Goal: Transaction & Acquisition: Purchase product/service

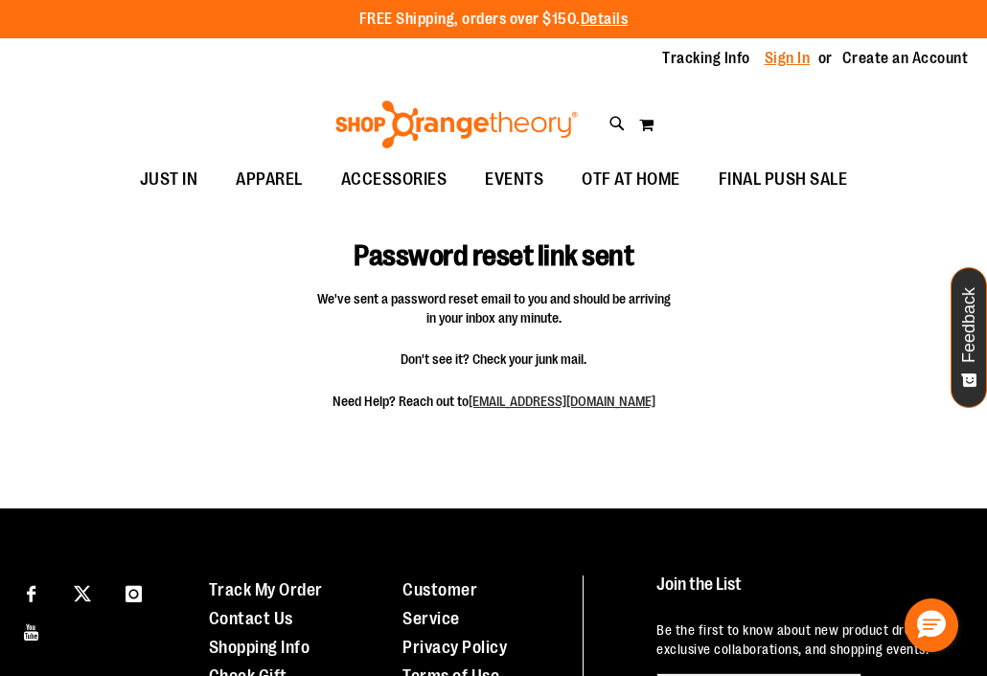
click at [797, 57] on link "Sign In" at bounding box center [787, 58] width 46 height 21
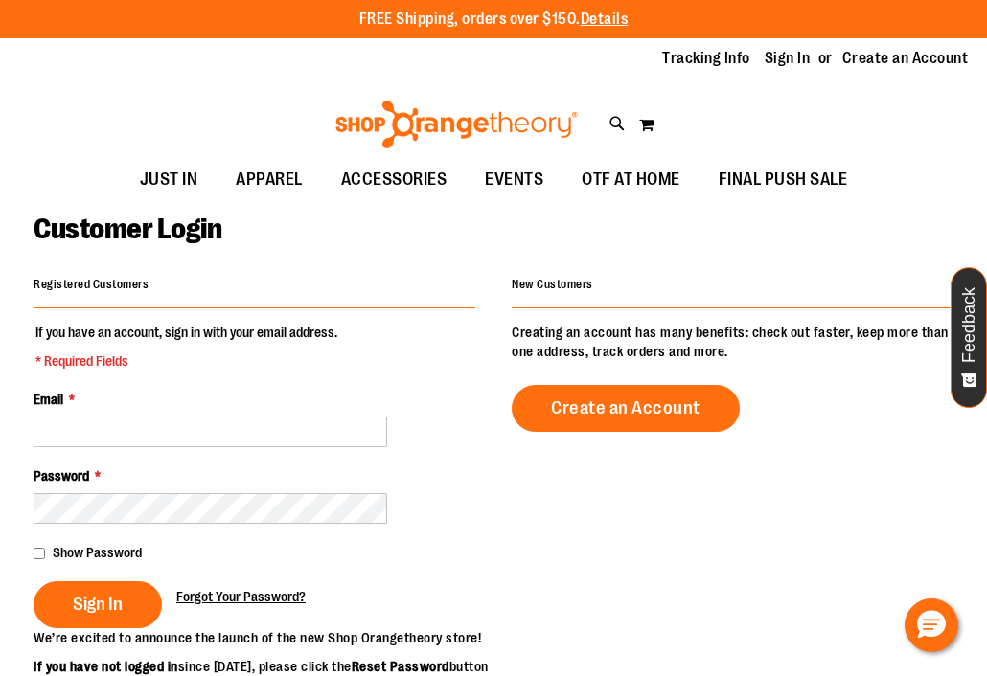
click at [247, 600] on span "Forgot Your Password?" at bounding box center [240, 596] width 129 height 15
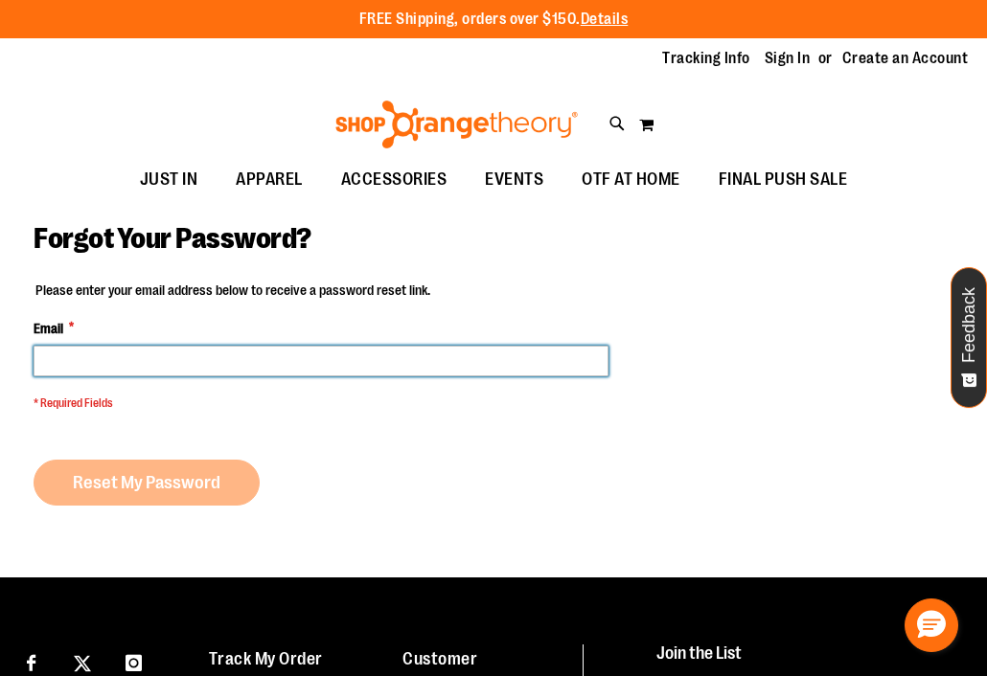
click at [318, 354] on input "Email *" at bounding box center [321, 361] width 575 height 31
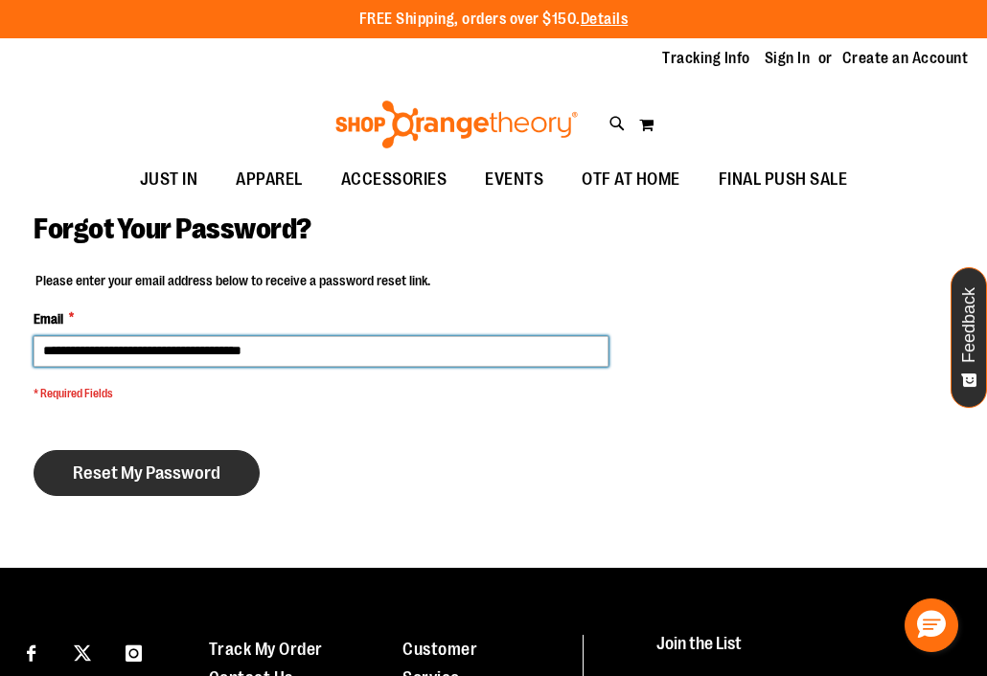
type input "**********"
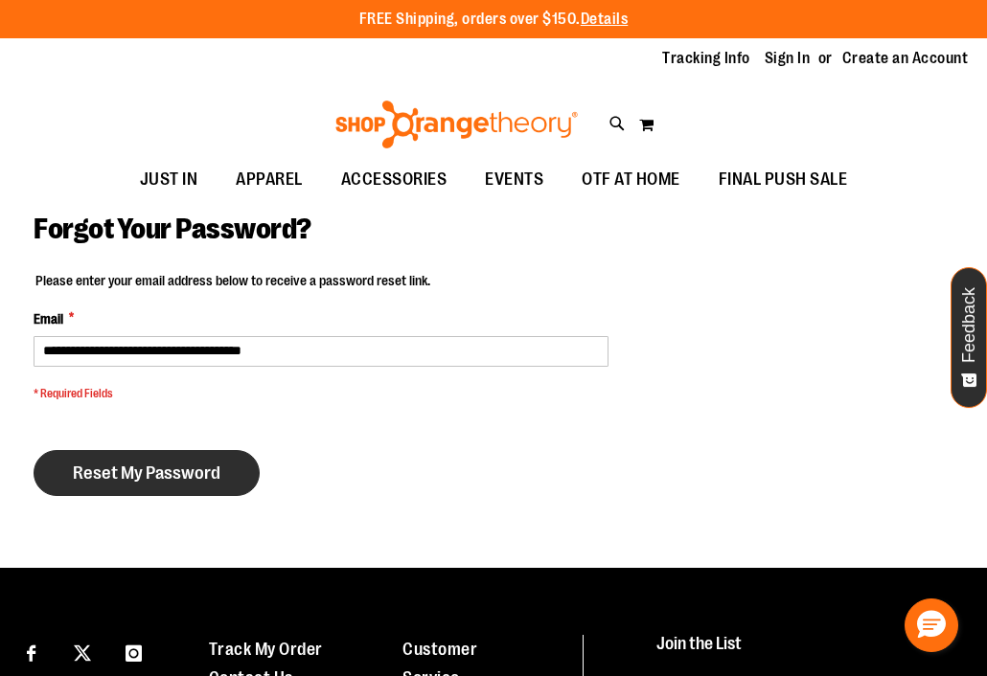
click at [186, 482] on span "Reset My Password" at bounding box center [147, 473] width 148 height 21
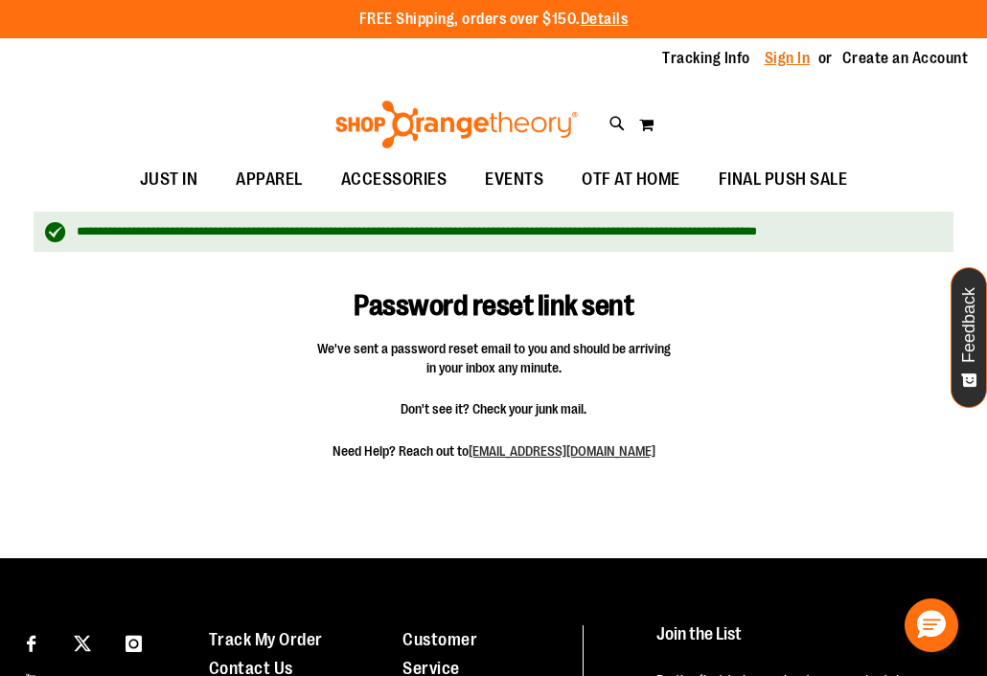
click at [785, 57] on link "Sign In" at bounding box center [787, 58] width 46 height 21
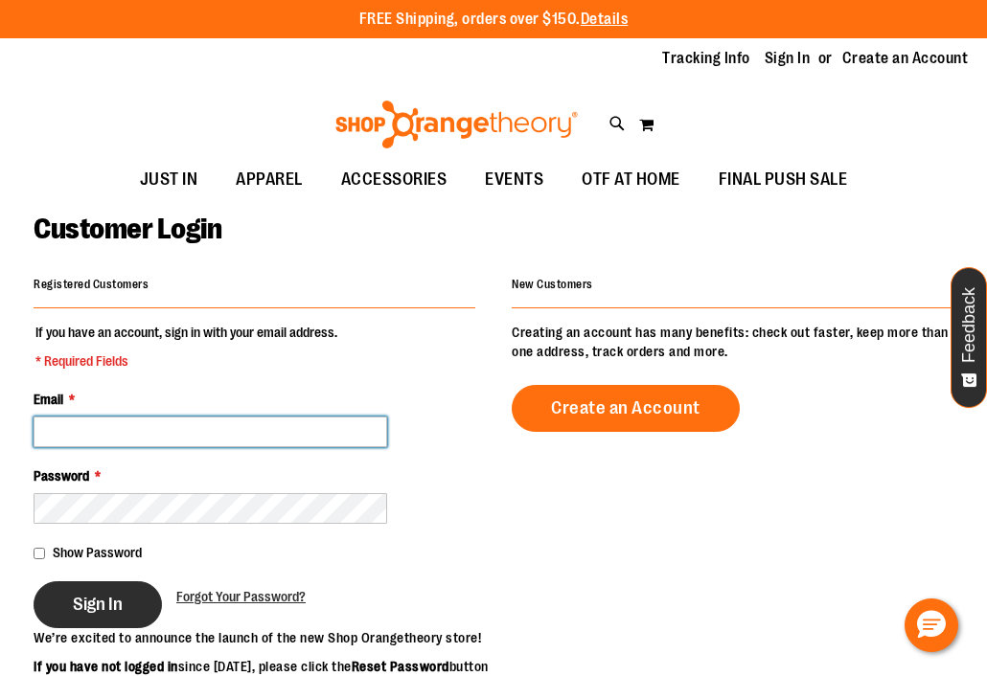
type input "**********"
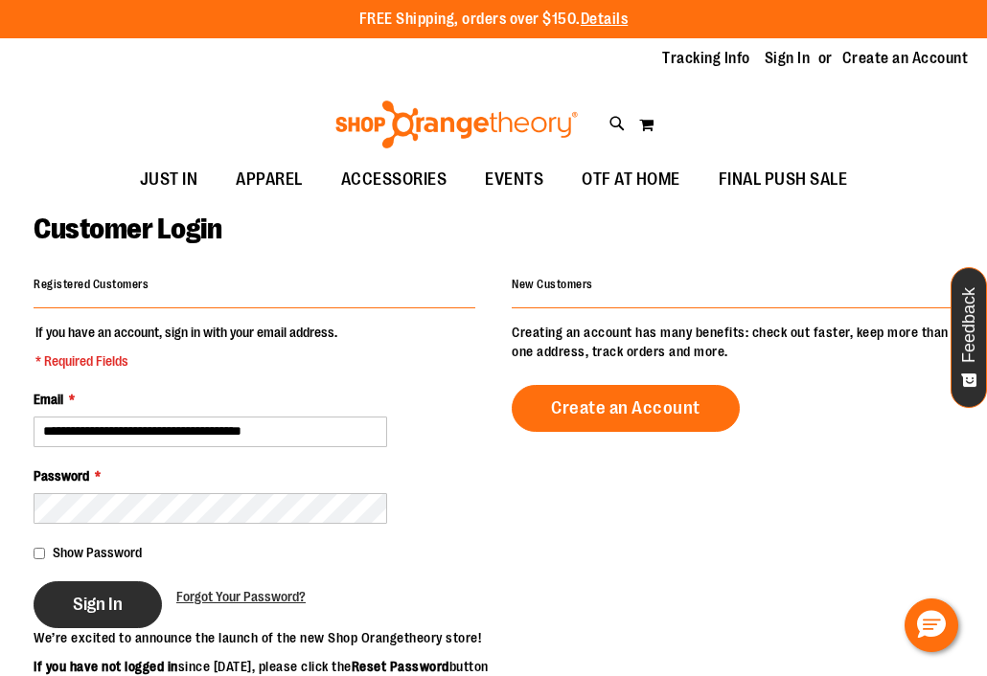
click at [118, 607] on span "Sign In" at bounding box center [98, 604] width 50 height 21
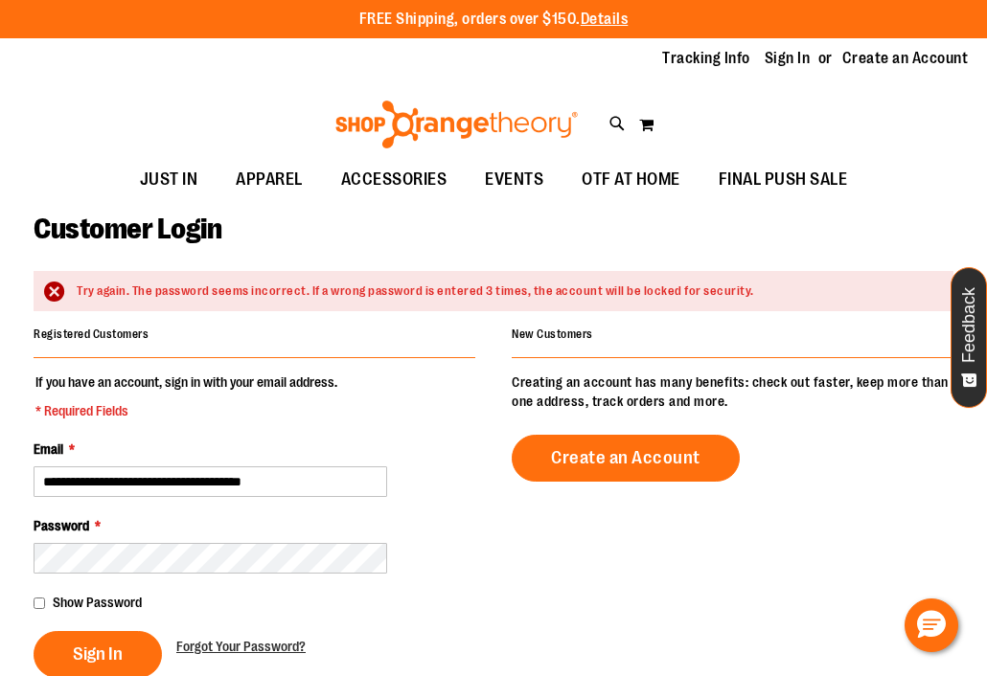
click at [546, 584] on div "**********" at bounding box center [494, 680] width 920 height 719
click at [347, 483] on input "**********" at bounding box center [210, 481] width 353 height 31
click at [420, 525] on div "Password *" at bounding box center [255, 544] width 442 height 57
click at [337, 539] on div "Password *" at bounding box center [255, 544] width 442 height 57
click at [327, 498] on fieldset "**********" at bounding box center [255, 526] width 442 height 306
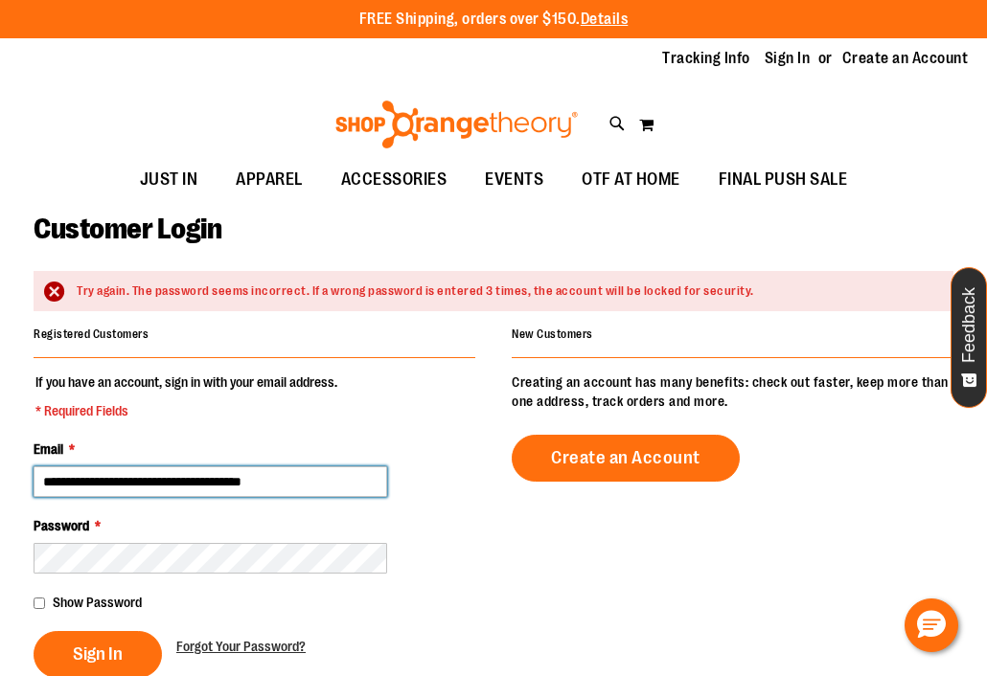
click at [327, 483] on input "**********" at bounding box center [210, 481] width 353 height 31
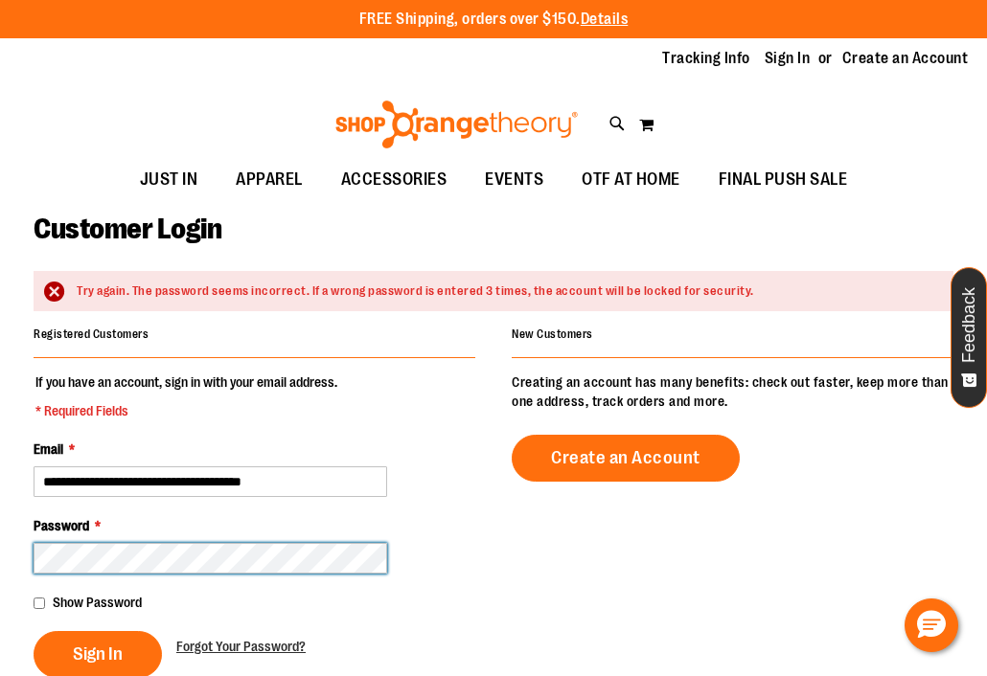
click at [97, 652] on button "Sign In" at bounding box center [98, 654] width 128 height 47
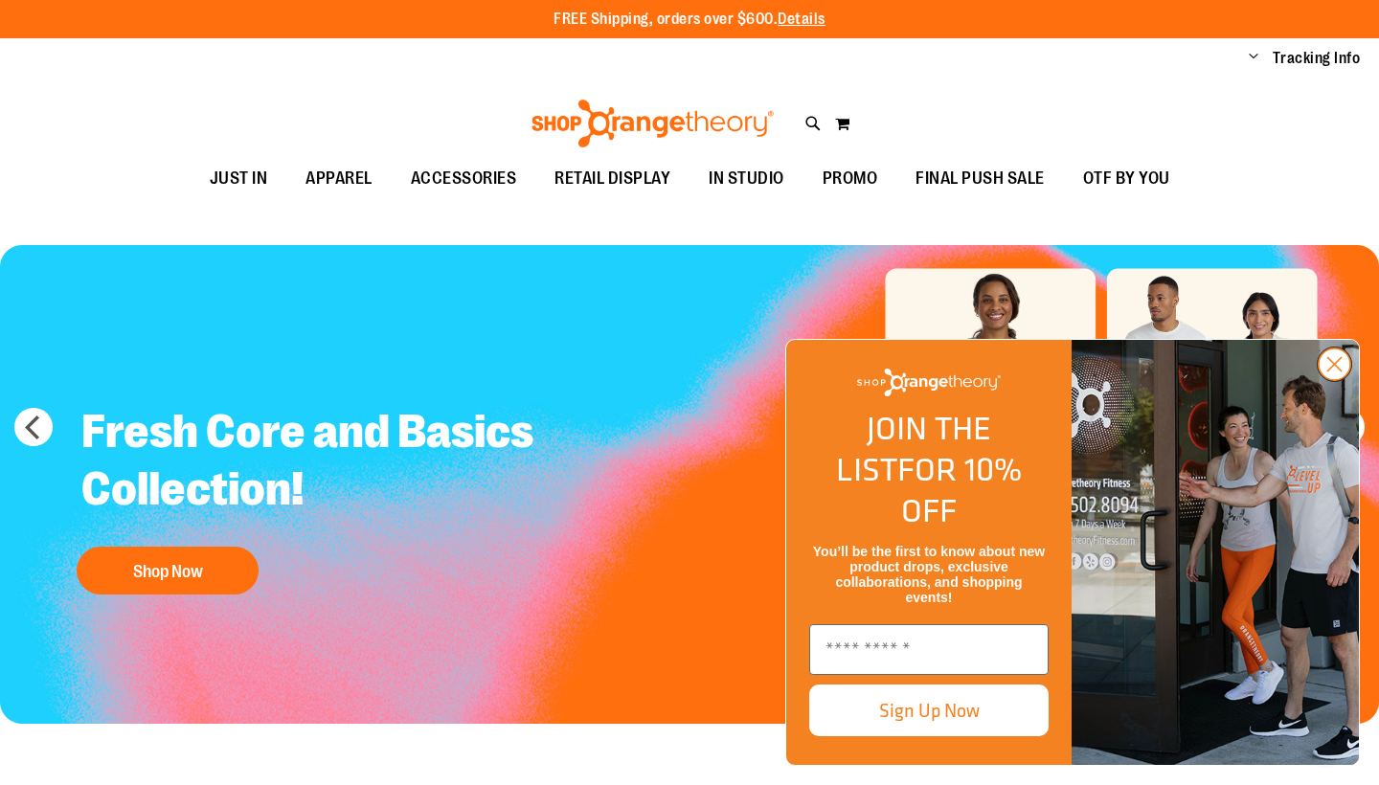
click at [986, 380] on circle "Close dialog" at bounding box center [1335, 365] width 32 height 32
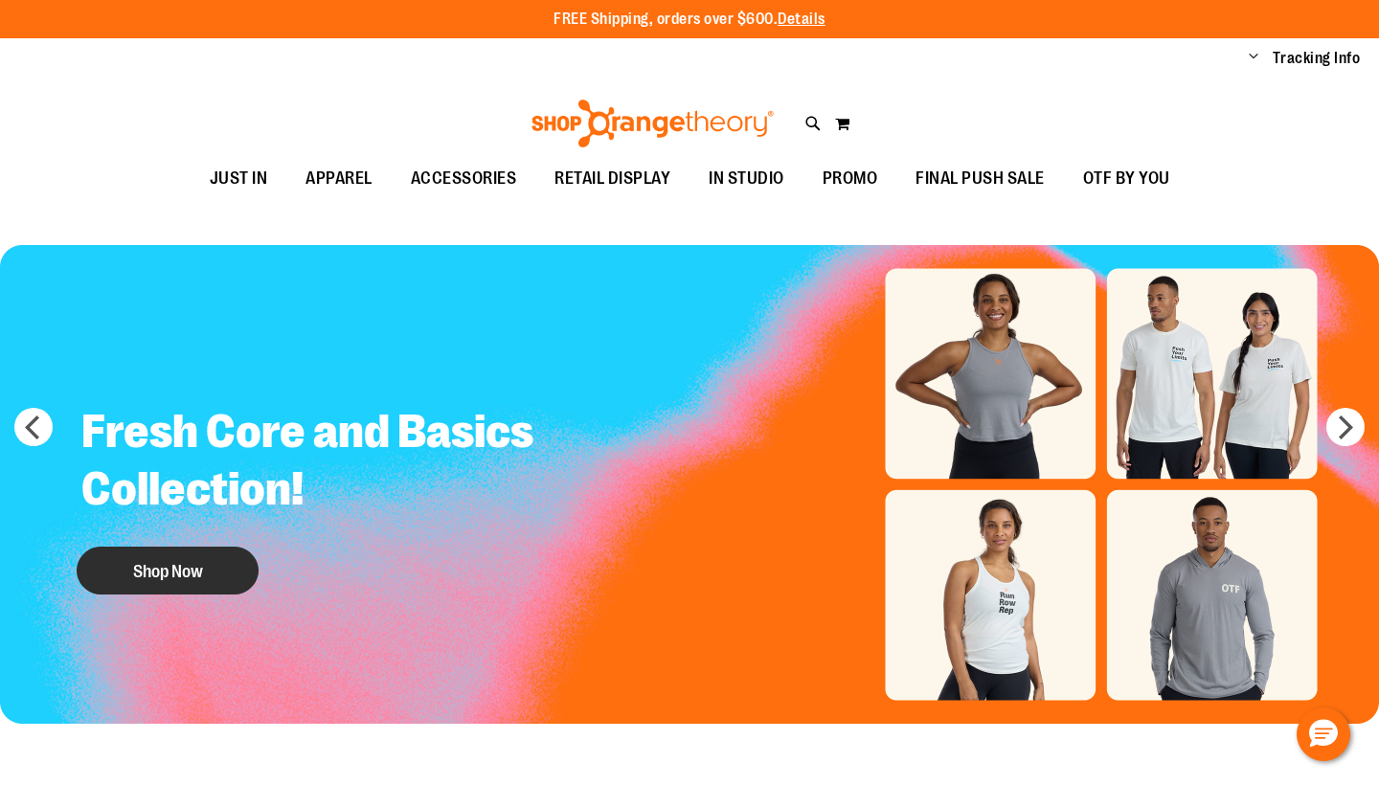
click at [215, 566] on button "Shop Now" at bounding box center [168, 571] width 182 height 48
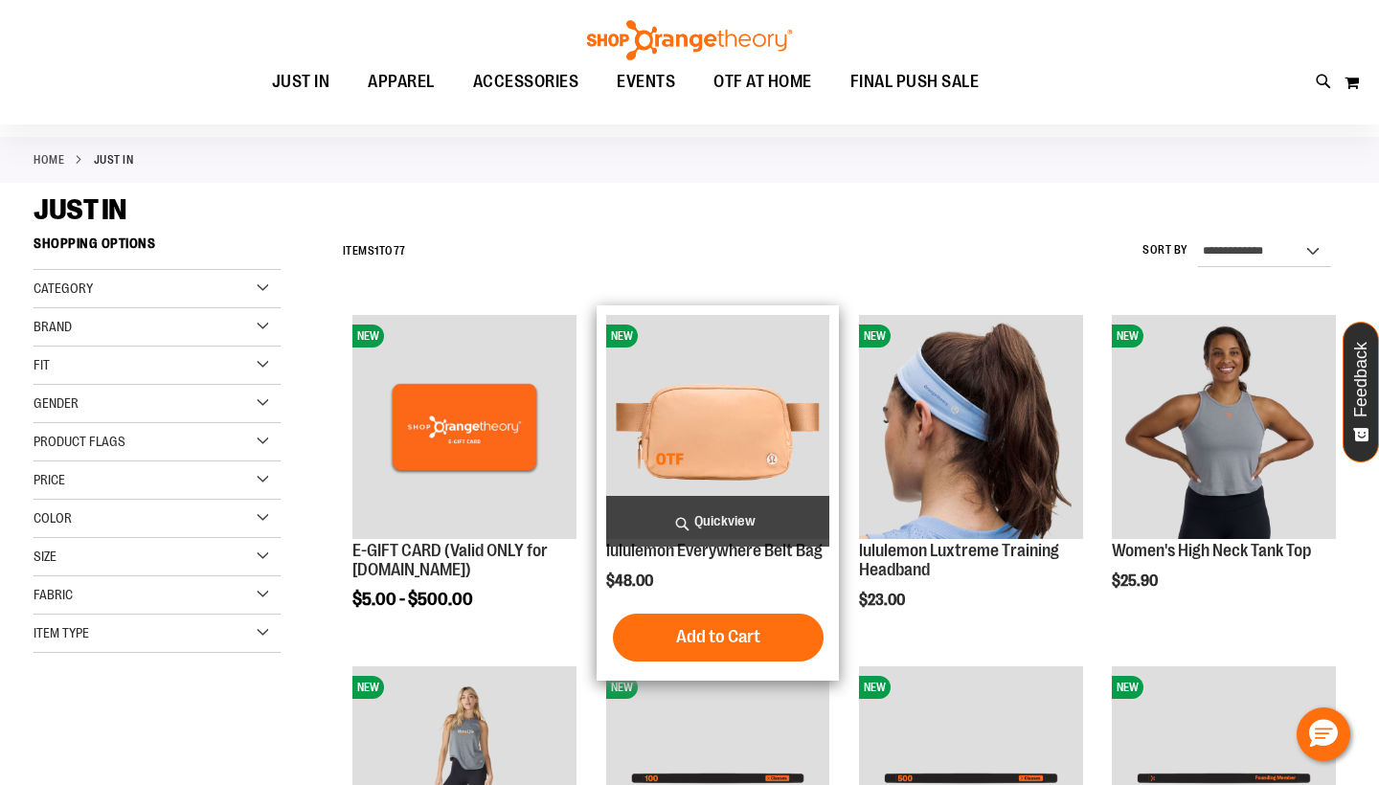
scroll to position [82, 0]
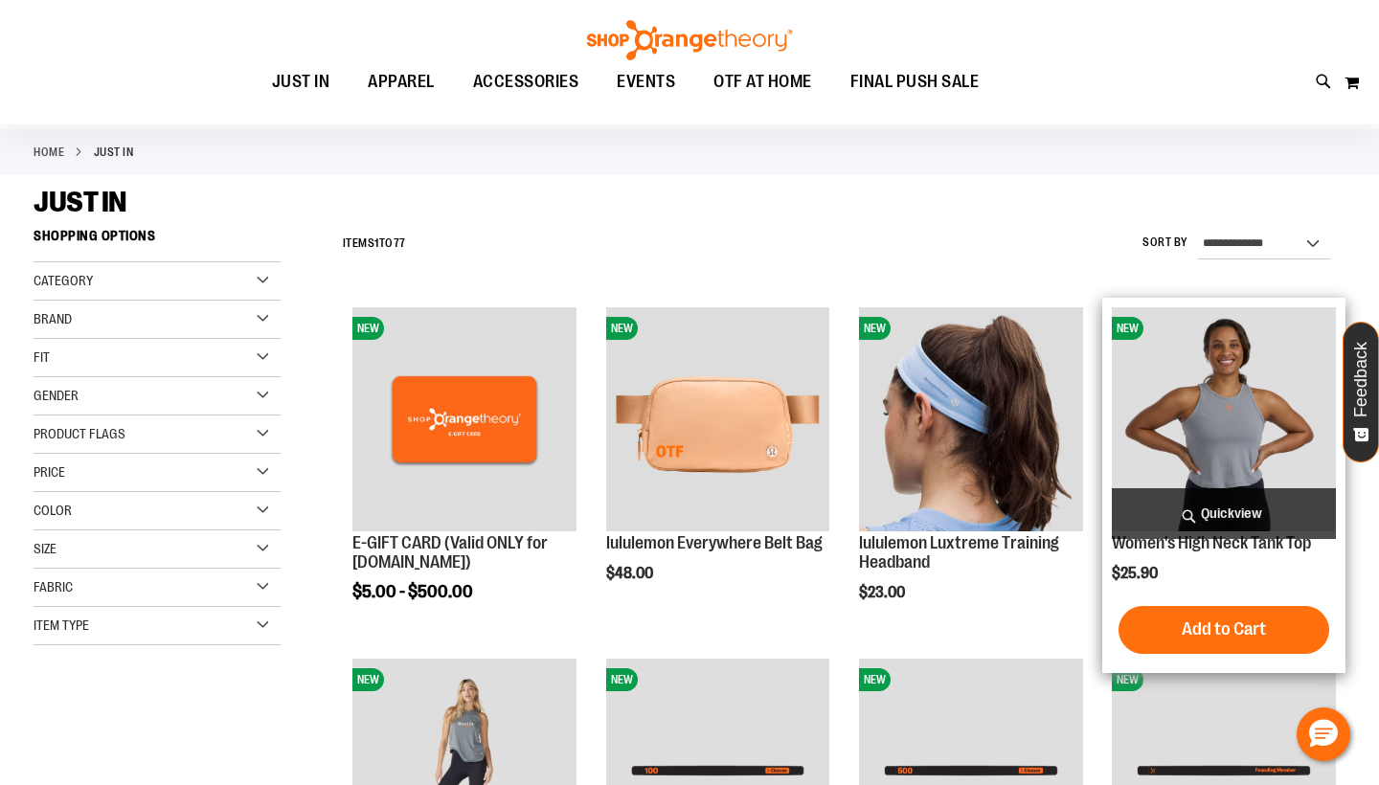
click at [1227, 376] on img "product" at bounding box center [1224, 419] width 224 height 224
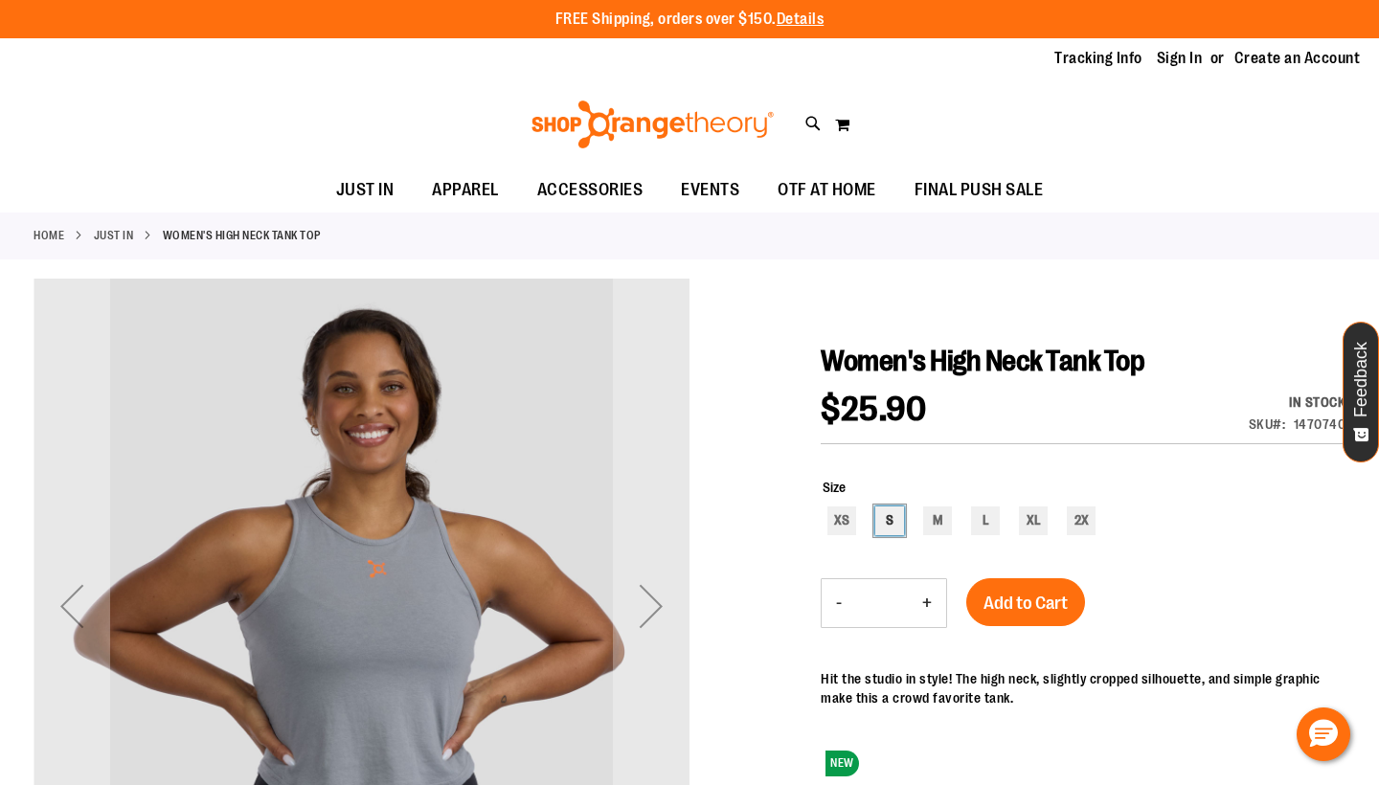
click at [892, 523] on div "S" at bounding box center [889, 521] width 29 height 29
click at [1007, 603] on span "Add to Cart" at bounding box center [1026, 603] width 84 height 21
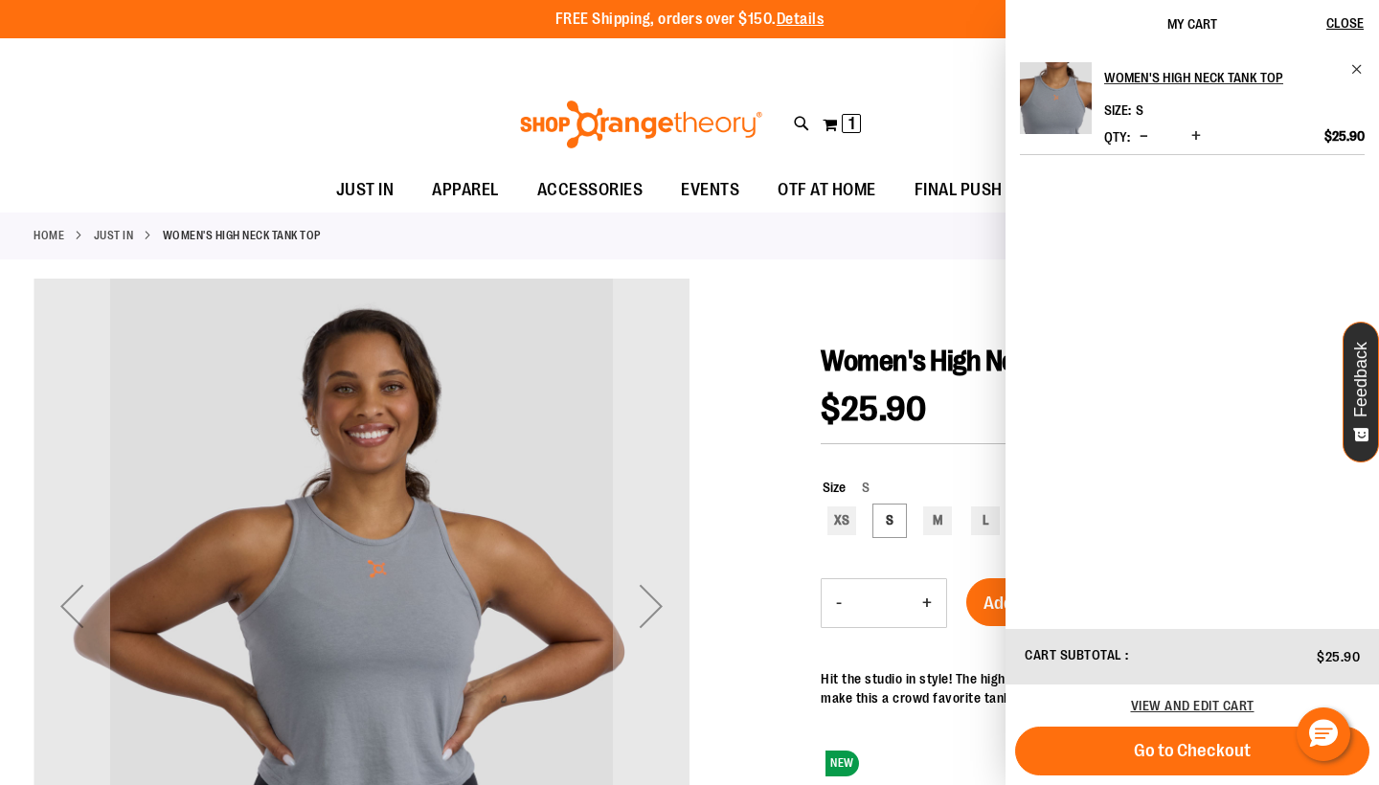
click at [1193, 132] on span "Increase product quantity" at bounding box center [1197, 135] width 10 height 19
click at [857, 307] on div at bounding box center [690, 666] width 1312 height 775
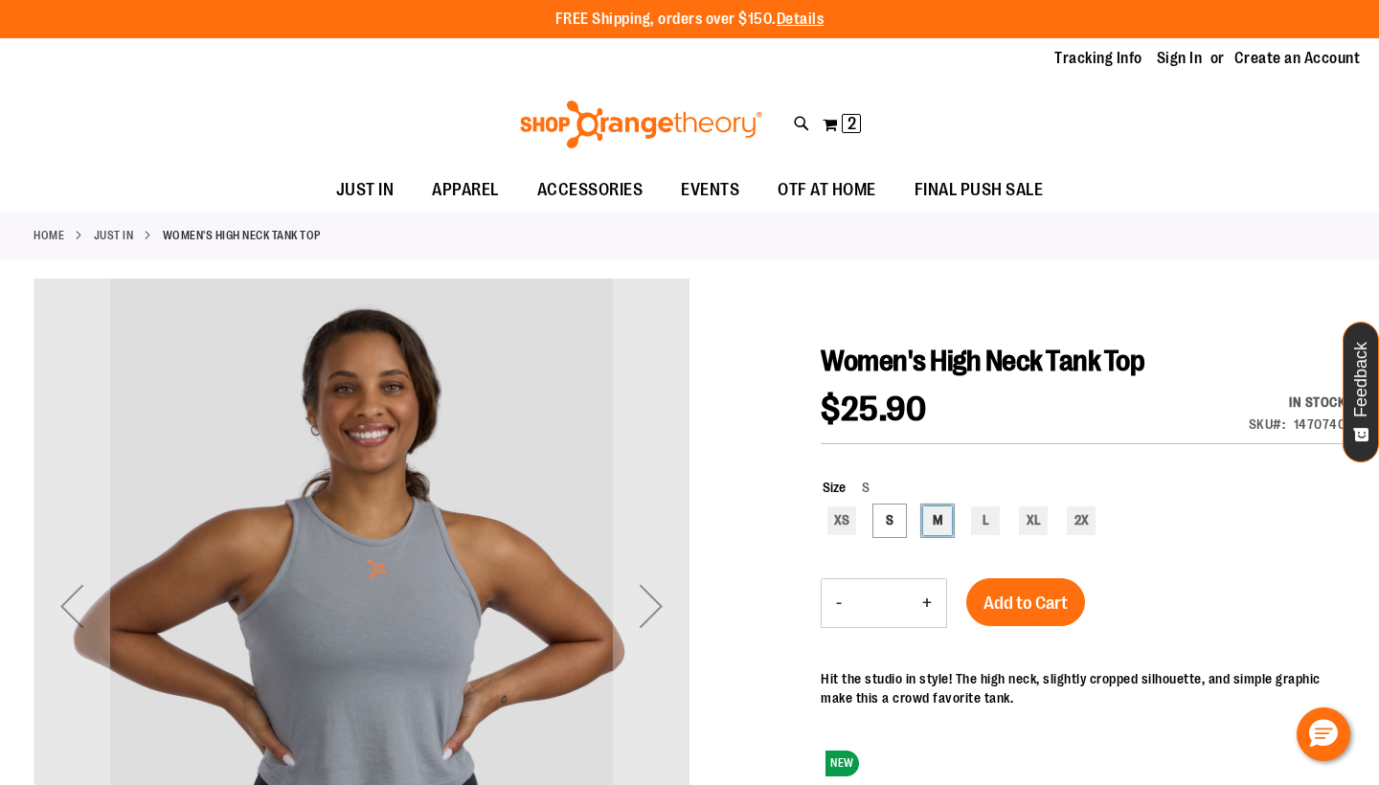
click at [938, 519] on div "M" at bounding box center [937, 521] width 29 height 29
type input "***"
click at [936, 607] on button "+" at bounding box center [927, 603] width 38 height 48
type input "*"
click at [1019, 602] on span "Add to Cart" at bounding box center [1026, 603] width 84 height 21
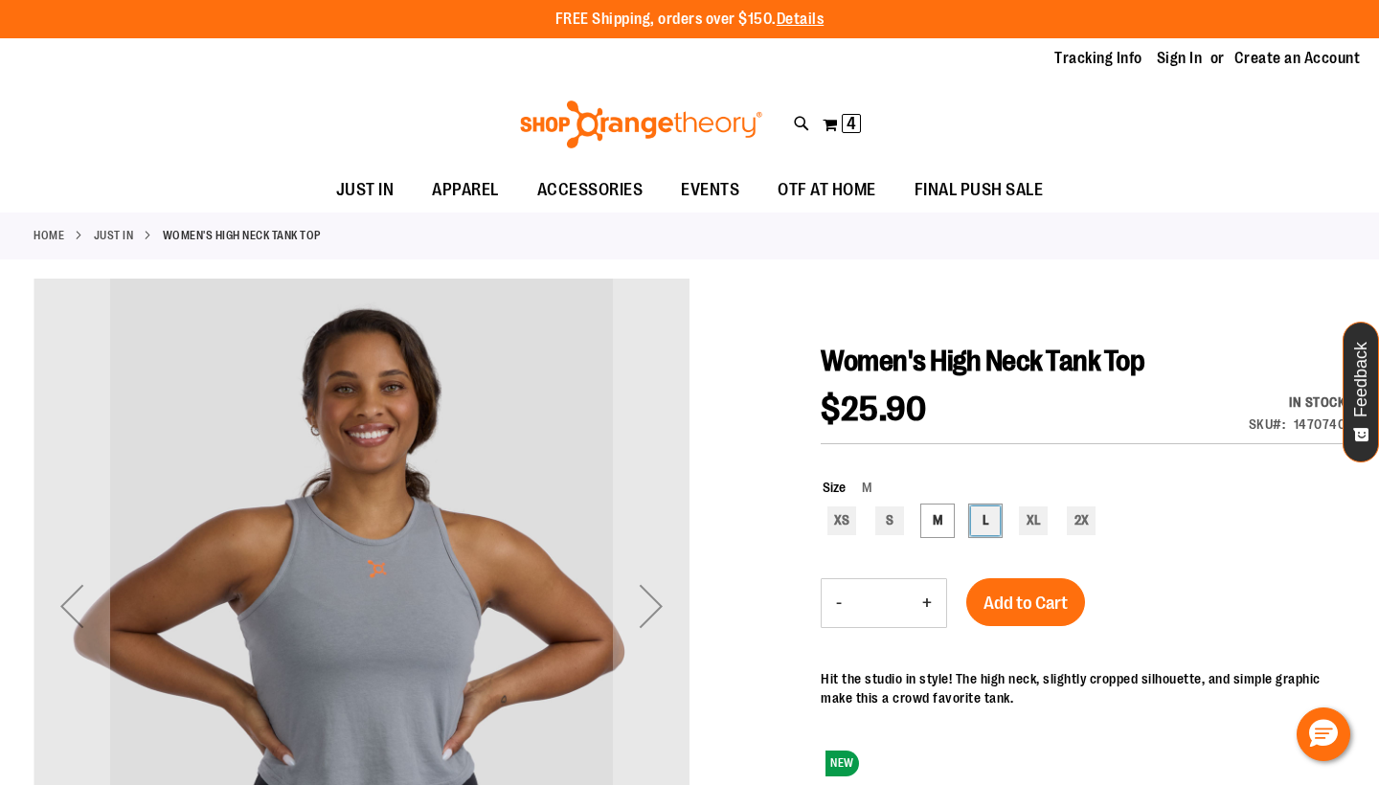
click at [989, 522] on div "L" at bounding box center [985, 521] width 29 height 29
type input "***"
click at [1007, 600] on span "Add to Cart" at bounding box center [1026, 603] width 84 height 21
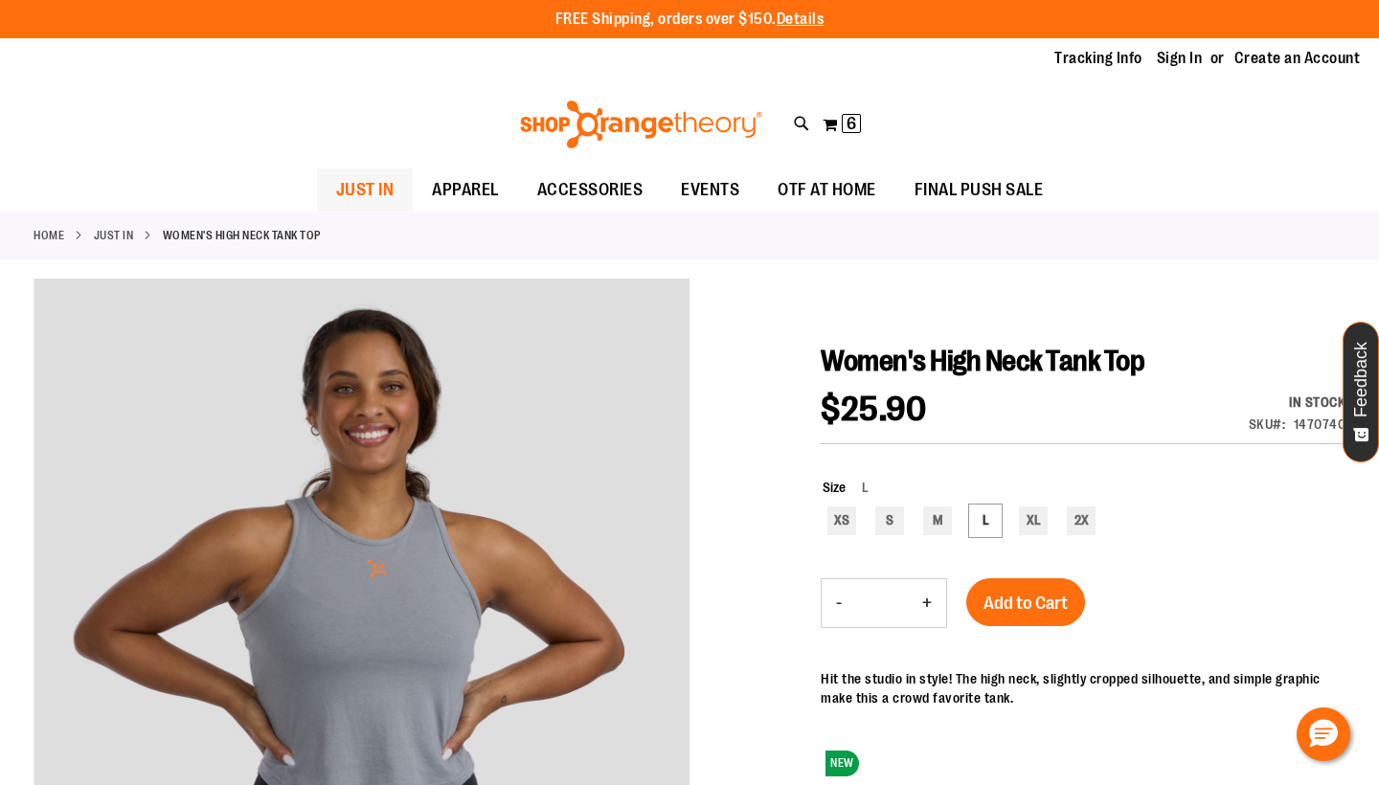
click at [368, 180] on span "JUST IN" at bounding box center [365, 190] width 58 height 43
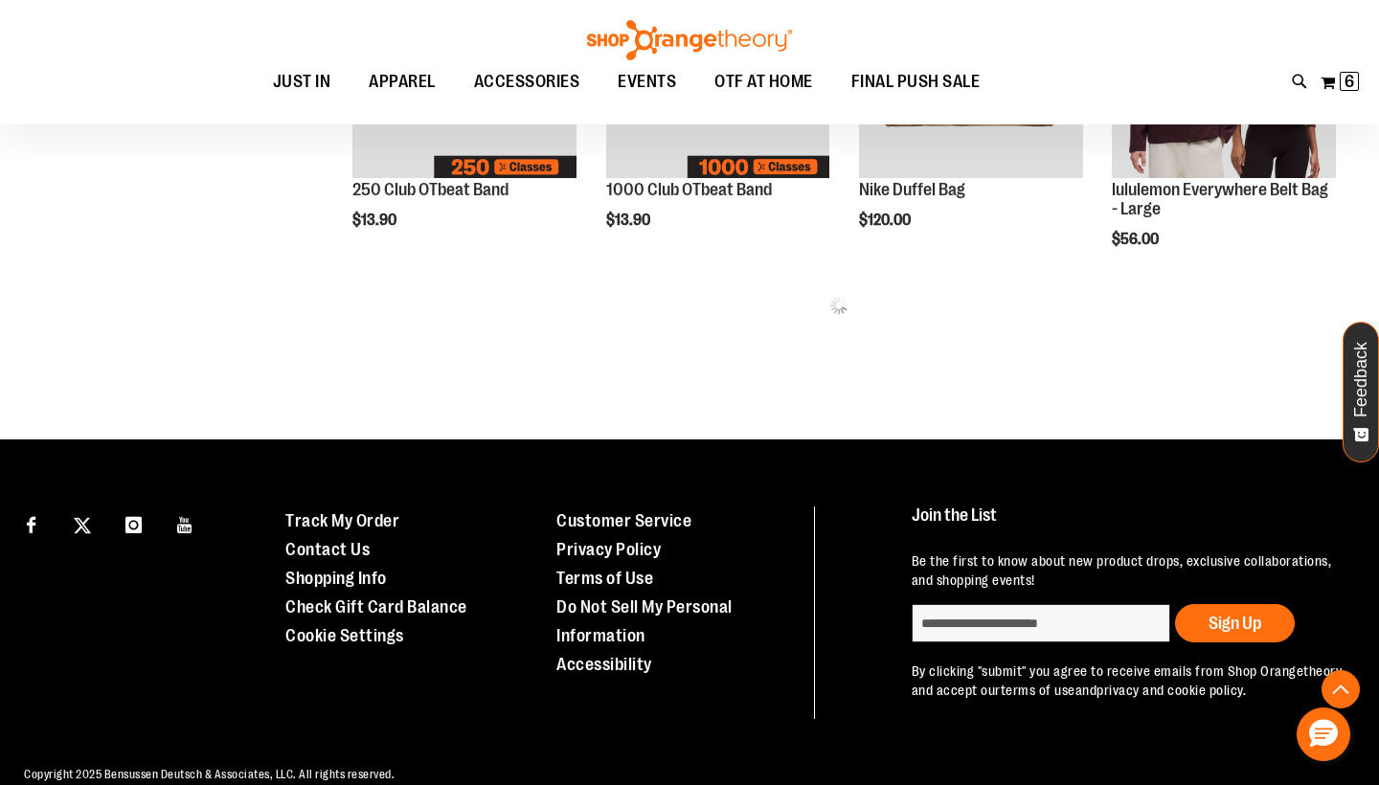
scroll to position [488, 0]
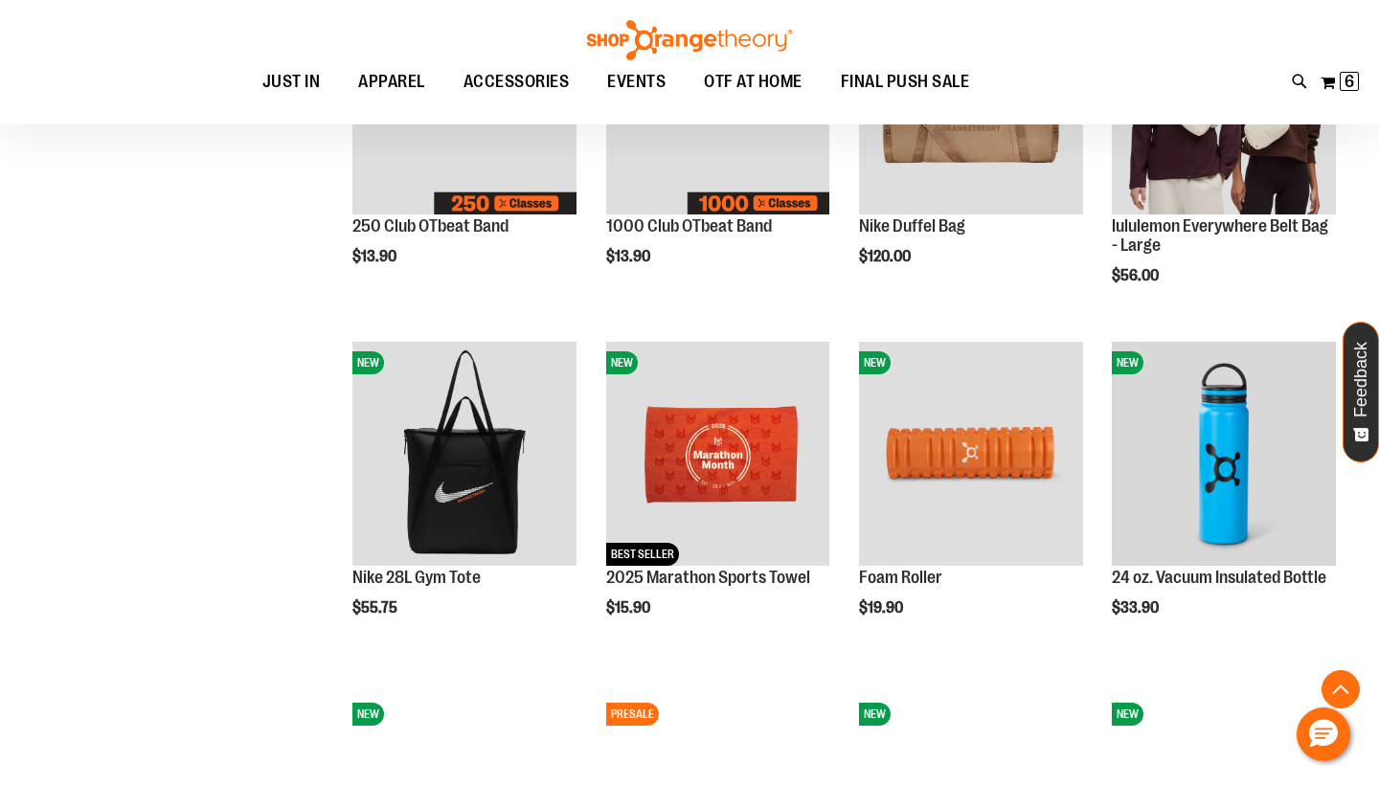
scroll to position [905, 0]
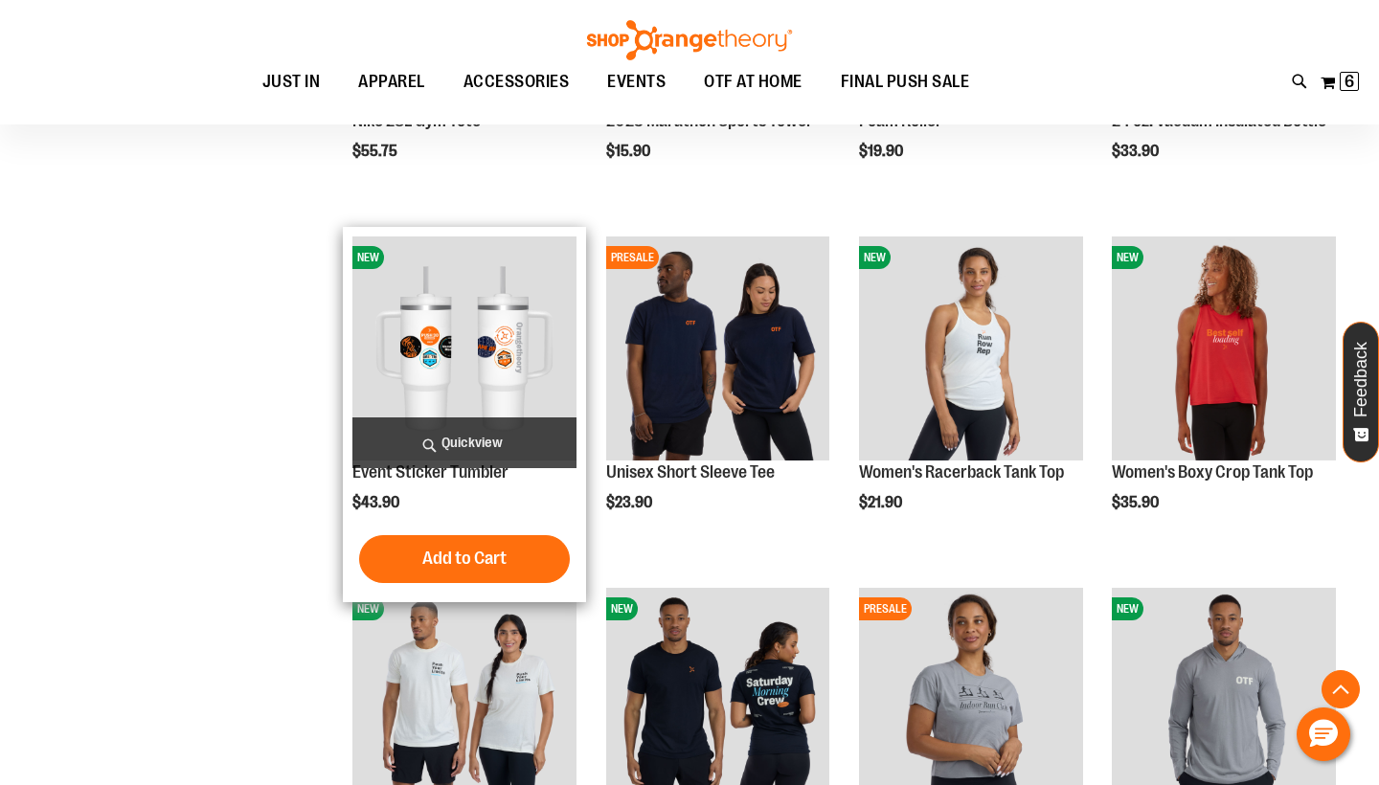
scroll to position [1350, 1]
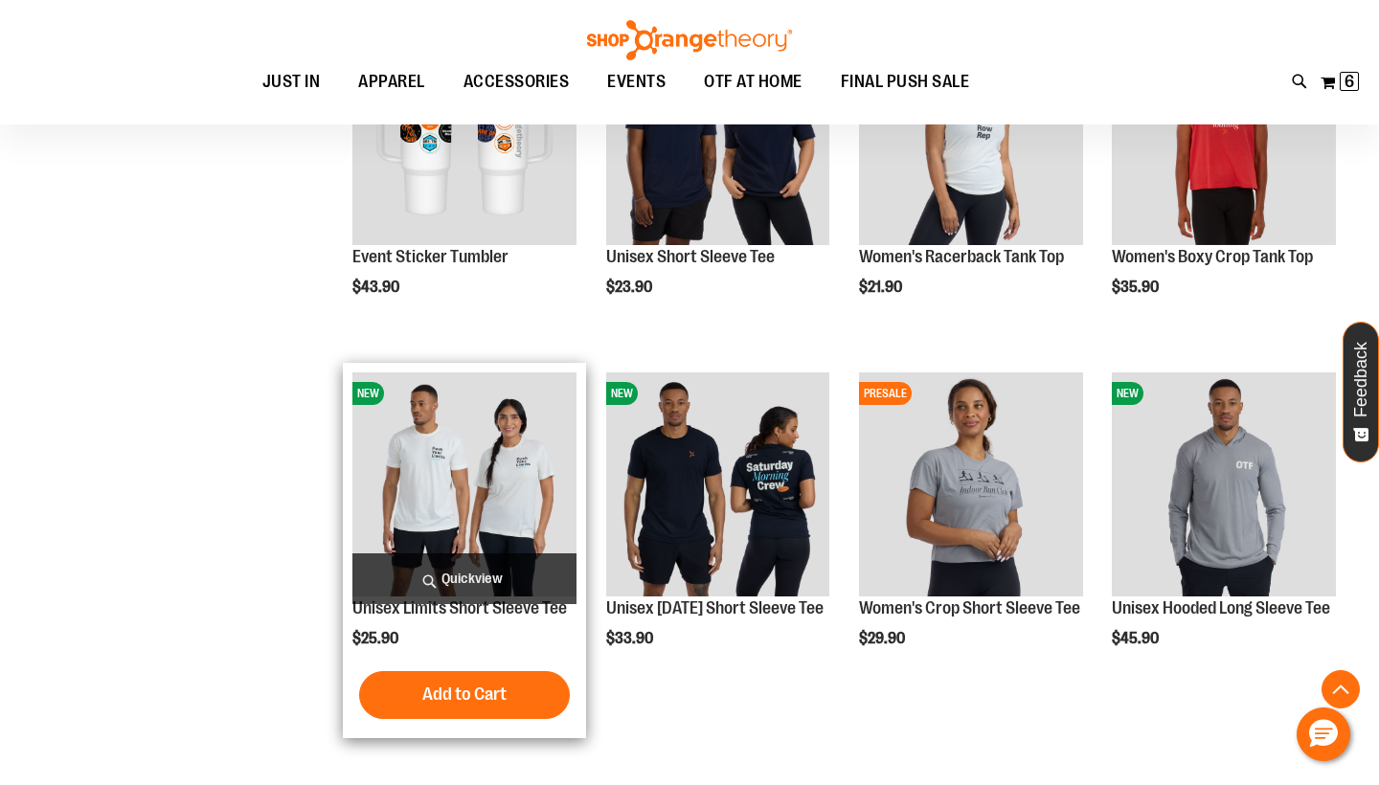
scroll to position [1567, 0]
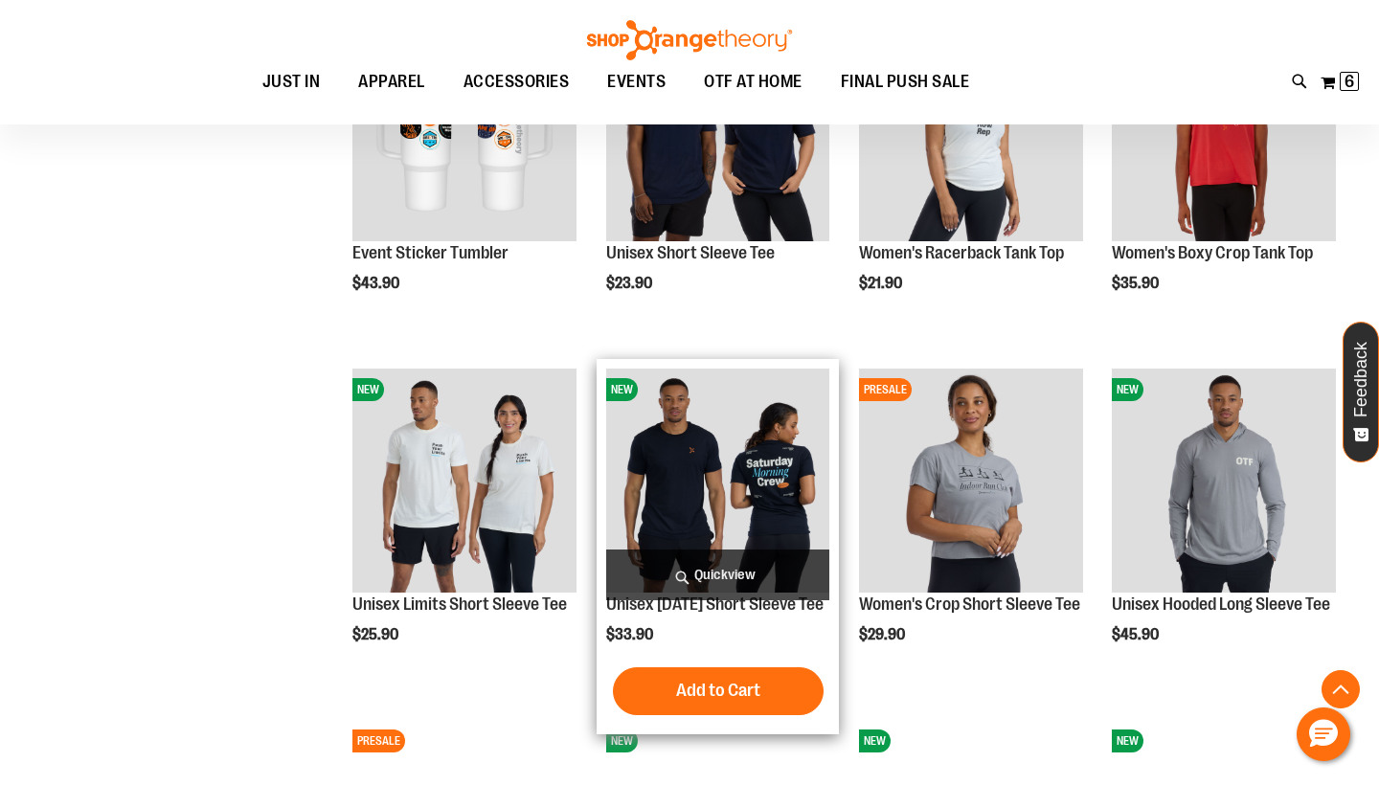
click at [691, 561] on span "Quickview" at bounding box center [718, 575] width 224 height 51
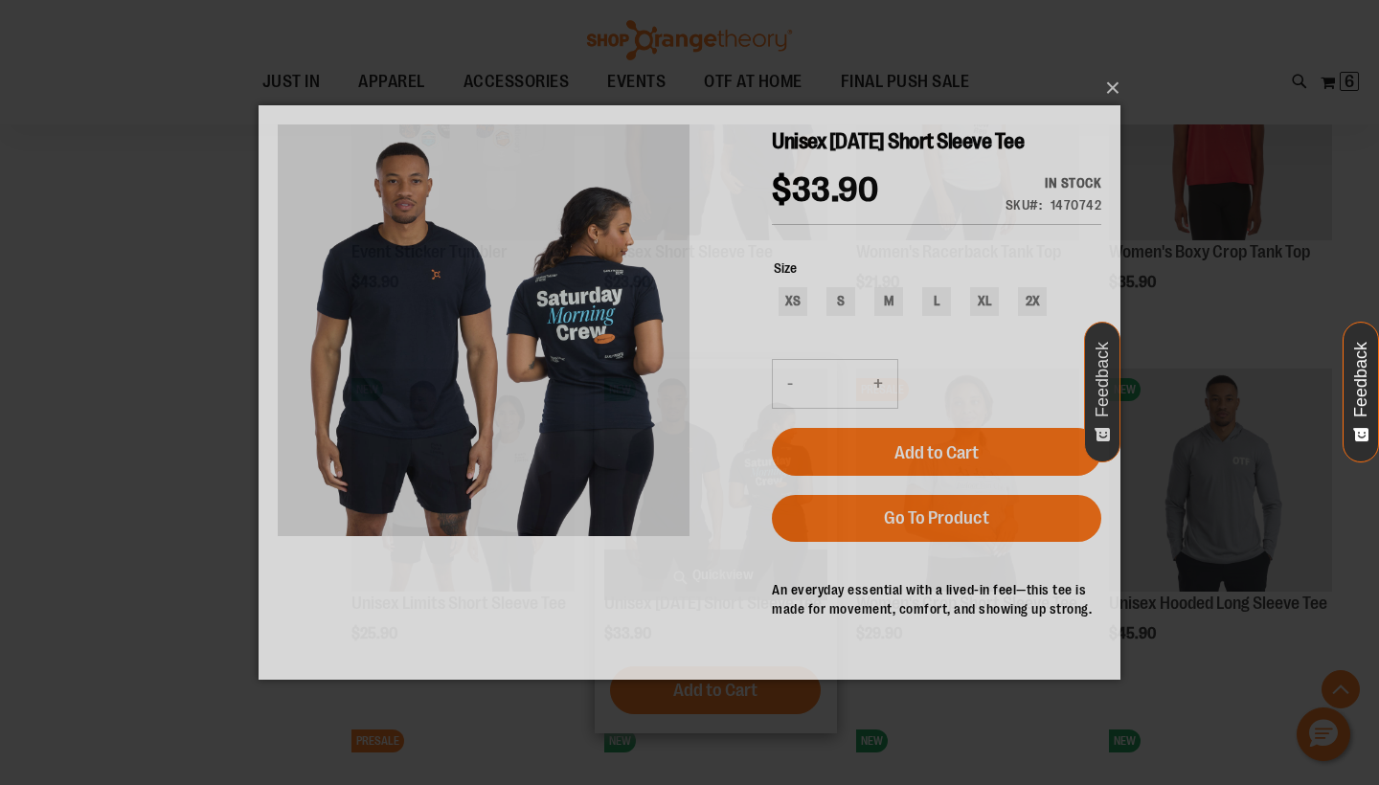
scroll to position [0, 0]
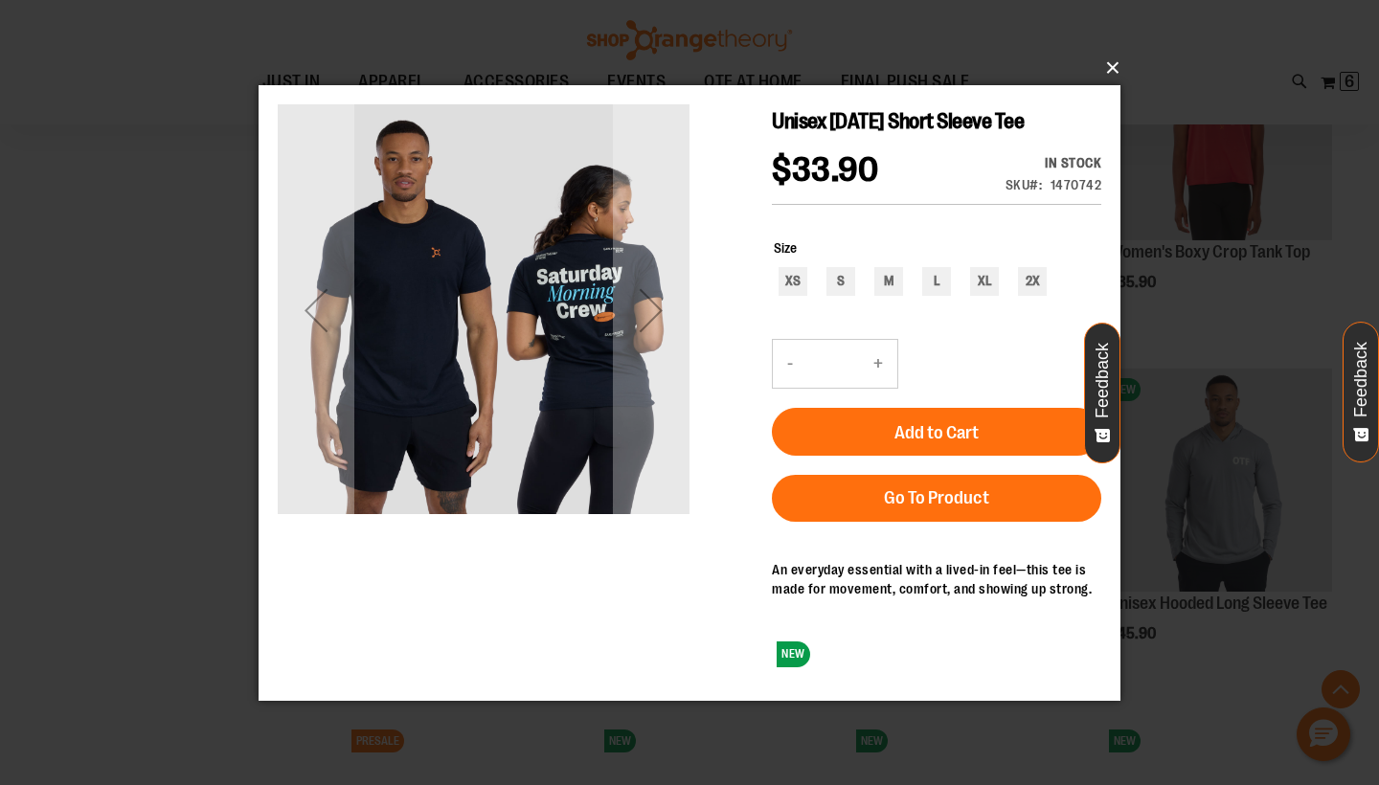
click at [1115, 68] on button "×" at bounding box center [695, 68] width 862 height 42
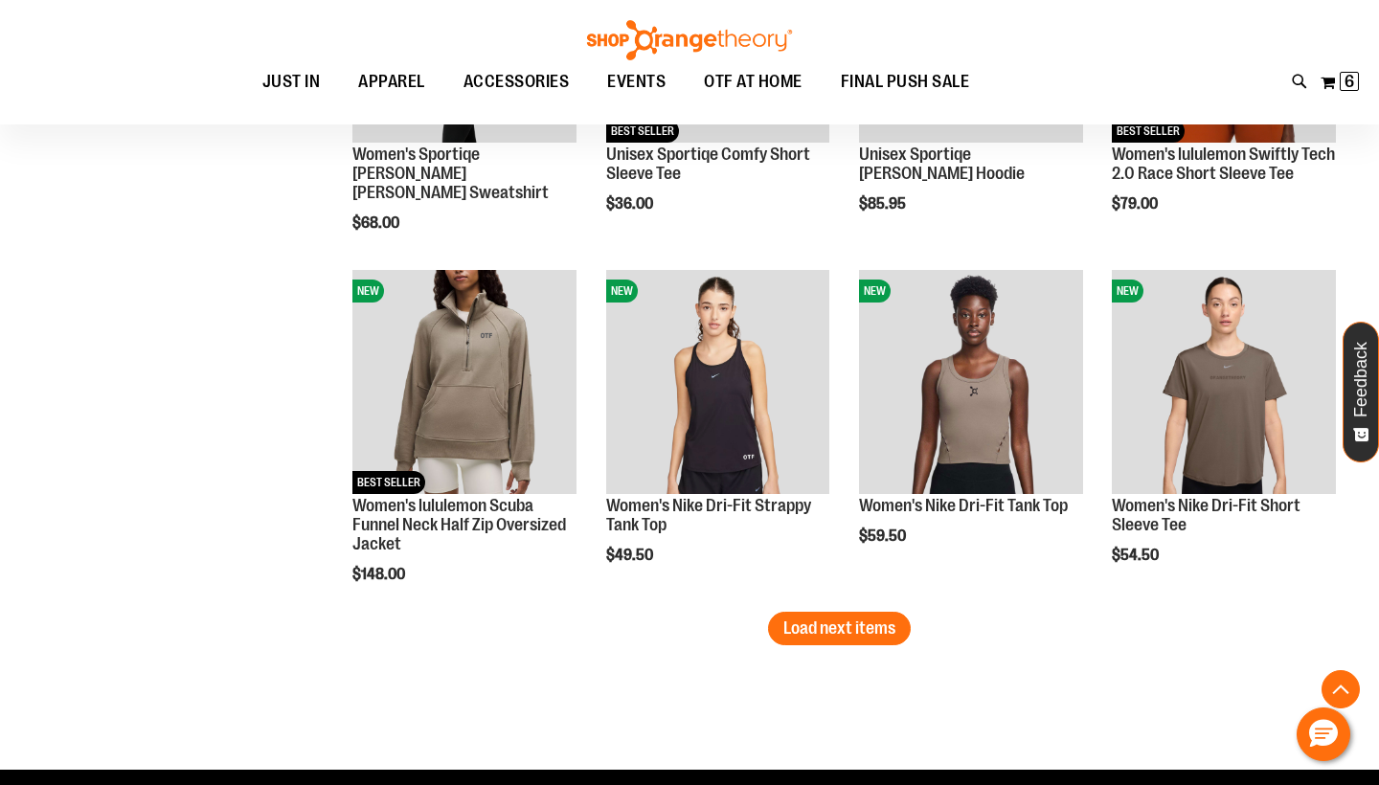
scroll to position [2723, 0]
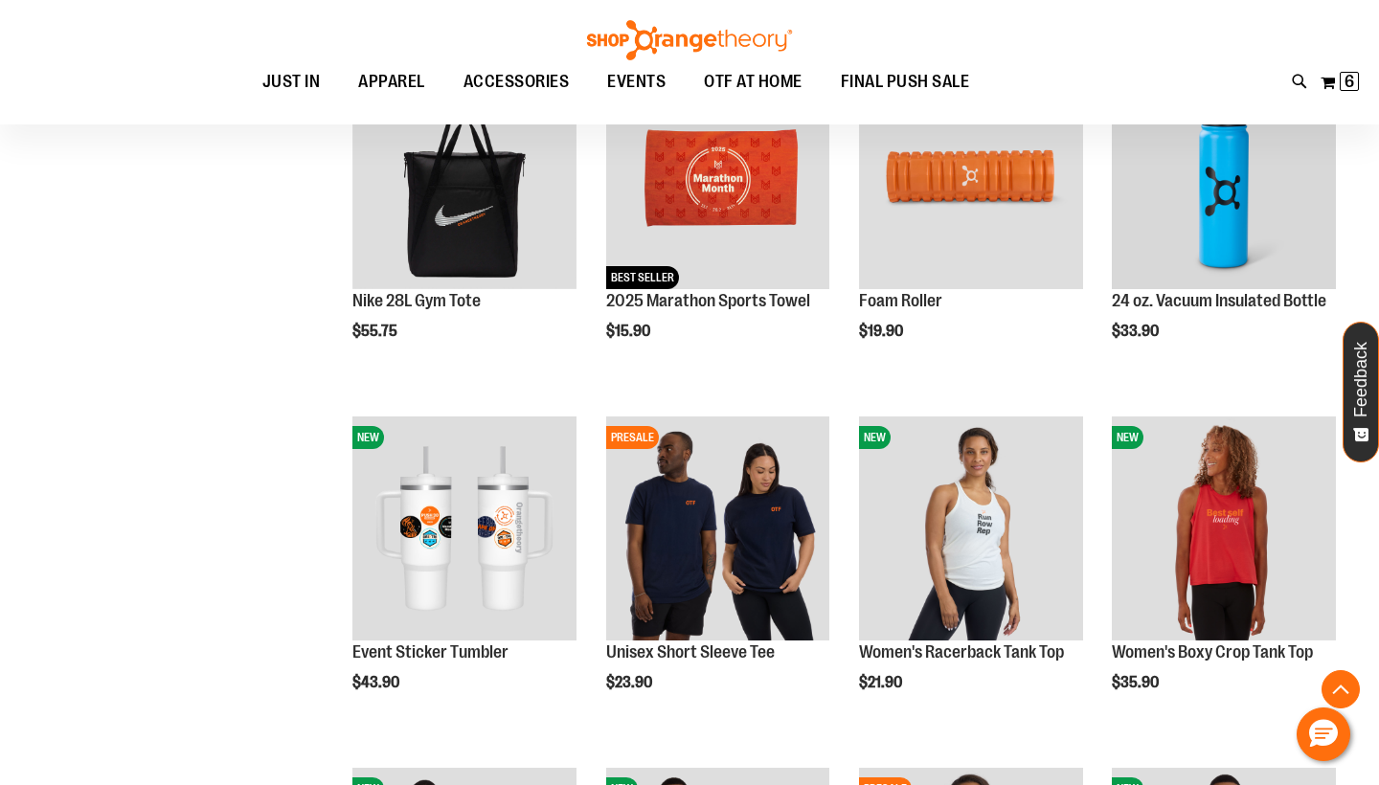
scroll to position [1253, 0]
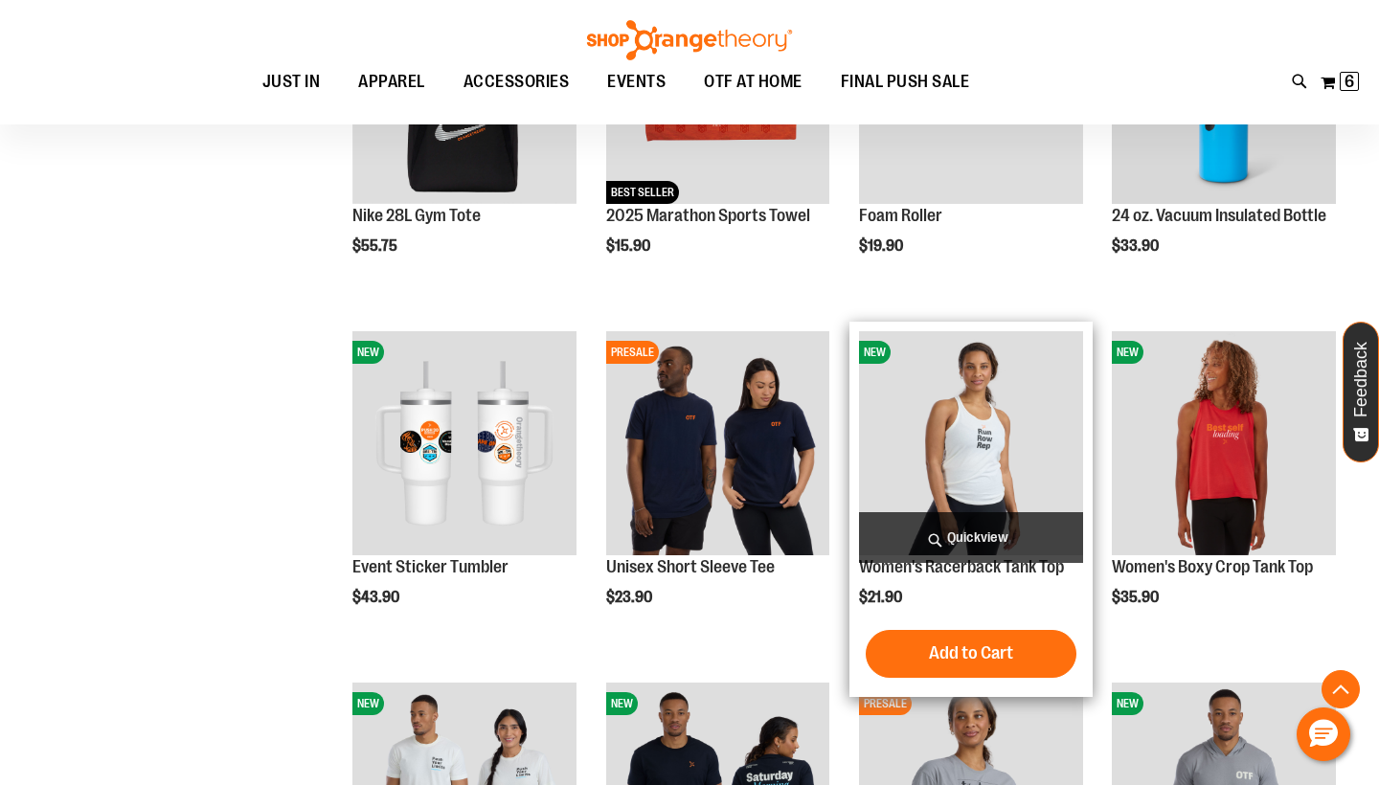
click at [991, 462] on img "product" at bounding box center [971, 443] width 224 height 224
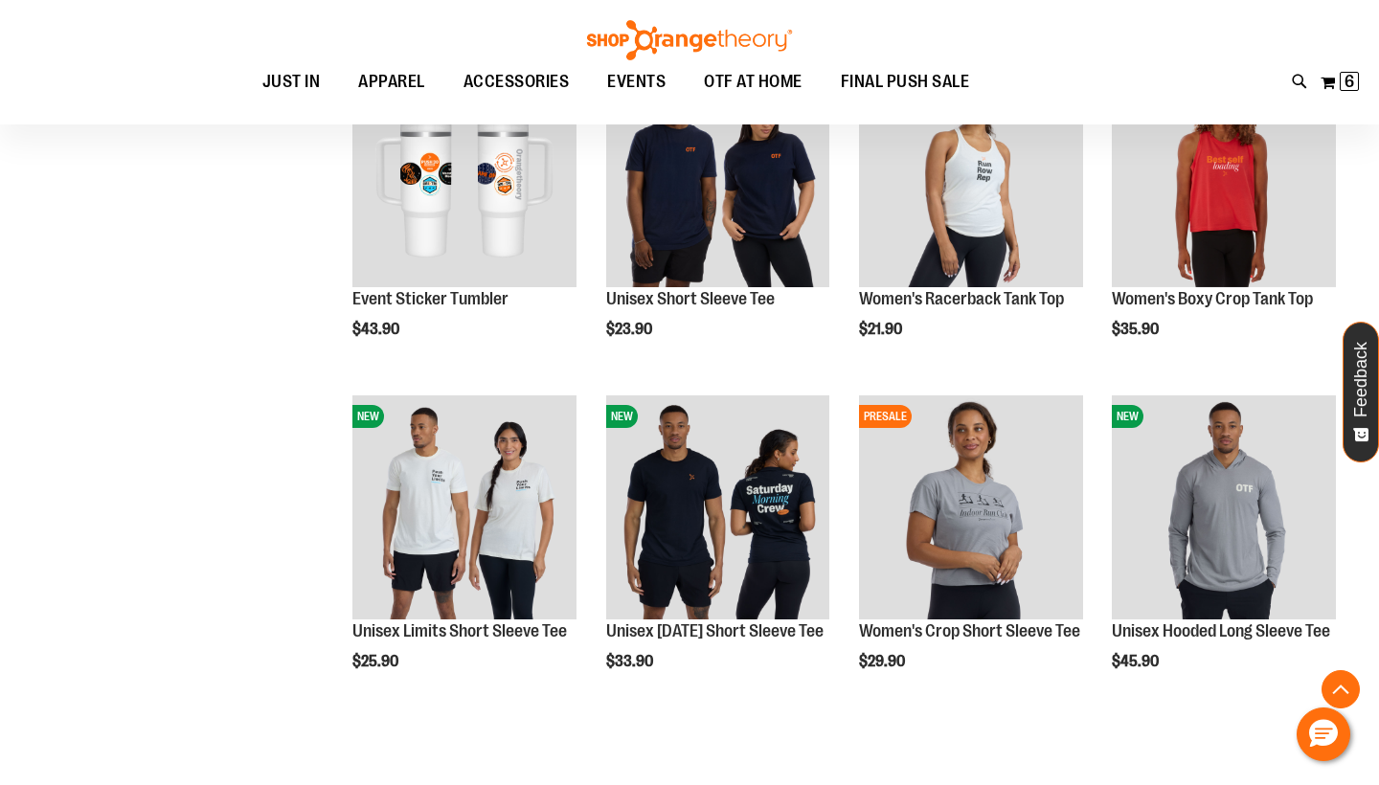
scroll to position [678, 0]
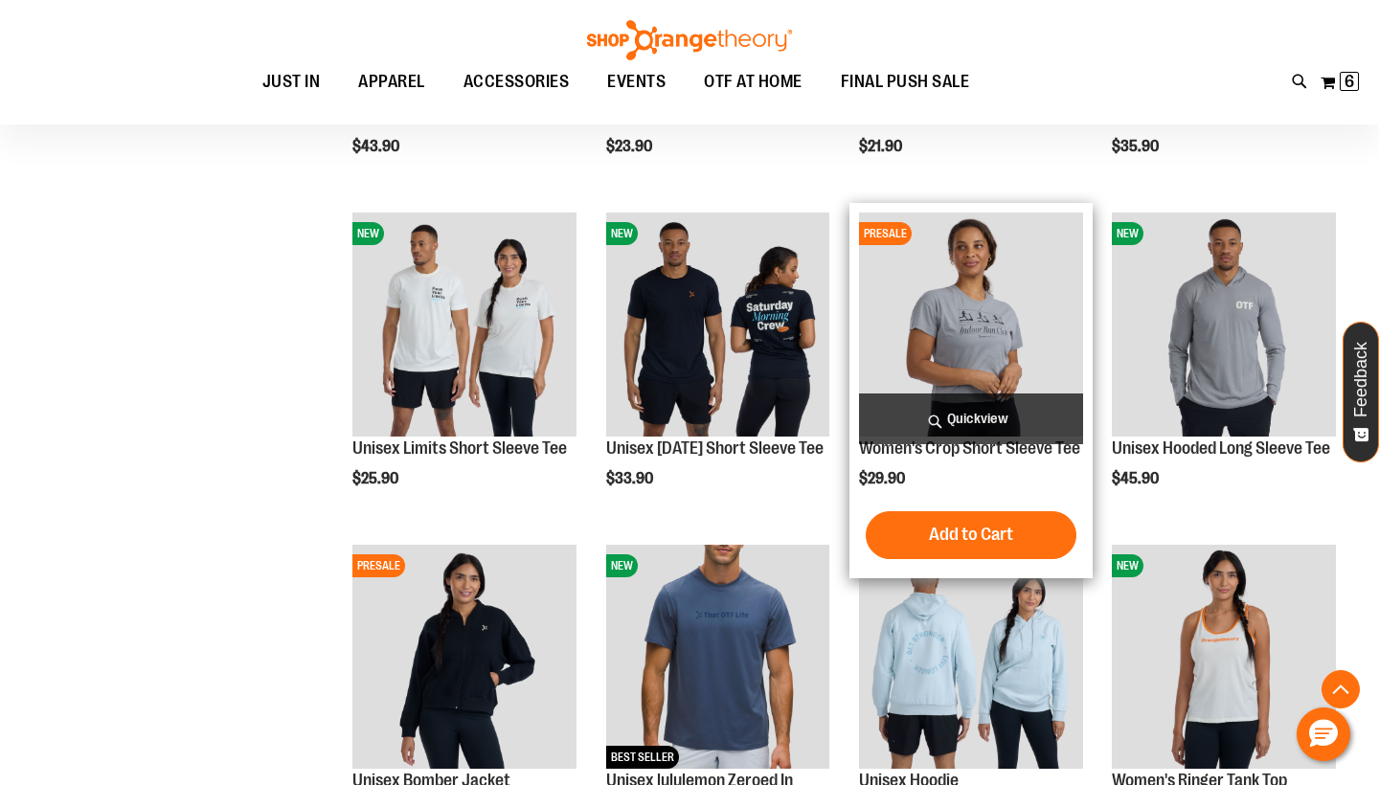
click at [994, 313] on img "product" at bounding box center [971, 325] width 224 height 224
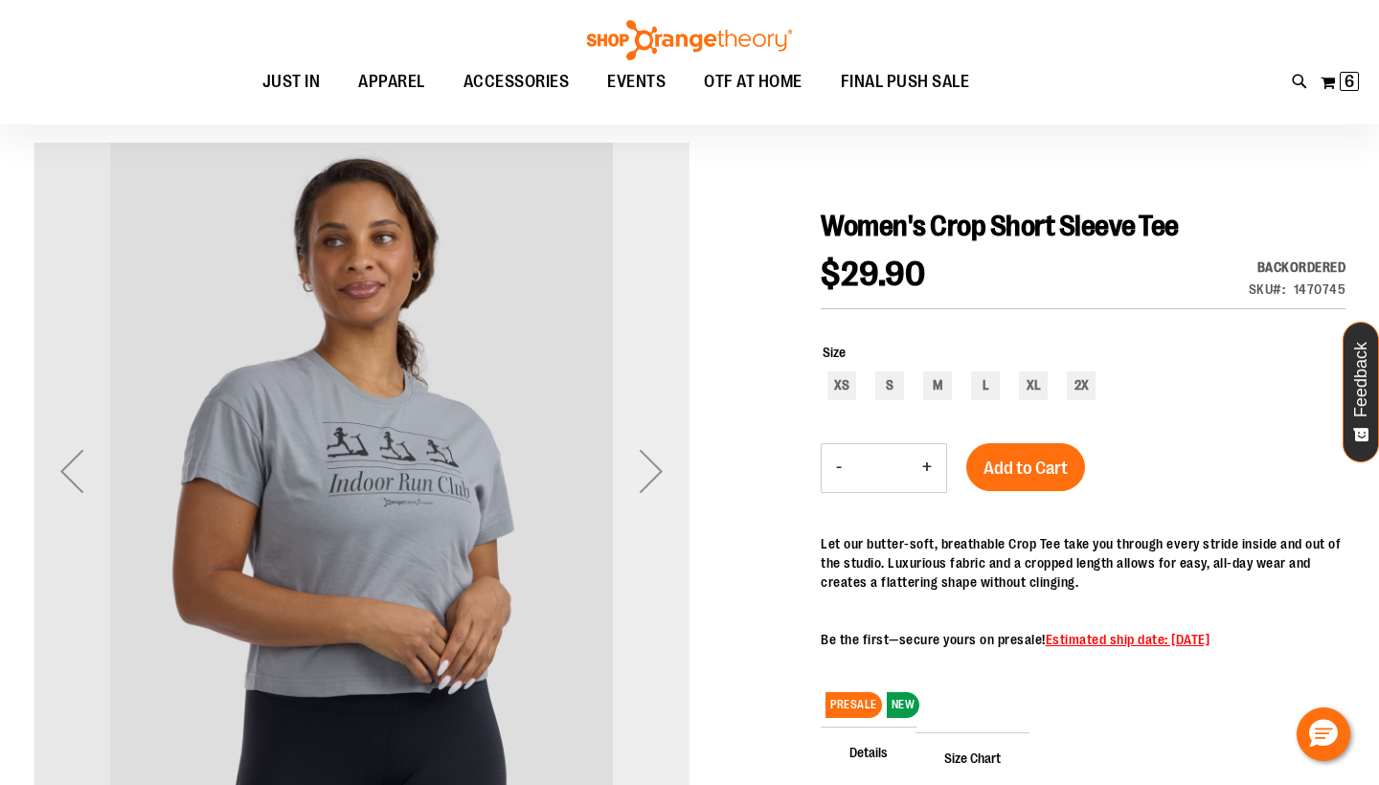
scroll to position [134, 0]
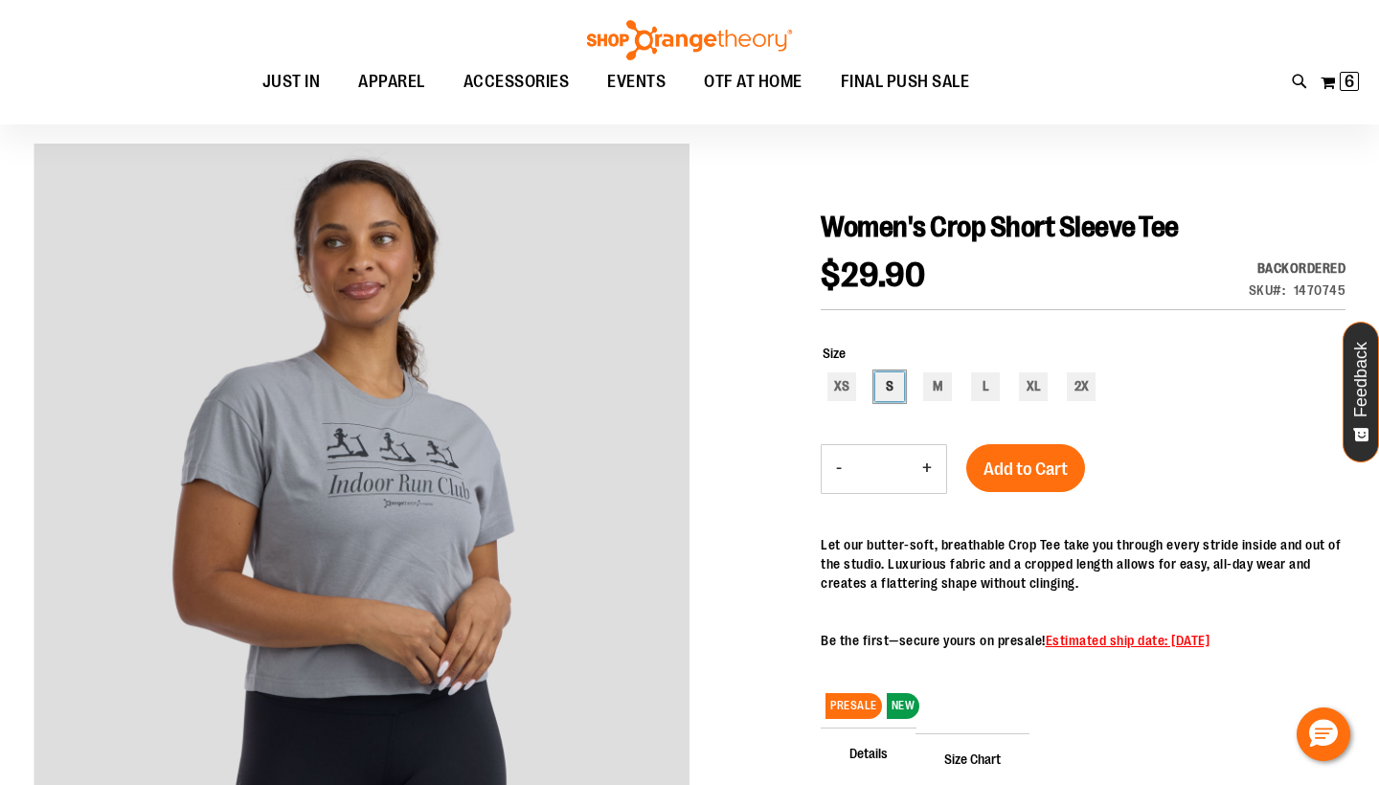
click at [887, 386] on div "S" at bounding box center [889, 387] width 29 height 29
type input "***"
click at [926, 467] on button "+" at bounding box center [927, 469] width 38 height 48
type input "*"
click at [1017, 475] on span "Add to Cart" at bounding box center [1026, 469] width 84 height 21
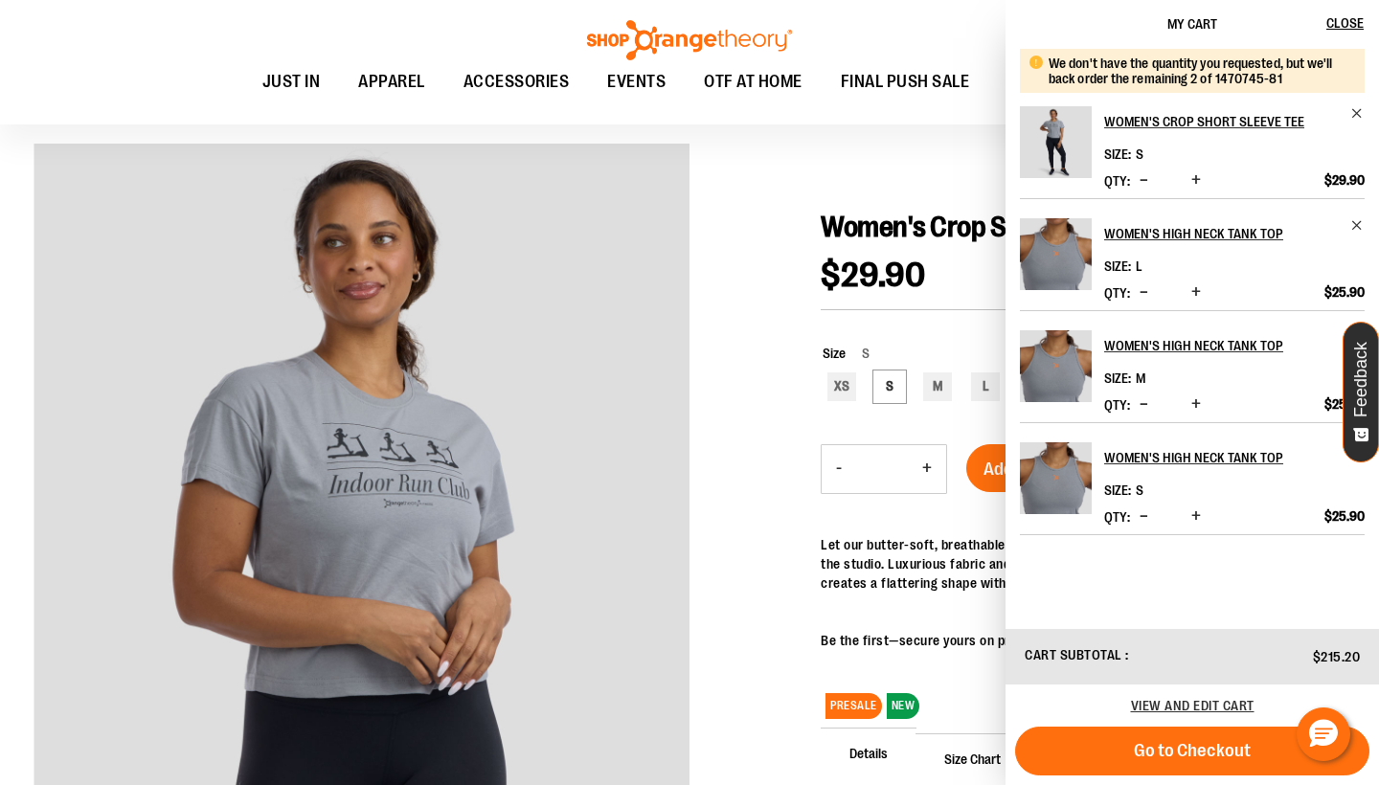
click at [712, 116] on div "Toggle Nav Search Popular Suggestions Advanced Search" at bounding box center [689, 62] width 1379 height 125
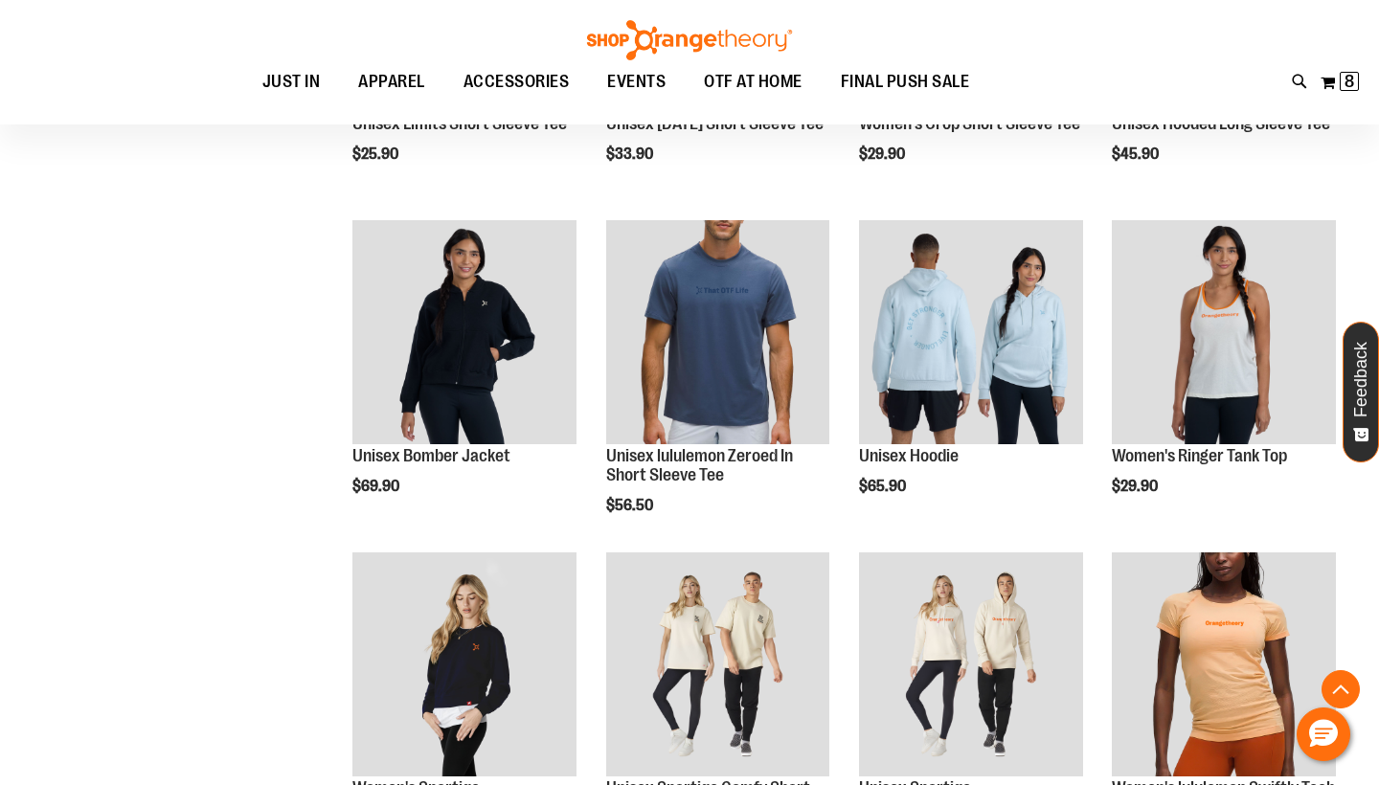
scroll to position [1330, 0]
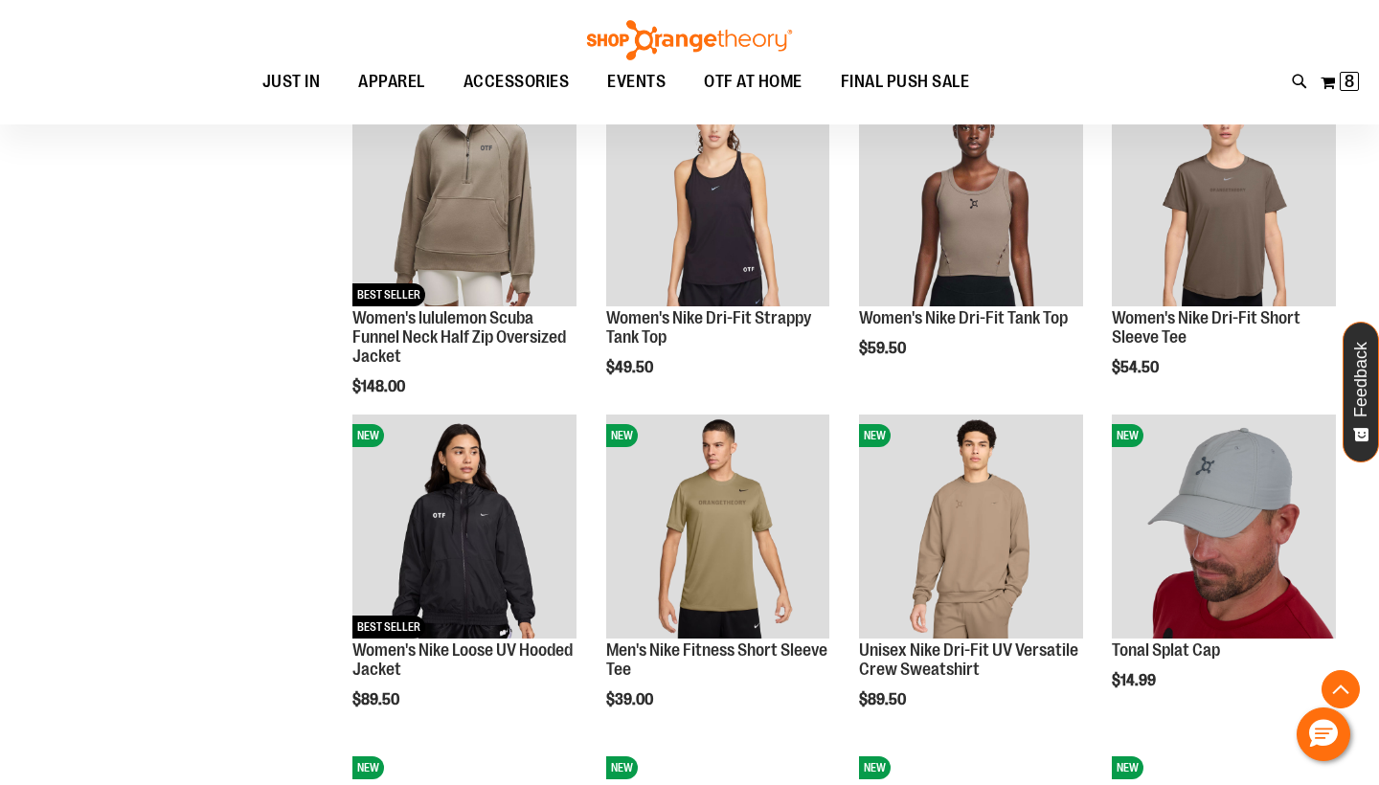
scroll to position [2009, 0]
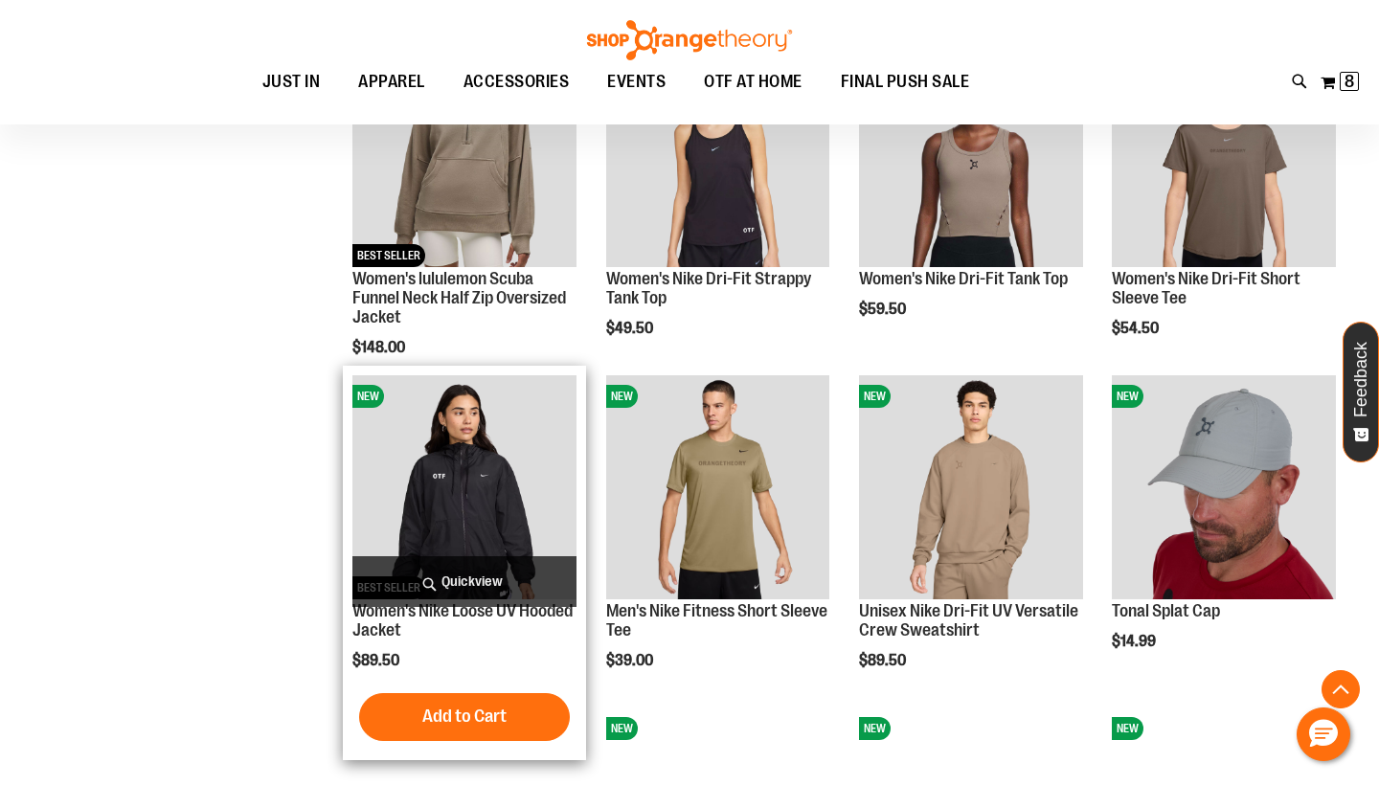
click at [511, 490] on img "product" at bounding box center [464, 487] width 224 height 224
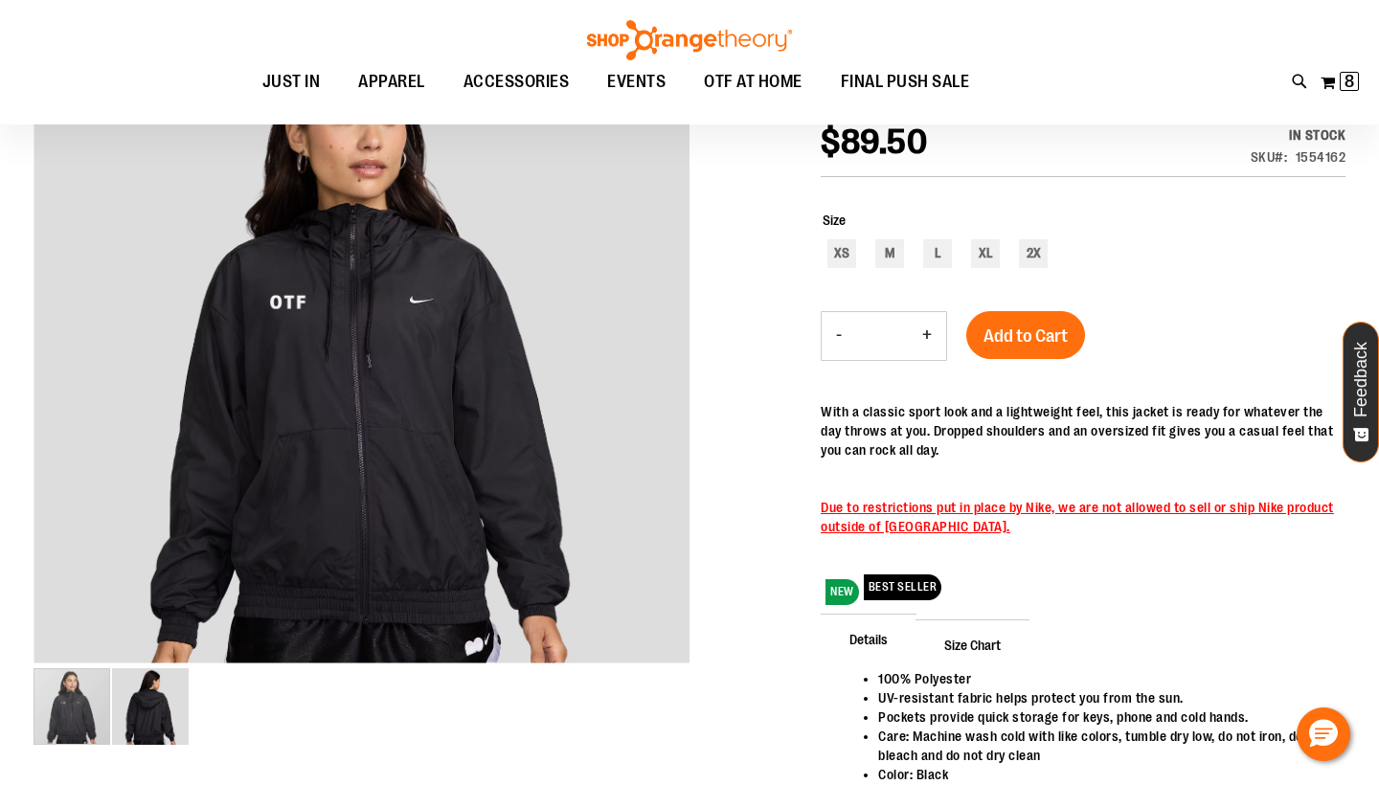
scroll to position [57, 0]
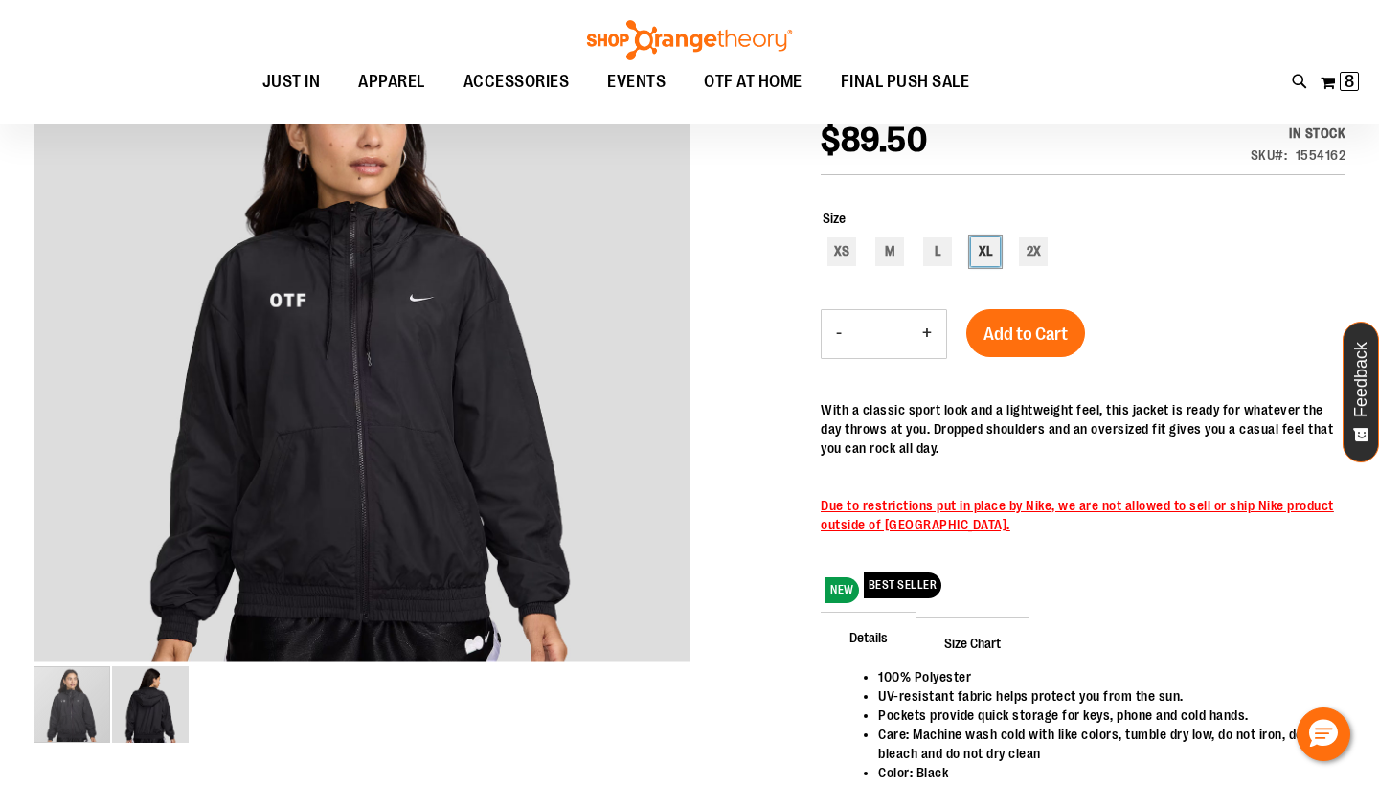
click at [984, 259] on div "XL" at bounding box center [985, 252] width 29 height 29
type input "***"
click at [1031, 337] on button "Add to Cart" at bounding box center [1025, 333] width 119 height 48
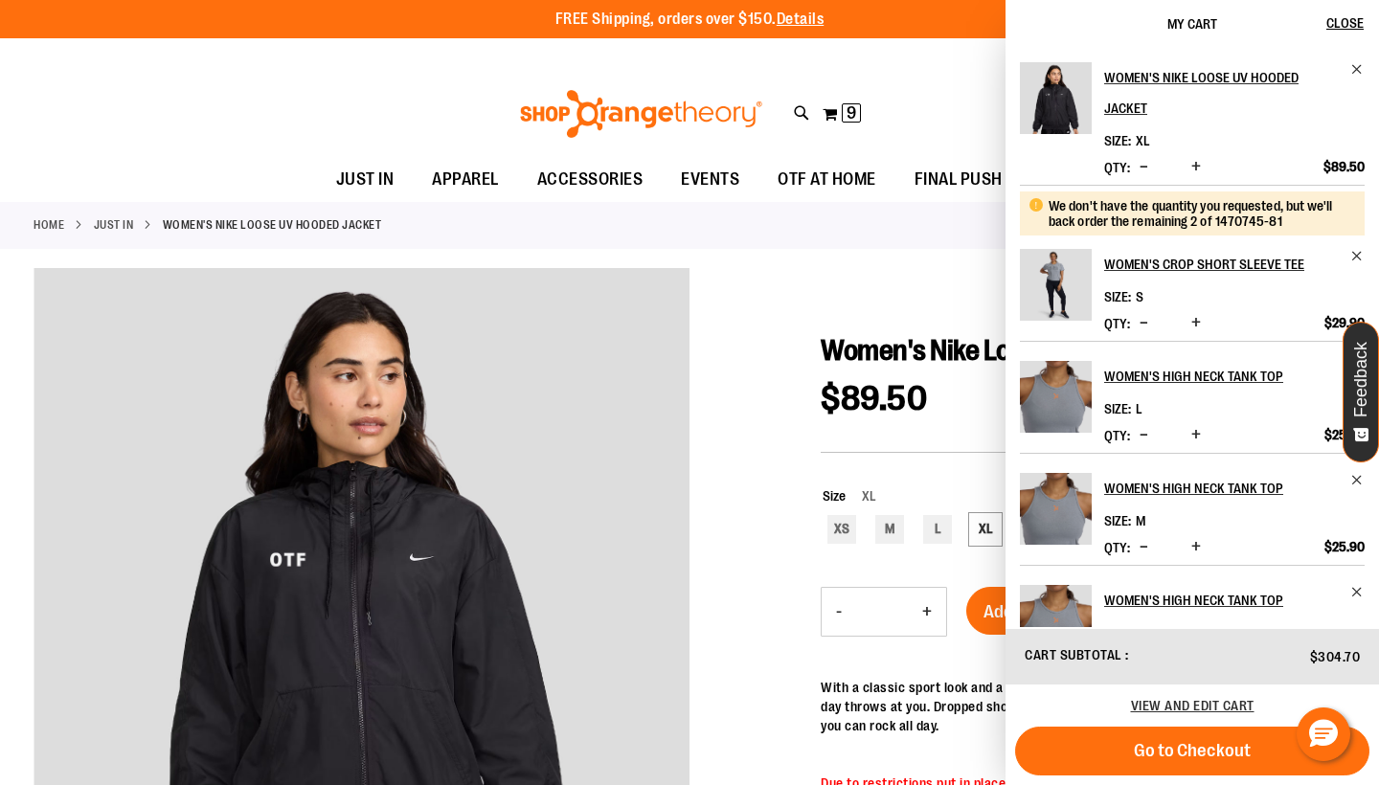
scroll to position [0, 0]
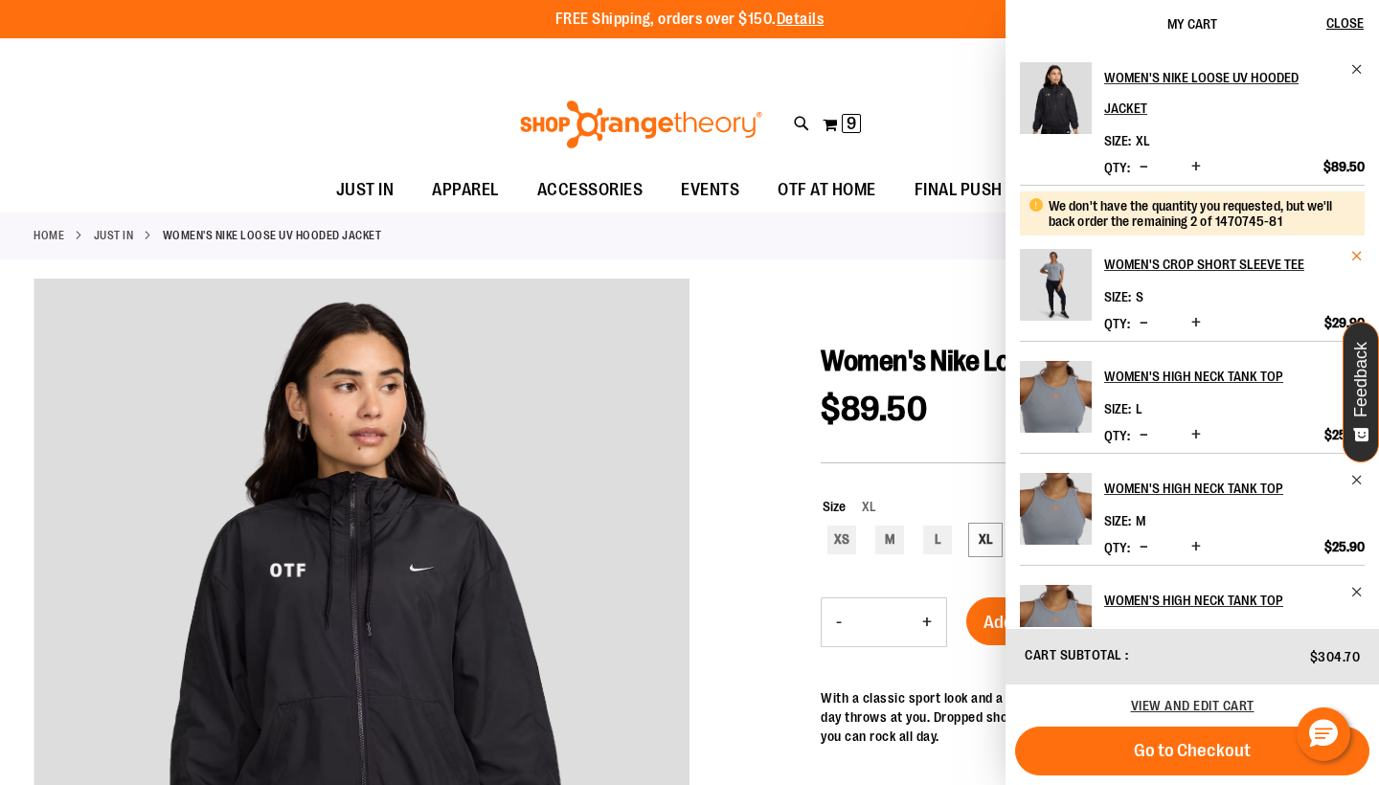
click at [1351, 259] on span "Remove item" at bounding box center [1358, 256] width 14 height 14
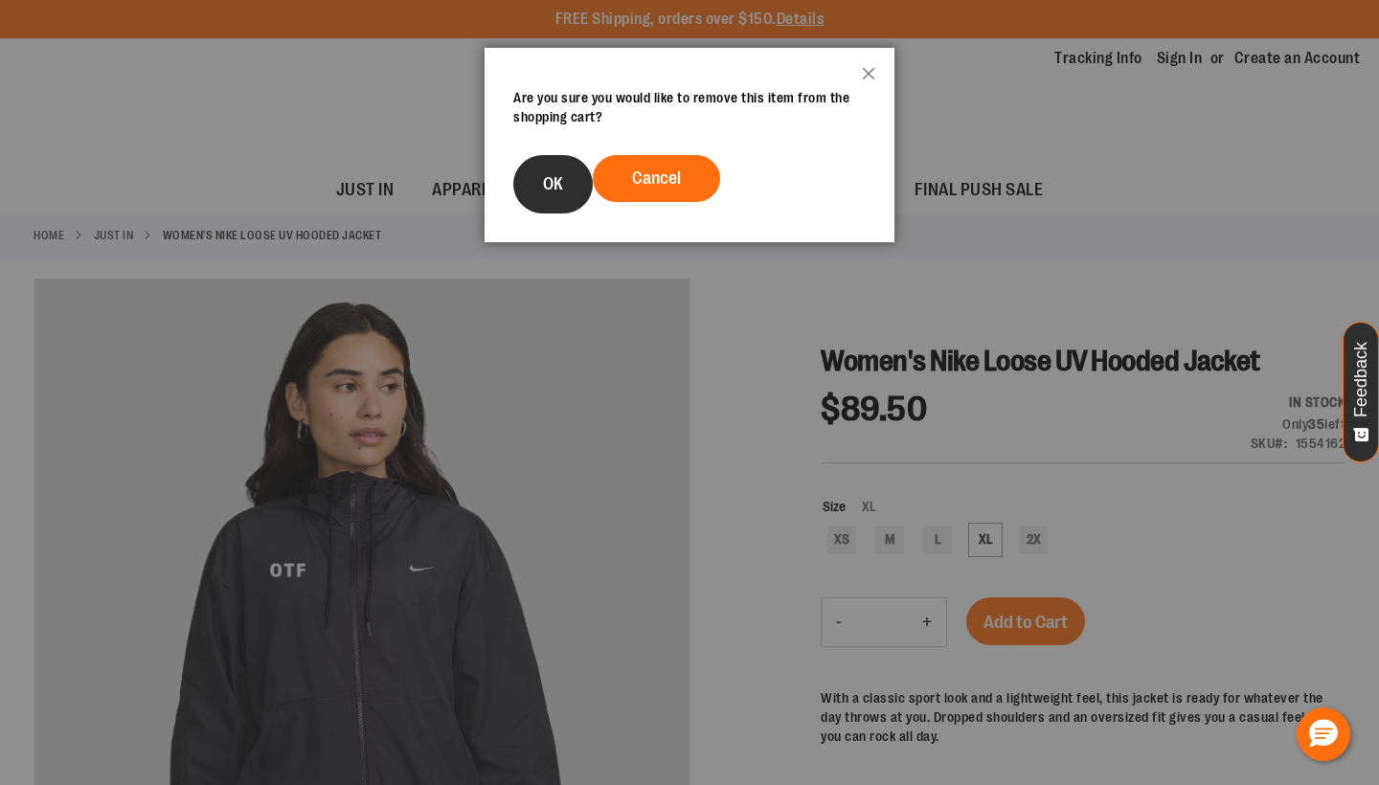
click at [555, 194] on button "OK" at bounding box center [553, 184] width 80 height 58
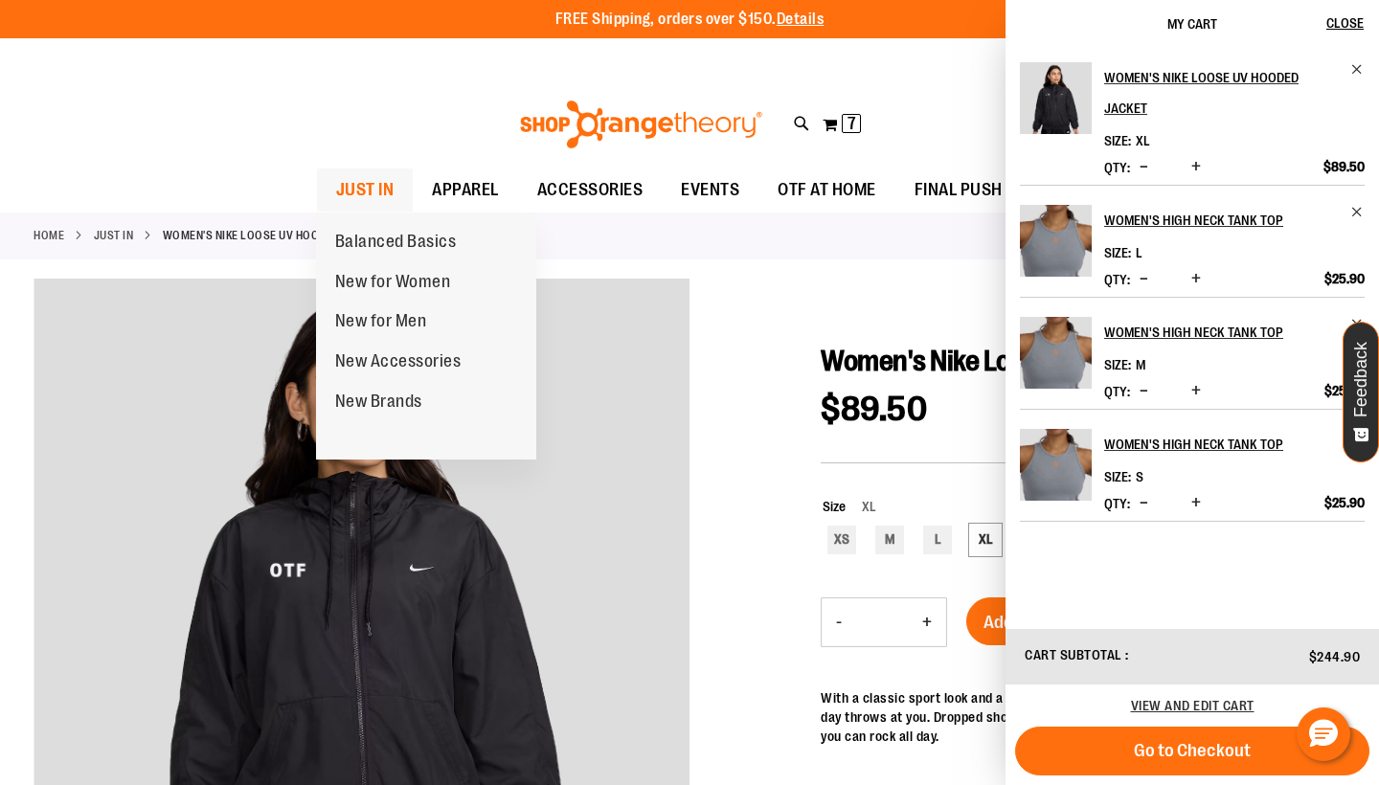
click at [360, 191] on span "JUST IN" at bounding box center [365, 190] width 58 height 43
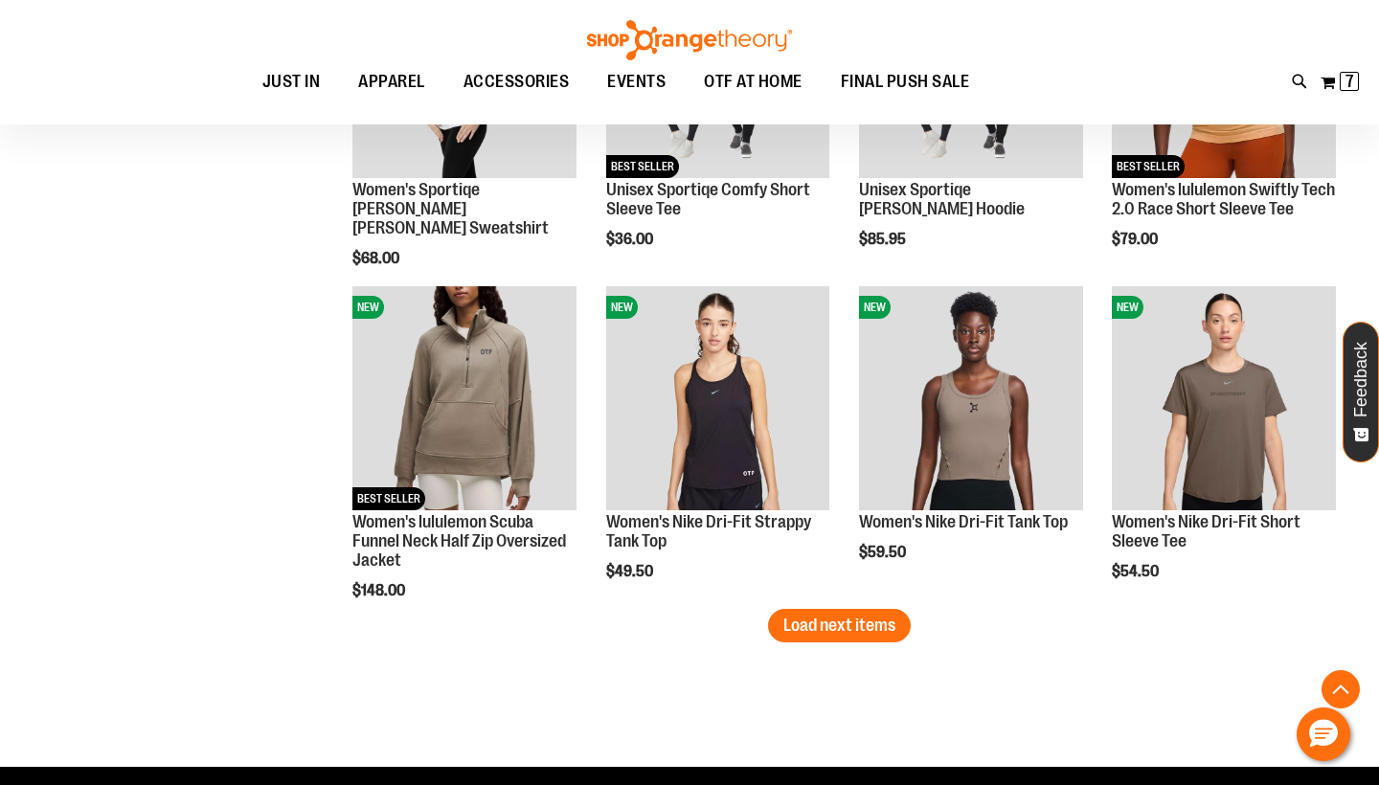
scroll to position [2557, 0]
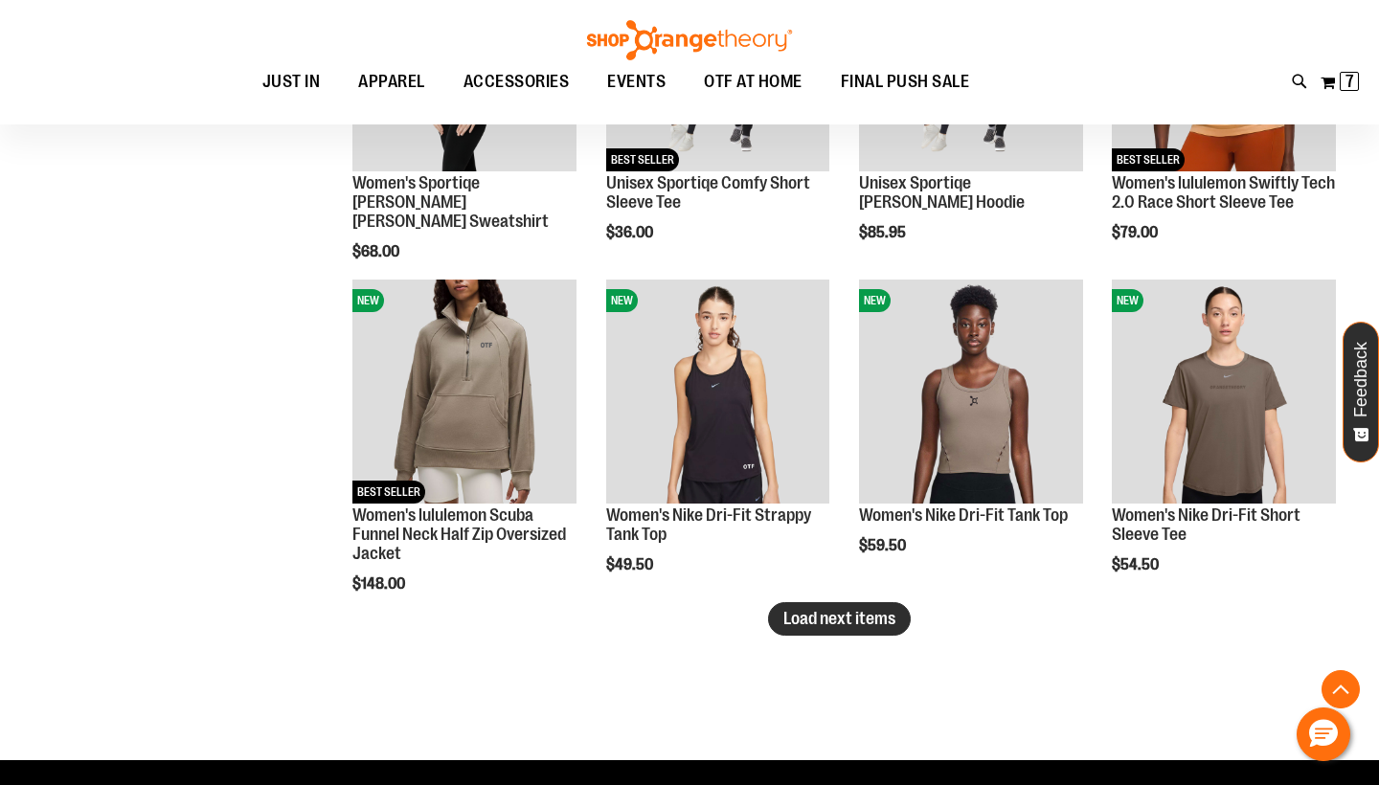
click at [864, 622] on span "Load next items" at bounding box center [840, 618] width 112 height 19
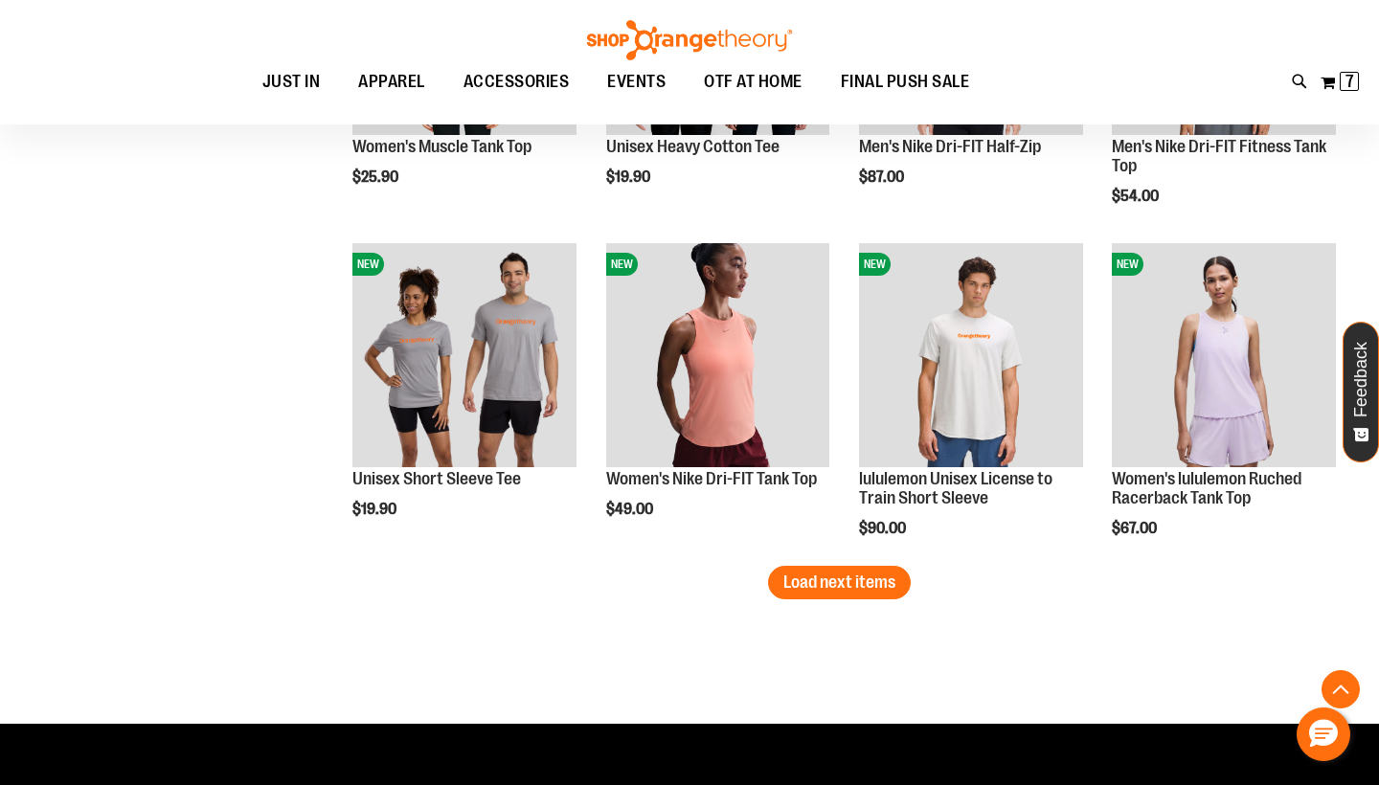
scroll to position [3592, 0]
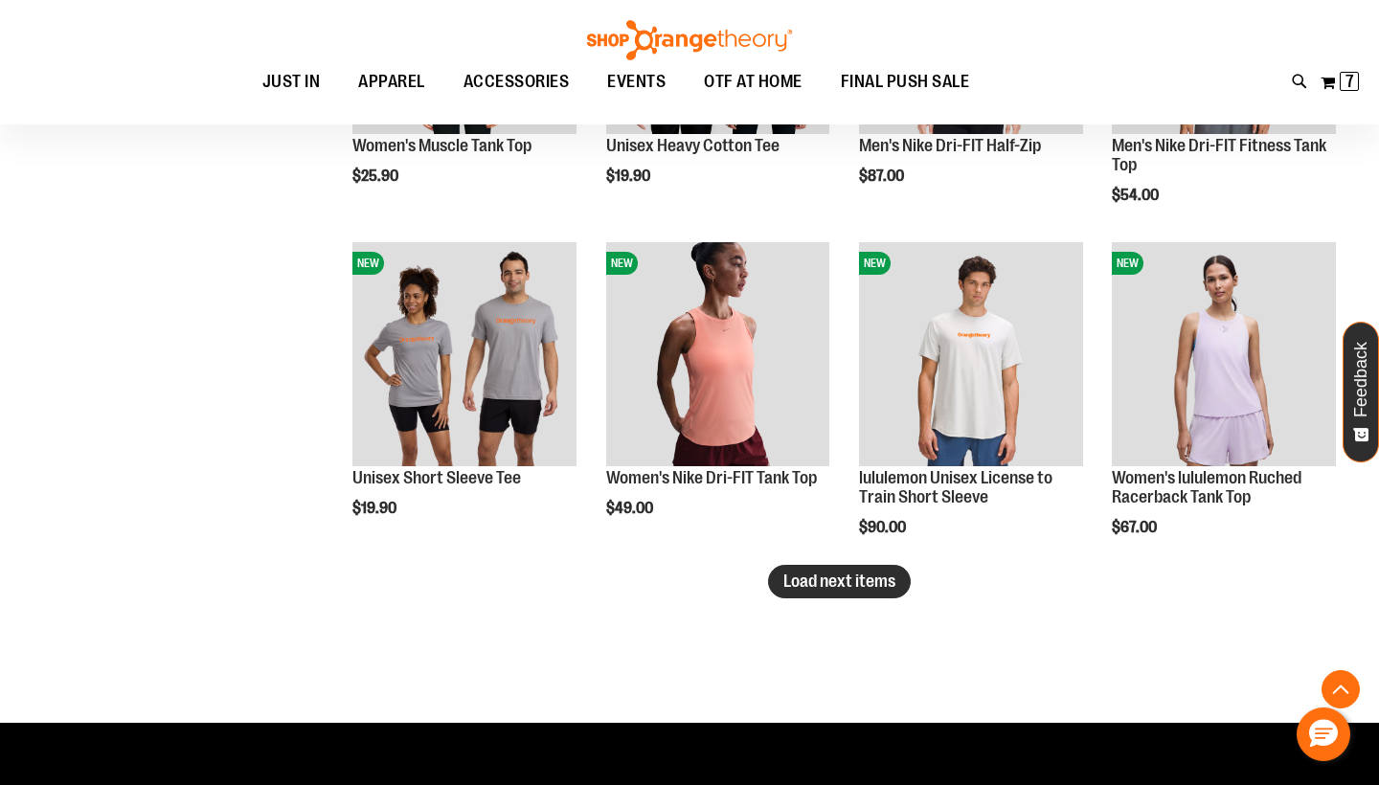
click at [810, 579] on span "Load next items" at bounding box center [840, 581] width 112 height 19
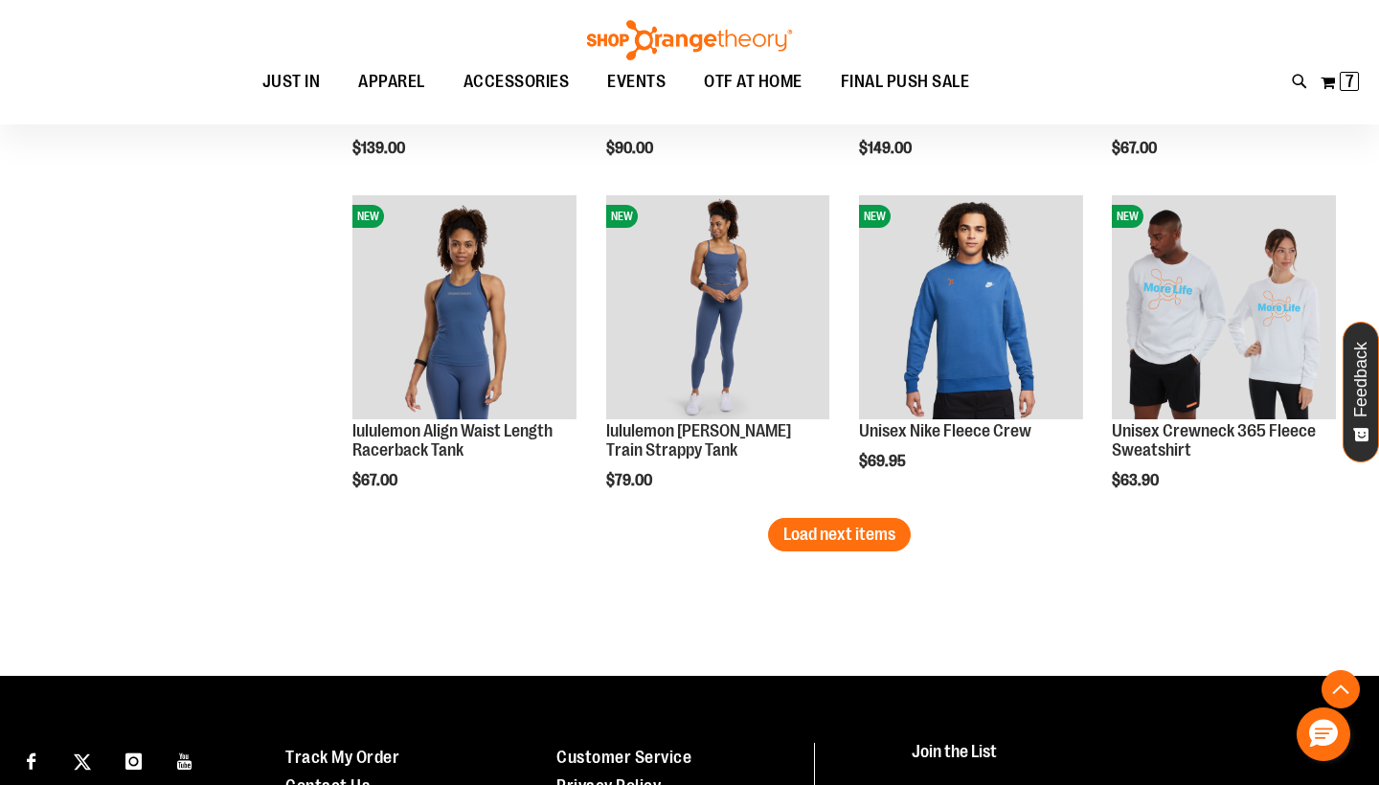
scroll to position [4641, 0]
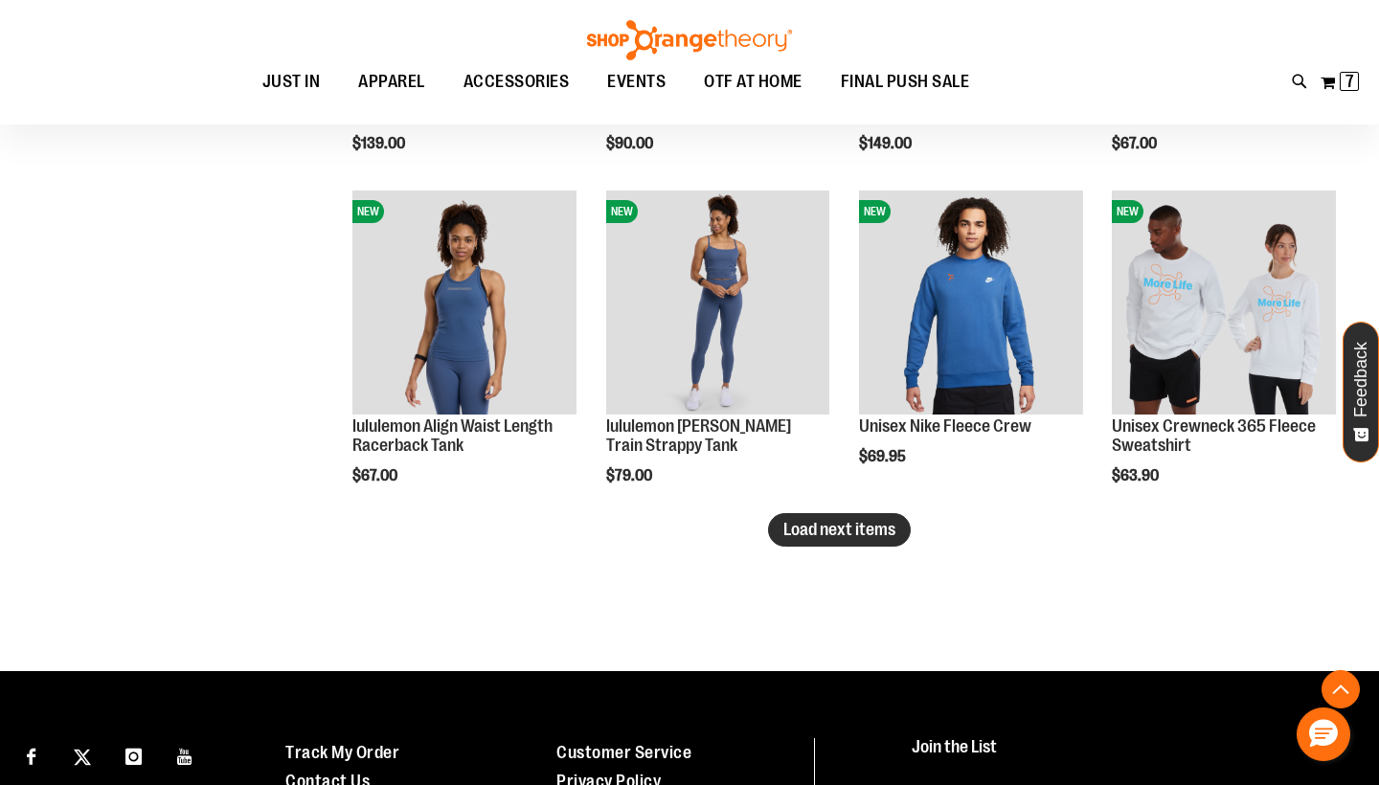
click at [876, 534] on span "Load next items" at bounding box center [840, 529] width 112 height 19
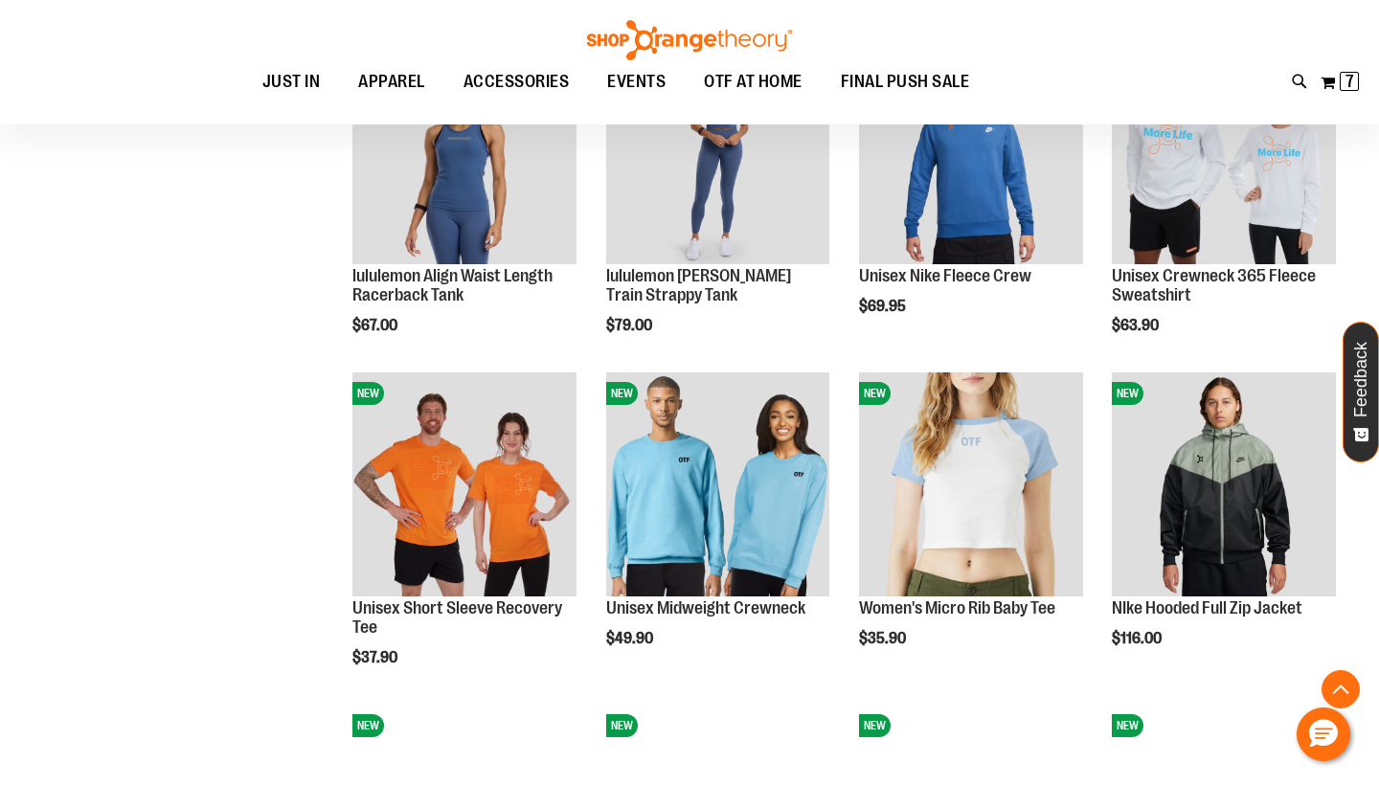
scroll to position [4966, 0]
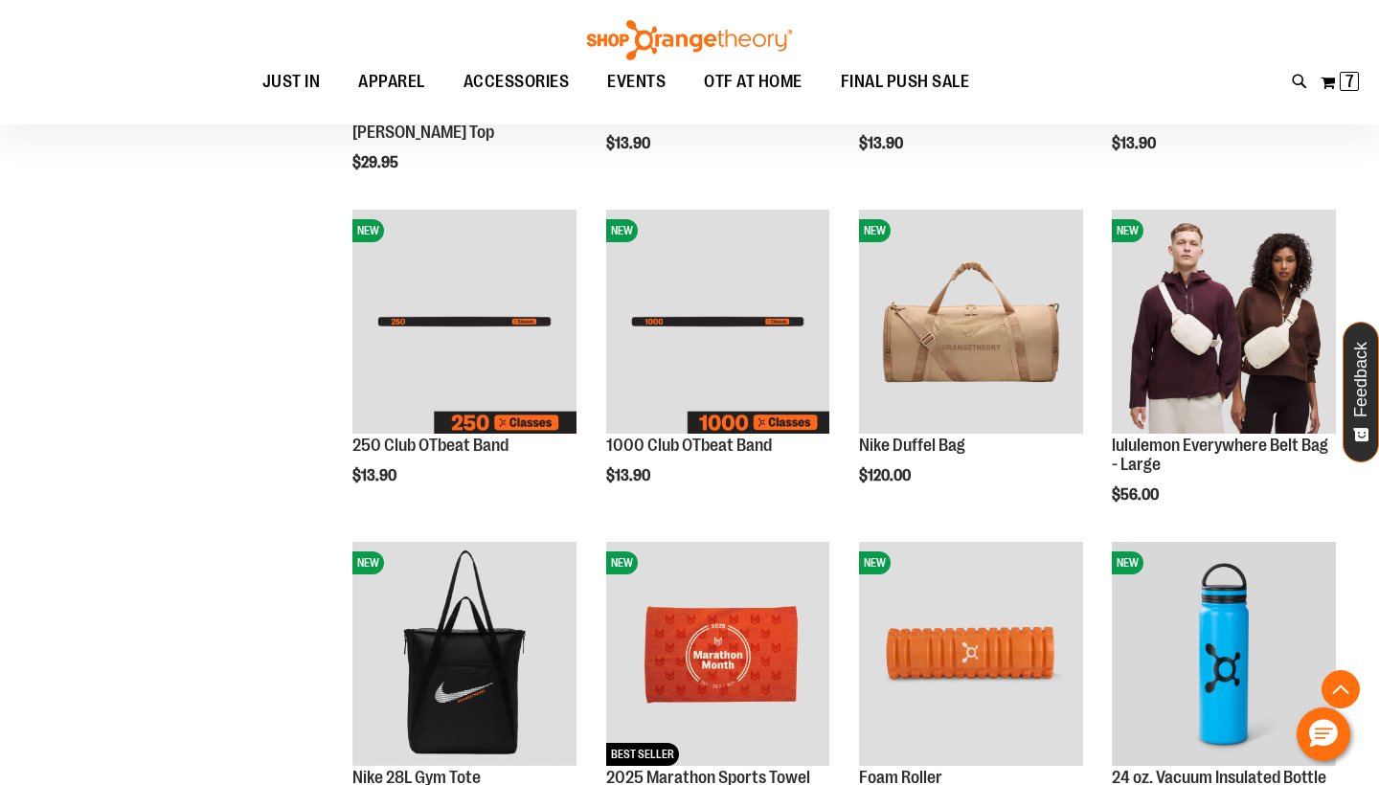
scroll to position [194, 0]
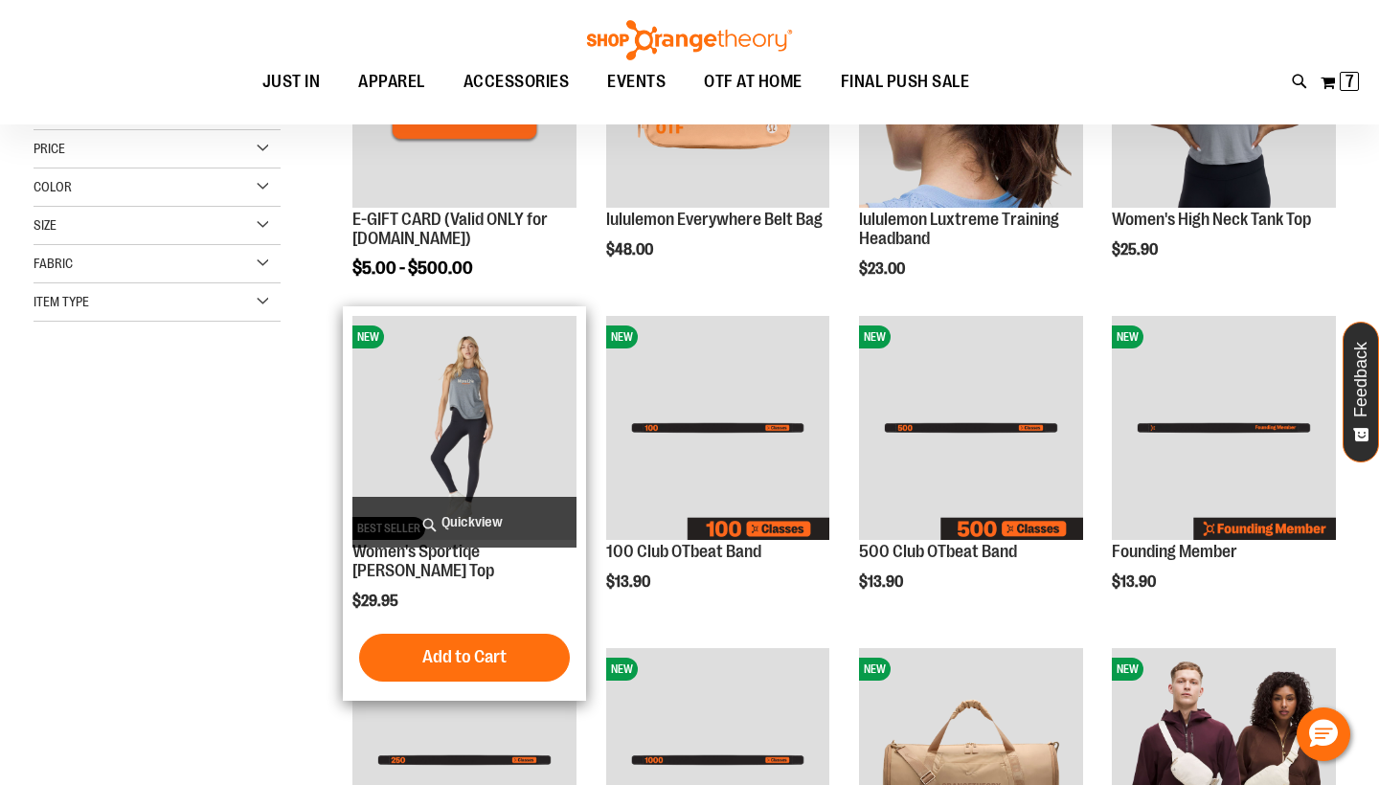
click at [466, 425] on img "product" at bounding box center [464, 428] width 224 height 224
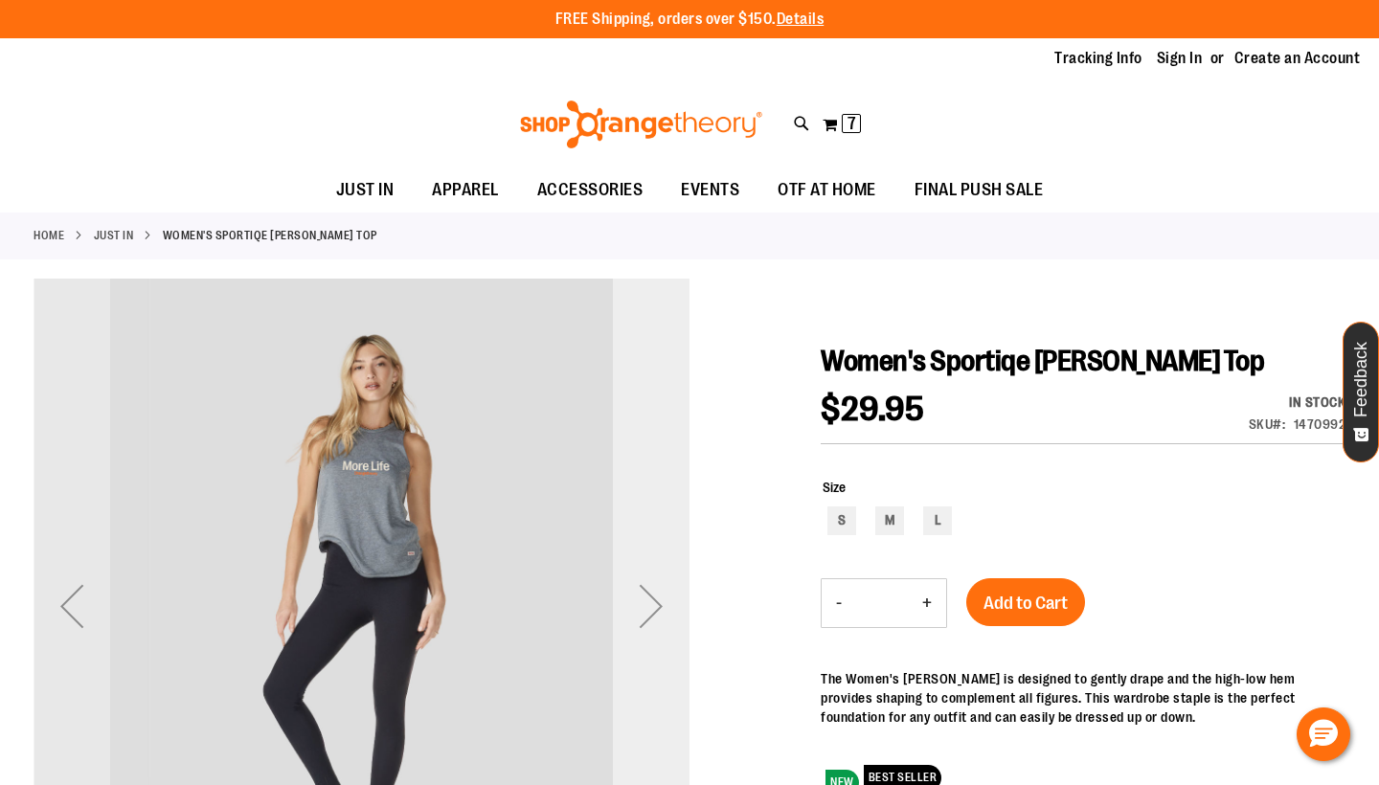
click at [649, 606] on div "Next" at bounding box center [651, 606] width 77 height 77
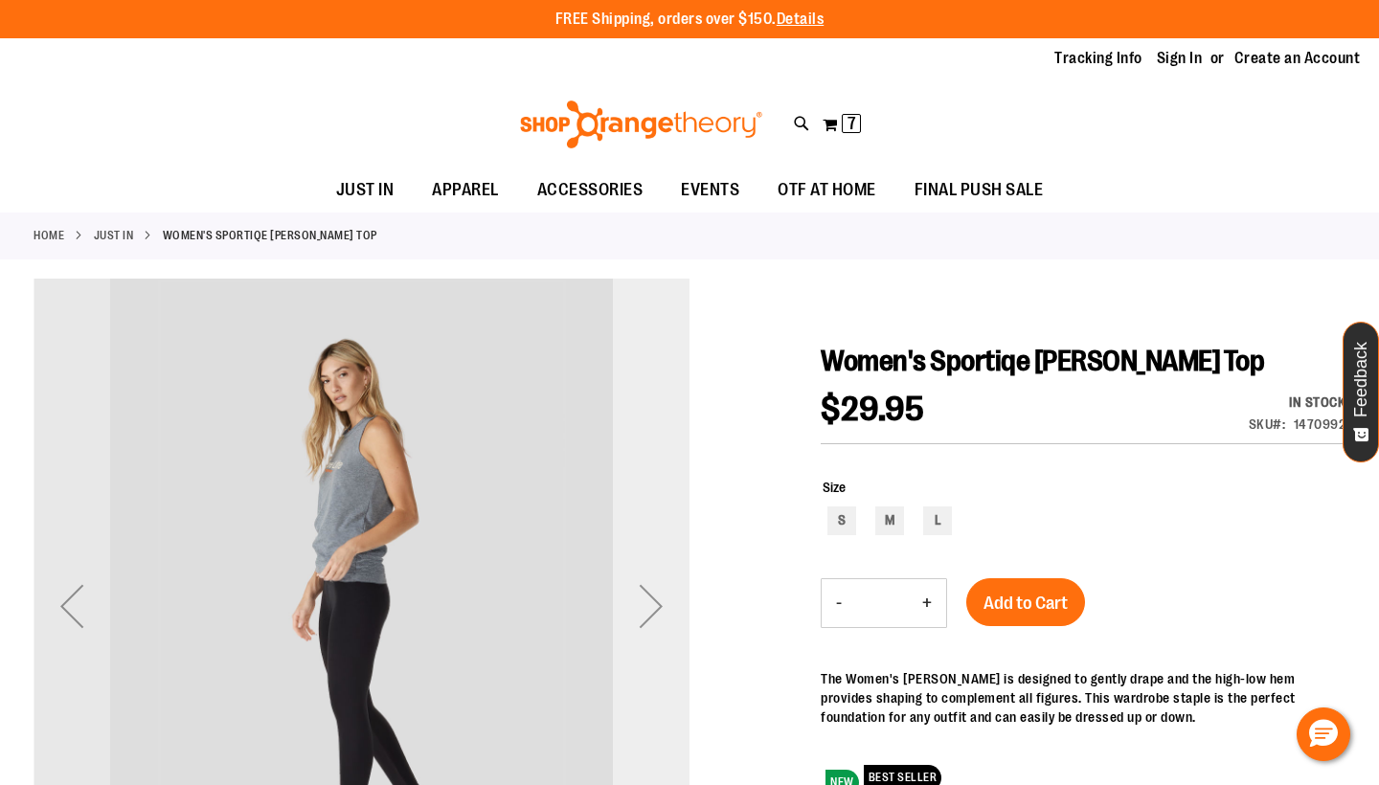
click at [649, 606] on div "Next" at bounding box center [651, 606] width 77 height 77
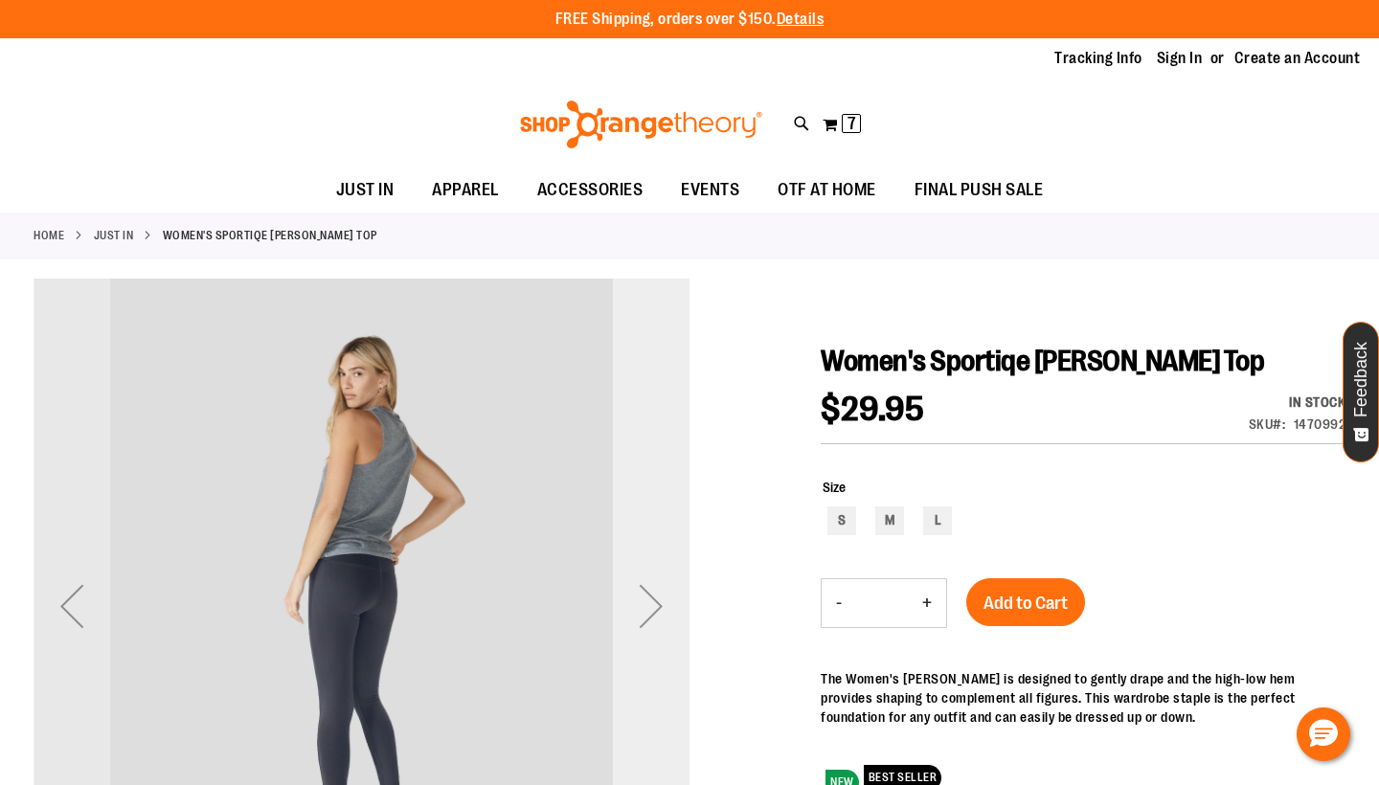
click at [649, 606] on div "Next" at bounding box center [651, 606] width 77 height 77
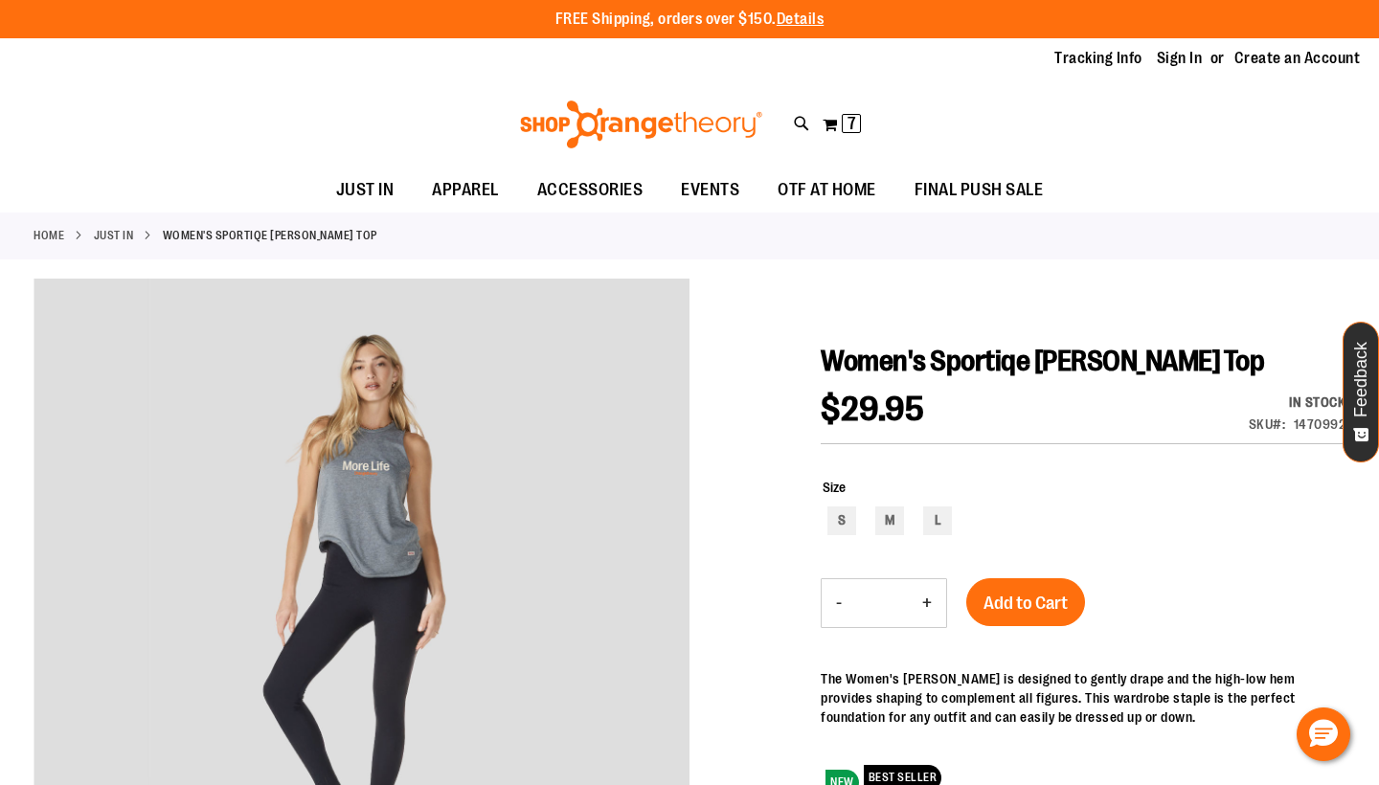
click at [924, 602] on button "+" at bounding box center [927, 603] width 38 height 48
type input "*"
click at [1017, 596] on span "Add to Cart" at bounding box center [1026, 603] width 84 height 21
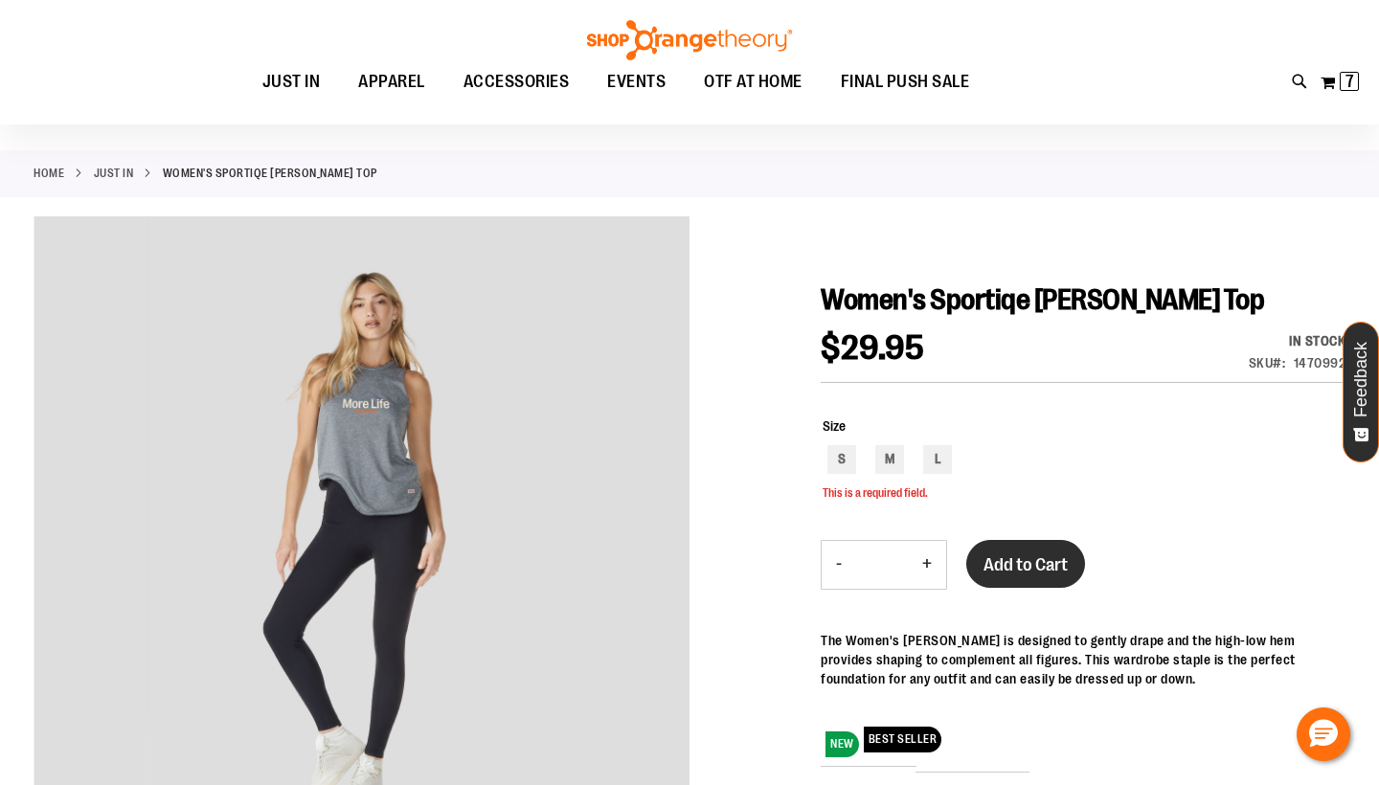
scroll to position [84, 0]
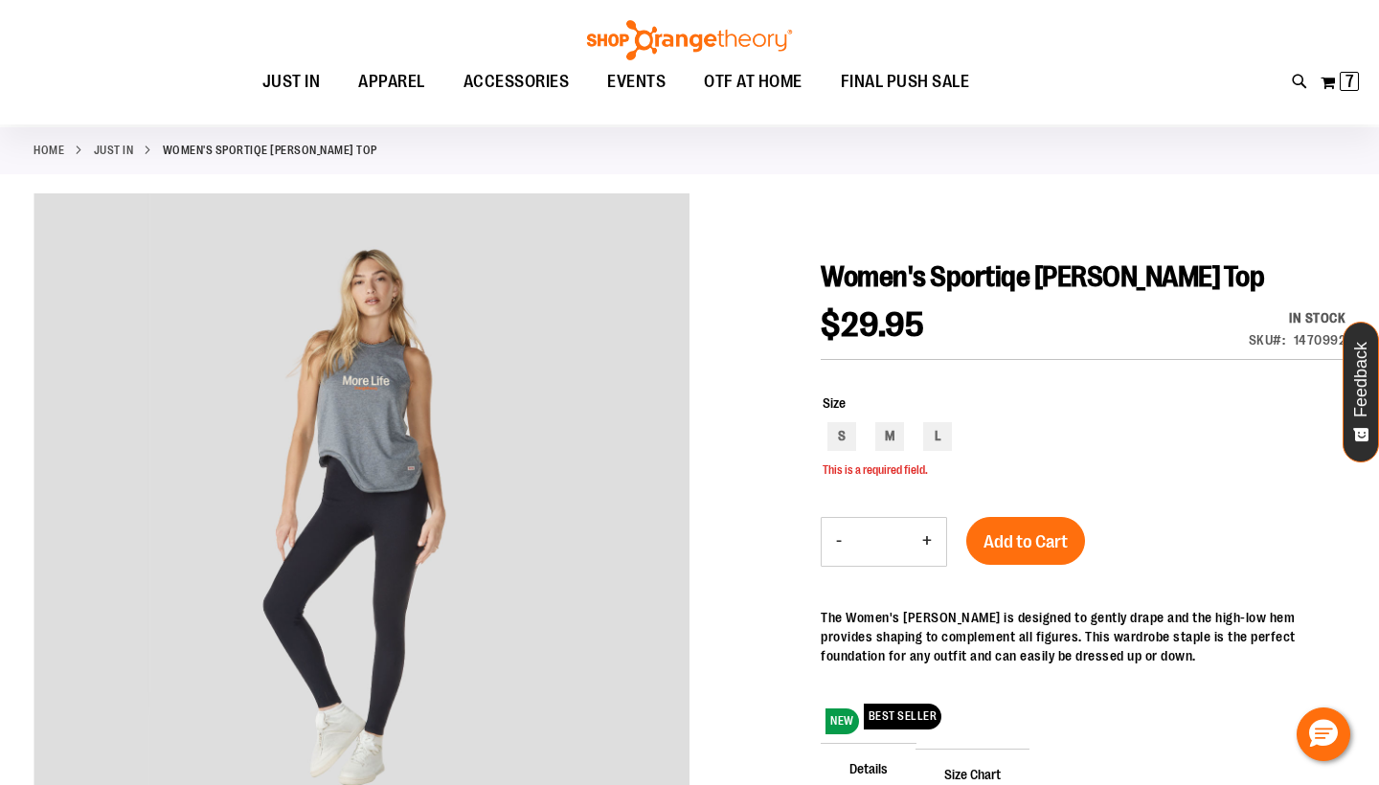
click at [848, 460] on div "Size S M L This is a required field." at bounding box center [1084, 436] width 523 height 85
click at [839, 441] on div "S" at bounding box center [842, 436] width 29 height 29
click at [1024, 542] on span "Add to Cart" at bounding box center [1026, 542] width 84 height 21
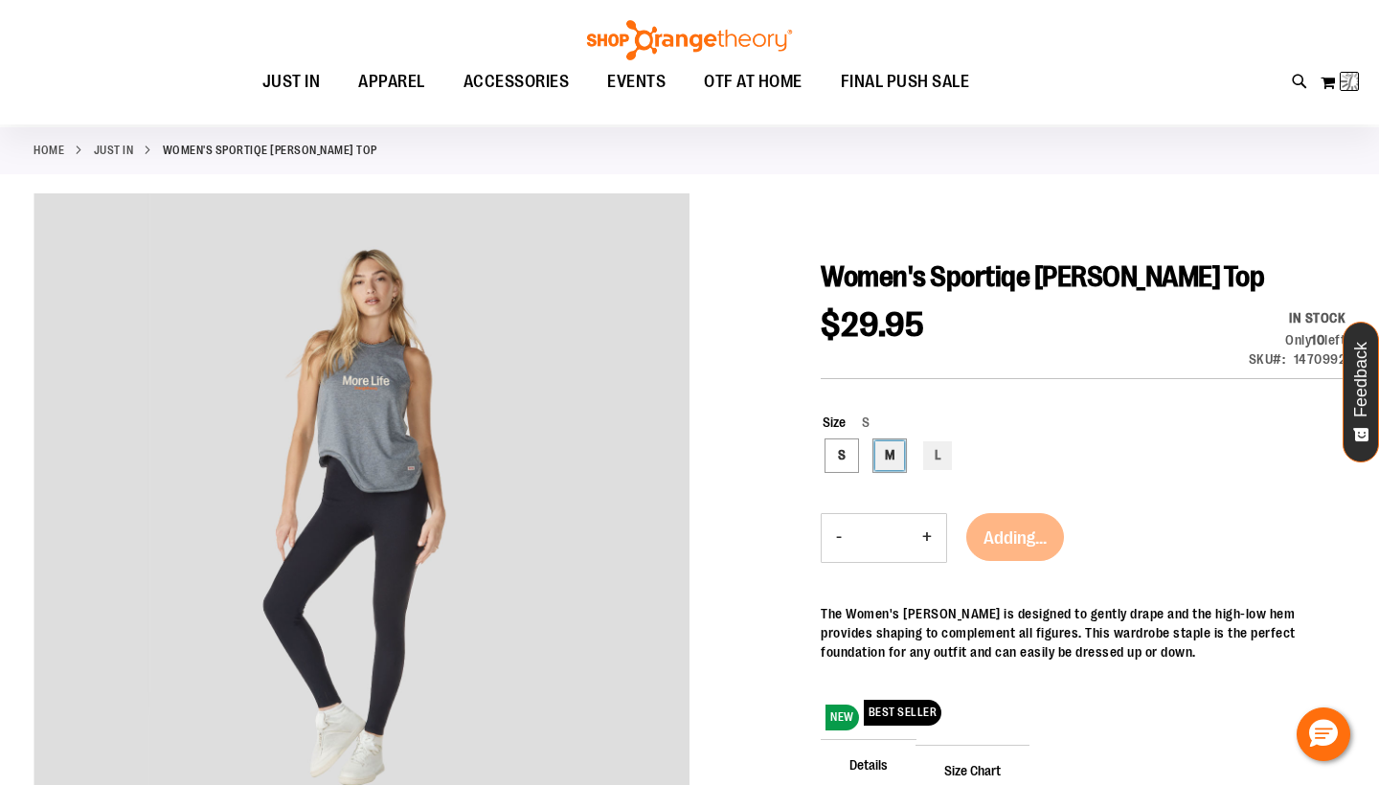
click at [884, 455] on div "M" at bounding box center [889, 456] width 29 height 29
click at [1025, 539] on span "Add to Cart" at bounding box center [1026, 538] width 84 height 21
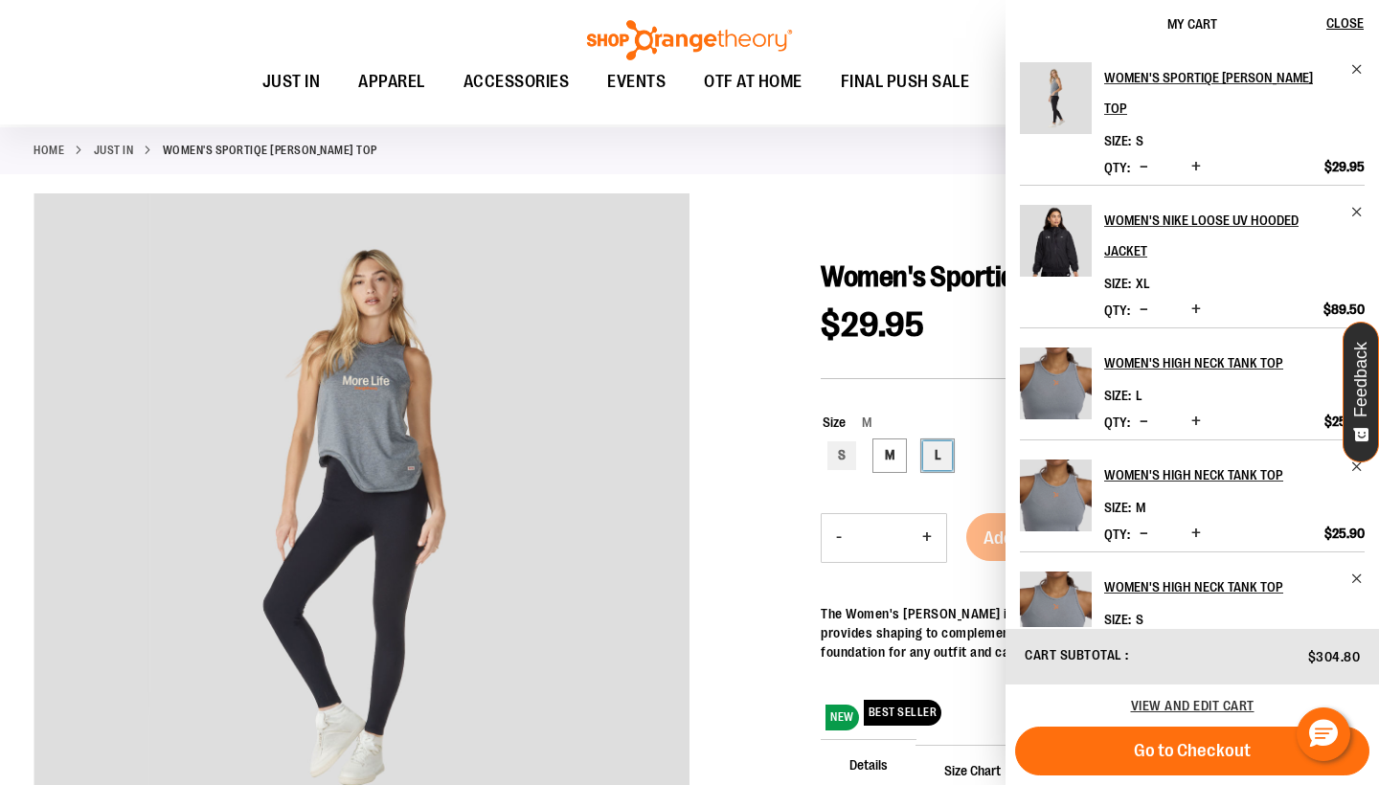
click at [932, 453] on div "L" at bounding box center [937, 456] width 29 height 29
type input "***"
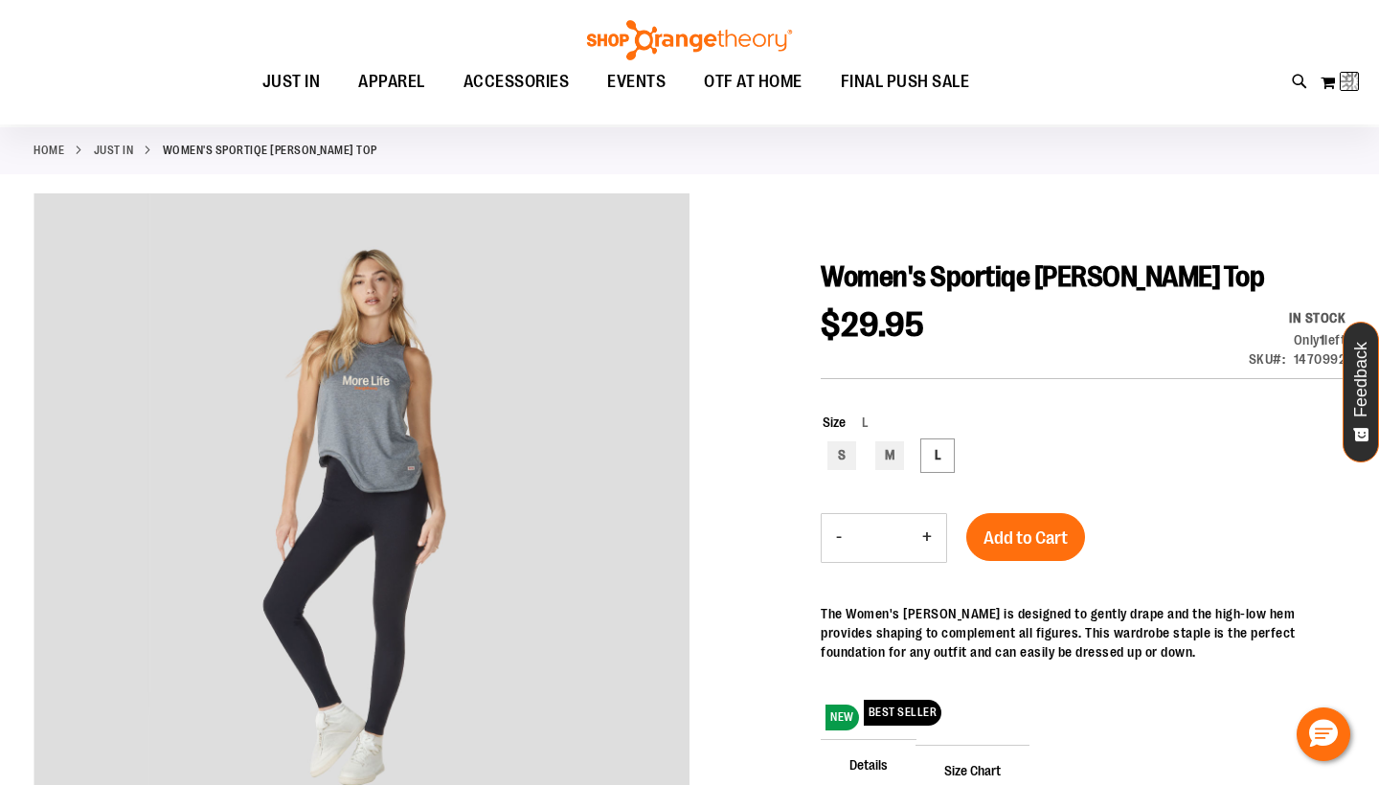
click at [1045, 469] on div "S M L" at bounding box center [1084, 459] width 523 height 34
click at [1038, 531] on span "Add to Cart" at bounding box center [1026, 538] width 84 height 21
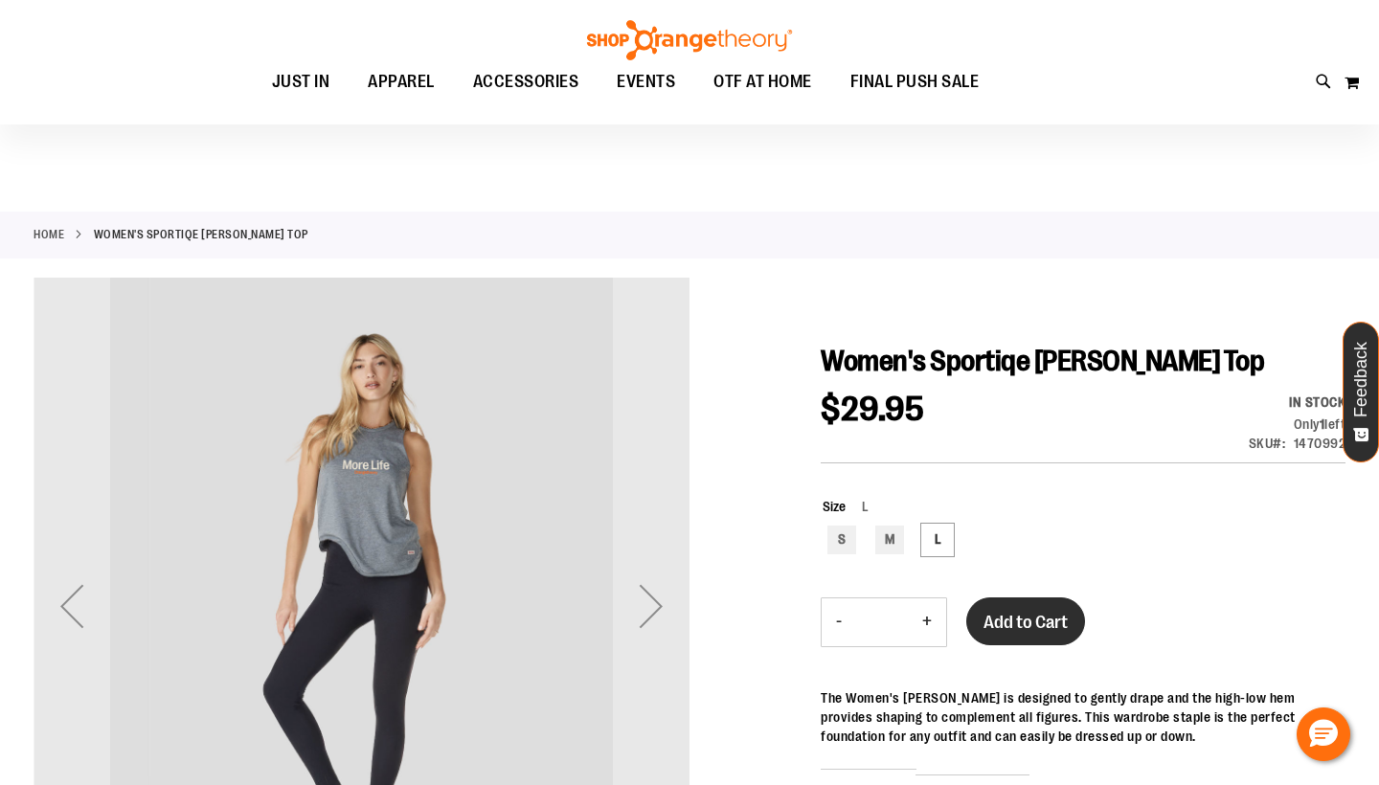
scroll to position [84, 0]
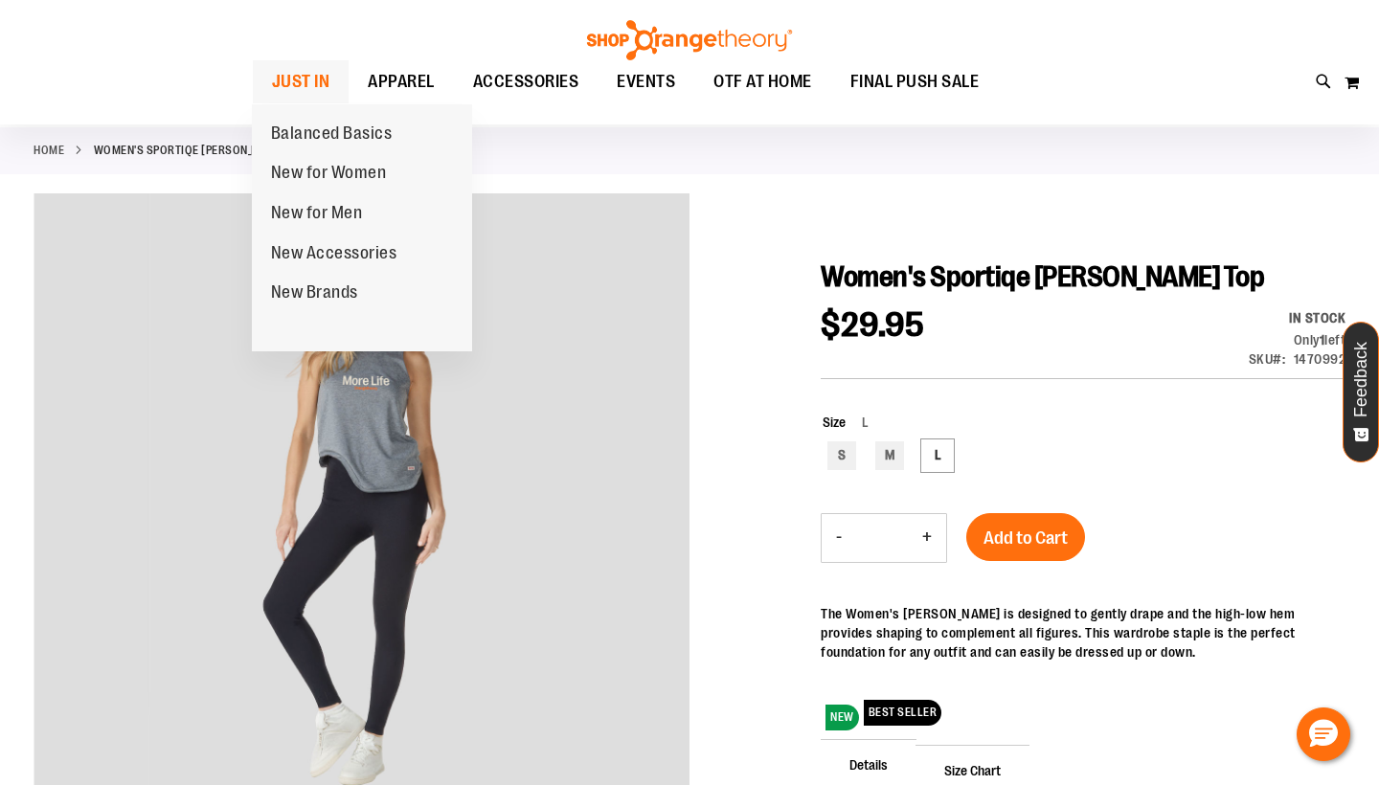
click at [329, 74] on link "JUST IN" at bounding box center [301, 81] width 97 height 43
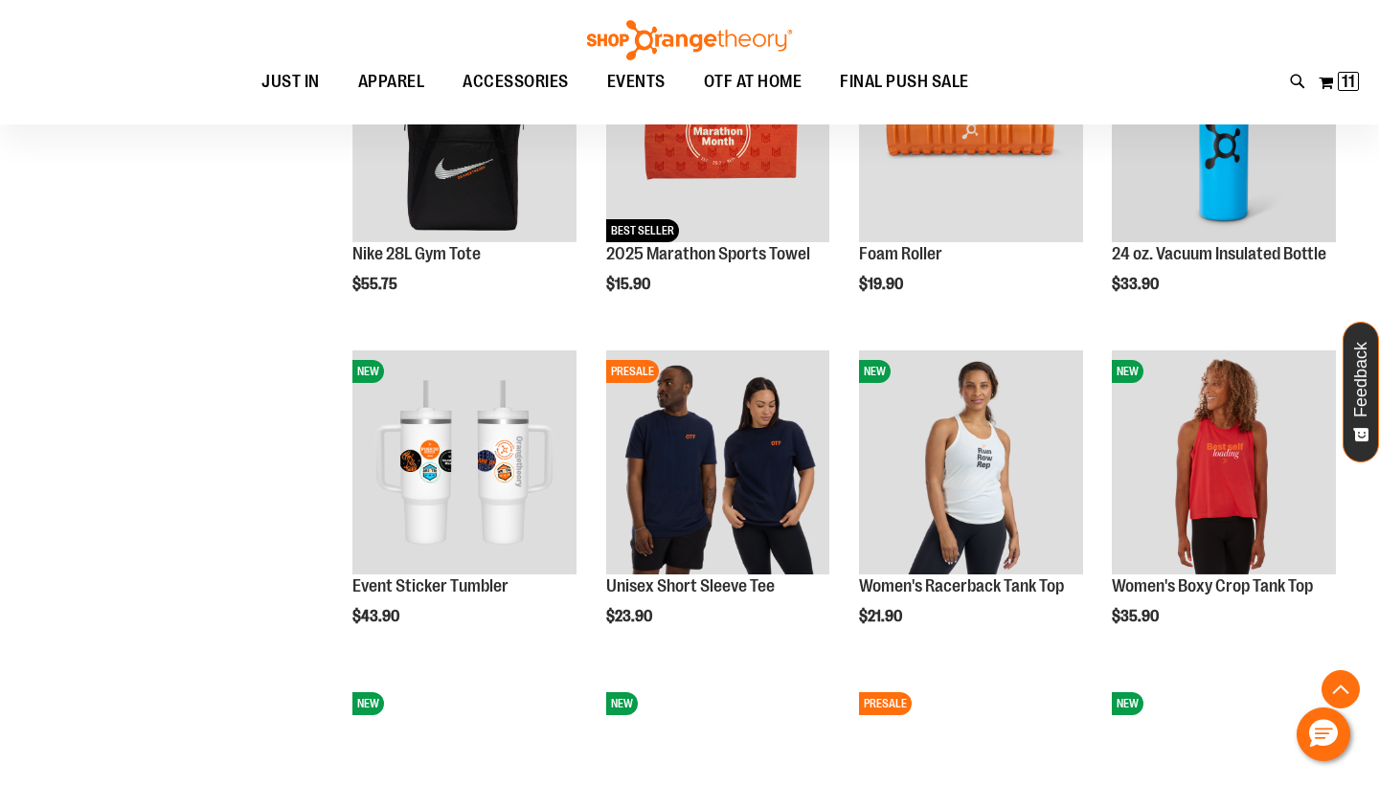
scroll to position [1374, 0]
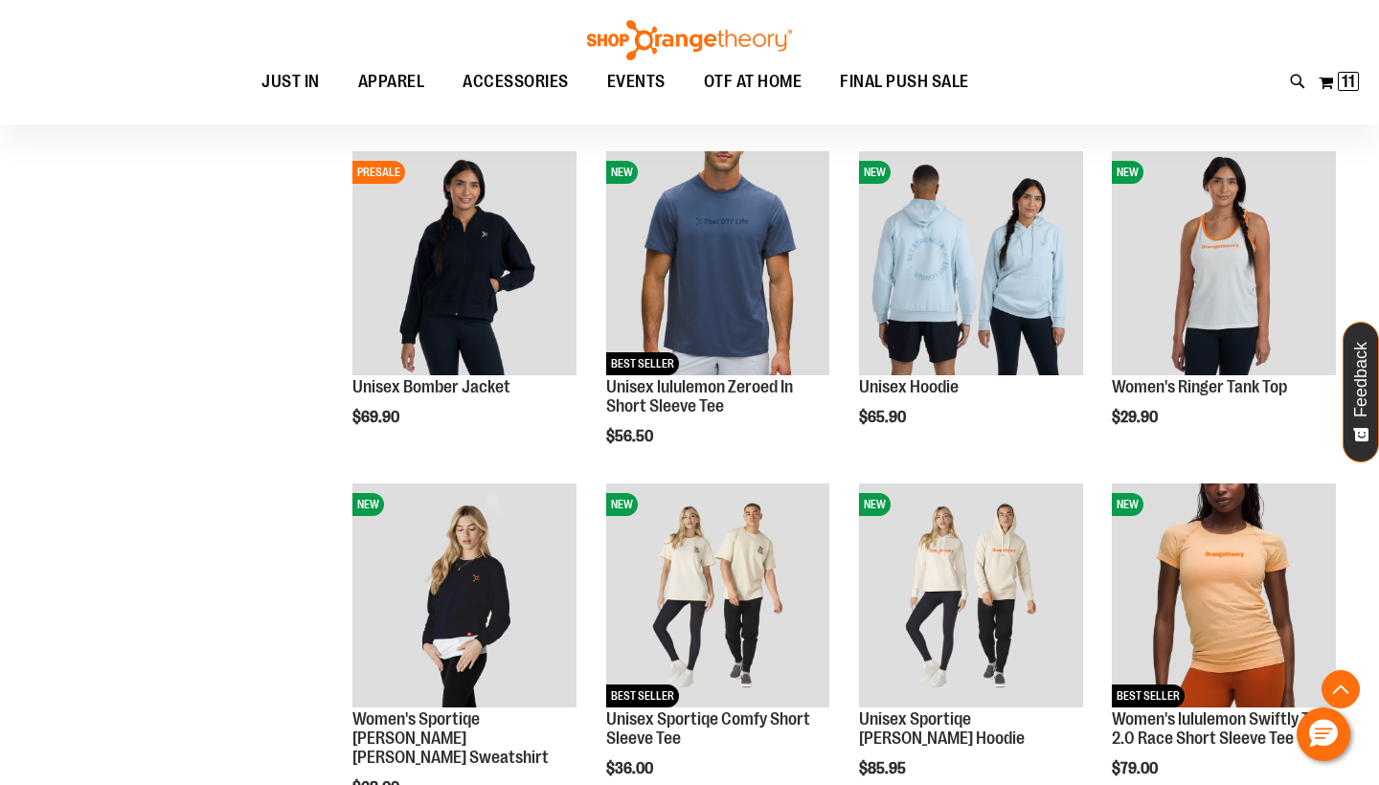
scroll to position [2245, 0]
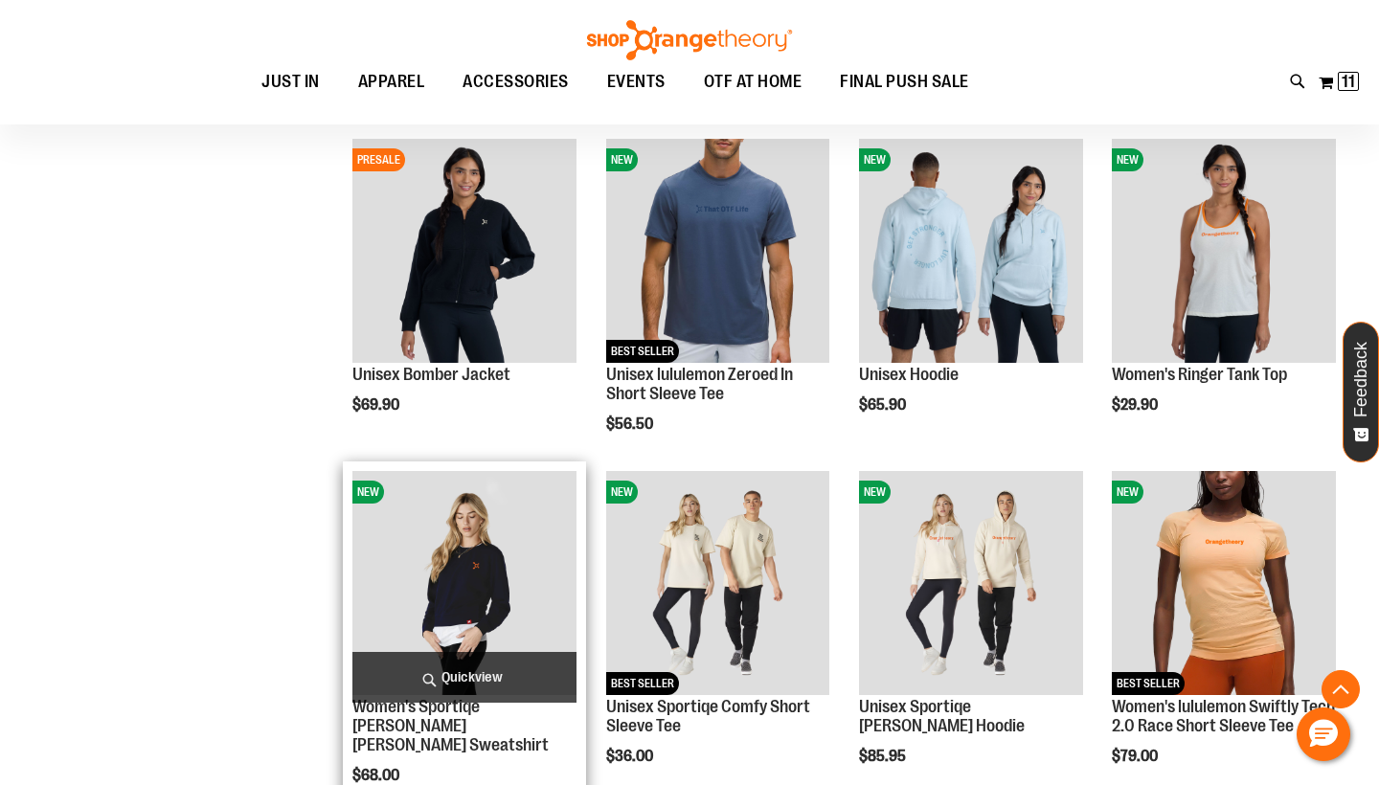
click at [449, 551] on img "product" at bounding box center [464, 583] width 224 height 224
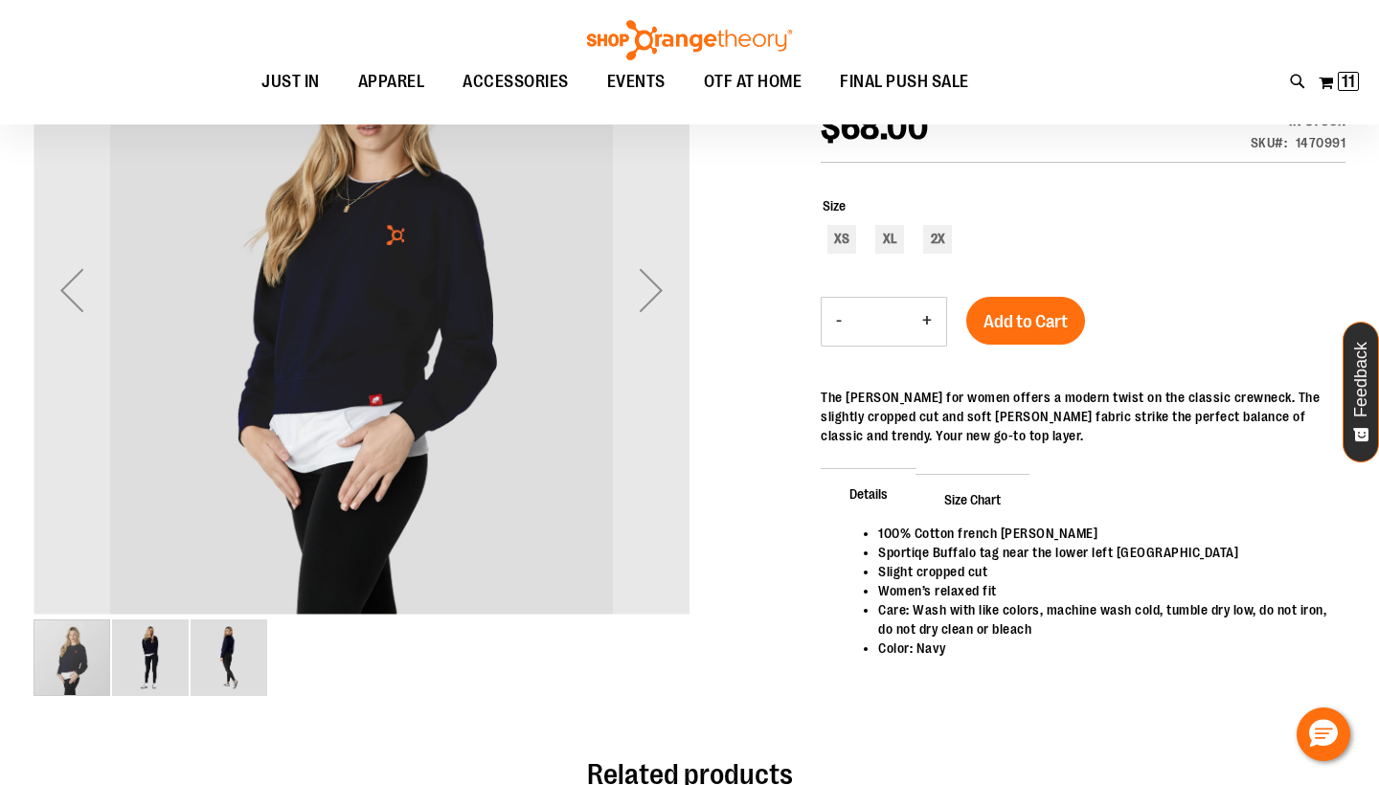
scroll to position [104, 0]
click at [638, 316] on div "Next" at bounding box center [651, 290] width 77 height 77
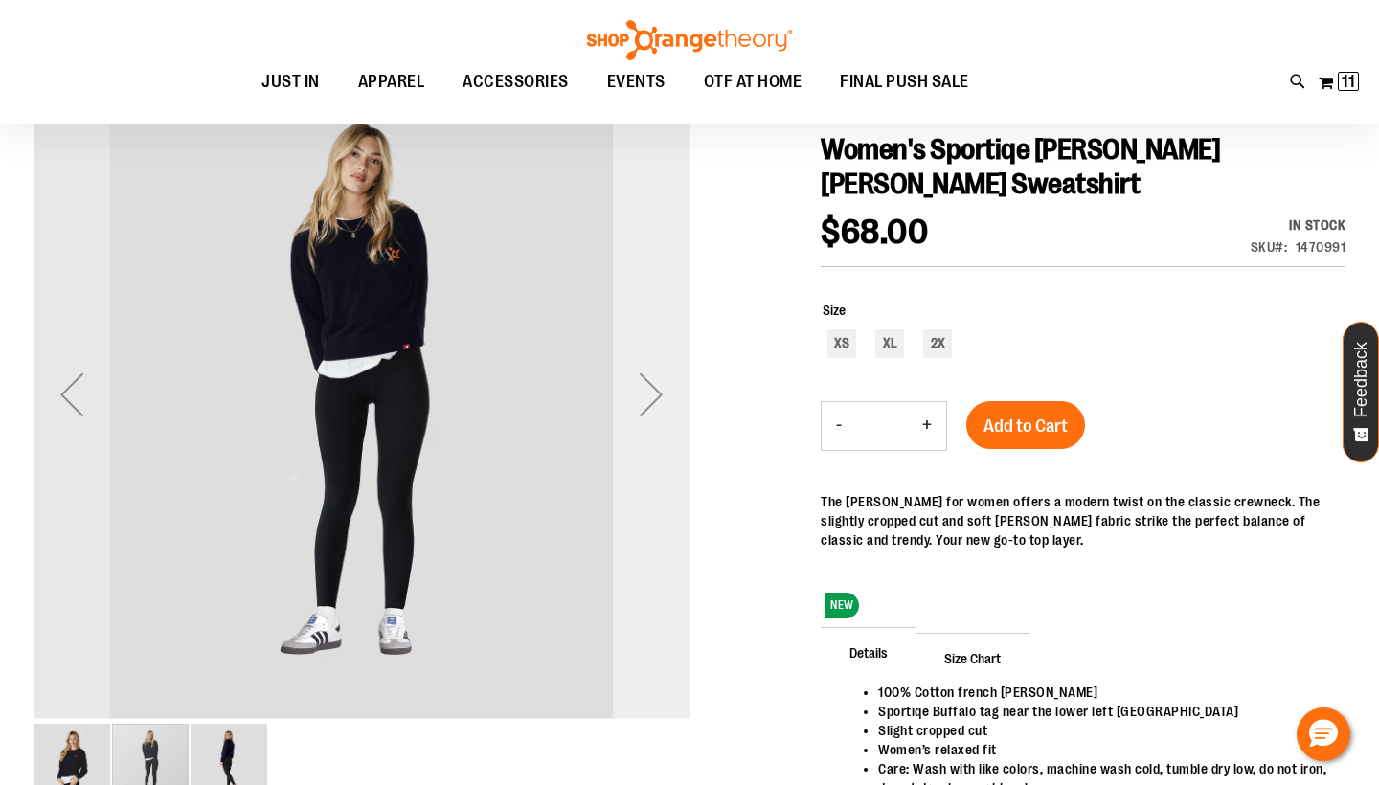
scroll to position [0, 0]
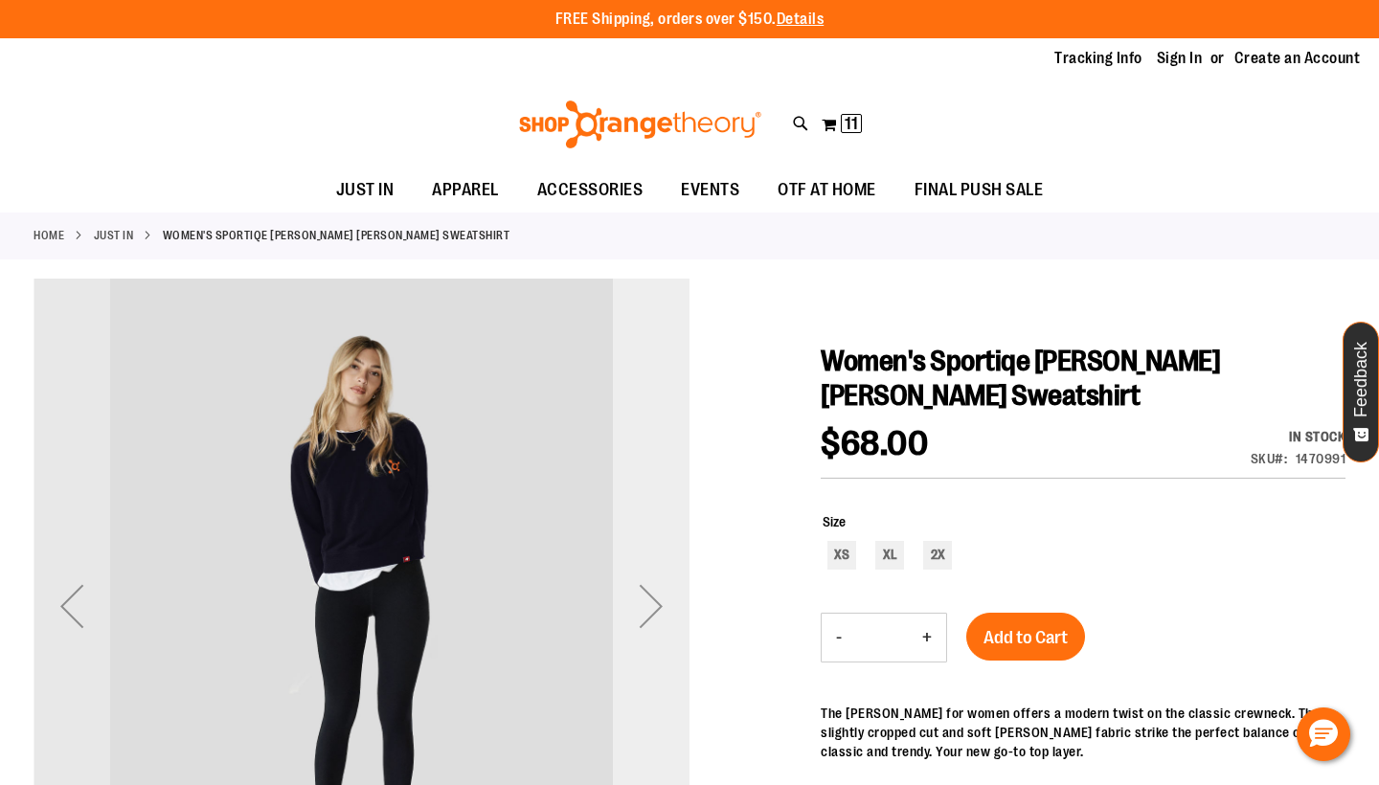
click at [677, 548] on div "Next" at bounding box center [651, 607] width 77 height 656
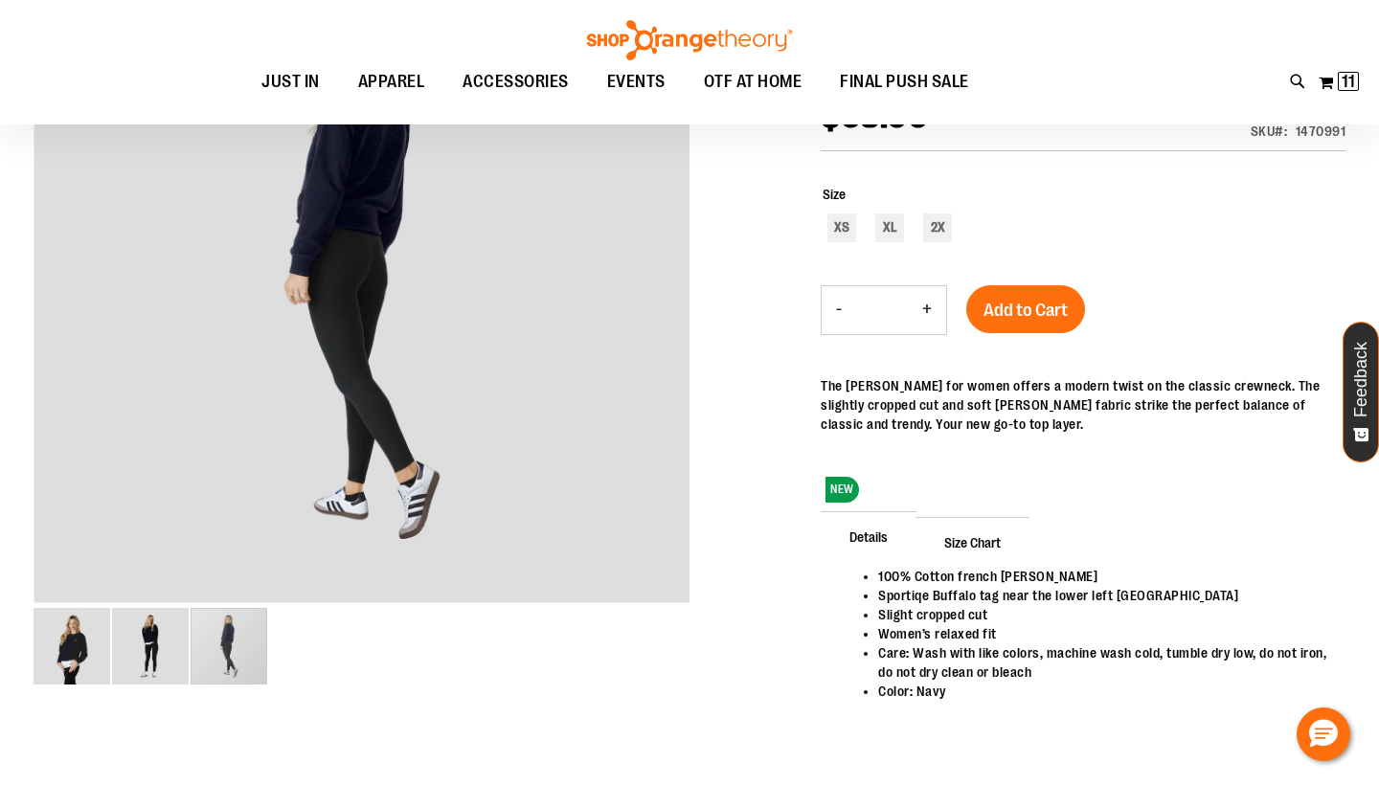
scroll to position [116, 0]
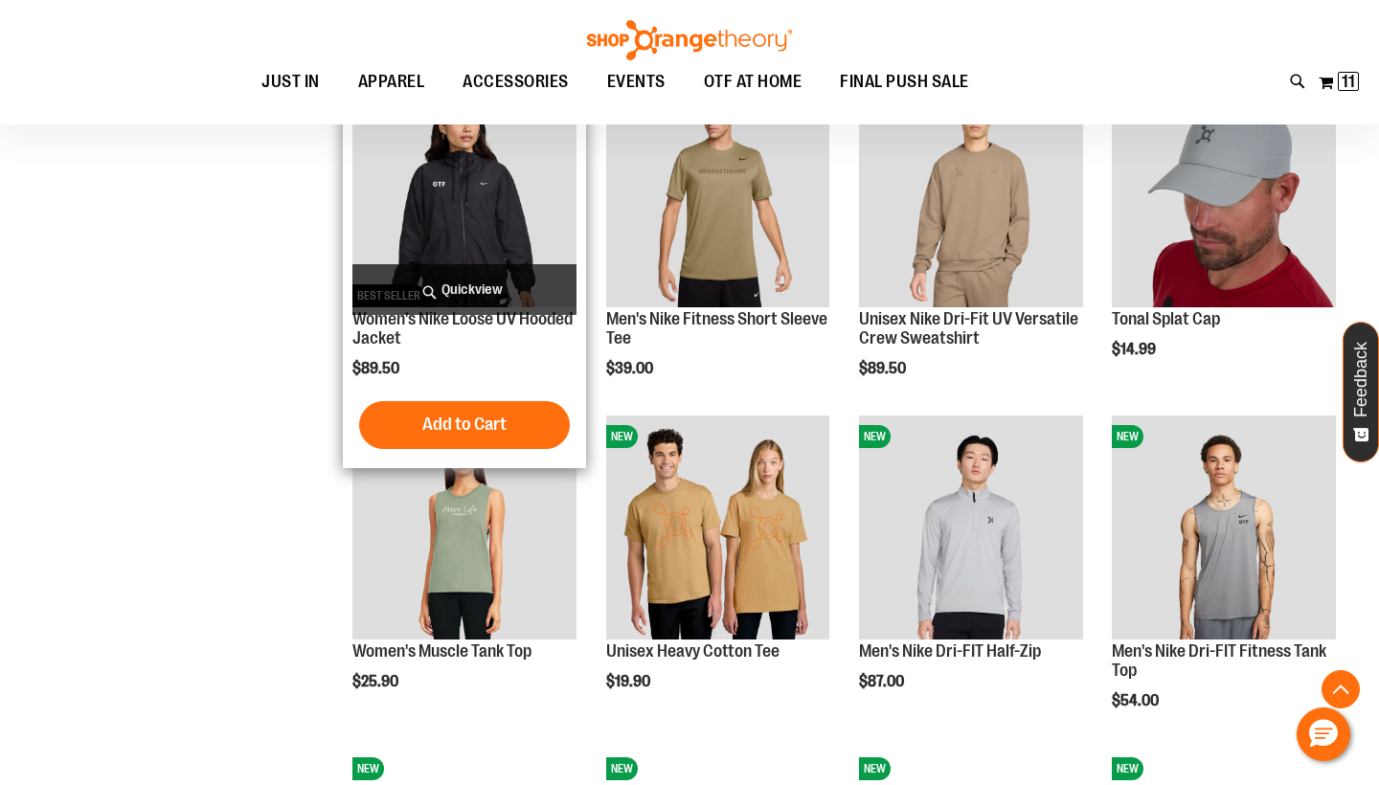
scroll to position [1093, 0]
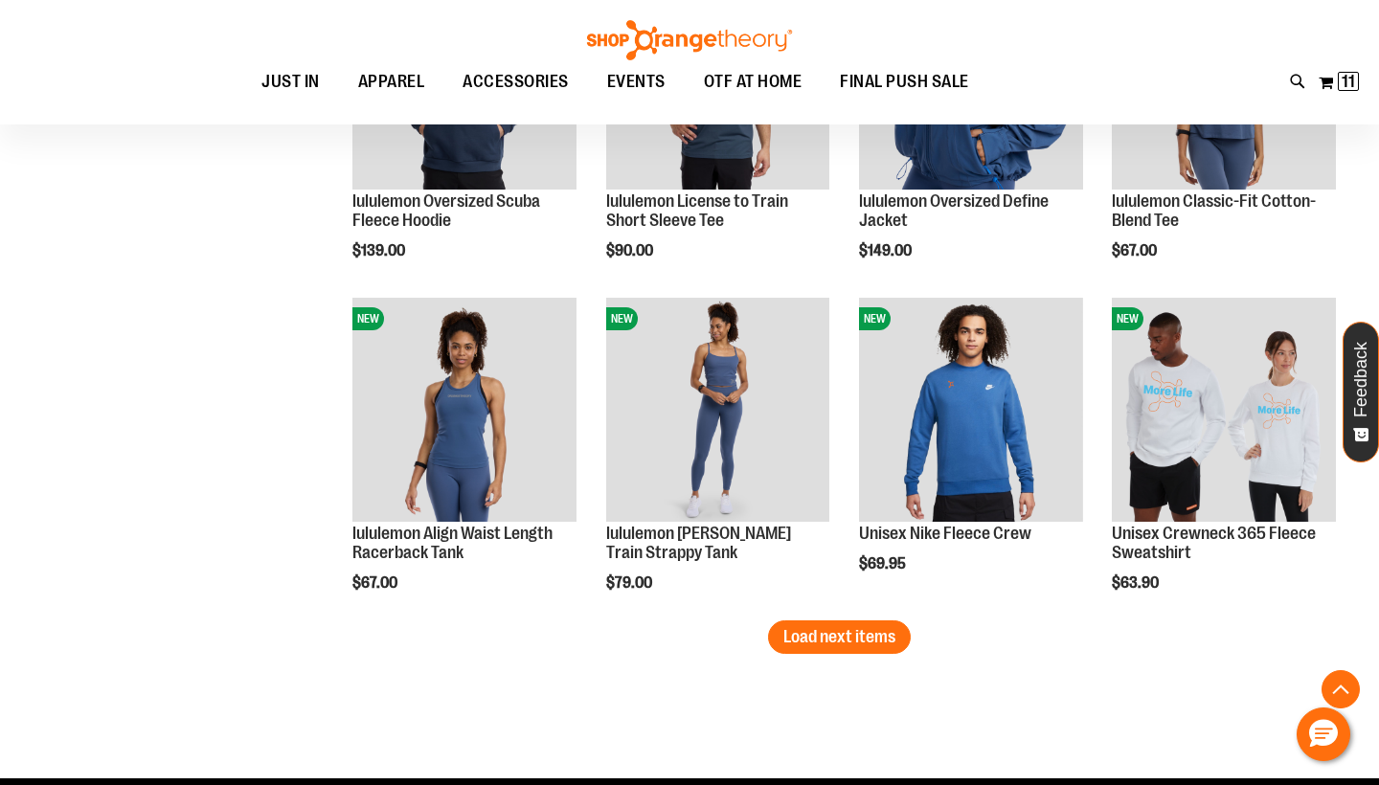
scroll to position [2601, 0]
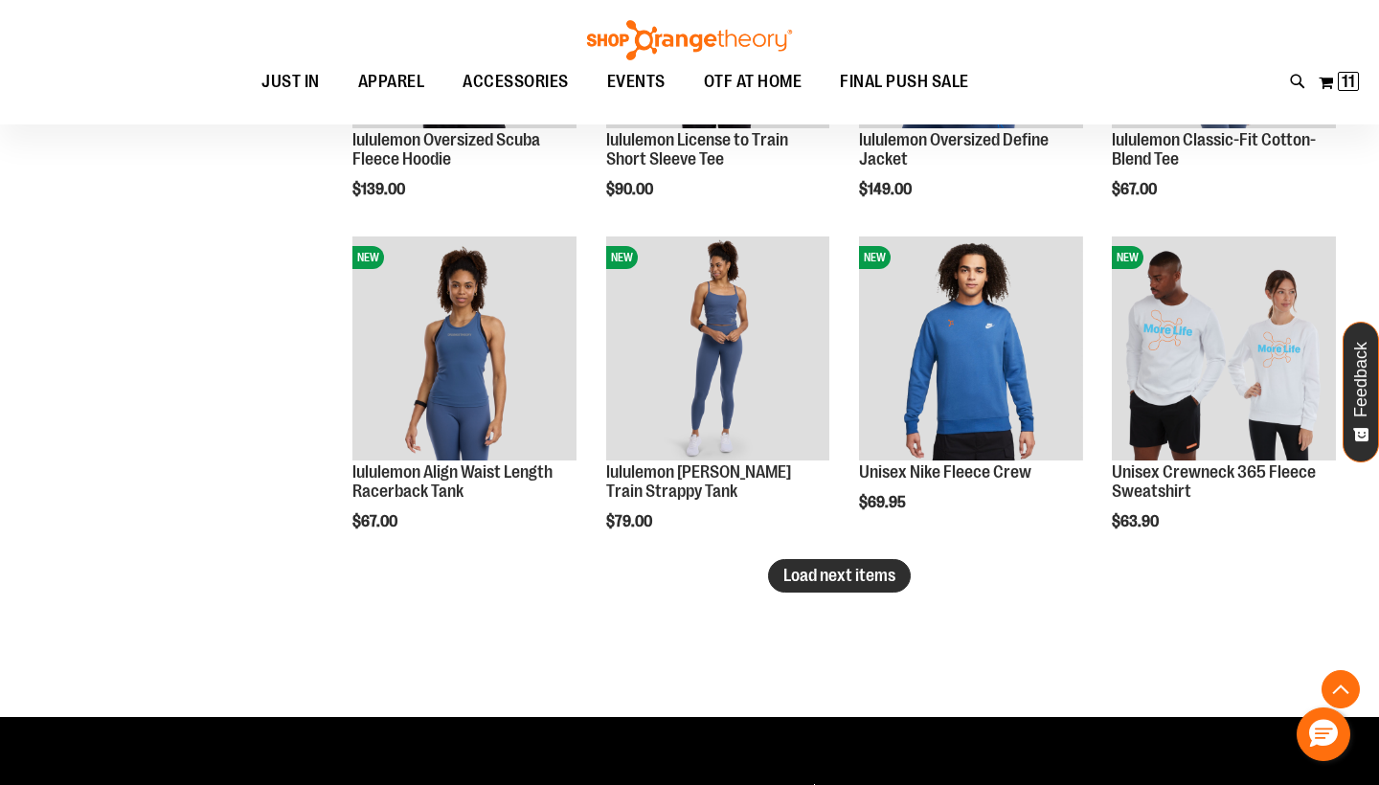
click at [888, 577] on span "Load next items" at bounding box center [840, 575] width 112 height 19
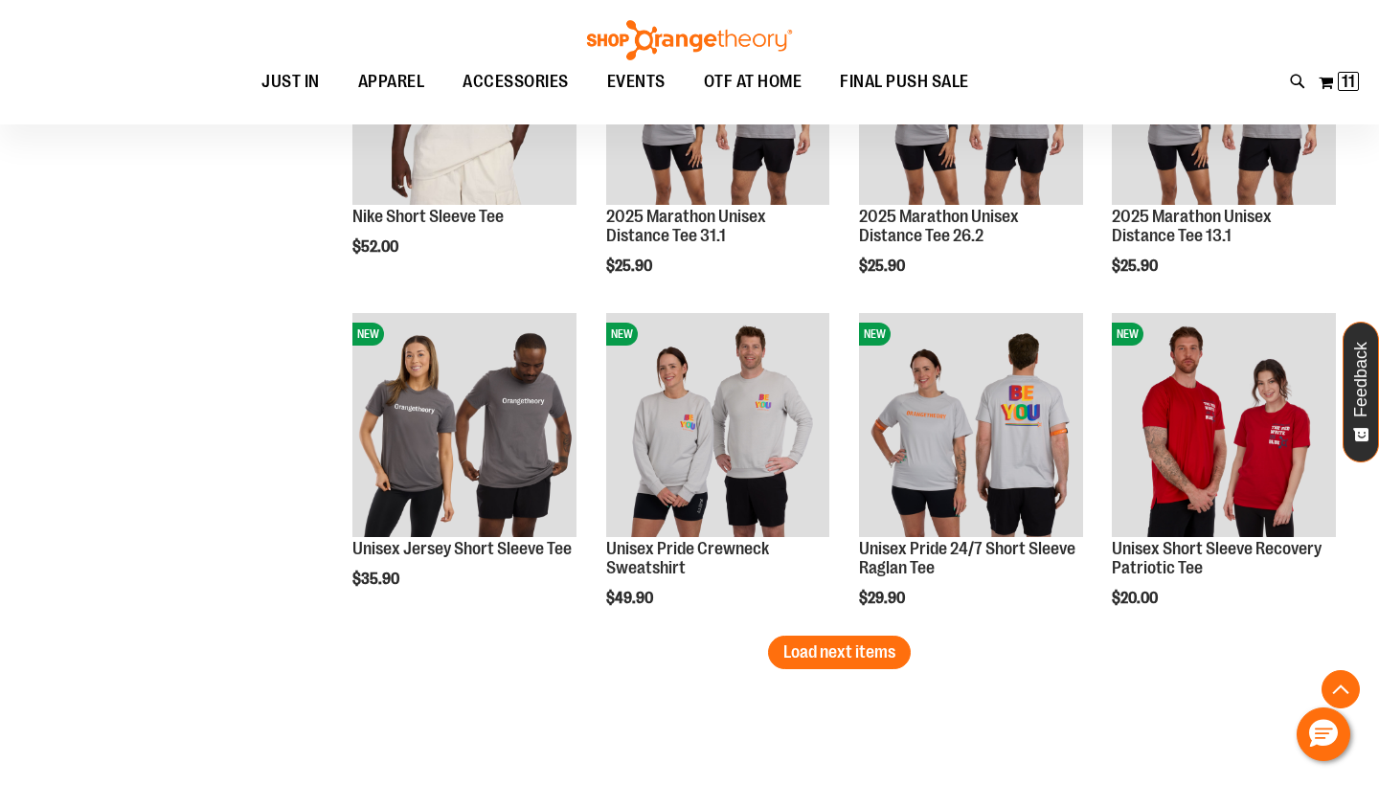
scroll to position [3542, 0]
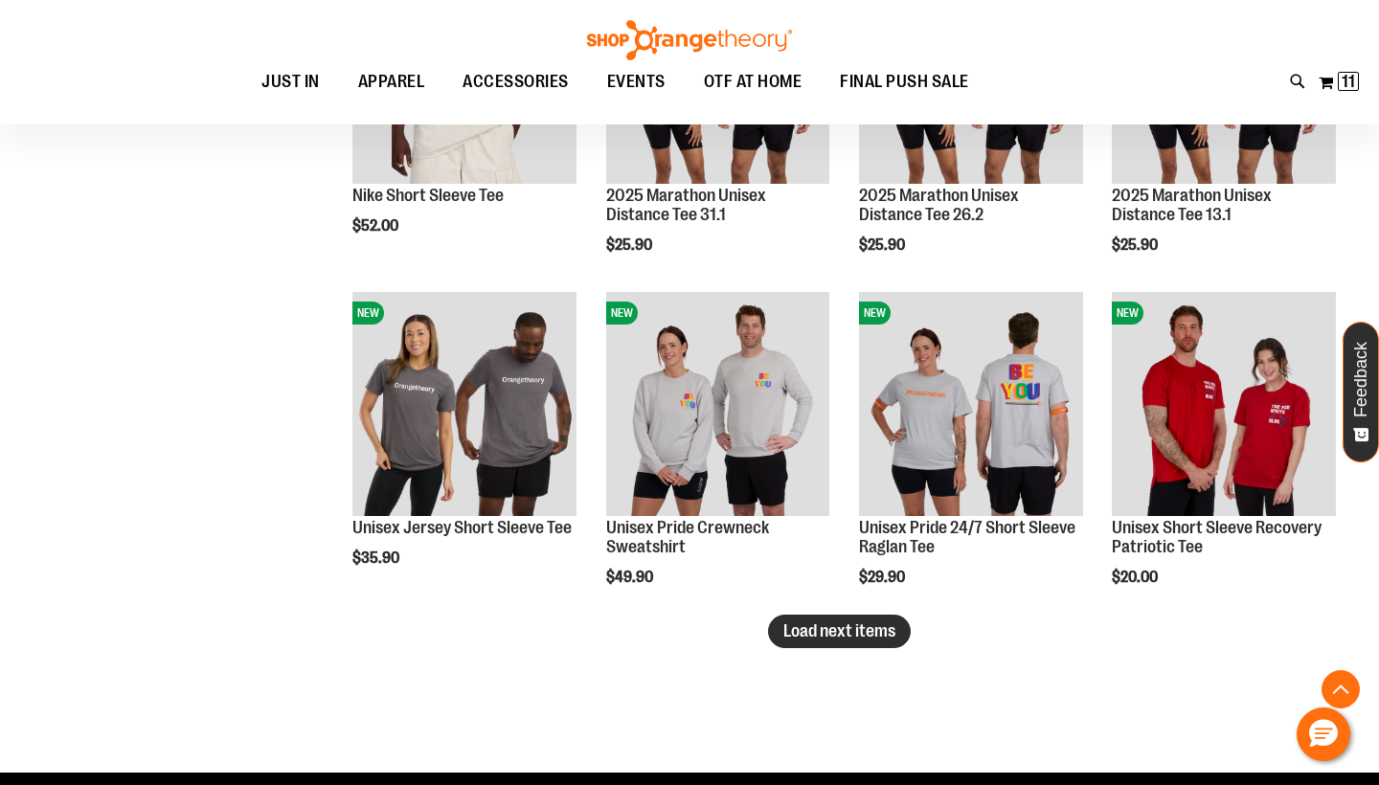
click at [816, 641] on span "Load next items" at bounding box center [840, 631] width 112 height 19
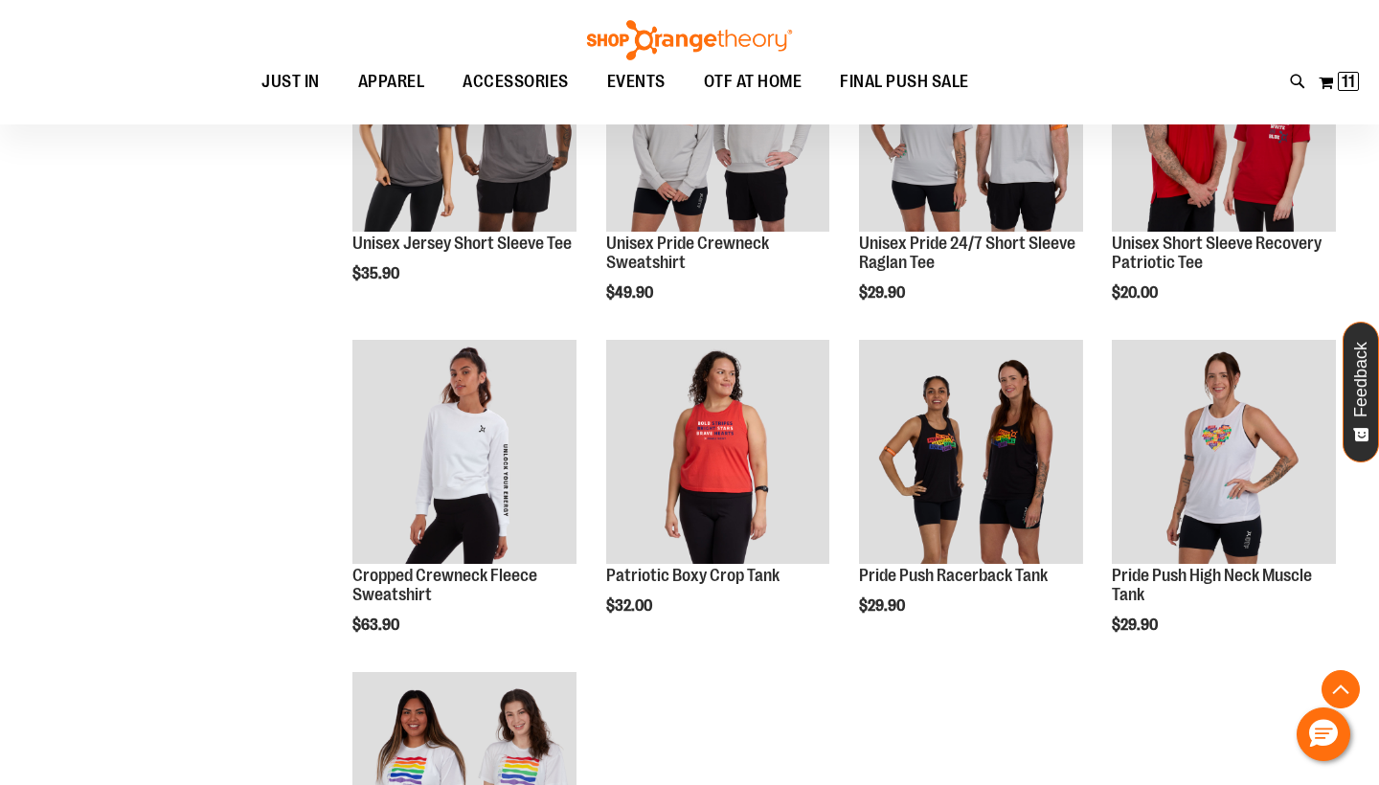
scroll to position [3960, 0]
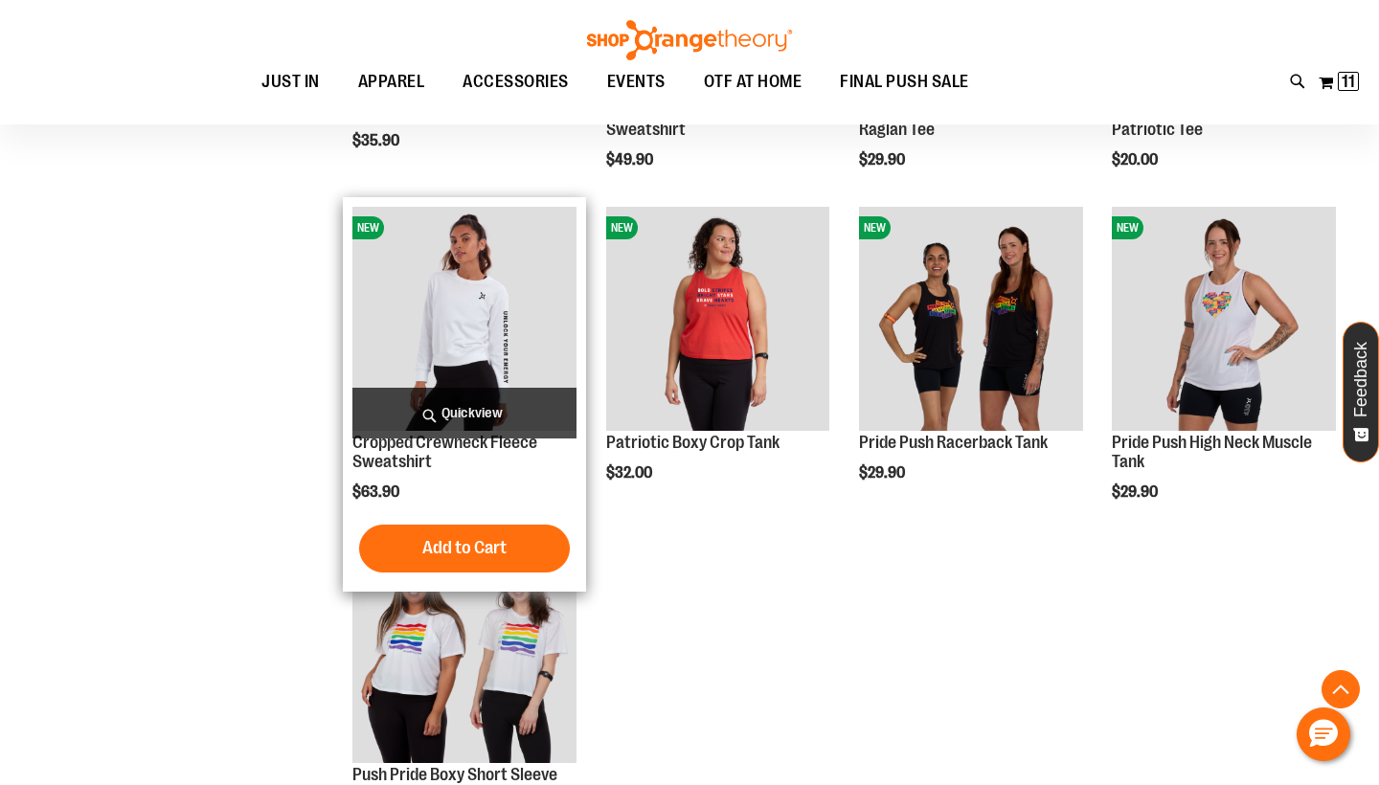
click at [459, 352] on img "product" at bounding box center [464, 319] width 224 height 224
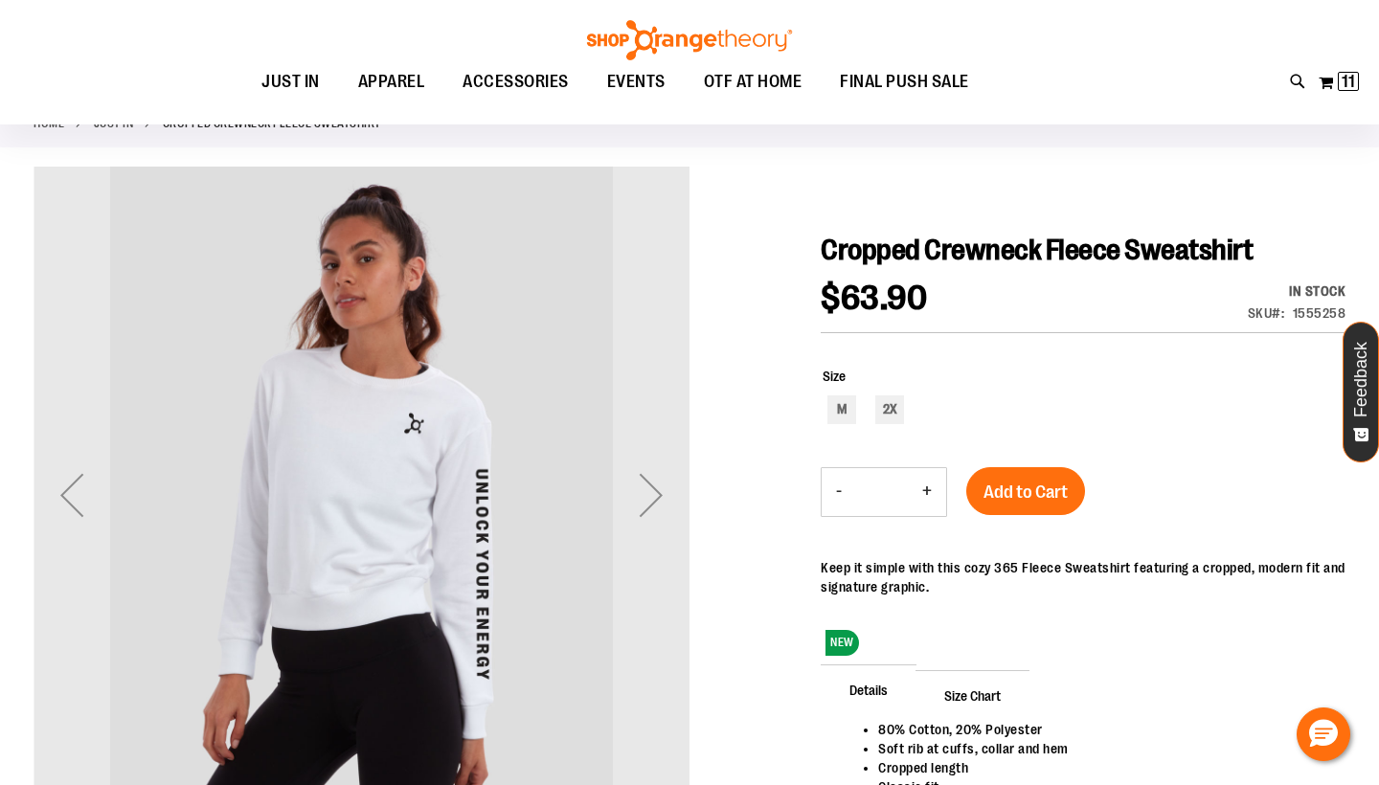
scroll to position [114, 0]
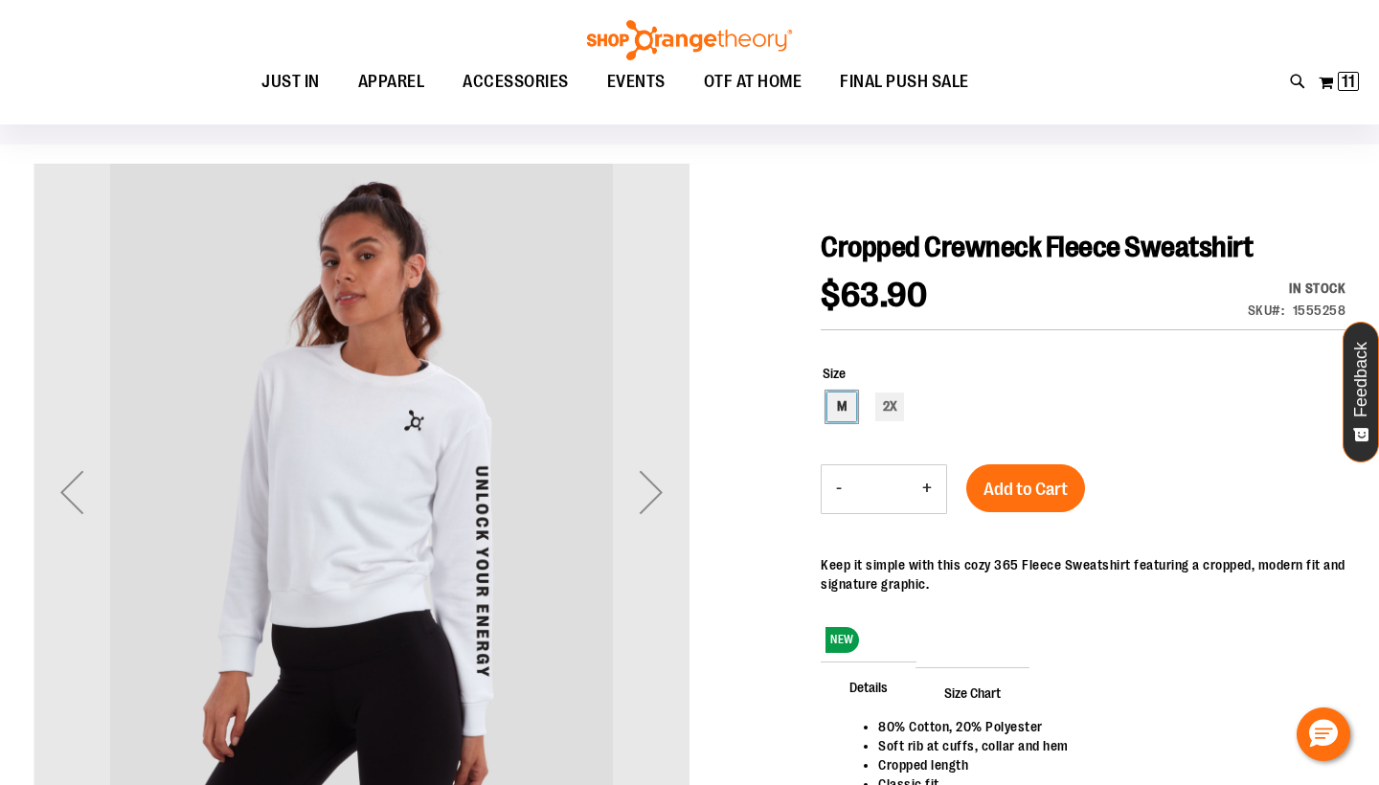
click at [843, 407] on div "M" at bounding box center [842, 407] width 29 height 29
type input "***"
click at [898, 478] on input "*" at bounding box center [882, 489] width 52 height 46
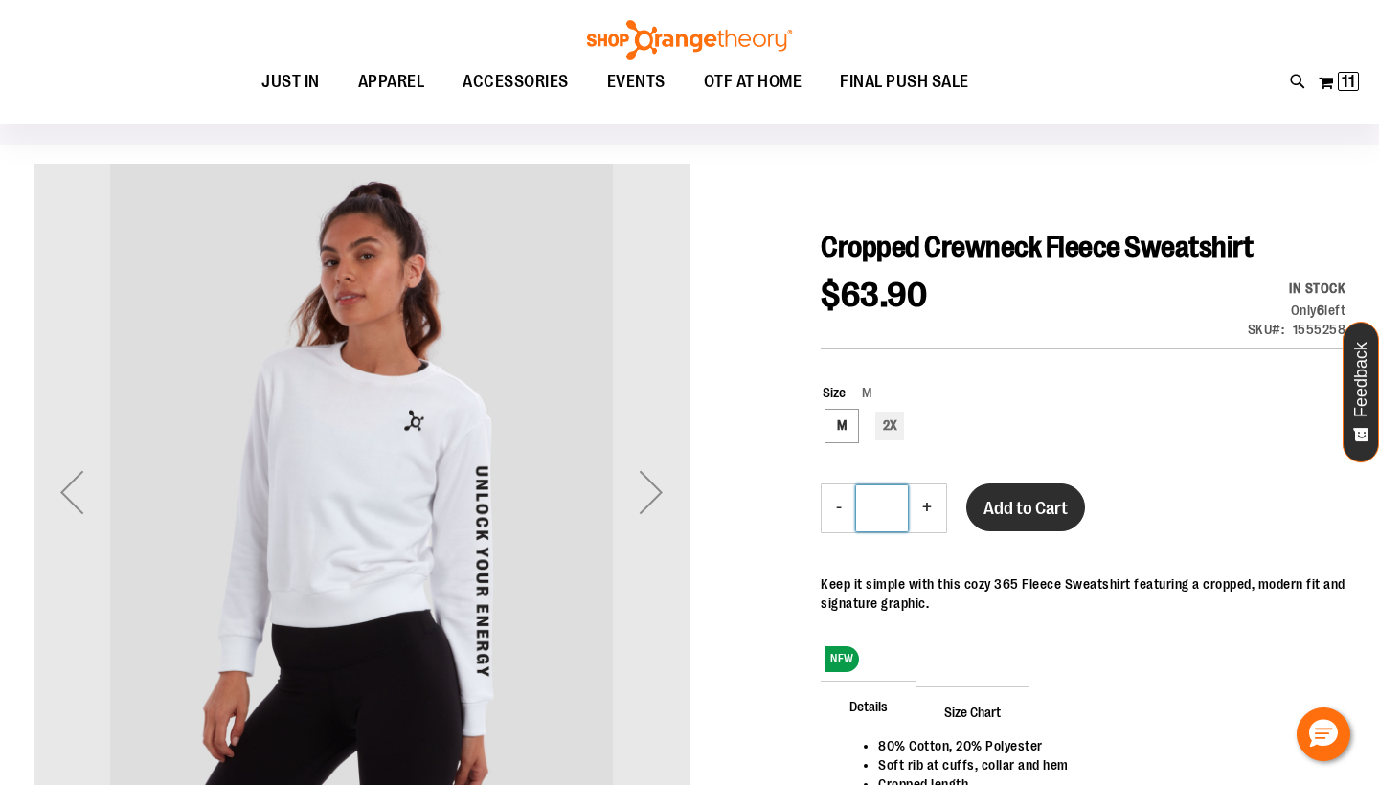
type input "*"
click at [1022, 499] on span "Add to Cart" at bounding box center [1026, 508] width 84 height 21
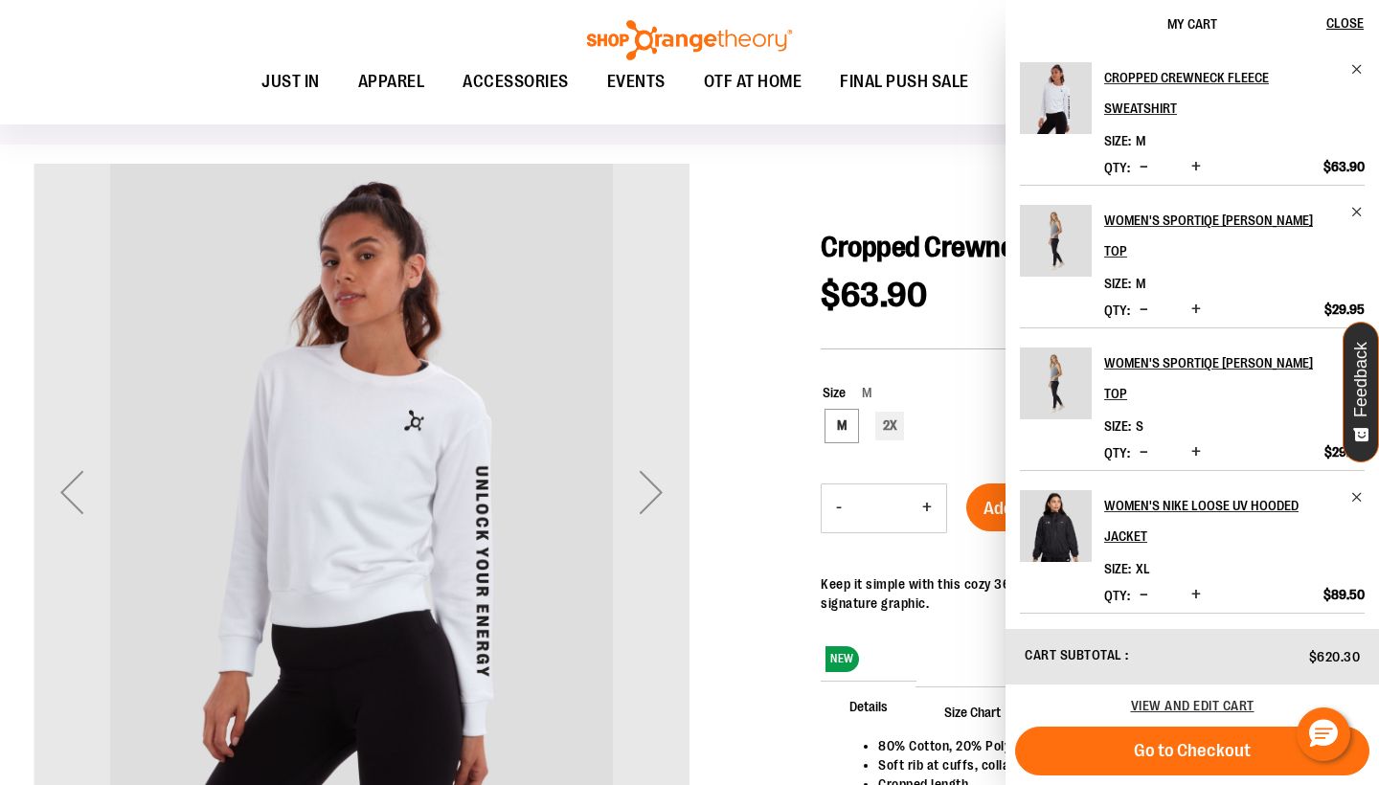
click at [803, 175] on div at bounding box center [690, 556] width 1312 height 784
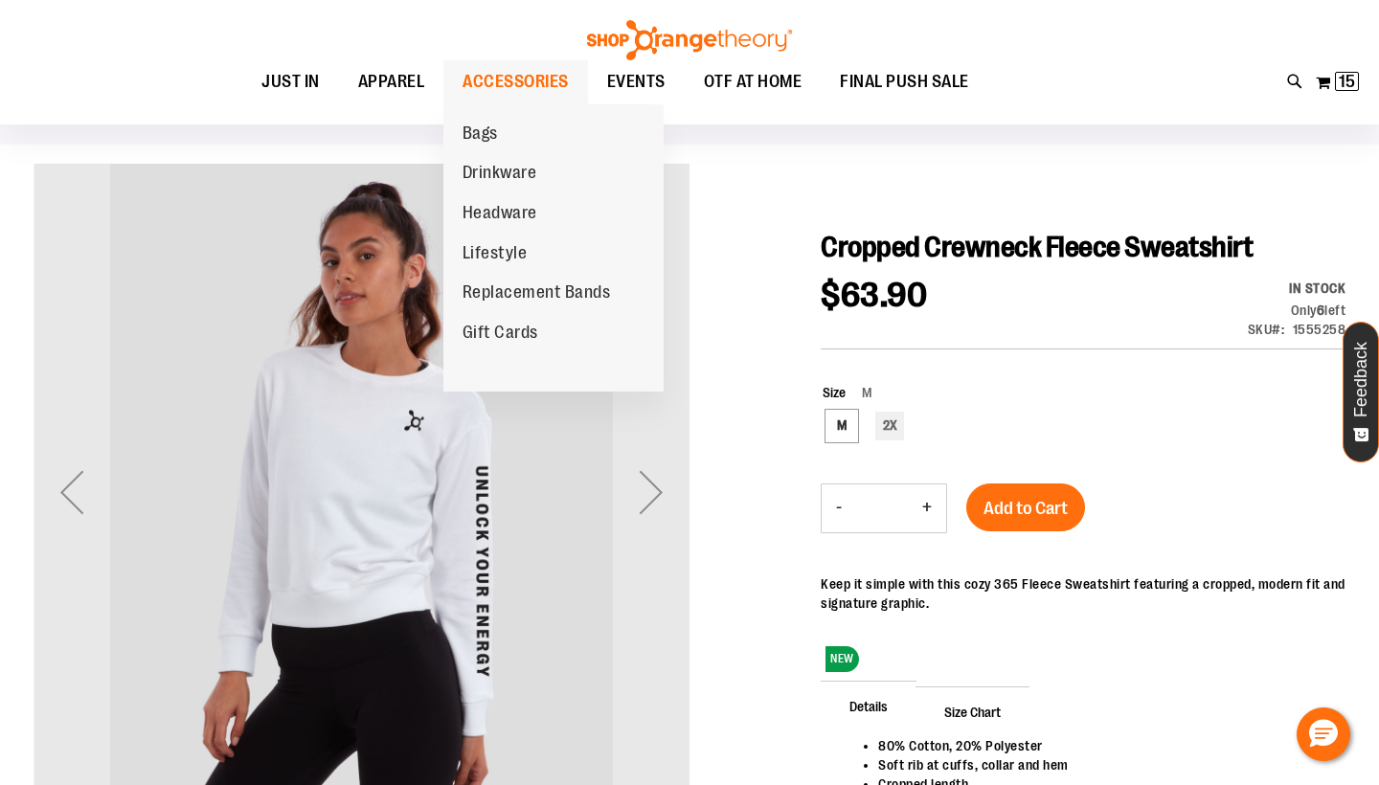
click at [531, 80] on span "ACCESSORIES" at bounding box center [516, 81] width 106 height 43
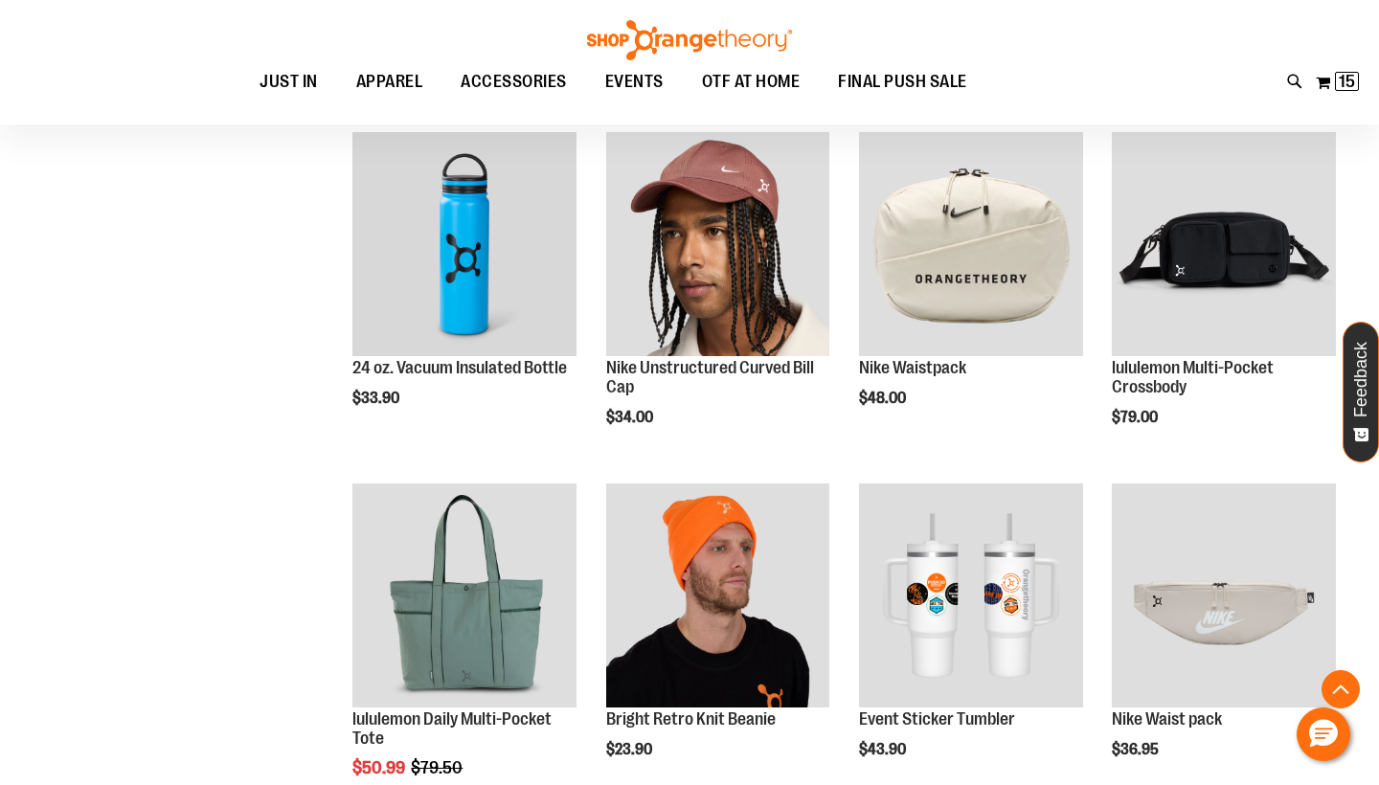
scroll to position [1108, 0]
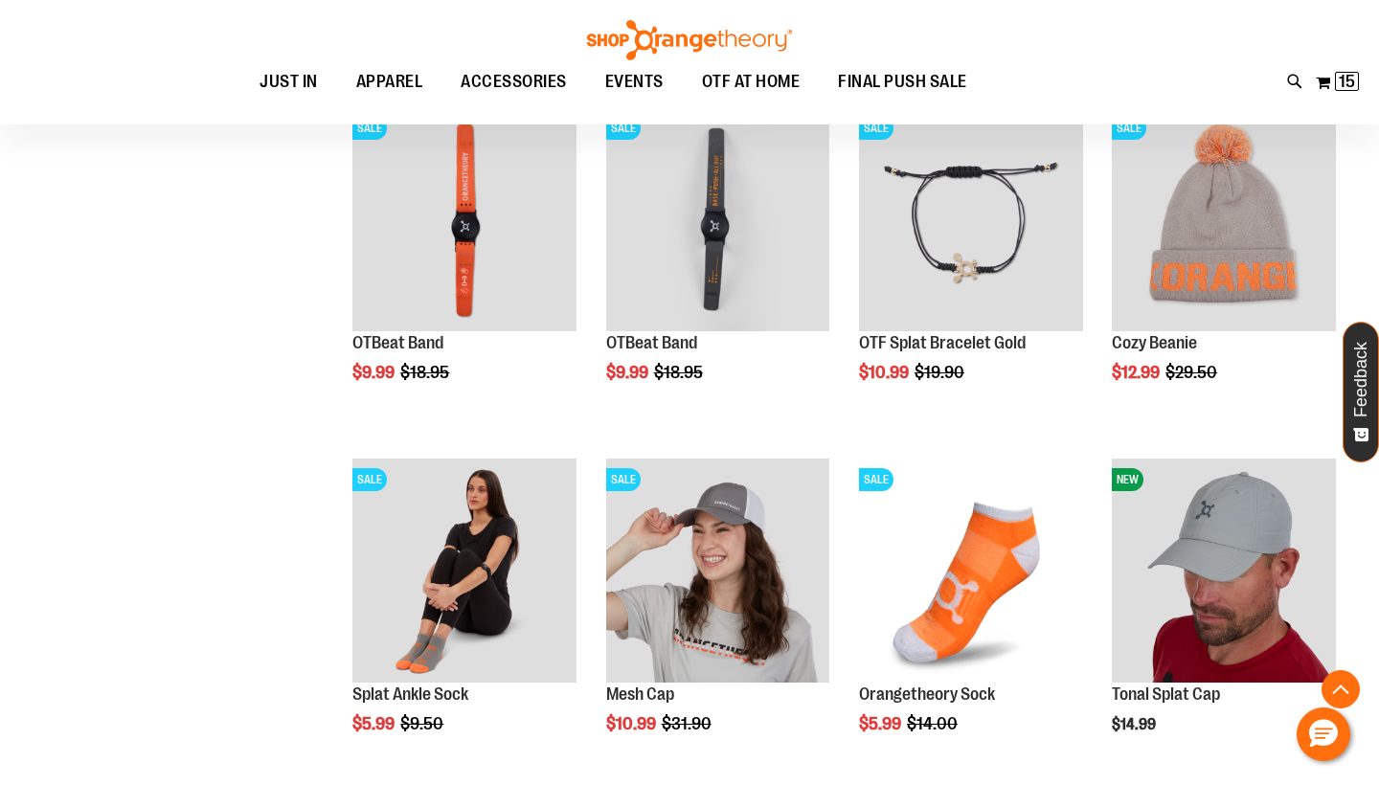
scroll to position [2845, 0]
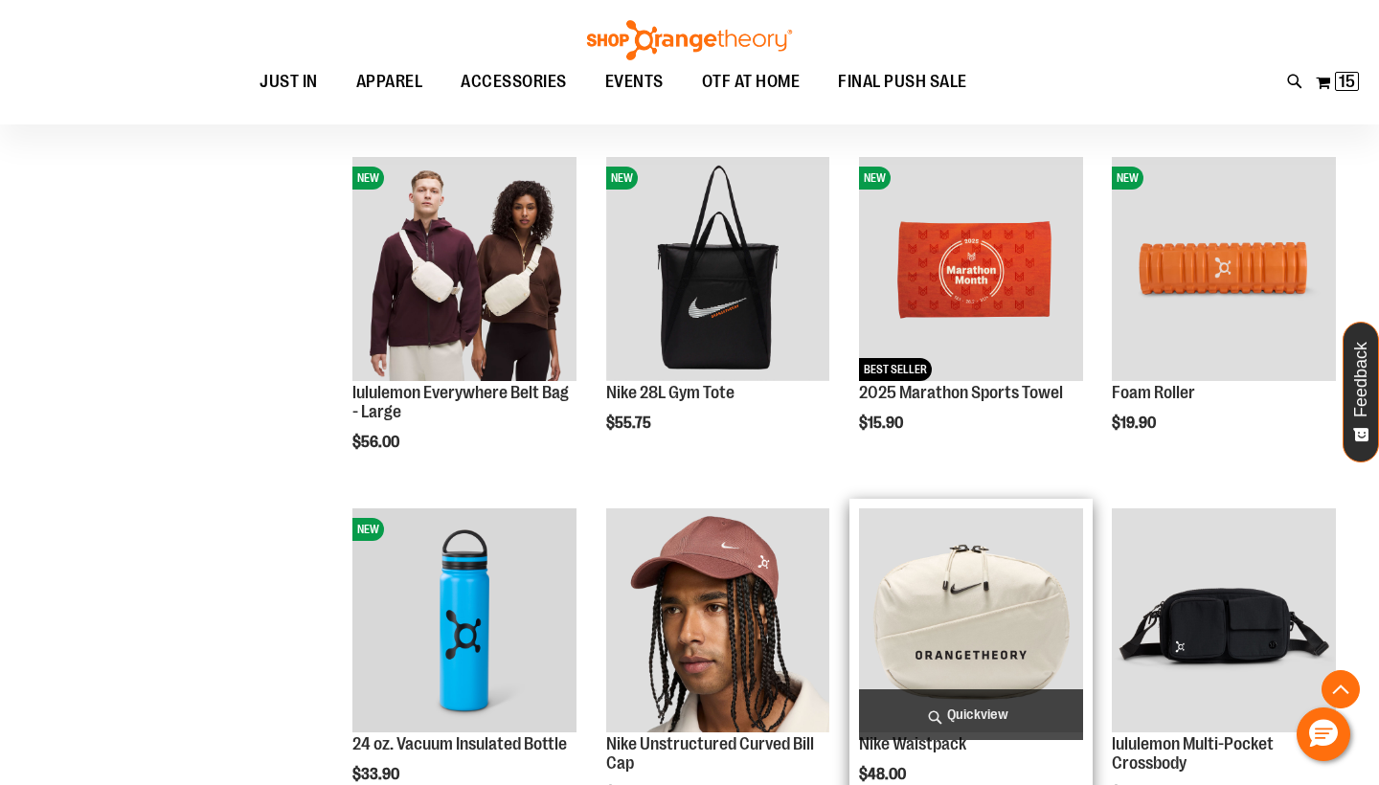
scroll to position [839, 0]
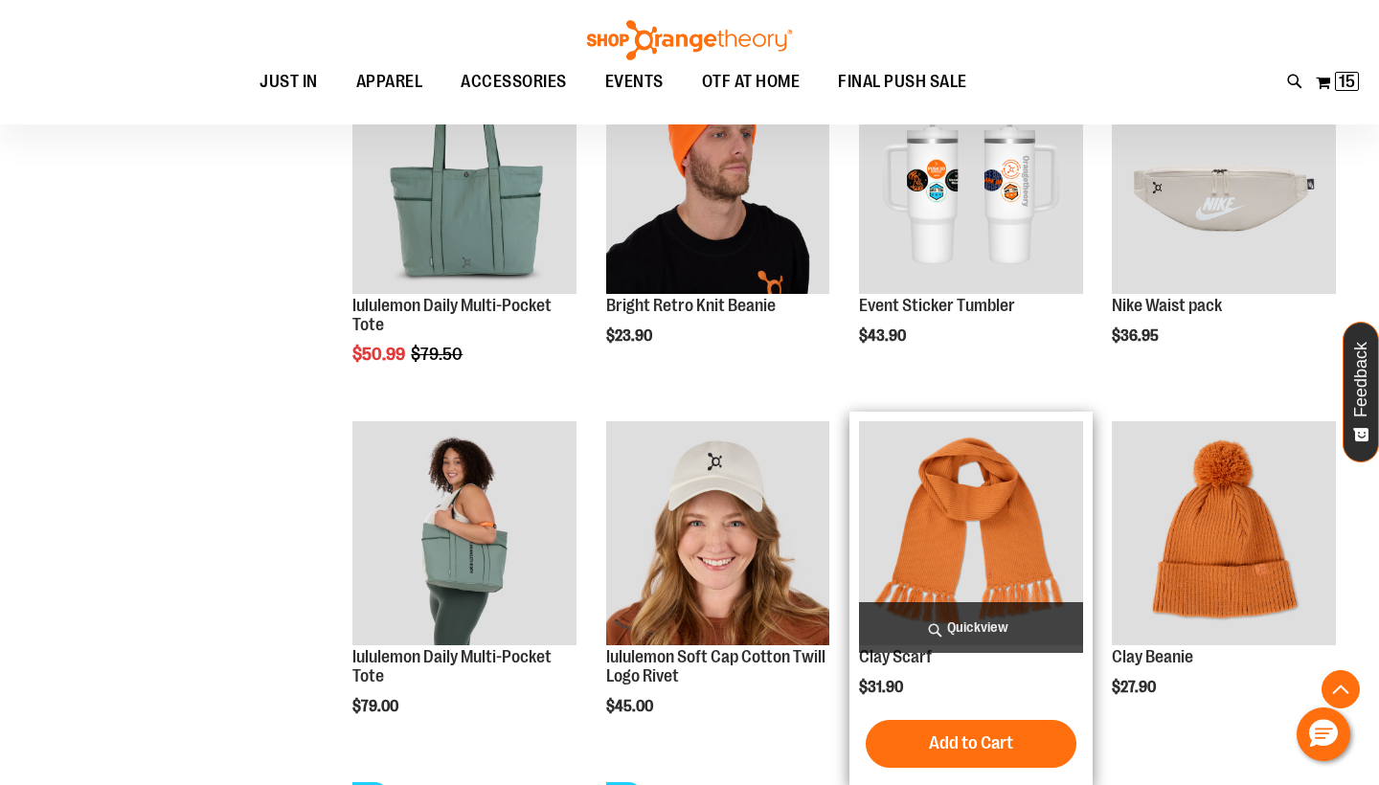
scroll to position [1541, 0]
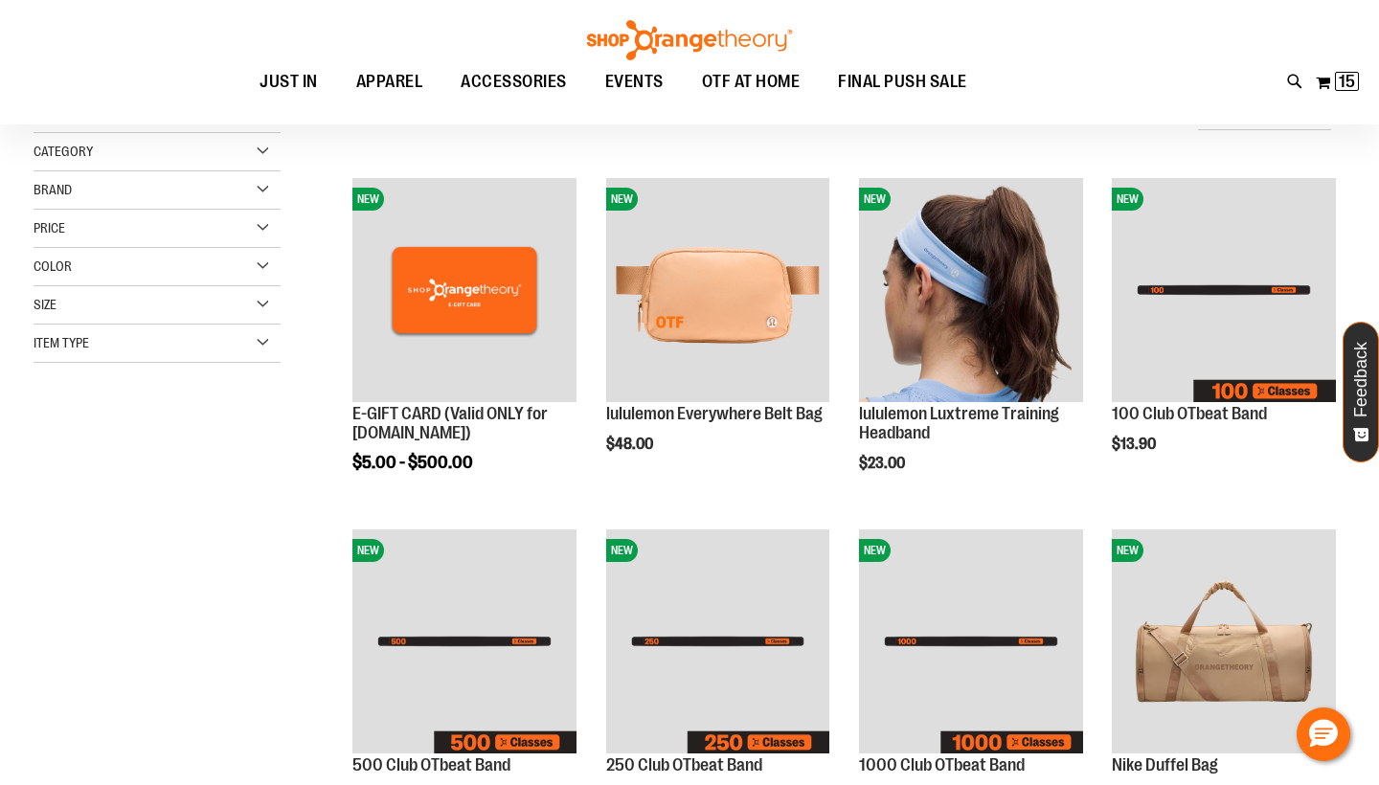
scroll to position [-1, 0]
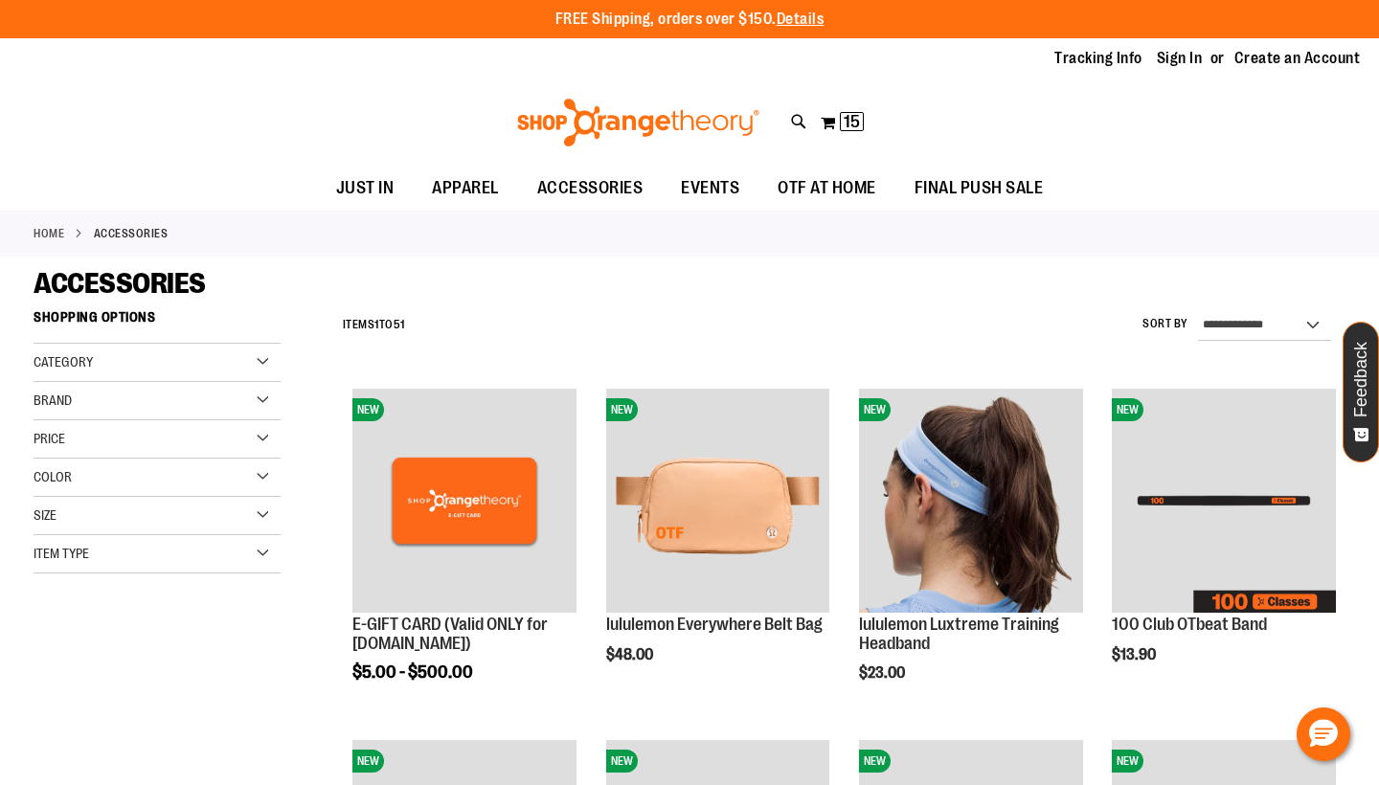
click at [1294, 90] on div "Toggle Nav Search Popular Suggestions Advanced Search" at bounding box center [689, 123] width 1379 height 88
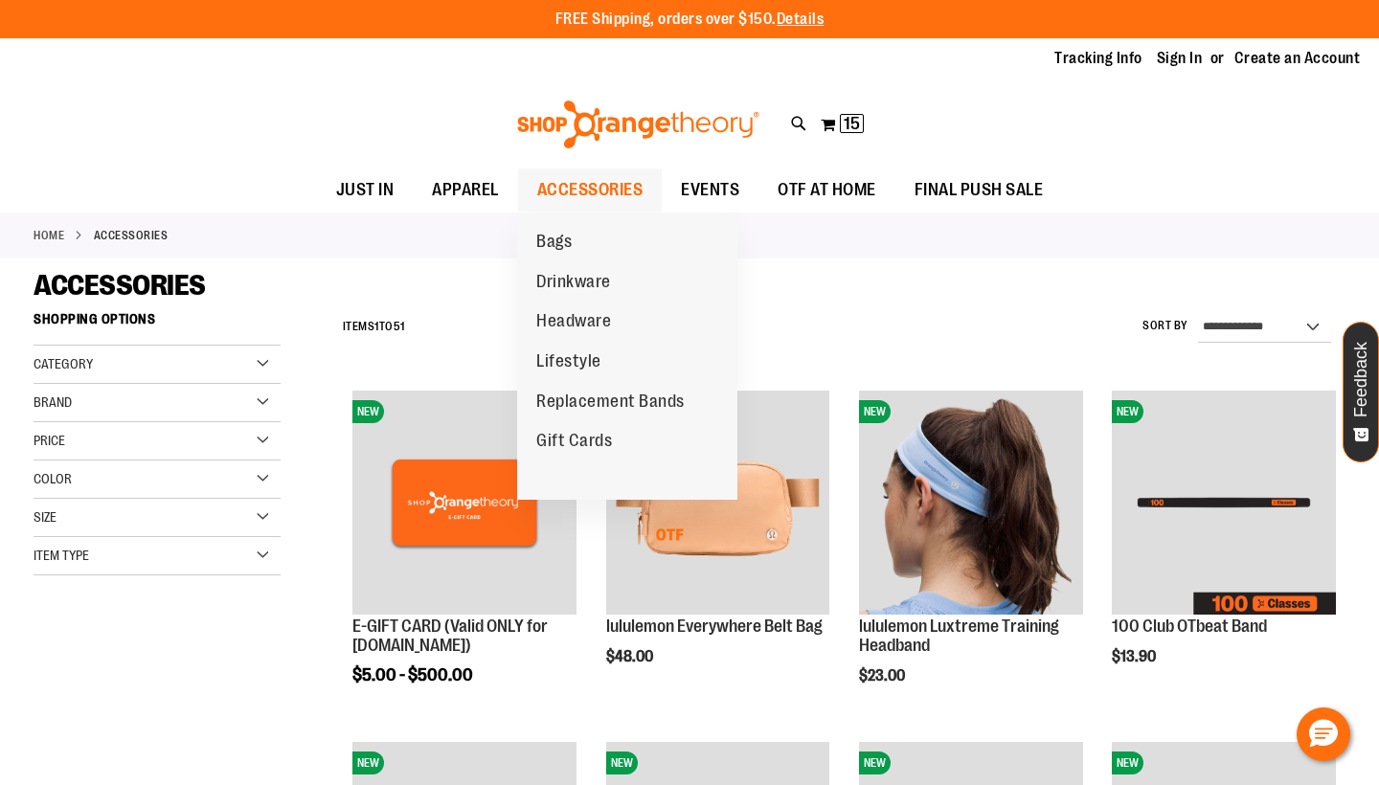
click at [546, 191] on span "ACCESSORIES" at bounding box center [590, 190] width 106 height 43
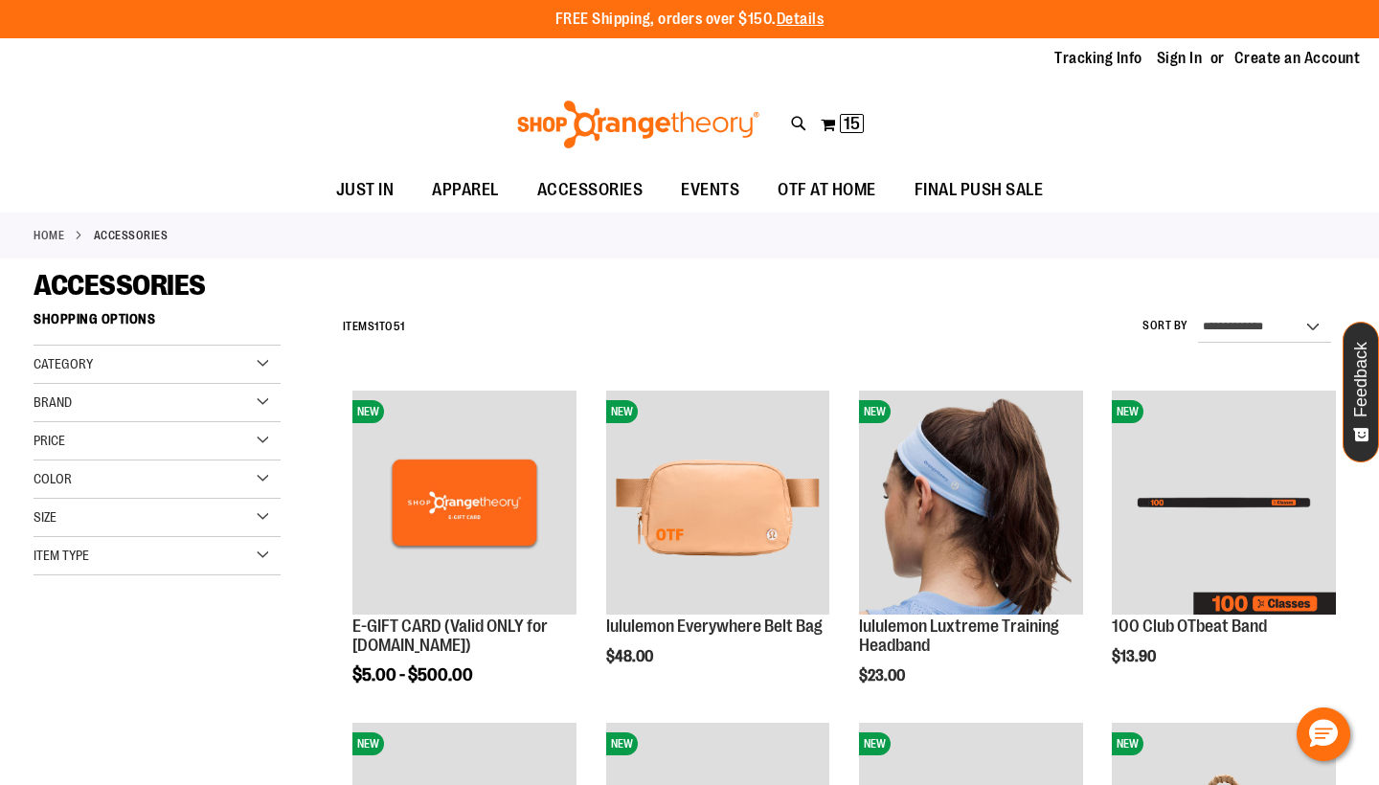
click at [1281, 242] on div "Home ACCESSORIES" at bounding box center [689, 236] width 1379 height 46
click at [1265, 205] on ul "JUST IN JUST IN Balanced Basics New for Women New for Men New Accessories New B…" at bounding box center [689, 191] width 1379 height 44
click at [807, 127] on icon at bounding box center [799, 124] width 16 height 22
type input "***"
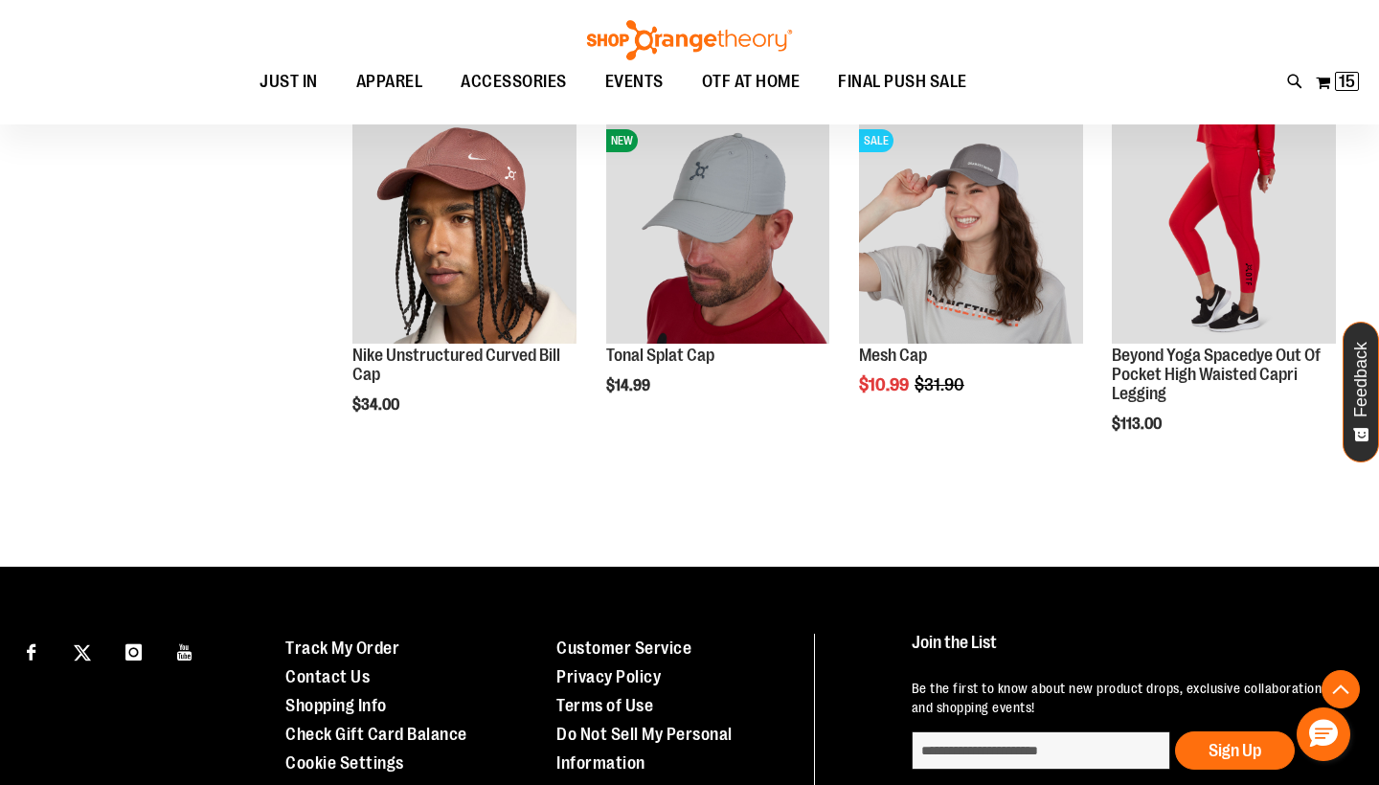
scroll to position [602, 0]
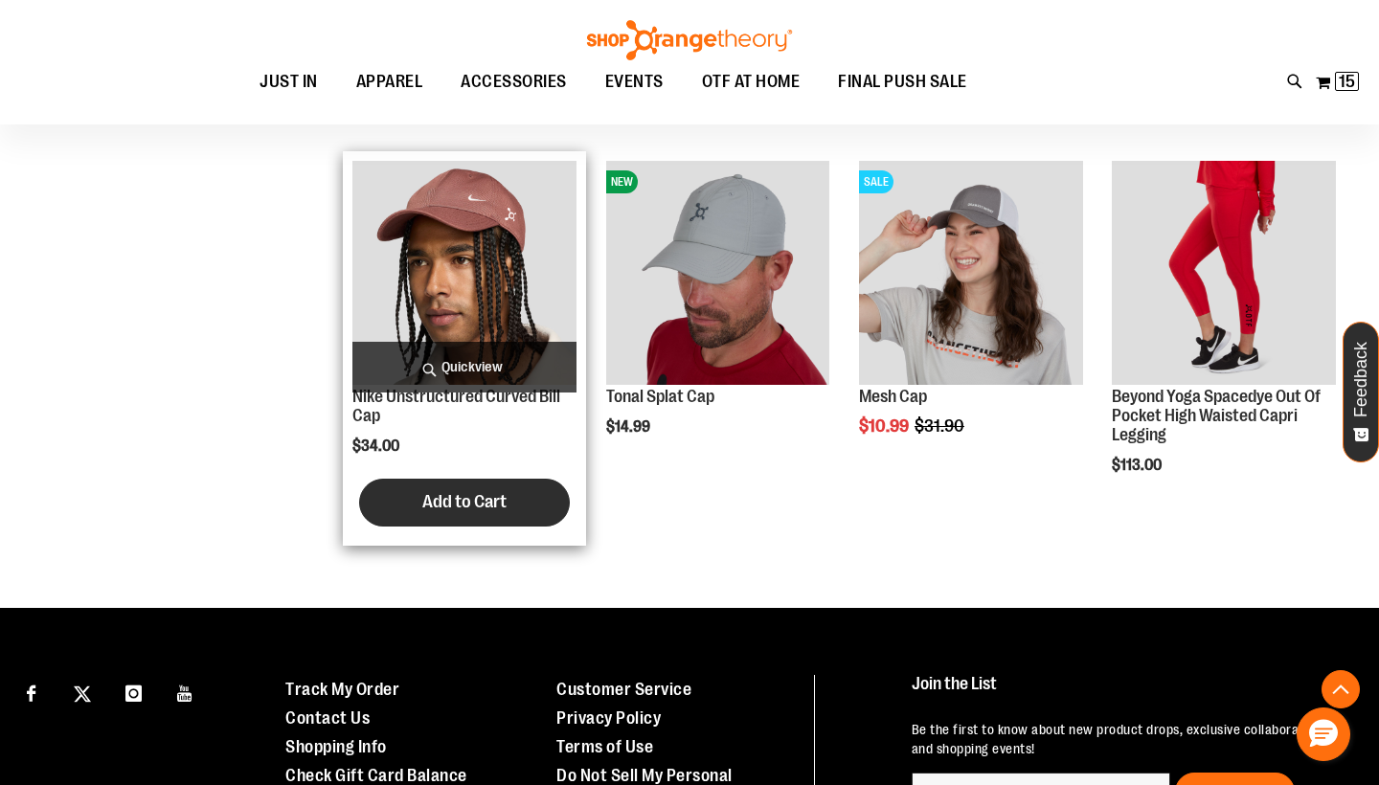
click at [478, 498] on span "Add to Cart" at bounding box center [464, 501] width 84 height 21
click at [425, 494] on span "Add to Cart" at bounding box center [464, 501] width 84 height 21
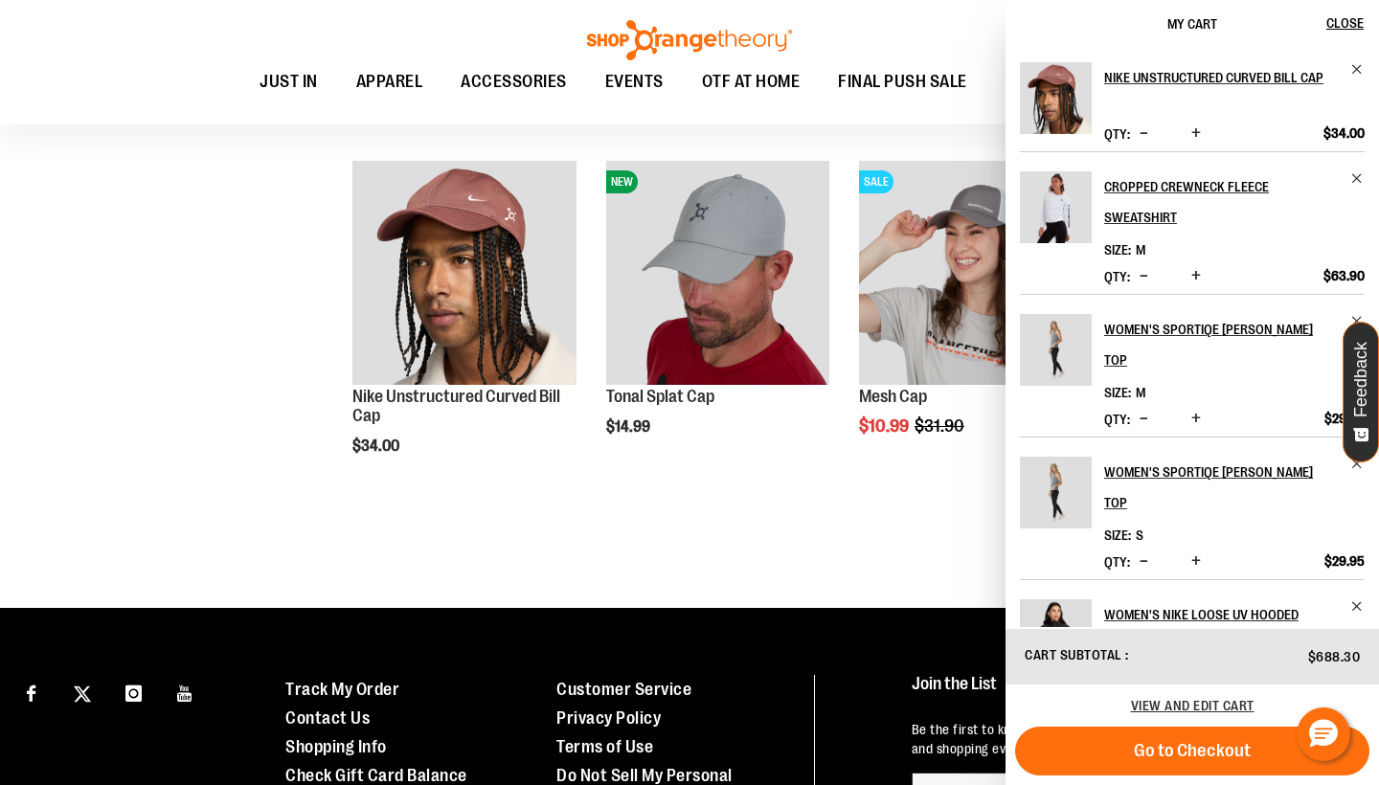
click at [271, 239] on div "**********" at bounding box center [690, 168] width 1312 height 861
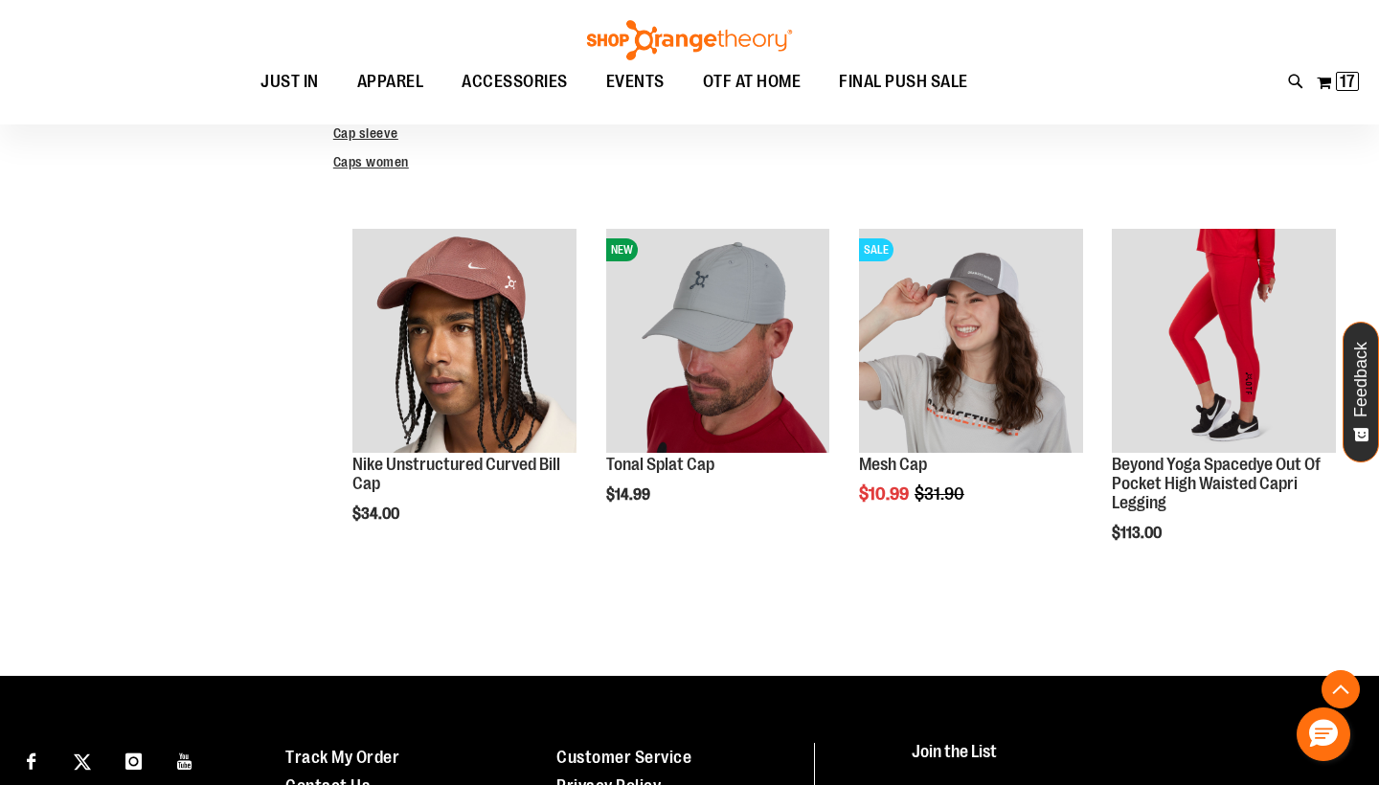
scroll to position [264, 0]
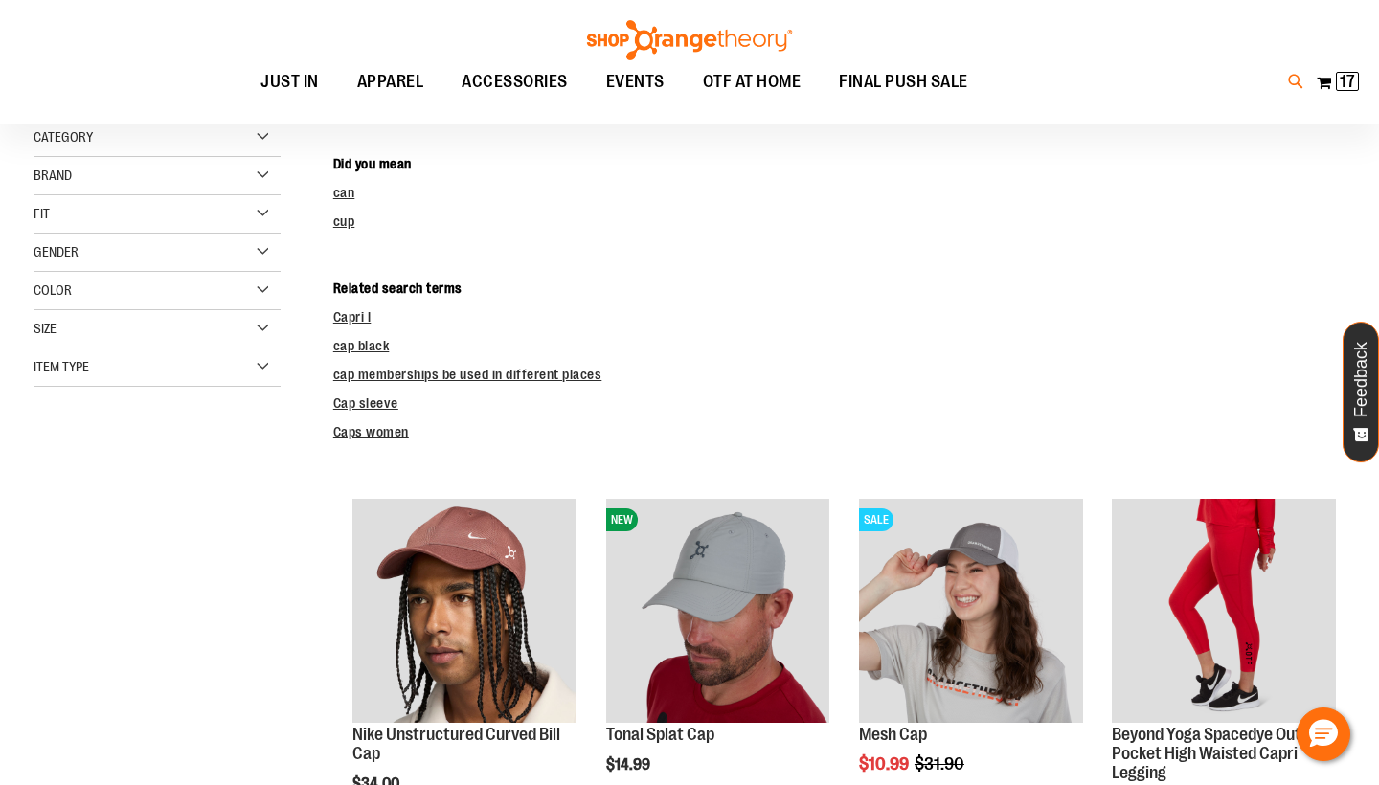
click at [1297, 80] on icon at bounding box center [1296, 82] width 16 height 22
type input "*"
type input "***"
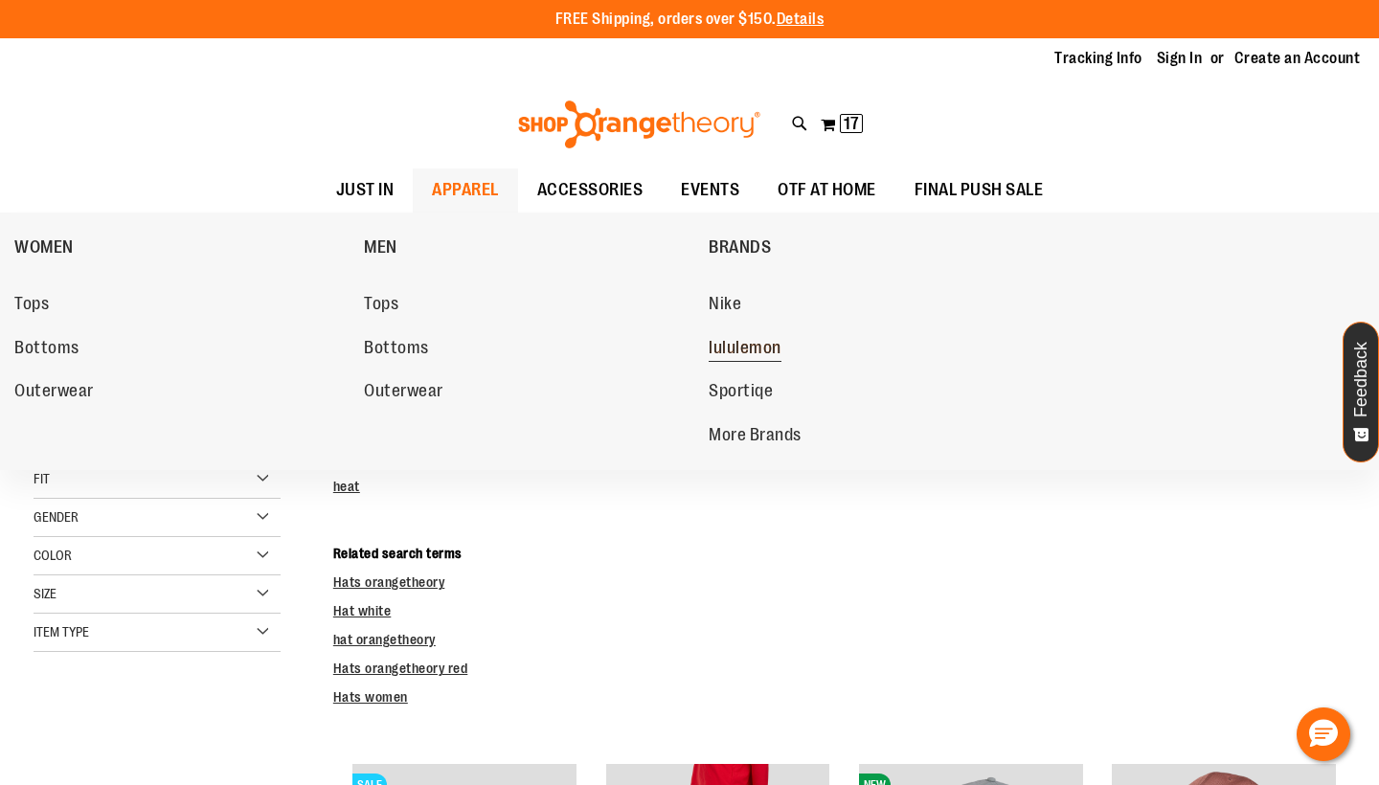
click at [765, 340] on span "lululemon" at bounding box center [745, 350] width 73 height 24
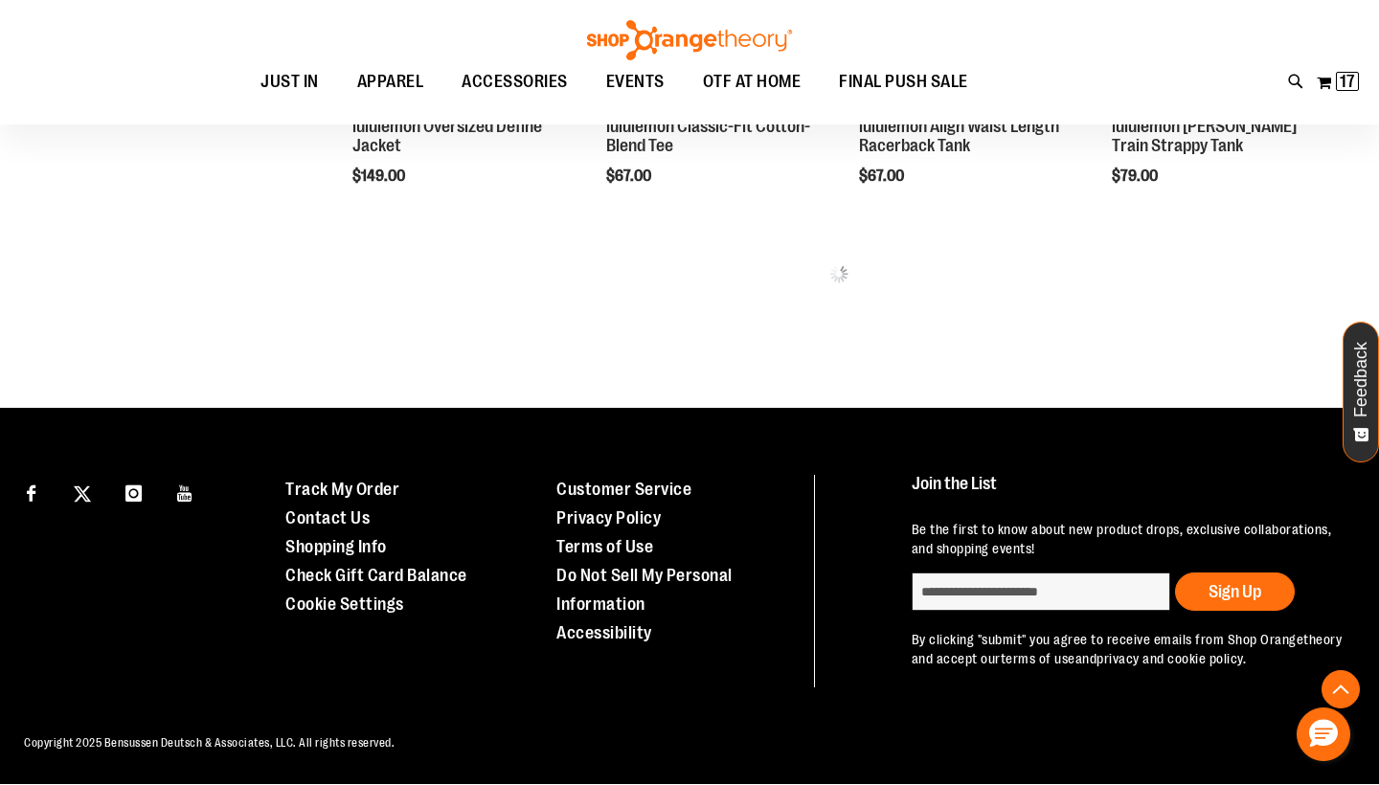
scroll to position [1054, 0]
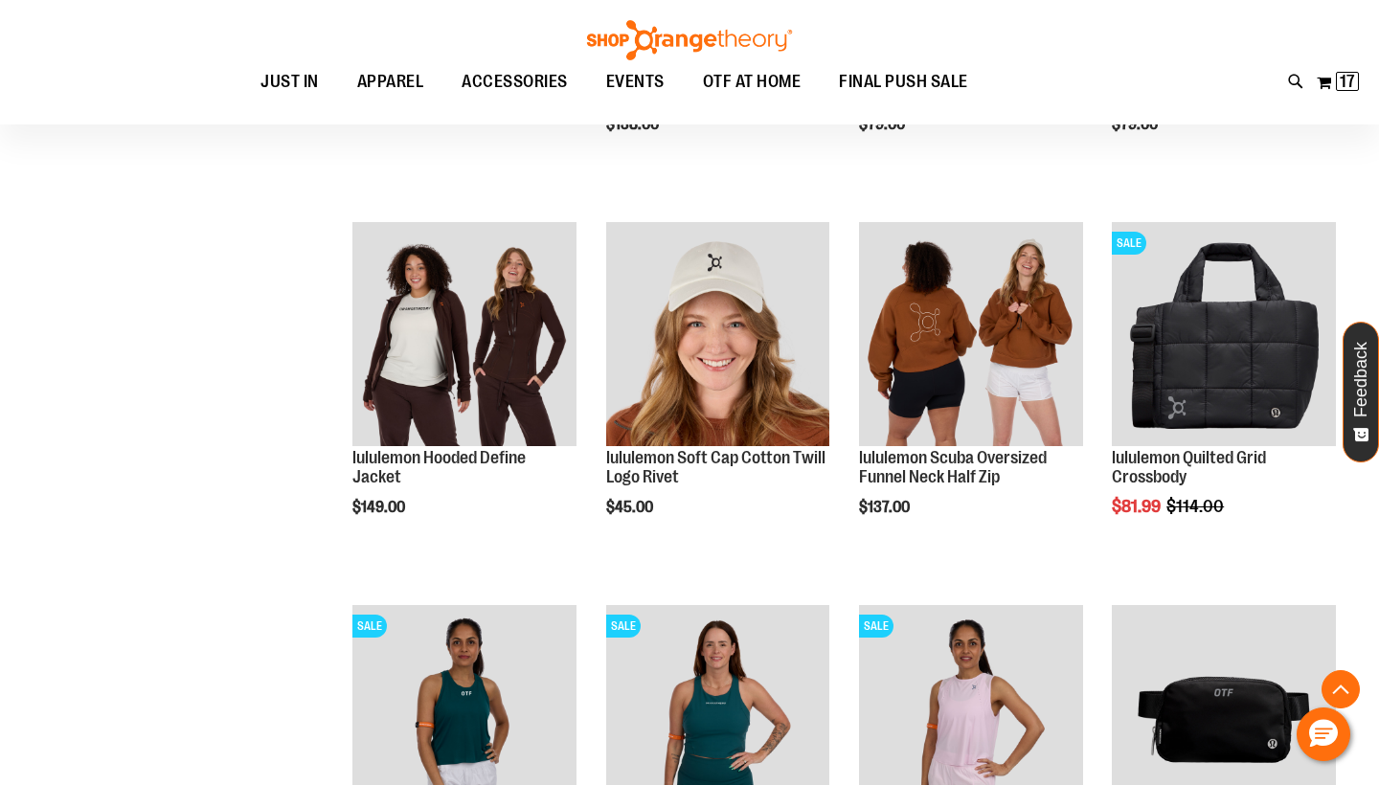
scroll to position [2639, 0]
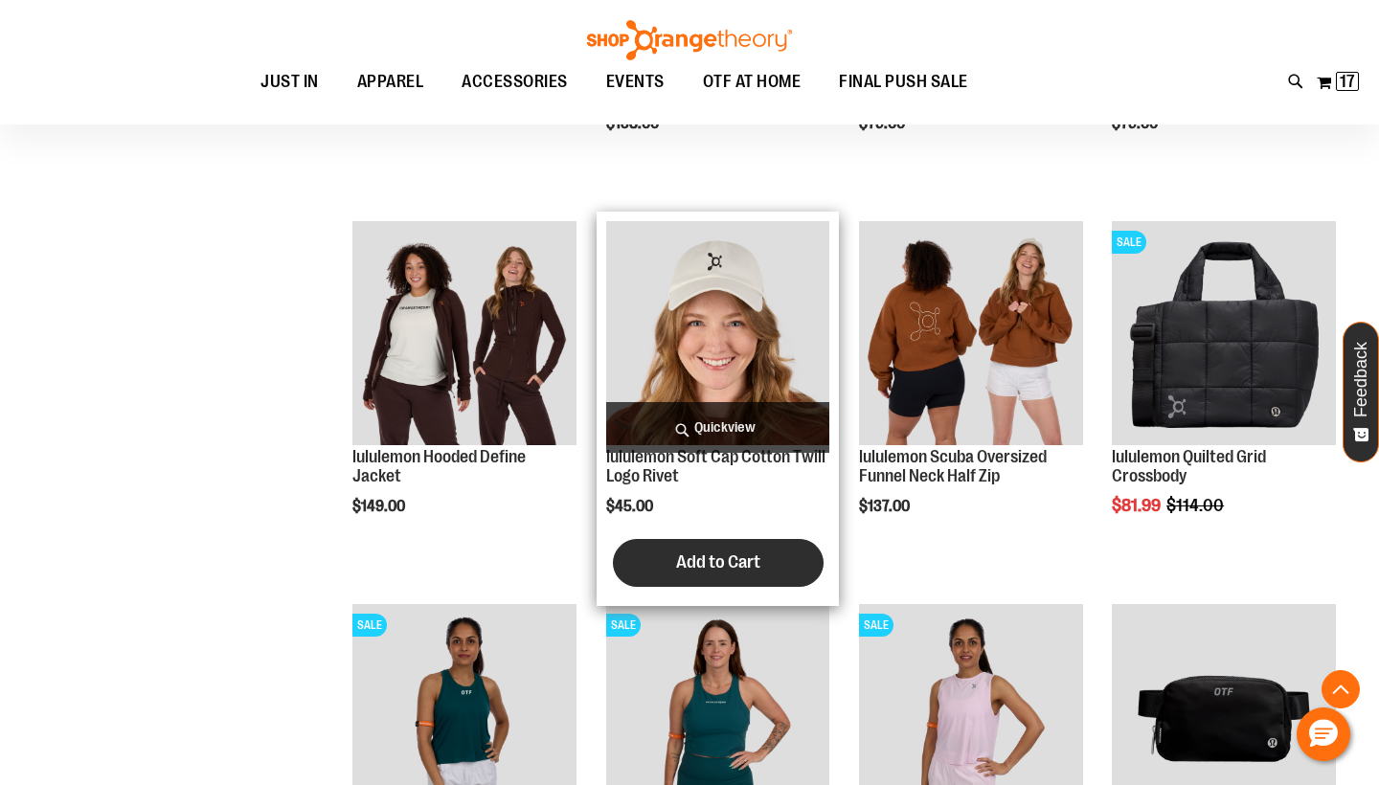
click at [735, 564] on span "Add to Cart" at bounding box center [718, 562] width 84 height 21
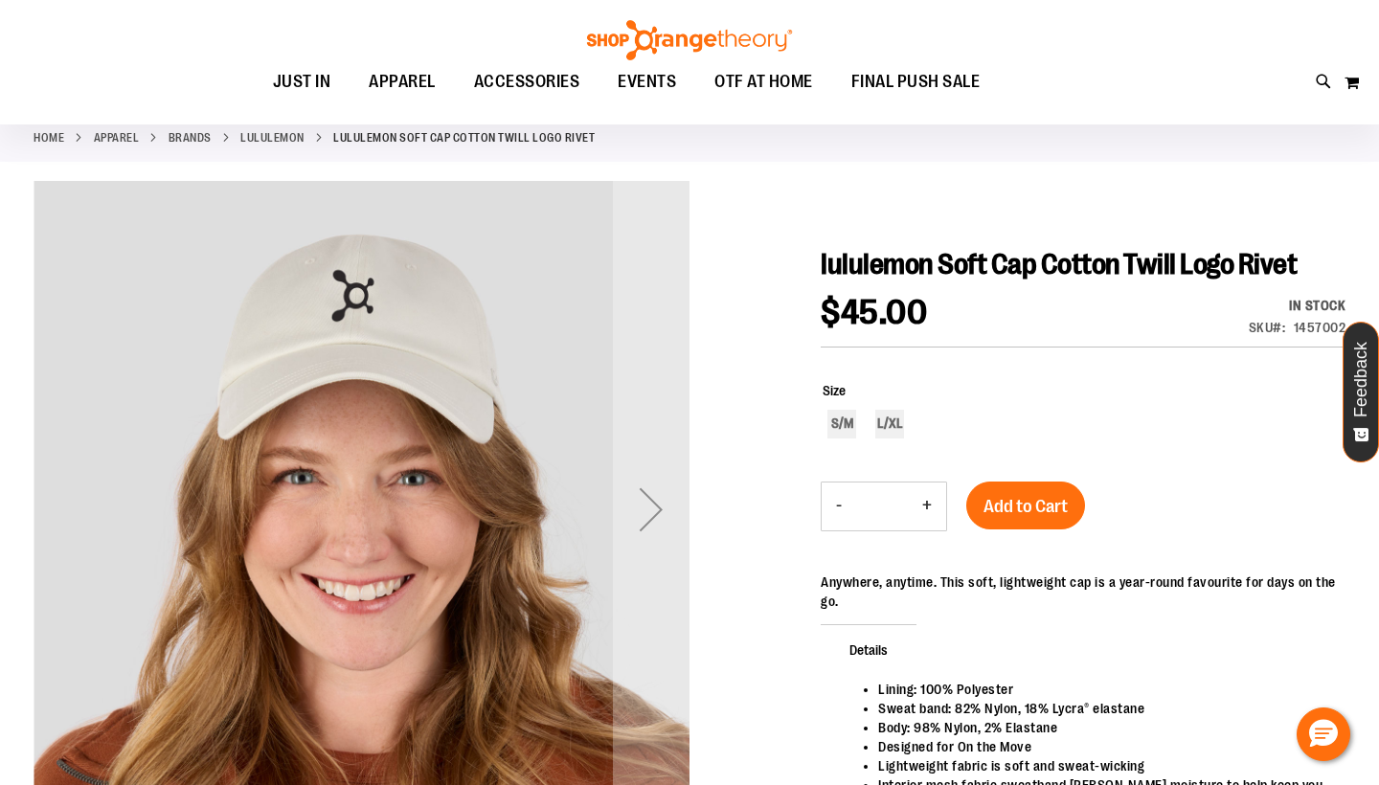
scroll to position [139, 0]
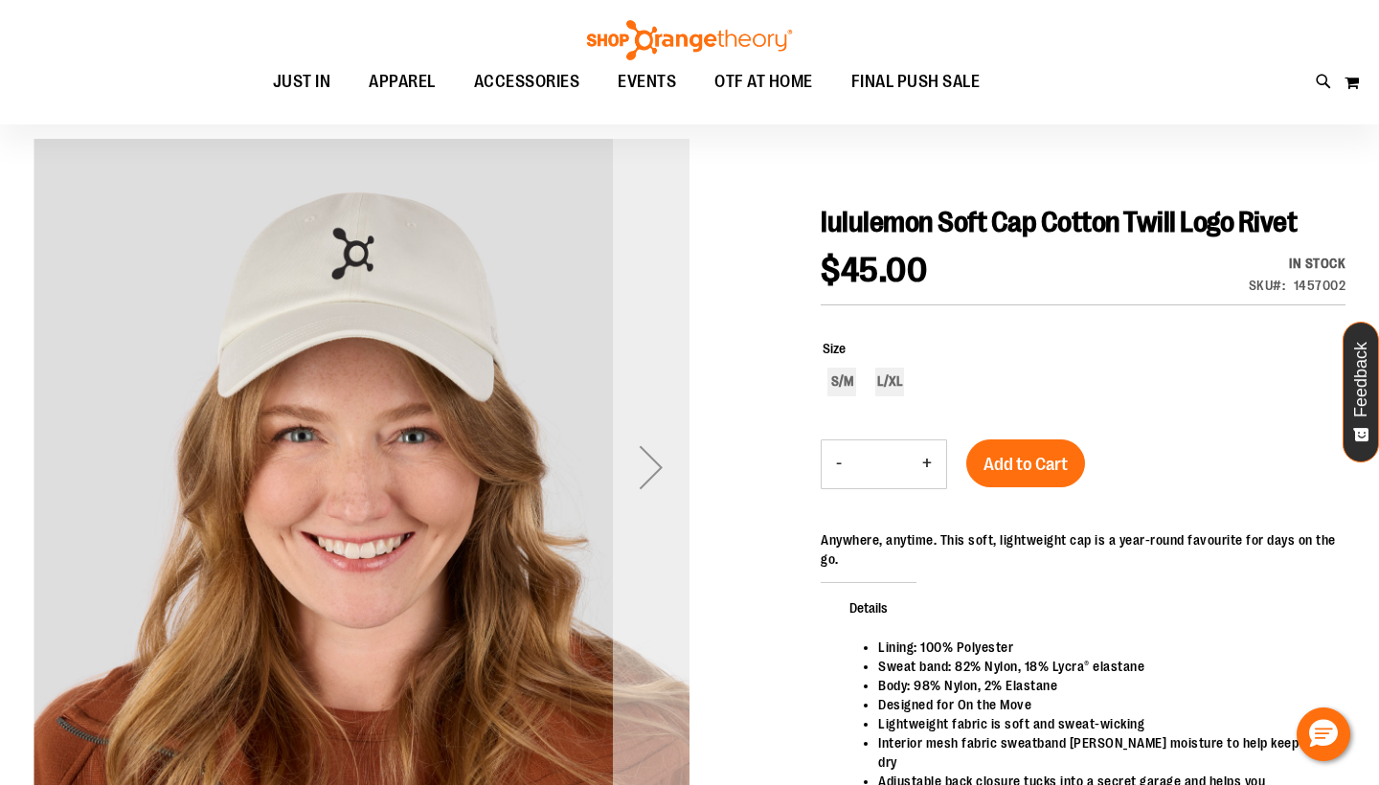
click at [634, 462] on div "Next" at bounding box center [651, 467] width 77 height 77
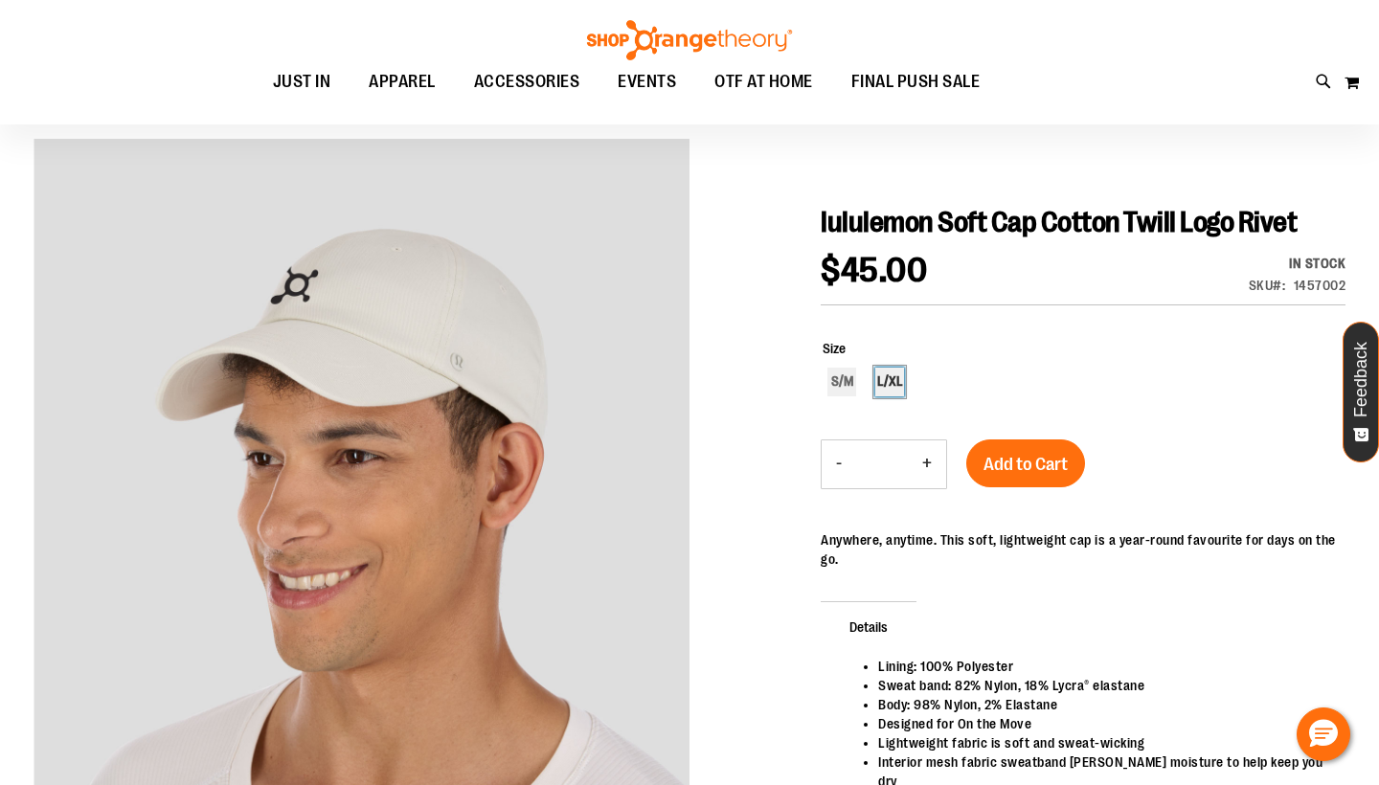
click at [877, 388] on div "L/XL" at bounding box center [889, 382] width 29 height 29
type input "***"
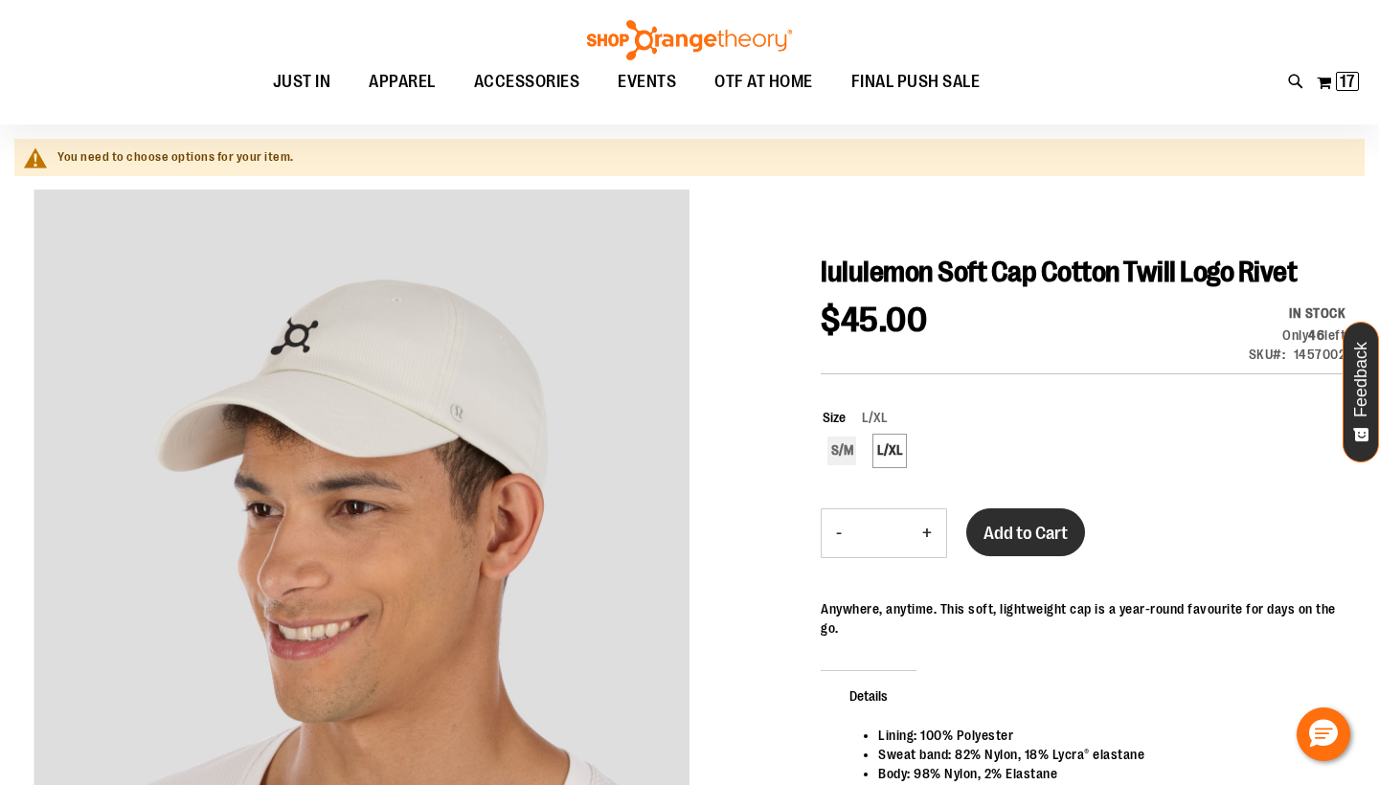
click at [1042, 530] on span "Add to Cart" at bounding box center [1026, 533] width 84 height 21
click at [1029, 539] on span "Add to Cart" at bounding box center [1026, 533] width 84 height 21
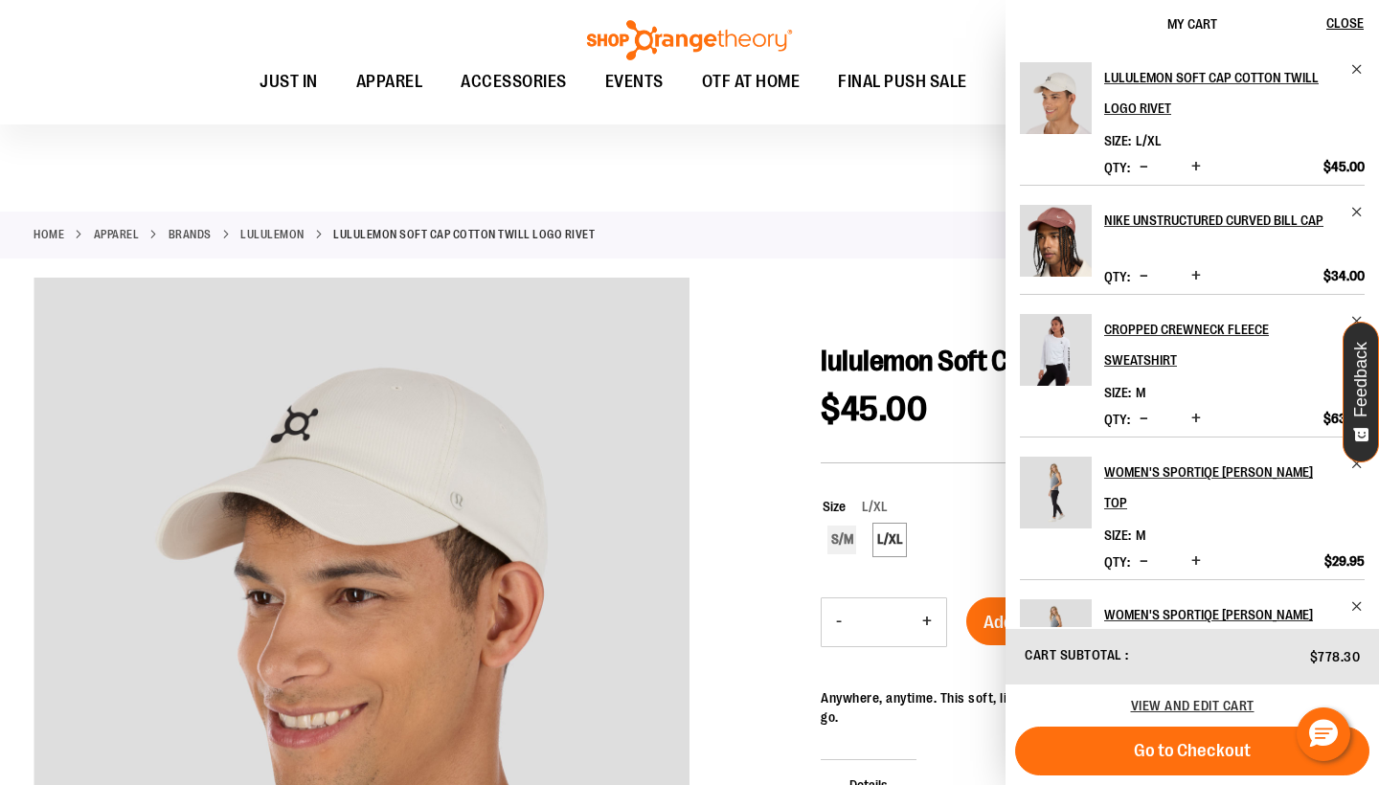
scroll to position [0, 0]
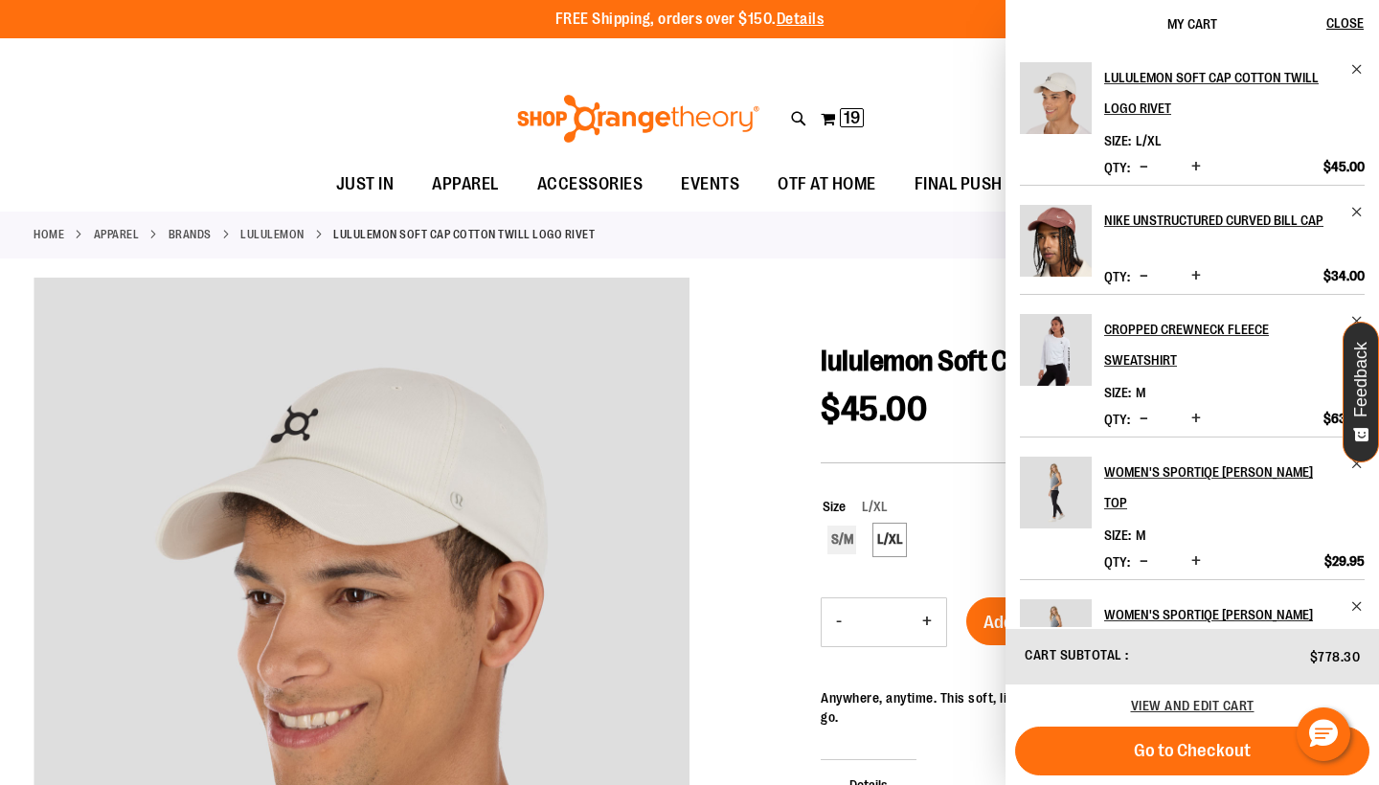
click at [880, 223] on div "Home APPAREL BRANDS lululemon lululemon Soft Cap Cotton Twill Logo Rivet" at bounding box center [689, 235] width 1379 height 47
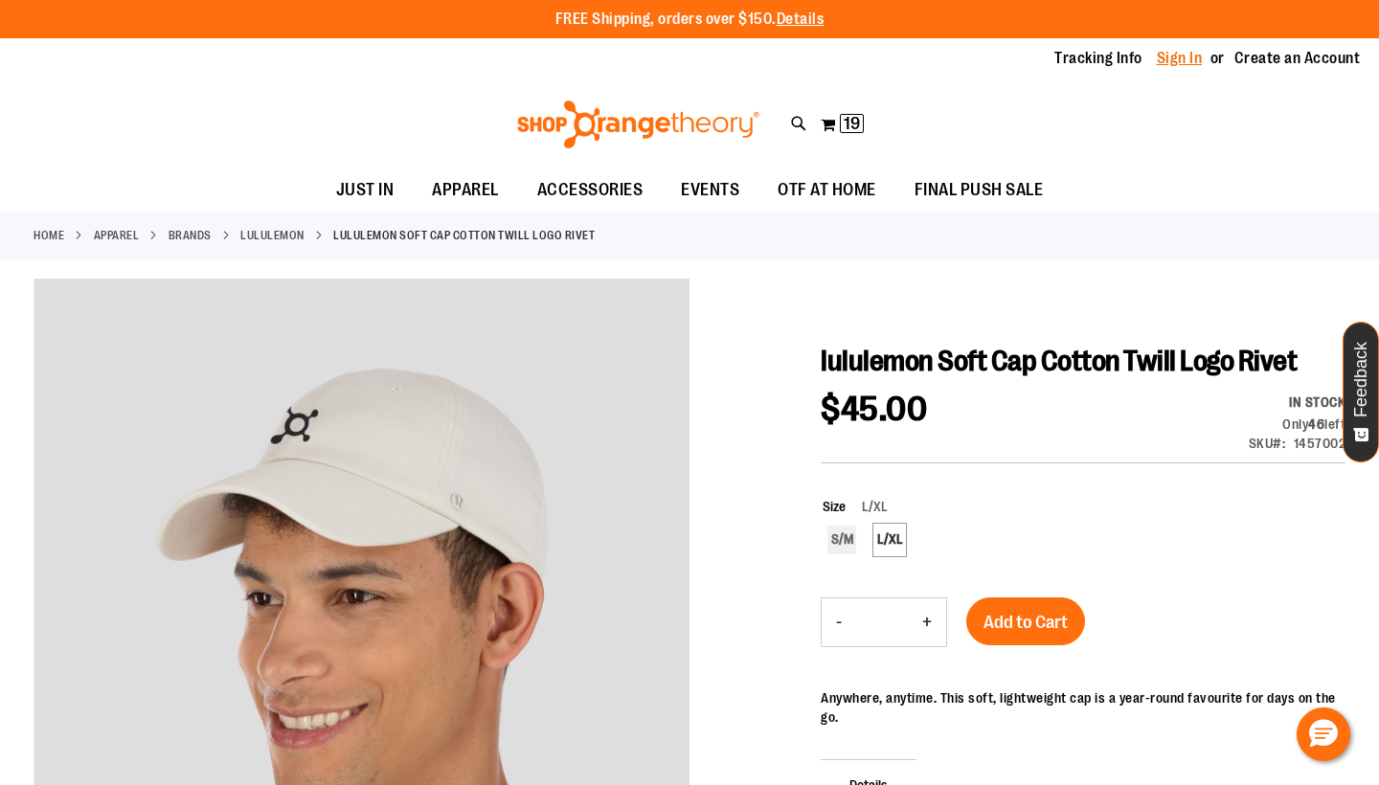
click at [1179, 60] on link "Sign In" at bounding box center [1180, 58] width 46 height 21
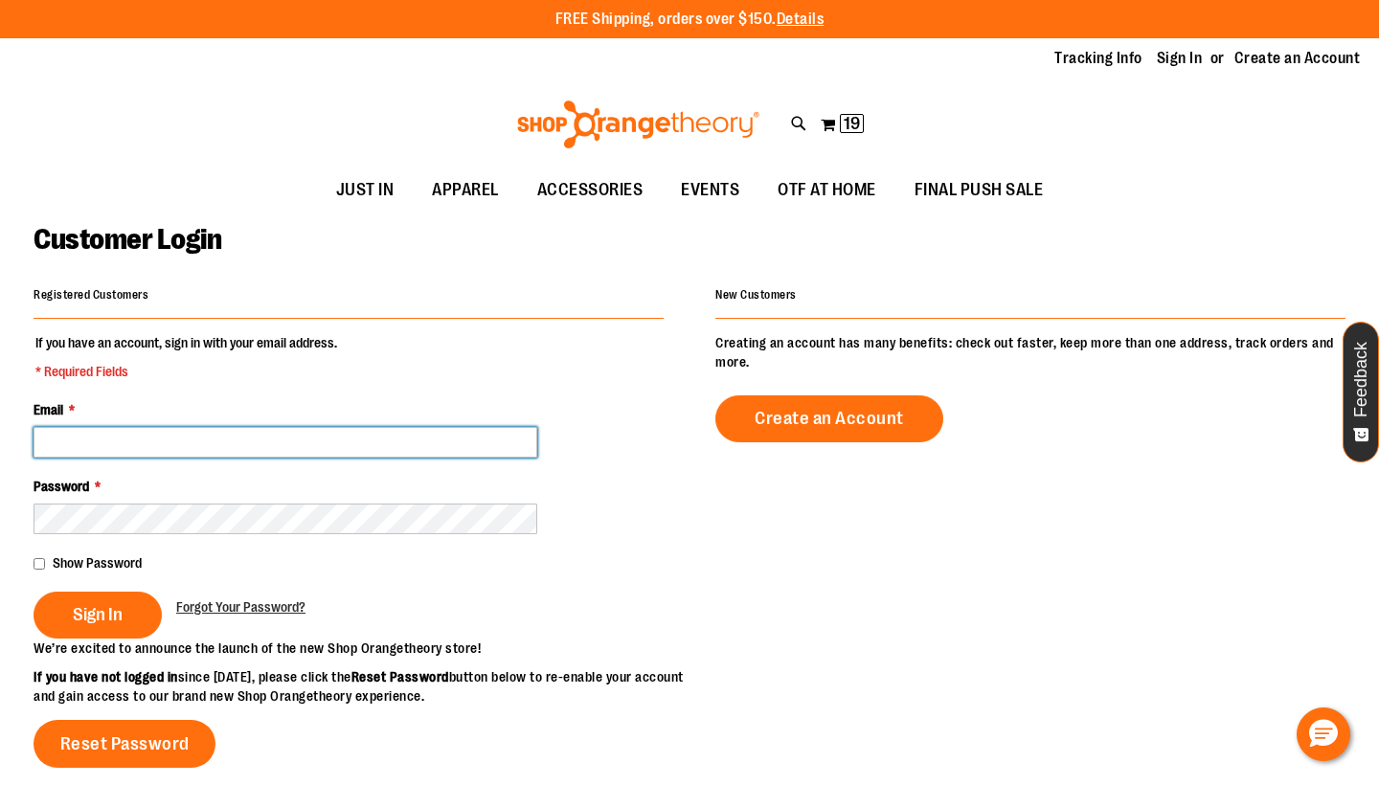
type input "**********"
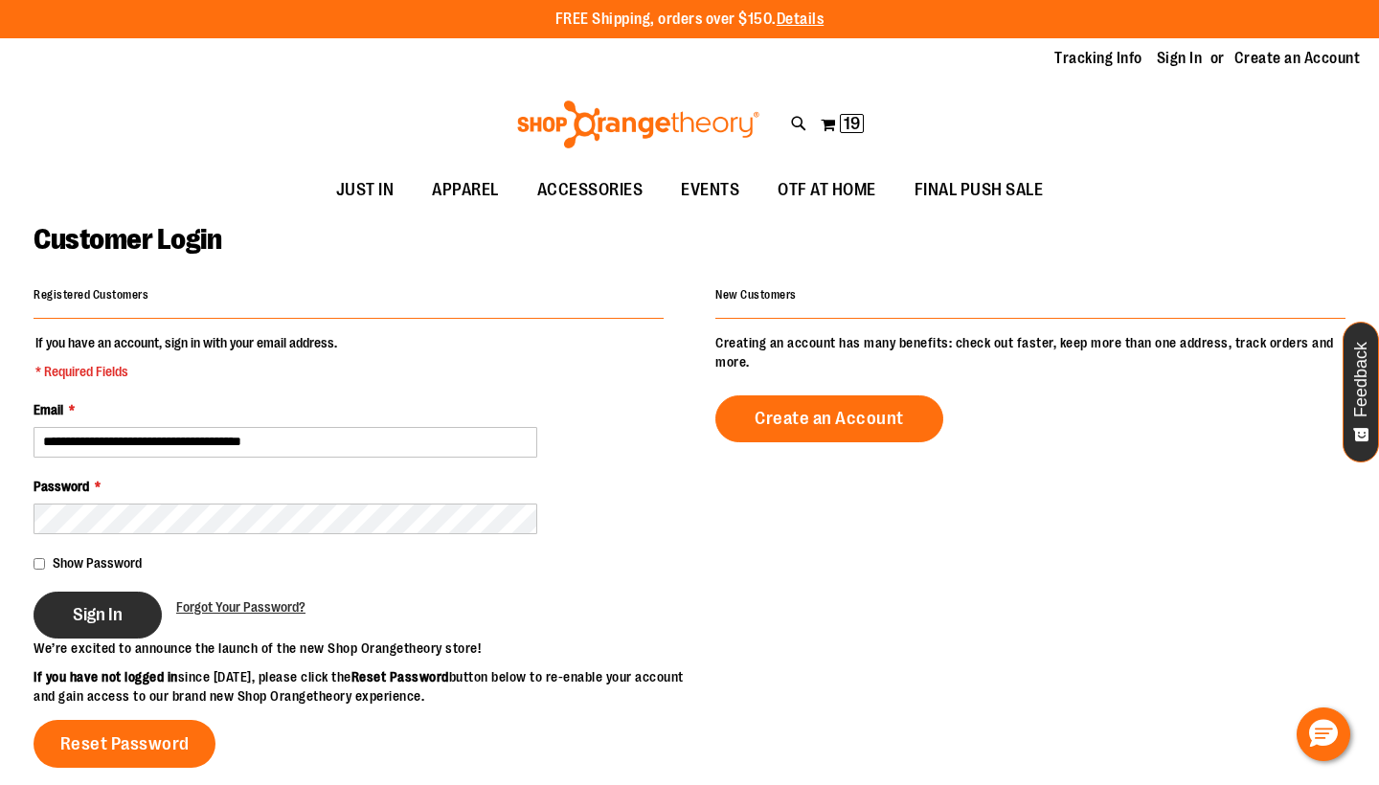
click at [122, 619] on span "Sign In" at bounding box center [98, 614] width 50 height 21
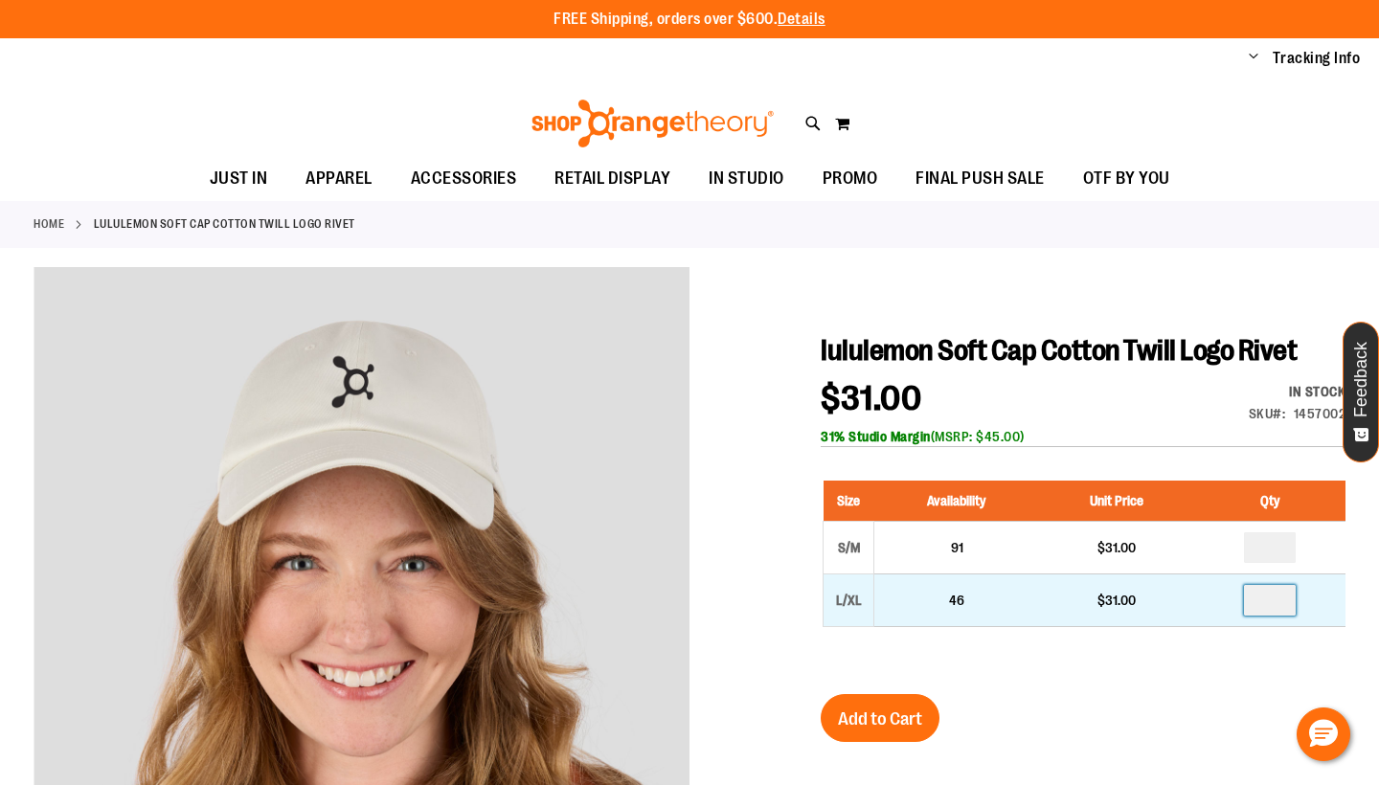
click at [1295, 601] on input "number" at bounding box center [1270, 600] width 52 height 31
type input "*"
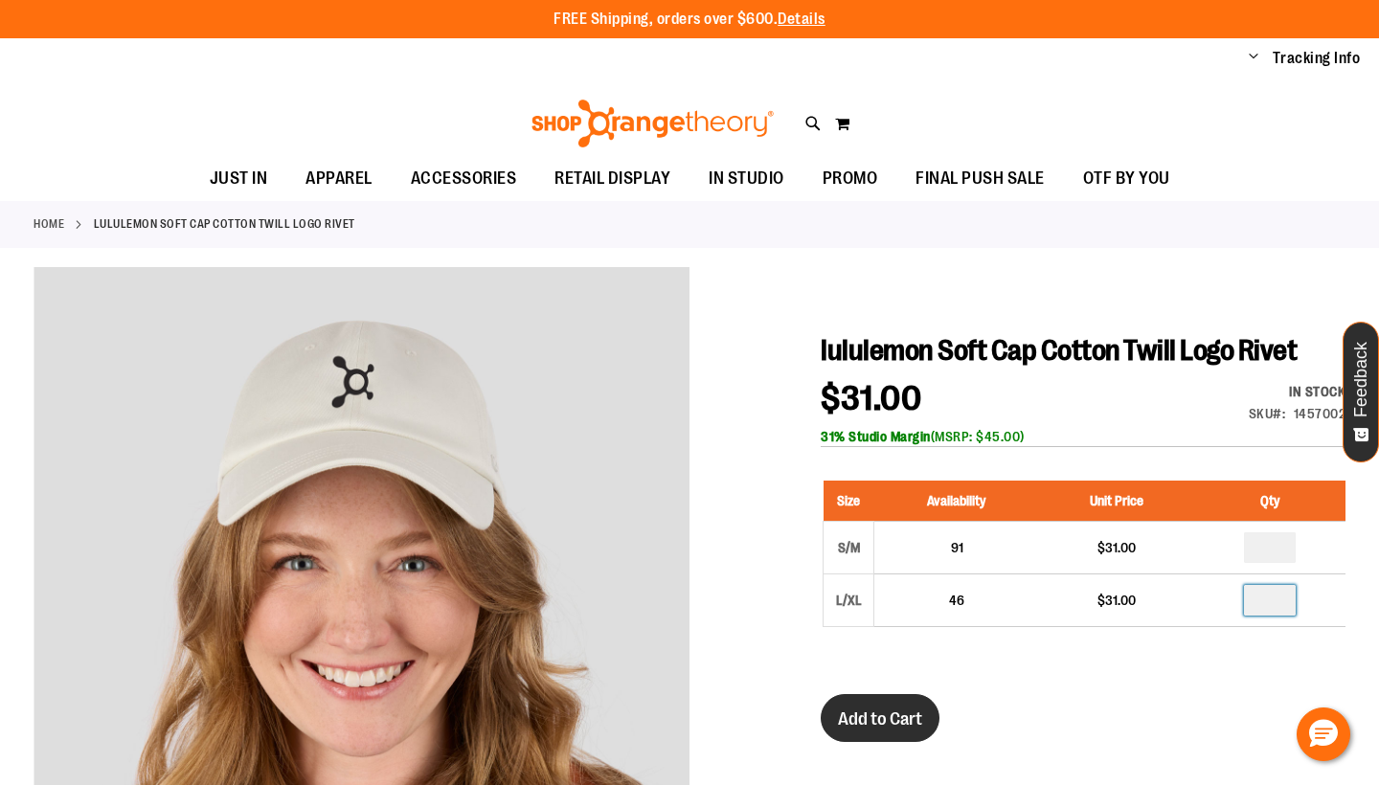
click at [885, 722] on span "Add to Cart" at bounding box center [880, 719] width 84 height 21
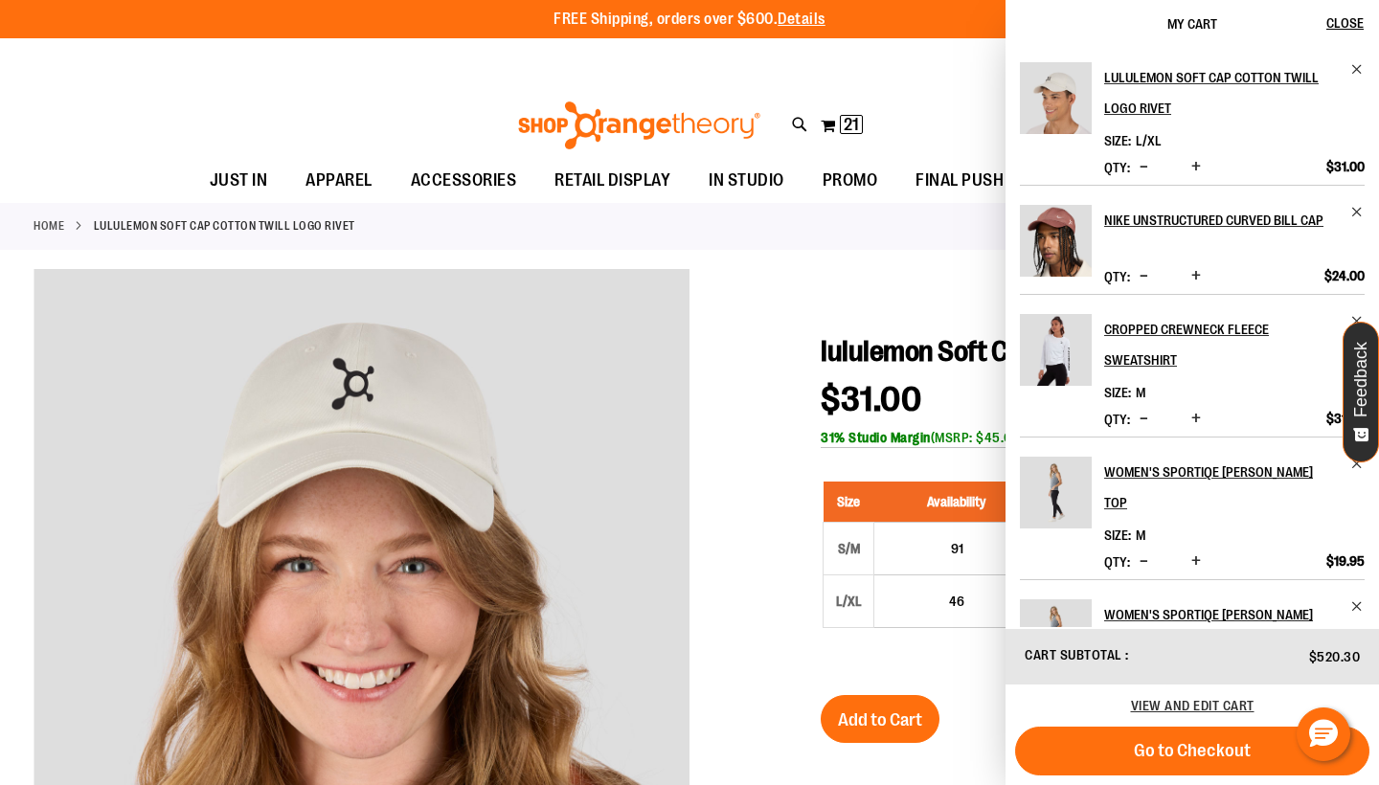
click at [443, 65] on div "**********" at bounding box center [689, 59] width 1379 height 42
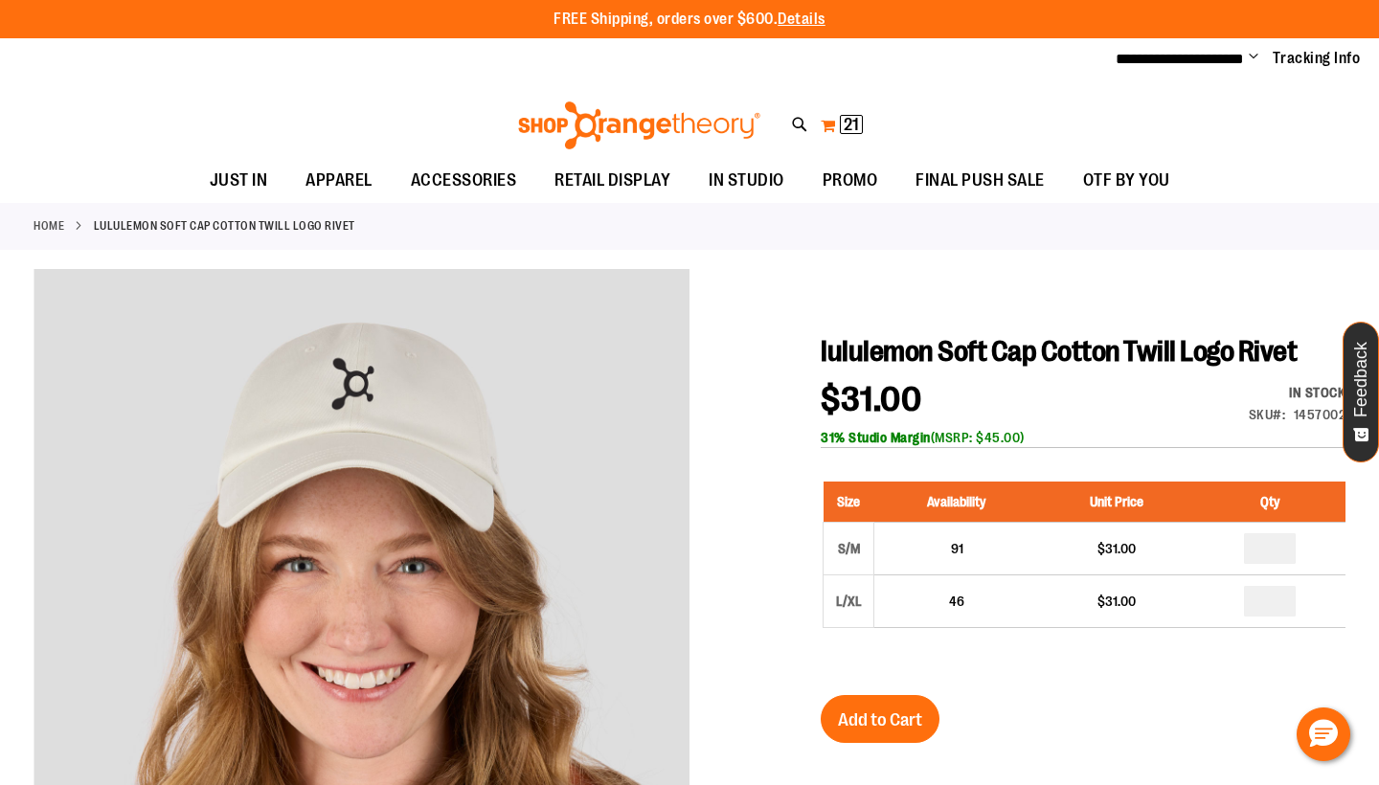
click at [846, 118] on span "21" at bounding box center [851, 124] width 15 height 19
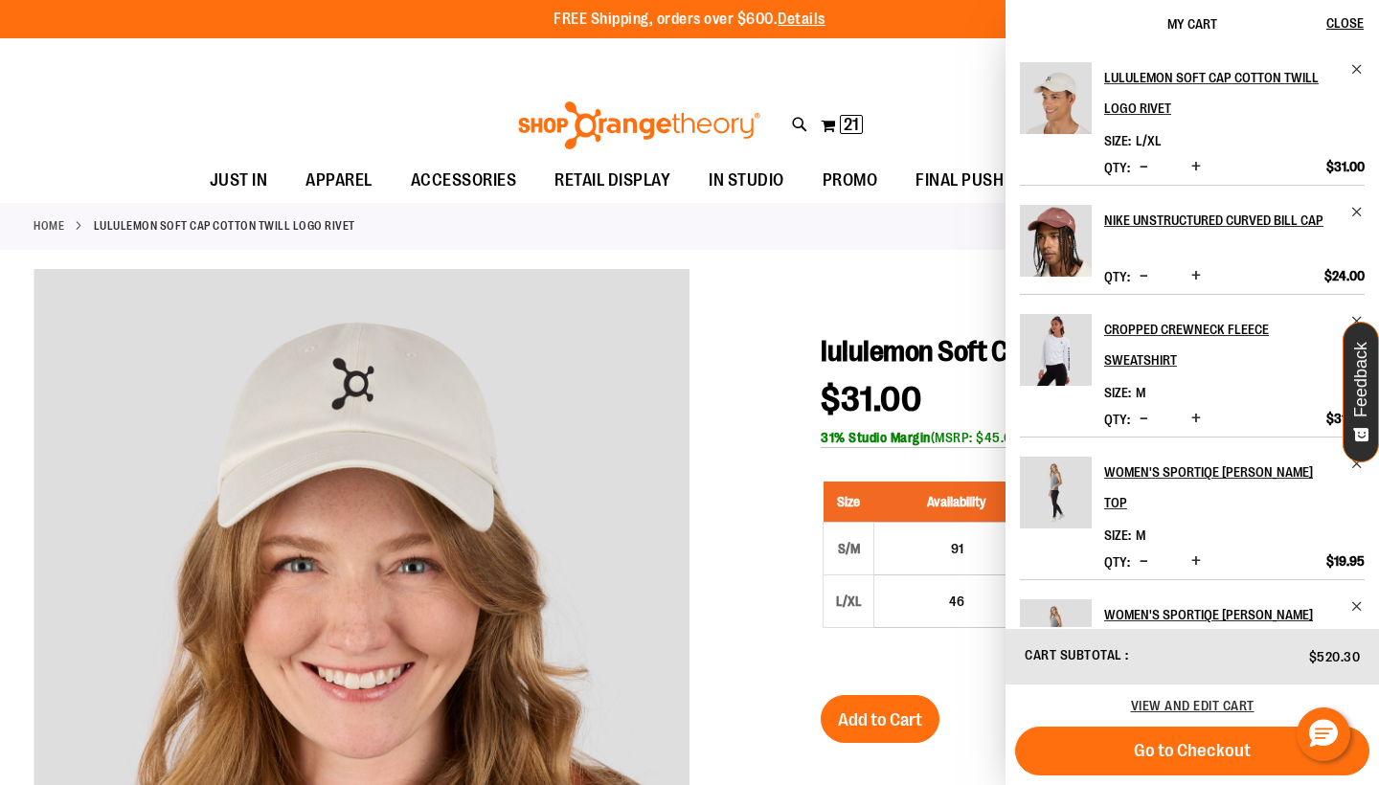
click at [1140, 172] on span "Decrease product quantity" at bounding box center [1144, 166] width 9 height 19
click at [1140, 169] on span "Decrease product quantity" at bounding box center [1144, 166] width 9 height 19
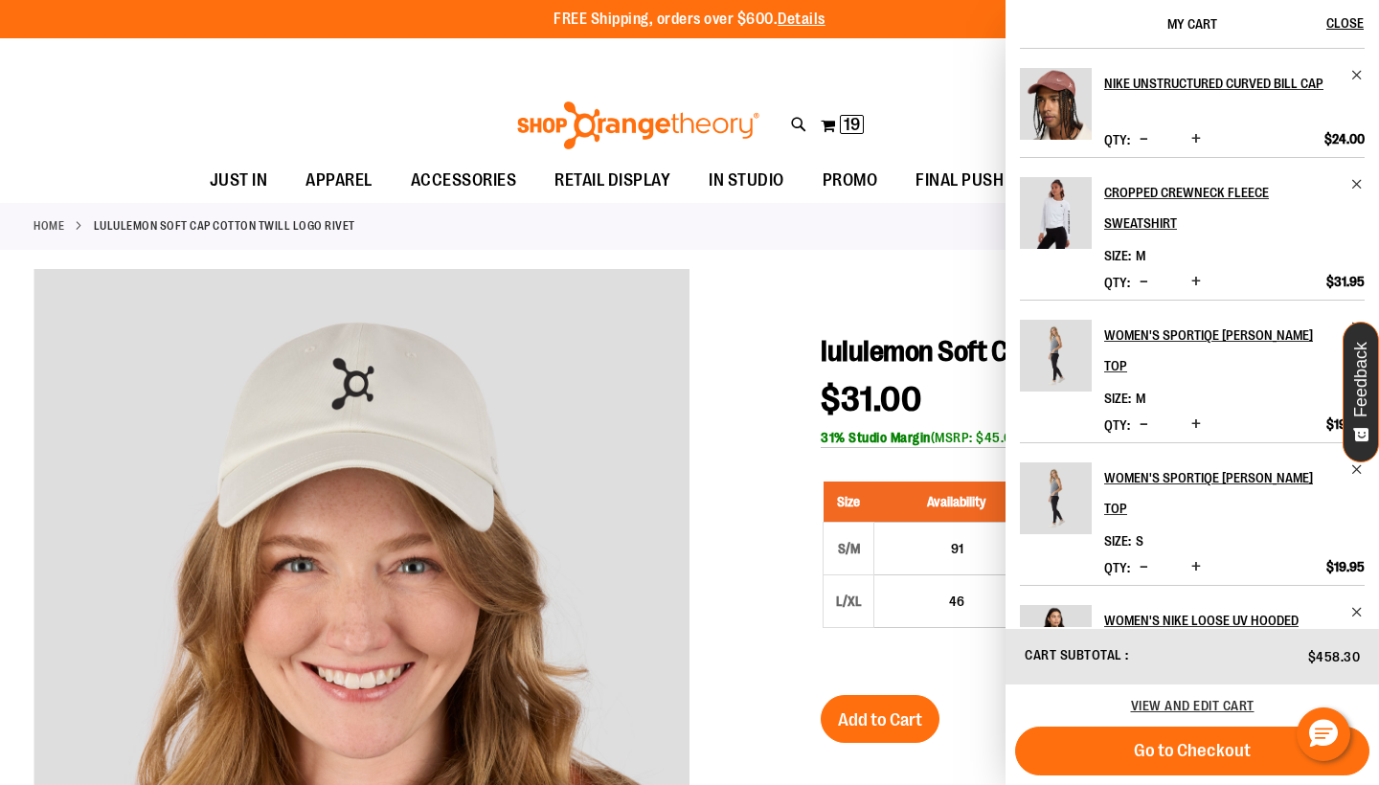
scroll to position [266, 0]
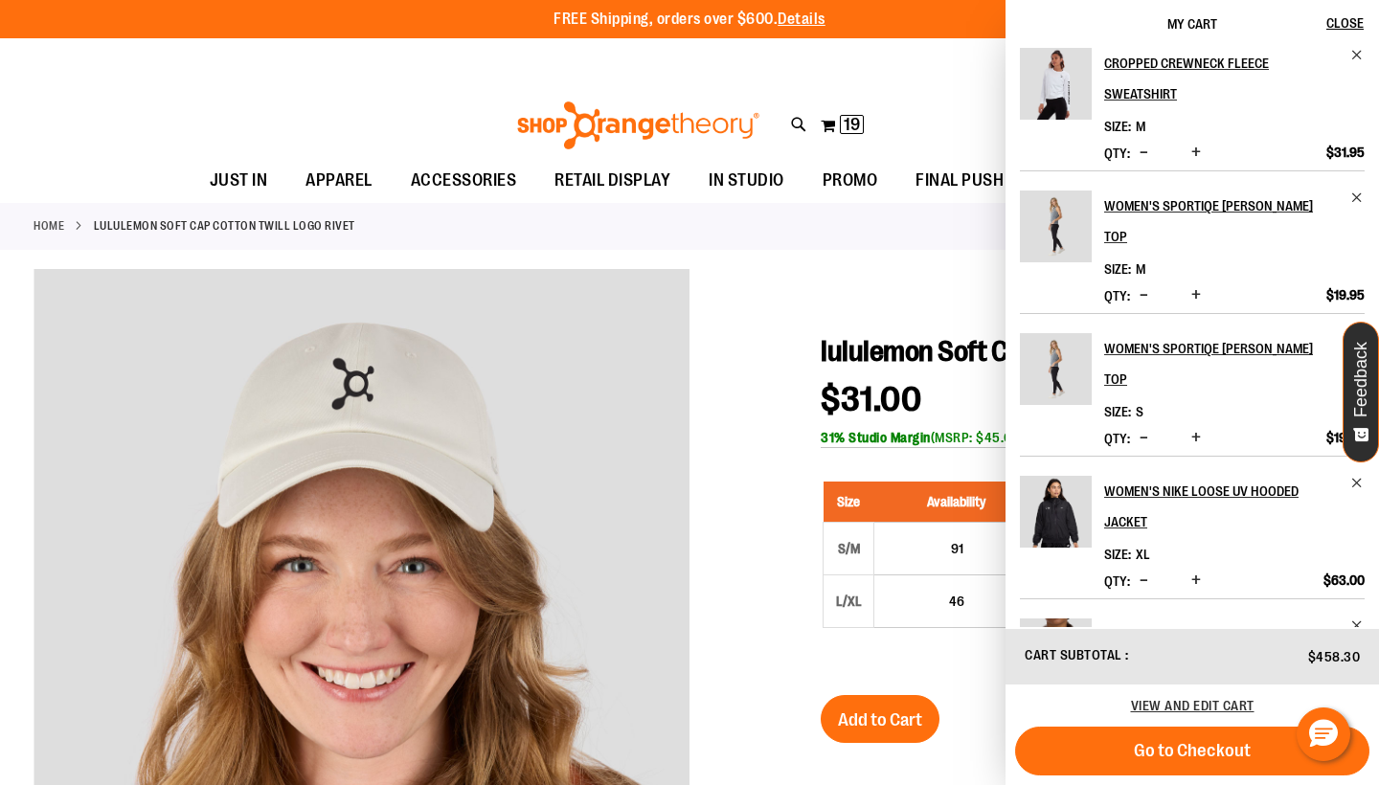
click at [1196, 428] on span "Increase product quantity" at bounding box center [1197, 437] width 10 height 19
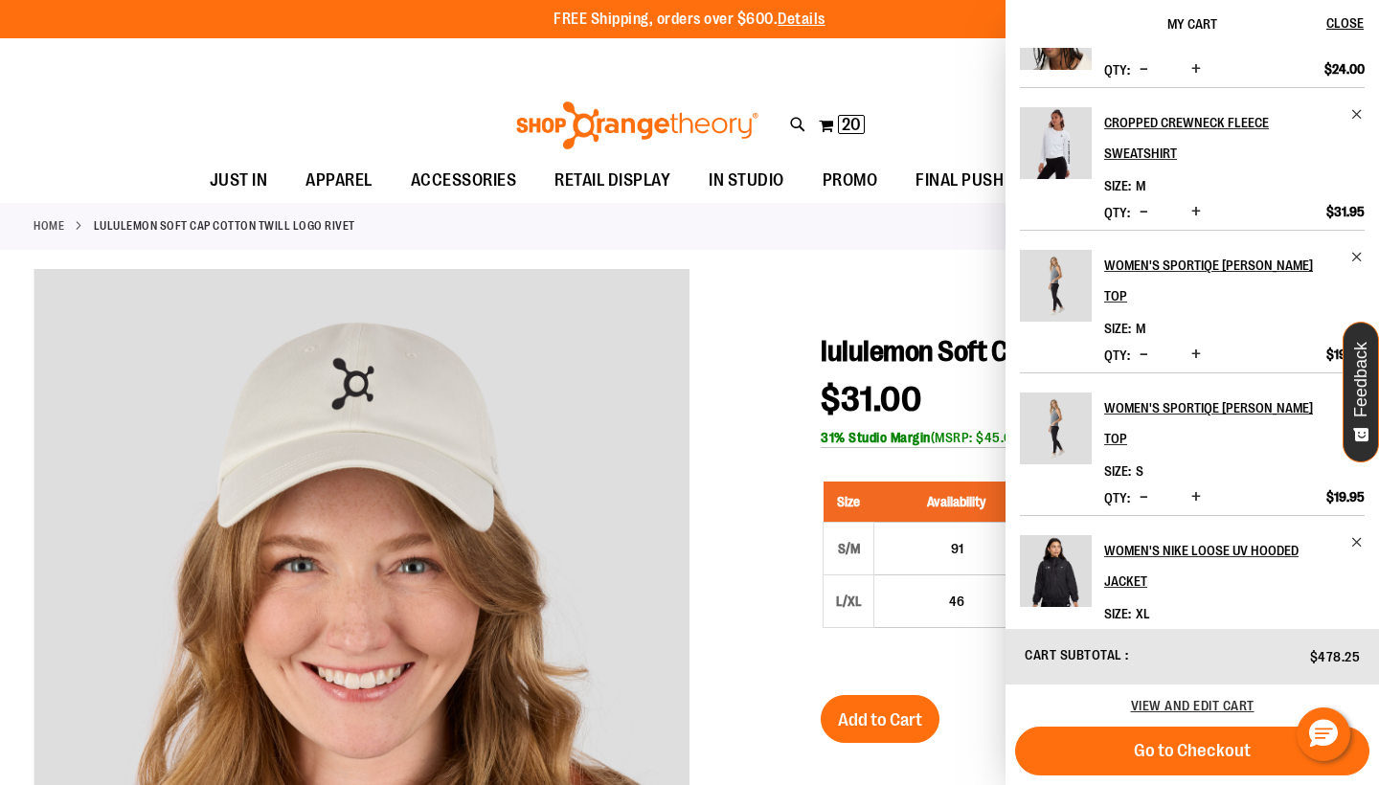
scroll to position [254, 0]
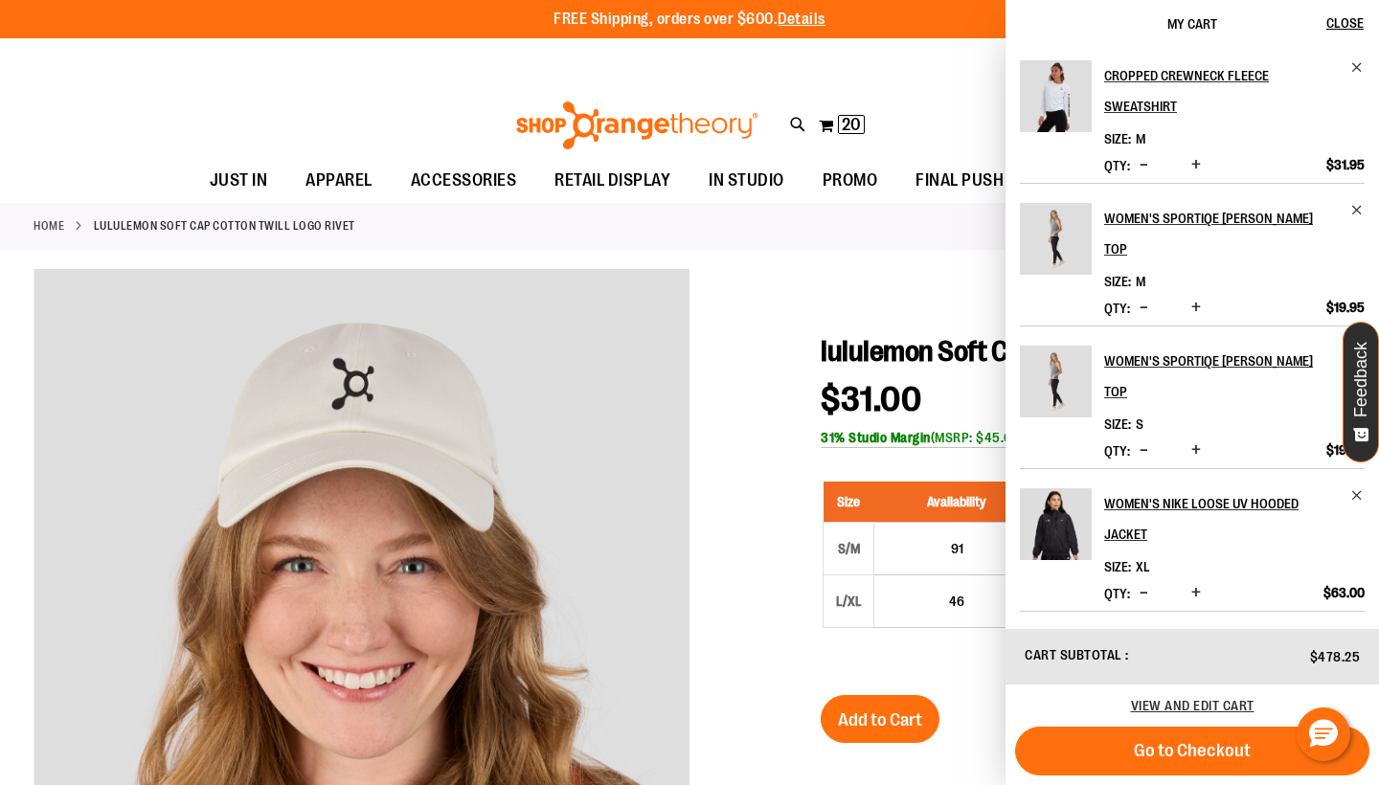
click at [1193, 298] on span "Increase product quantity" at bounding box center [1197, 307] width 10 height 19
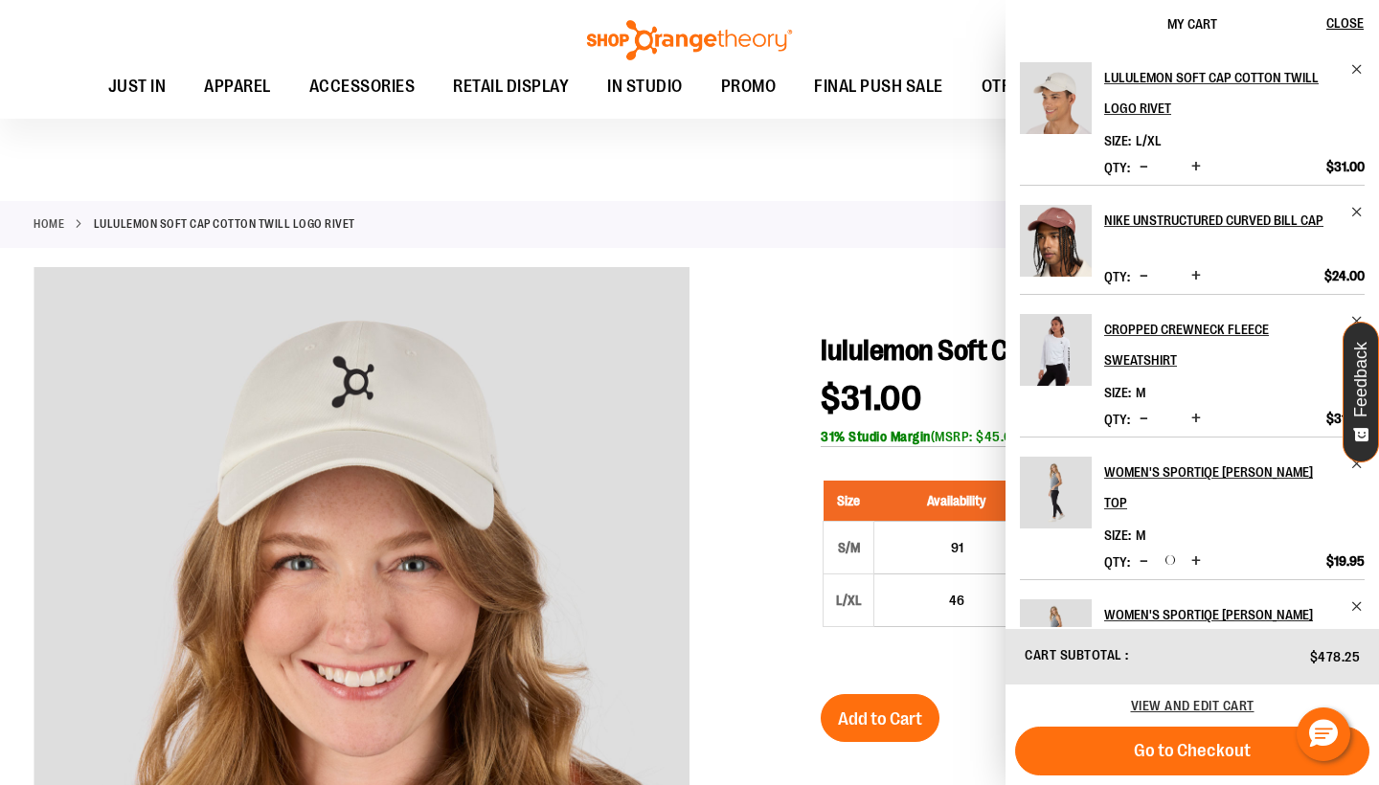
scroll to position [212, 0]
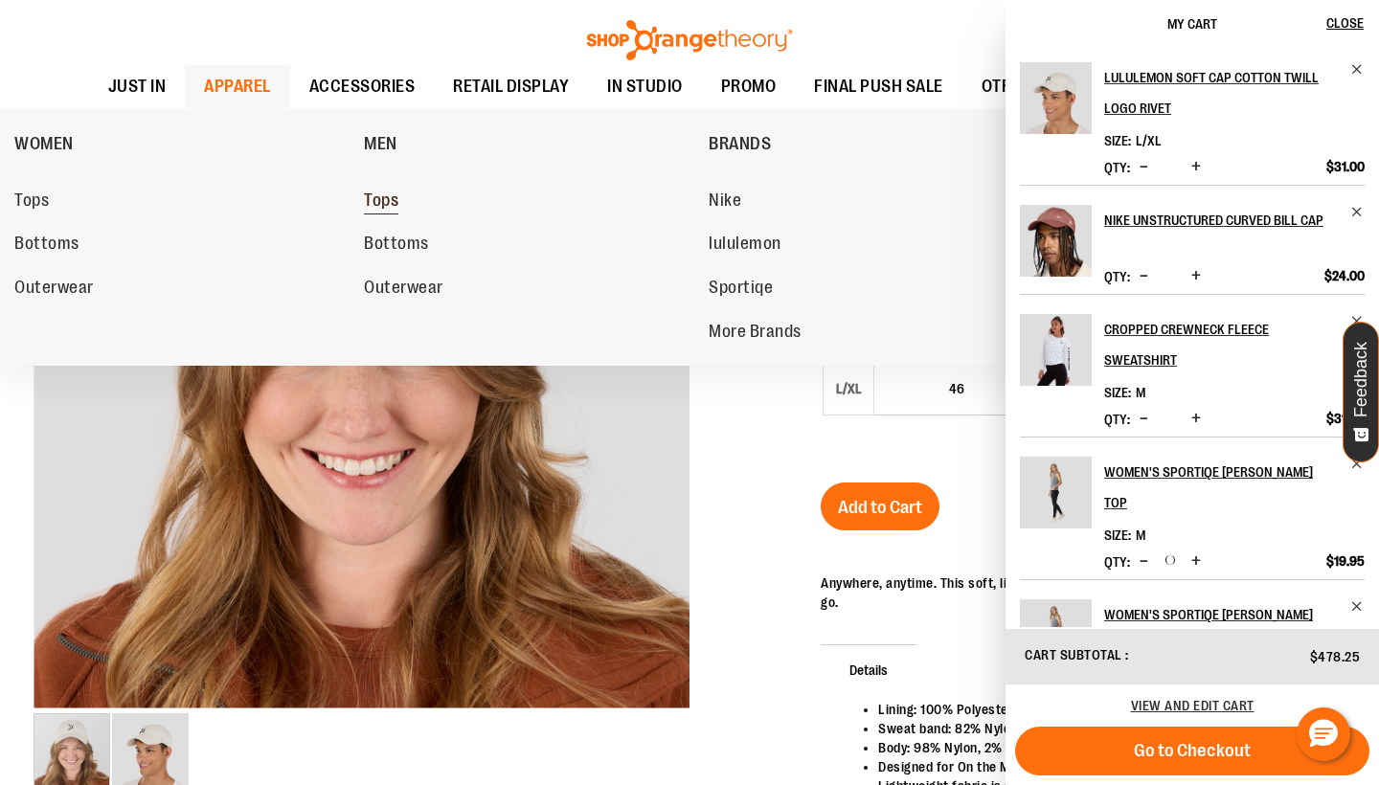
click at [375, 200] on span "Tops" at bounding box center [381, 203] width 34 height 24
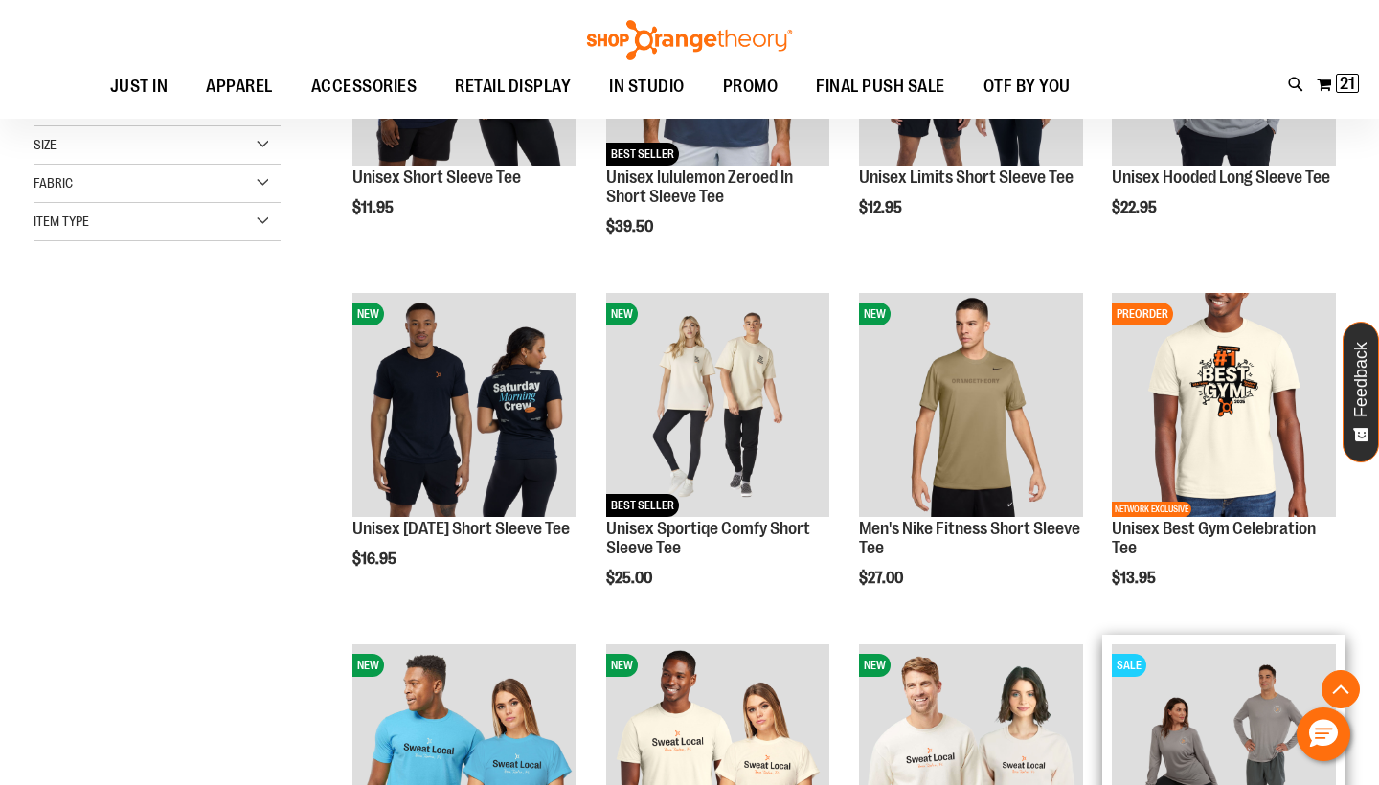
scroll to position [438, 0]
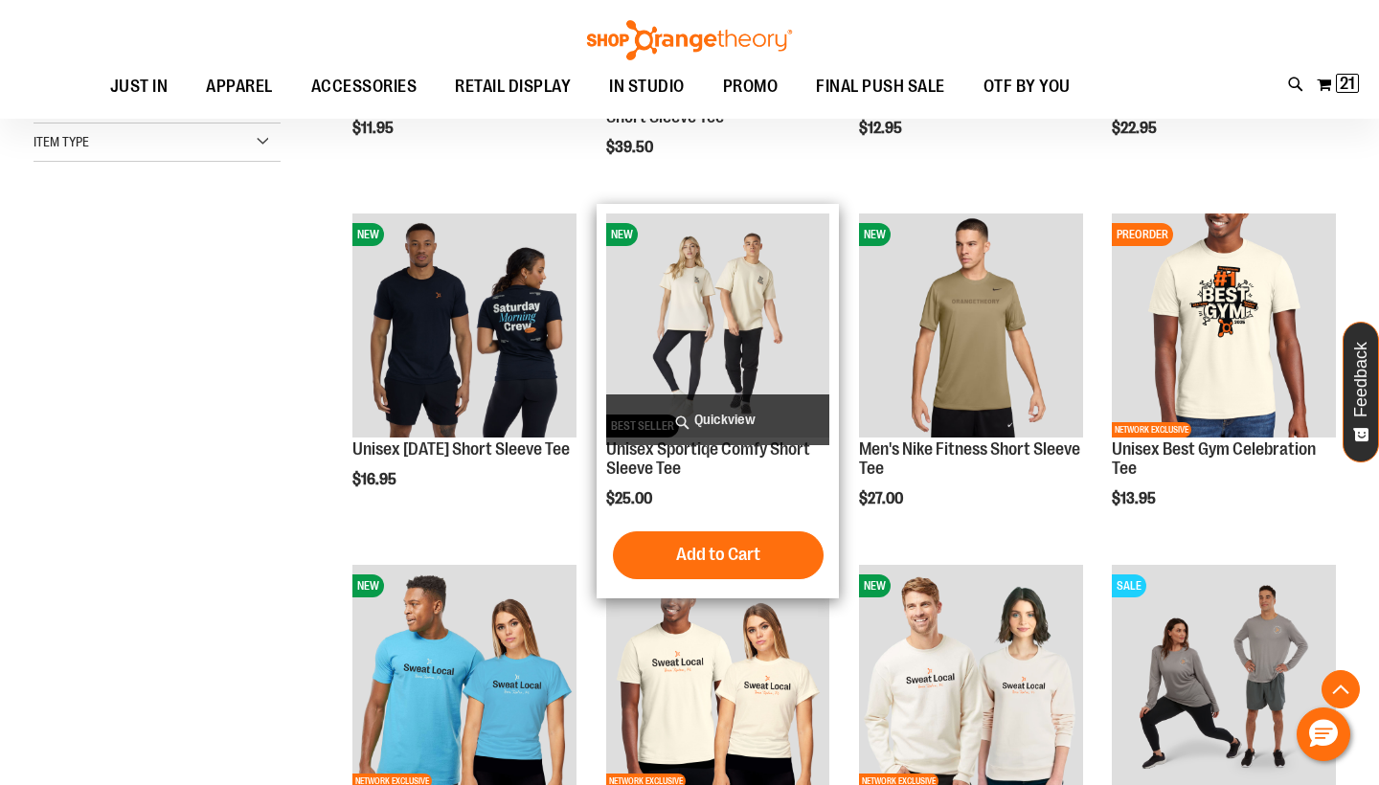
scroll to position [520, 0]
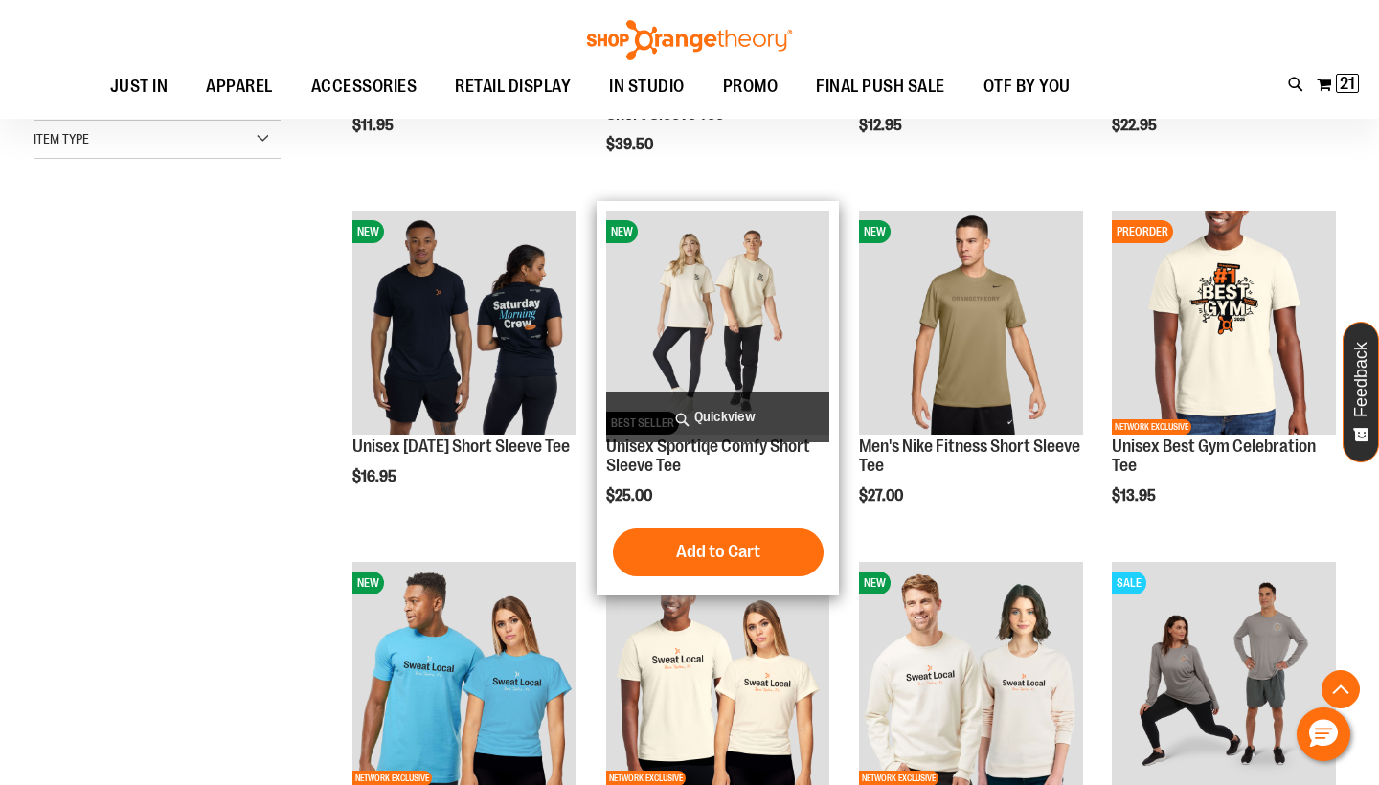
click at [702, 329] on img "product" at bounding box center [718, 323] width 224 height 224
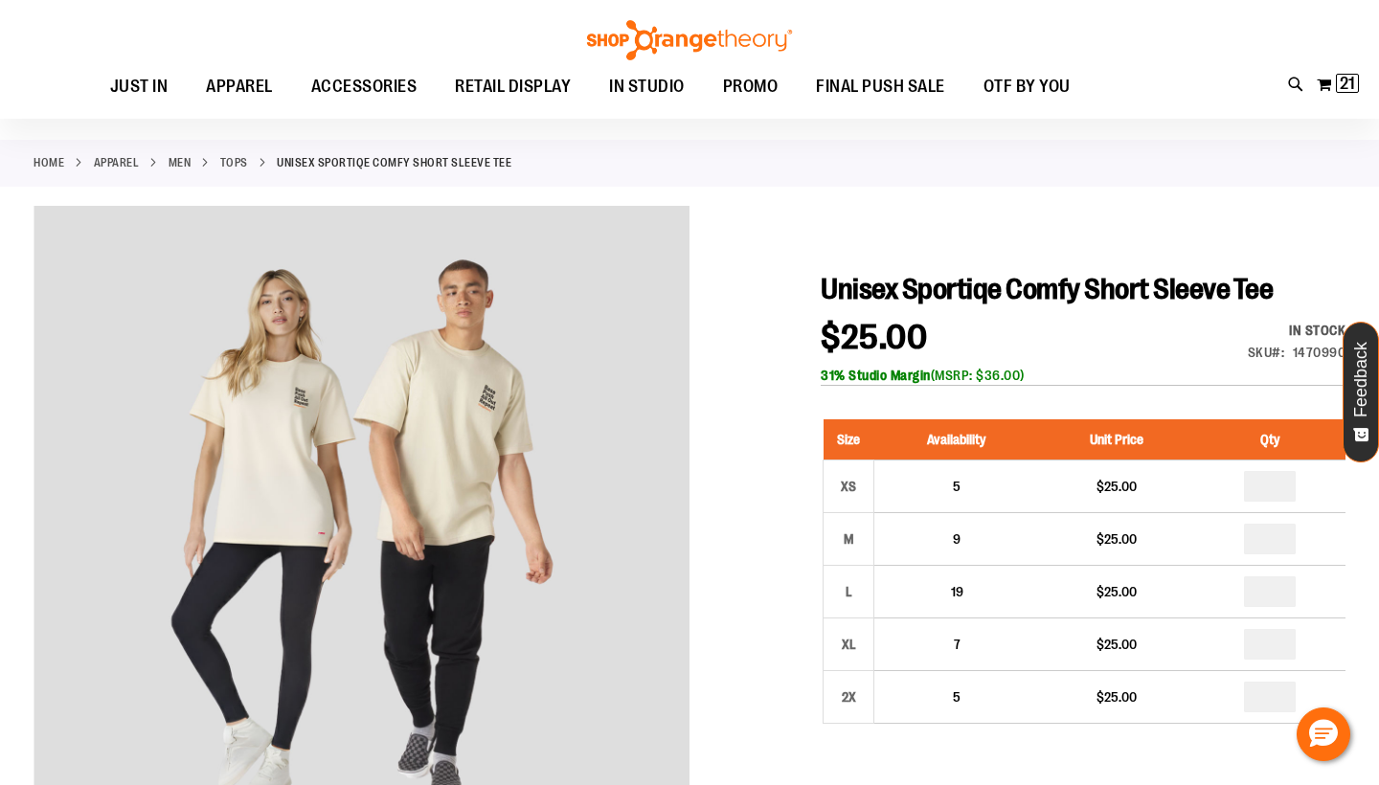
scroll to position [127, 0]
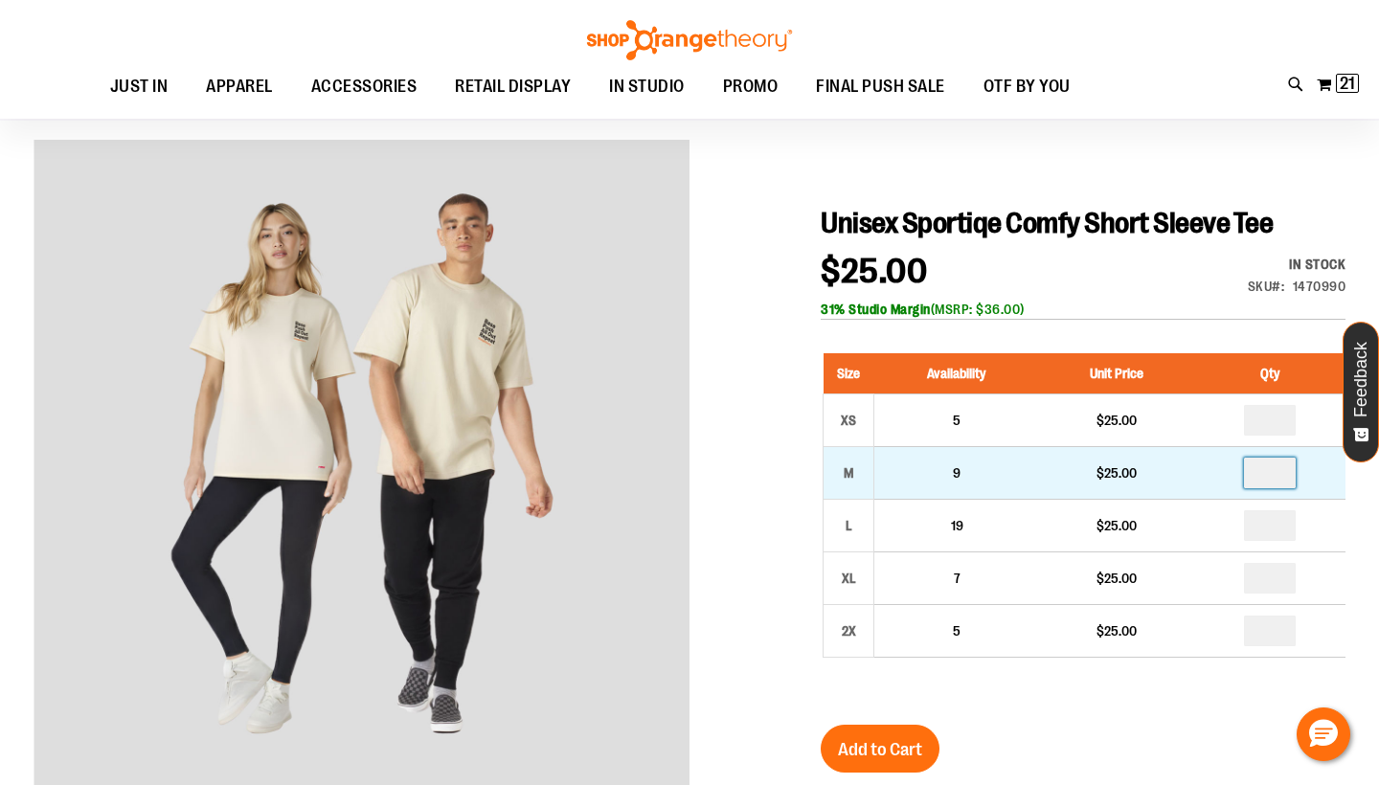
click at [1280, 458] on input "number" at bounding box center [1270, 473] width 52 height 31
type input "*"
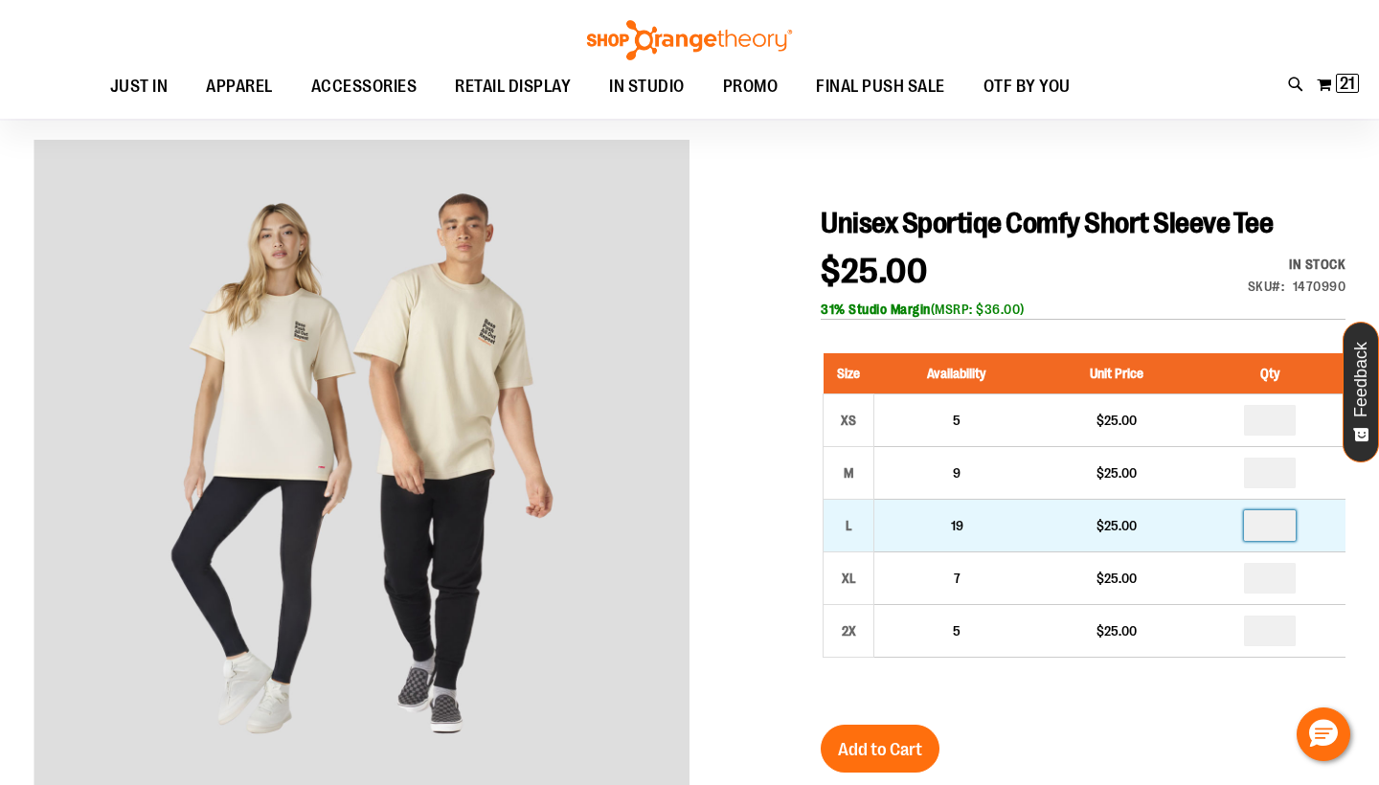
click at [1278, 523] on input "number" at bounding box center [1270, 526] width 52 height 31
type input "*"
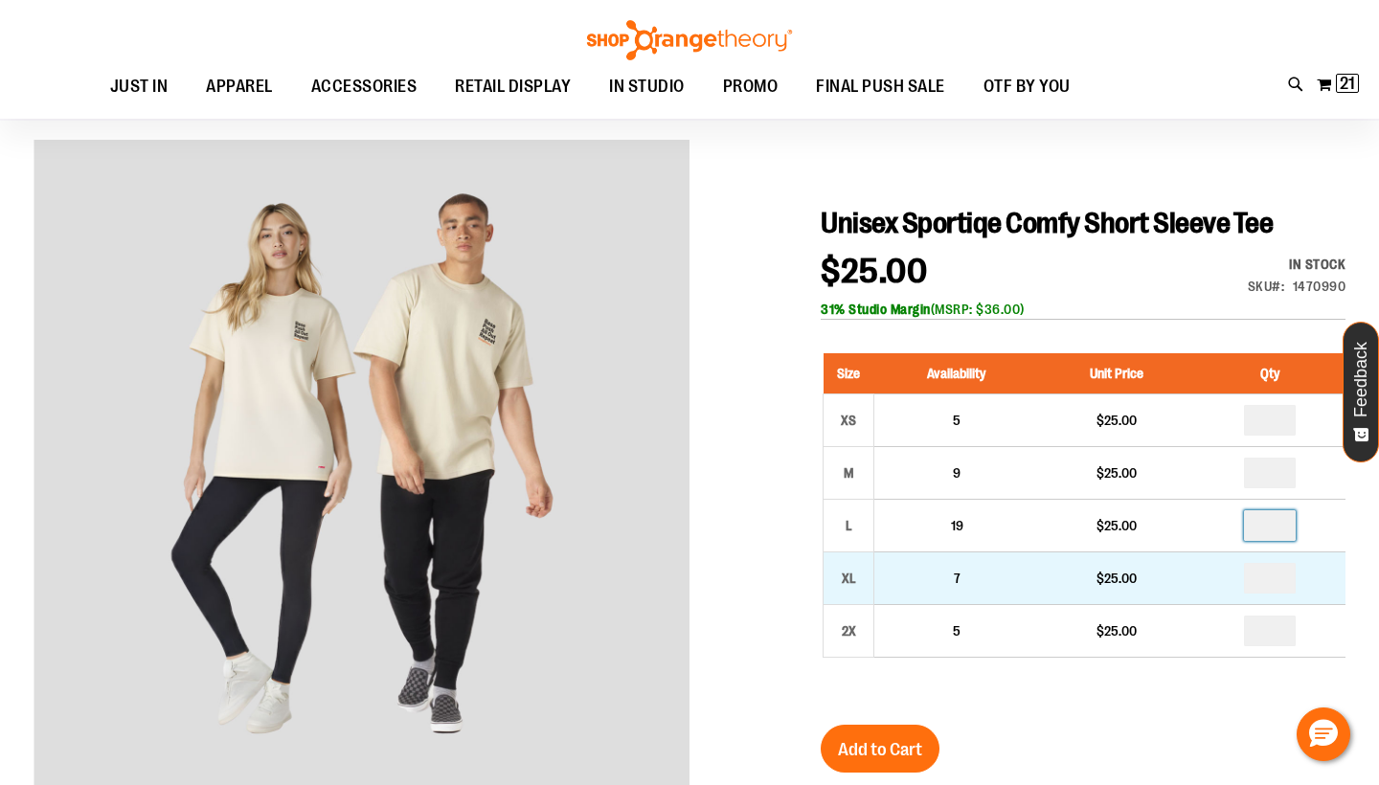
type input "*"
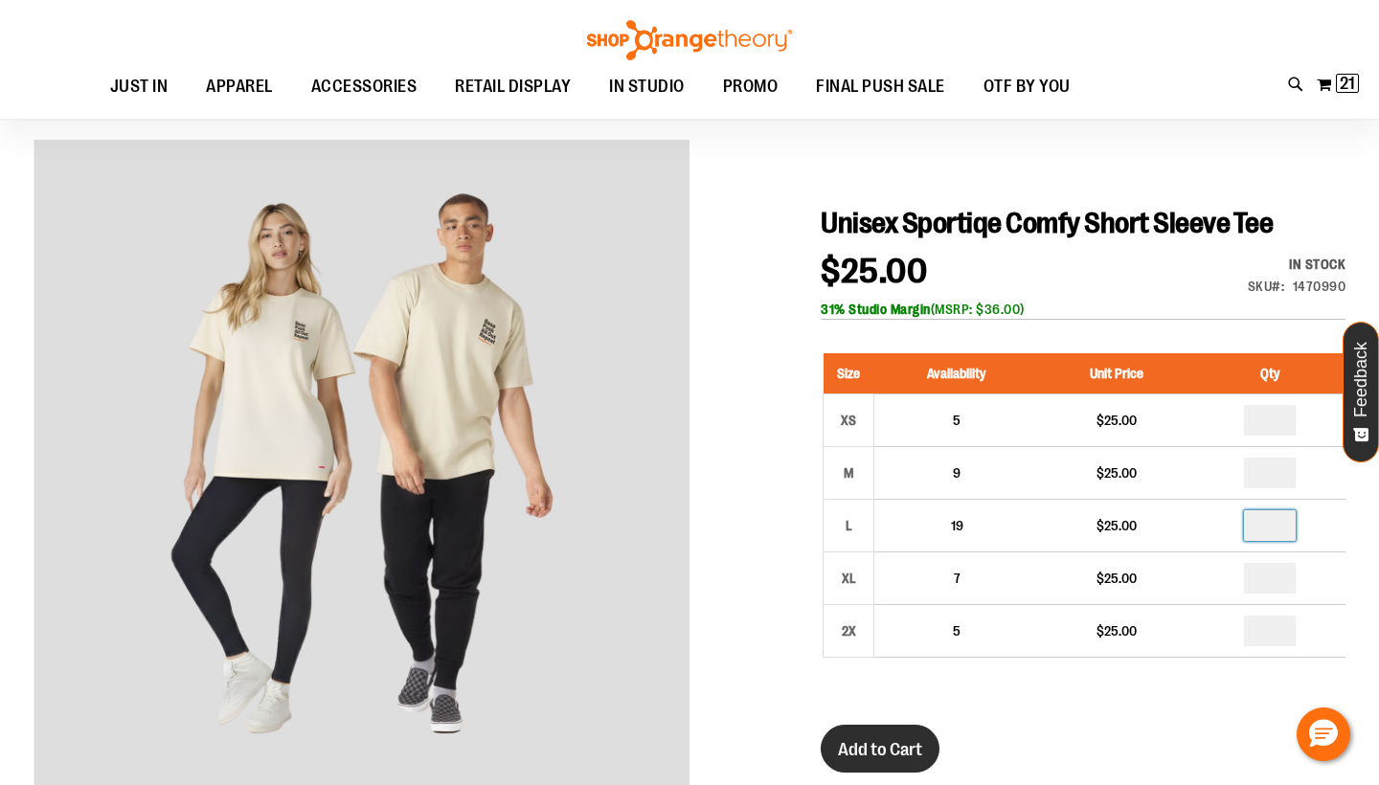
click at [866, 759] on span "Add to Cart" at bounding box center [880, 749] width 84 height 21
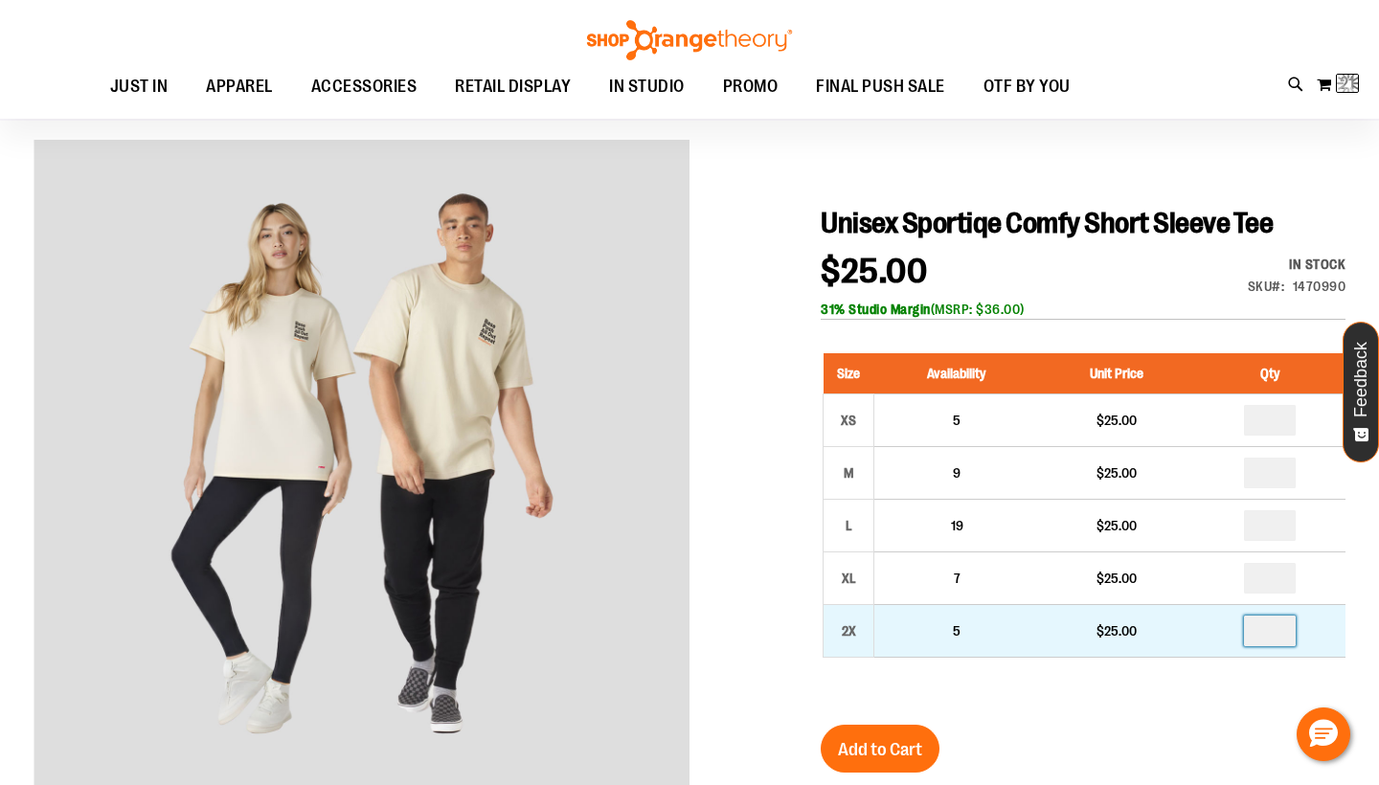
click at [1294, 626] on input "number" at bounding box center [1270, 631] width 52 height 31
type input "*"
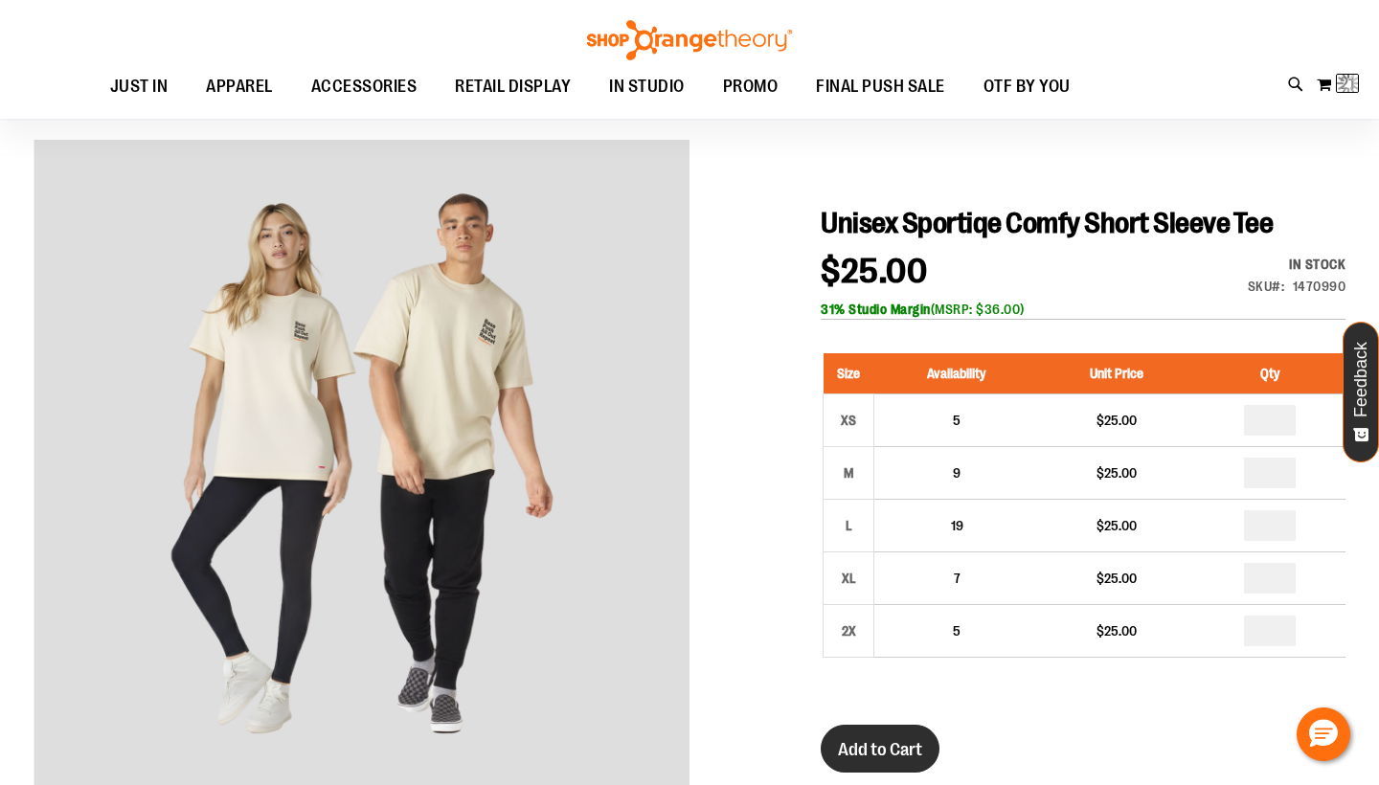
click at [888, 746] on span "Add to Cart" at bounding box center [880, 749] width 84 height 21
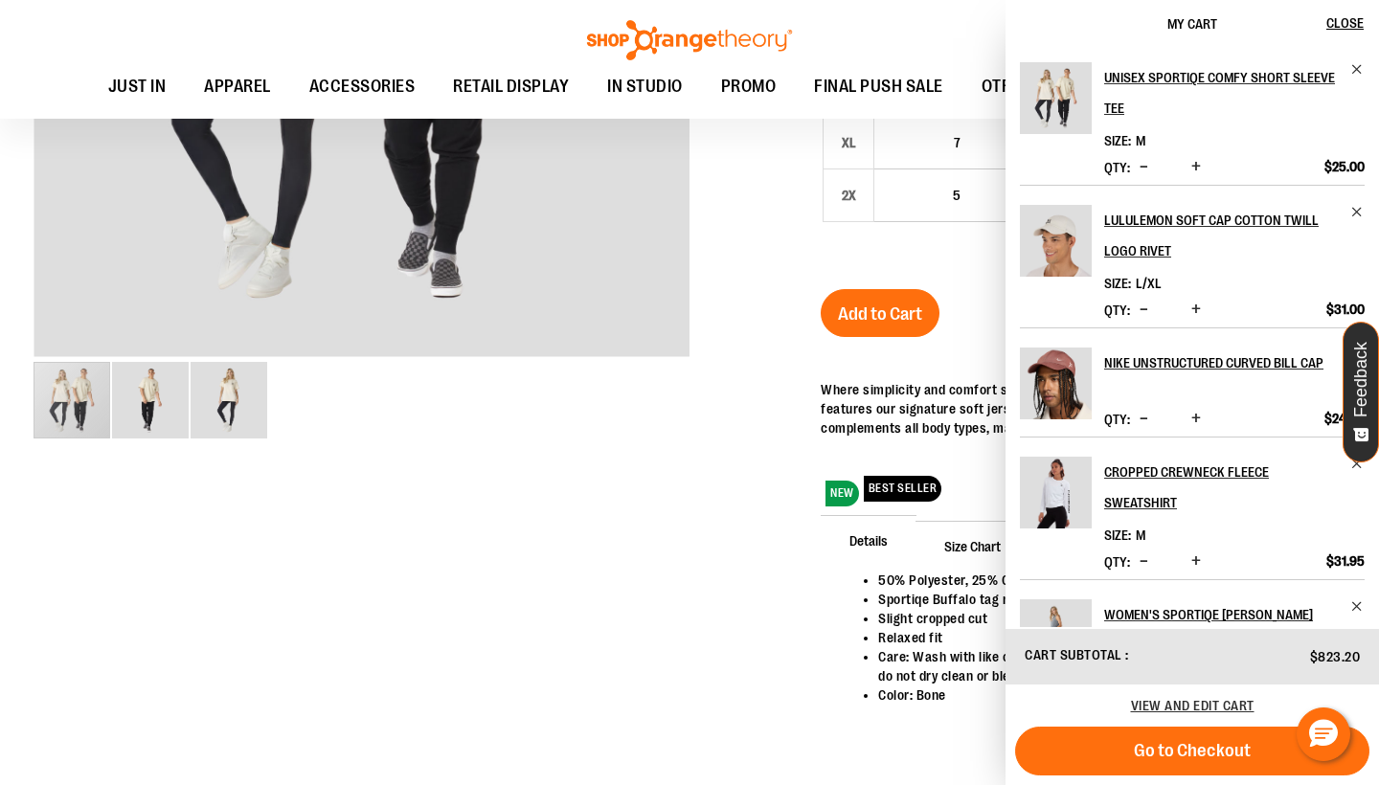
scroll to position [0, 0]
click at [758, 538] on div at bounding box center [690, 243] width 1312 height 1079
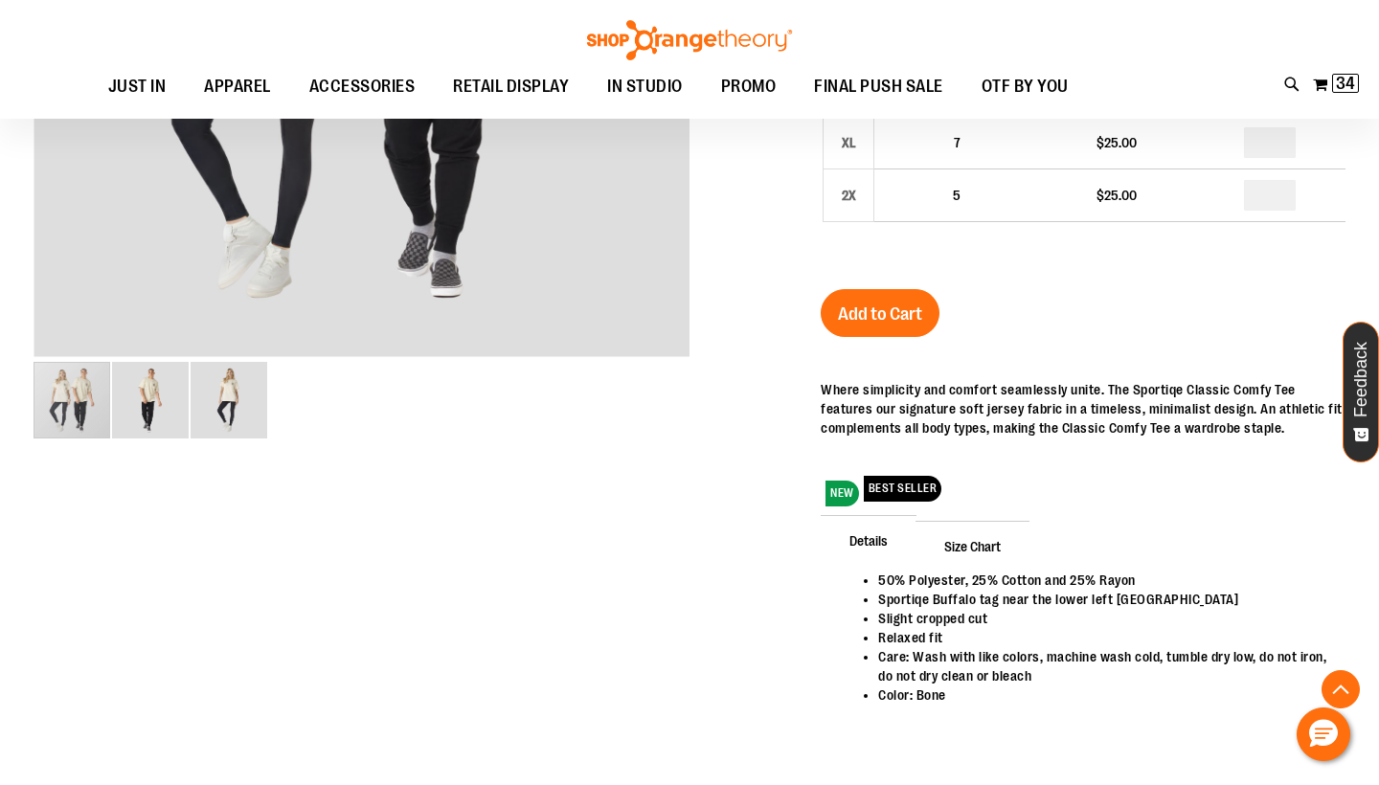
scroll to position [116, 0]
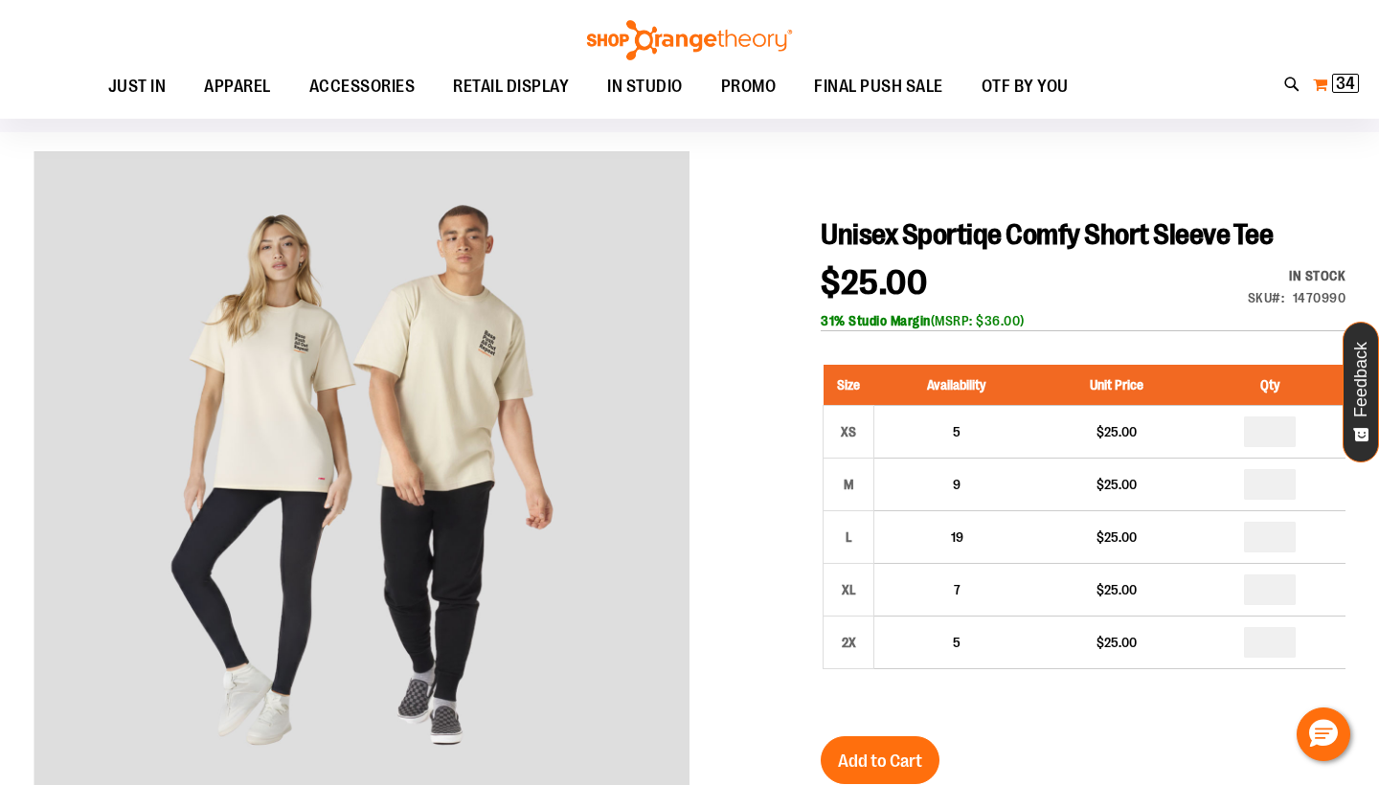
click at [1353, 78] on span "34" at bounding box center [1345, 83] width 19 height 19
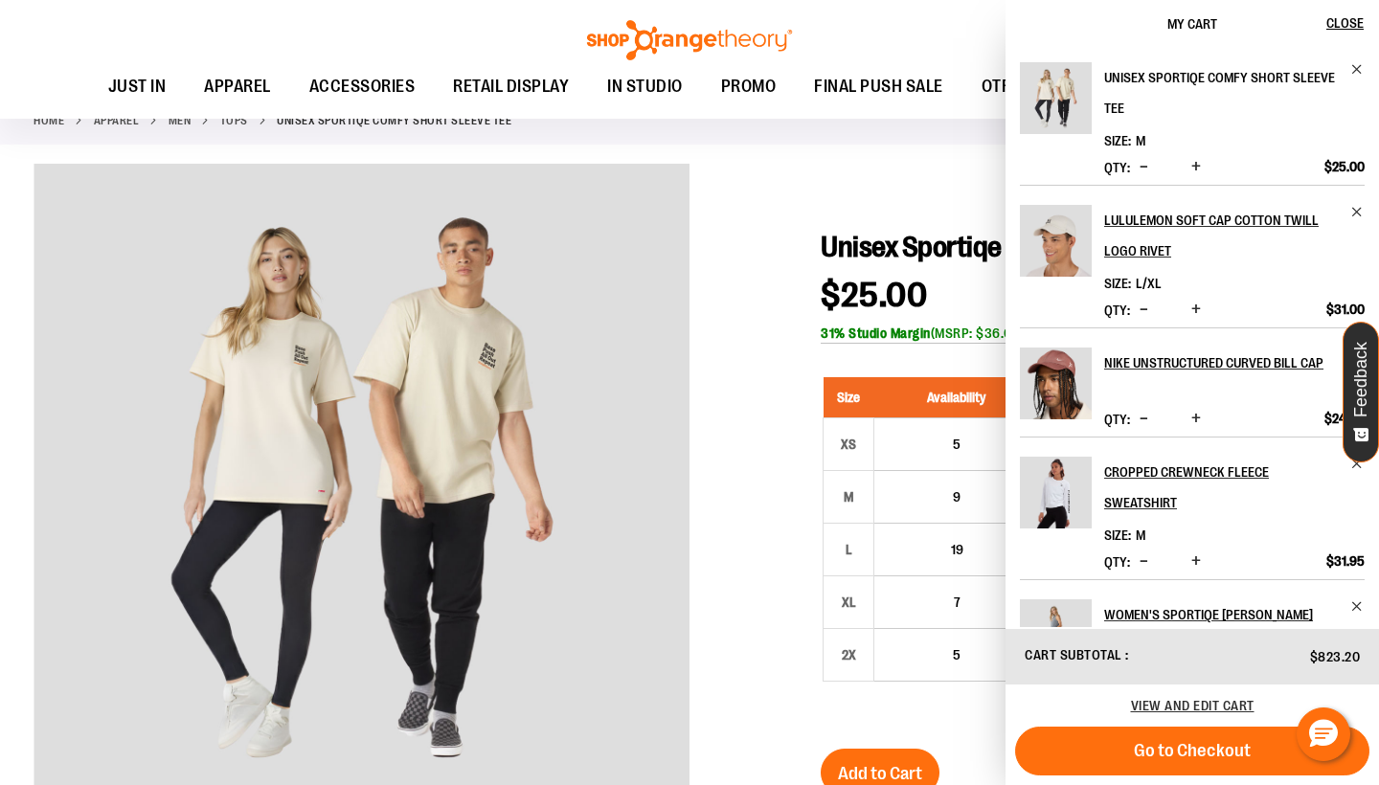
scroll to position [96, 0]
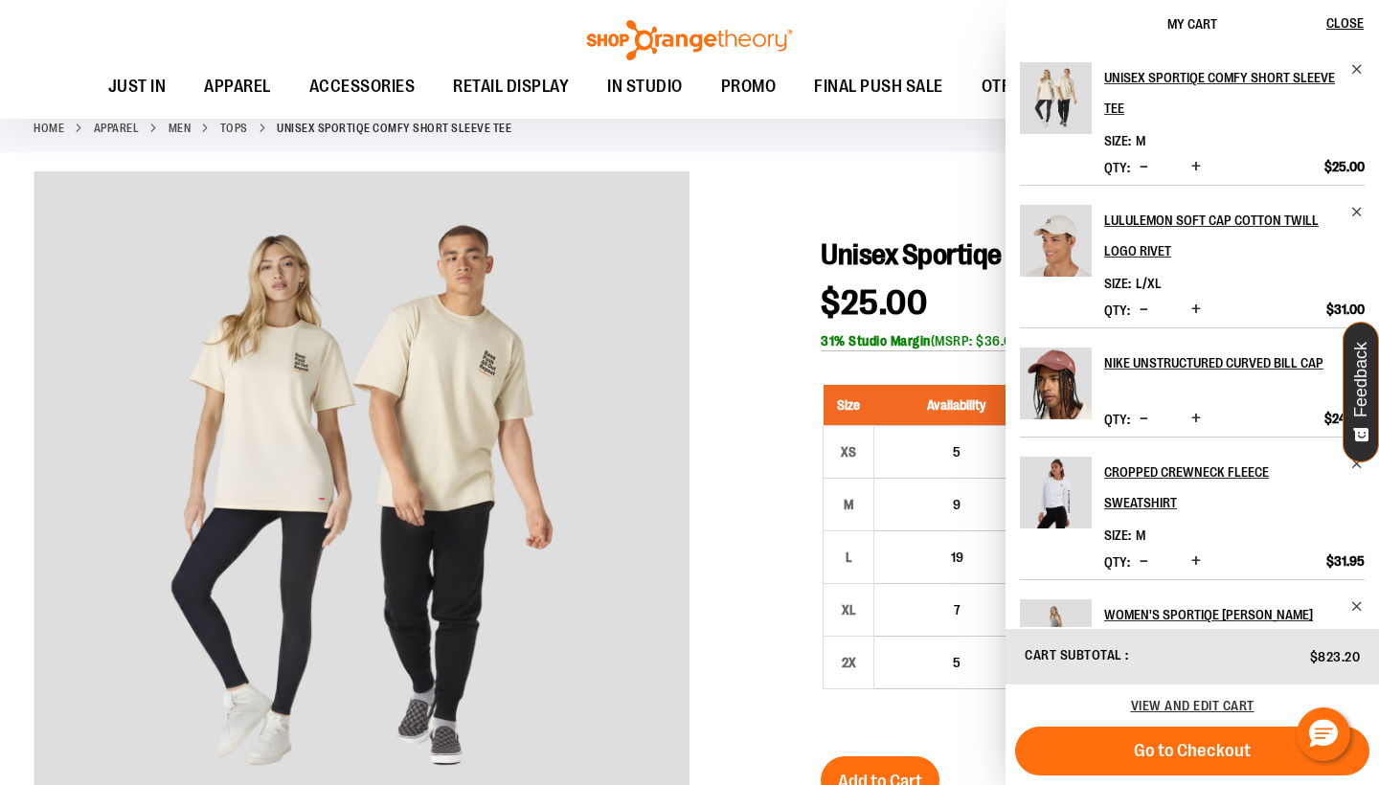
click at [713, 401] on div at bounding box center [690, 710] width 1312 height 1079
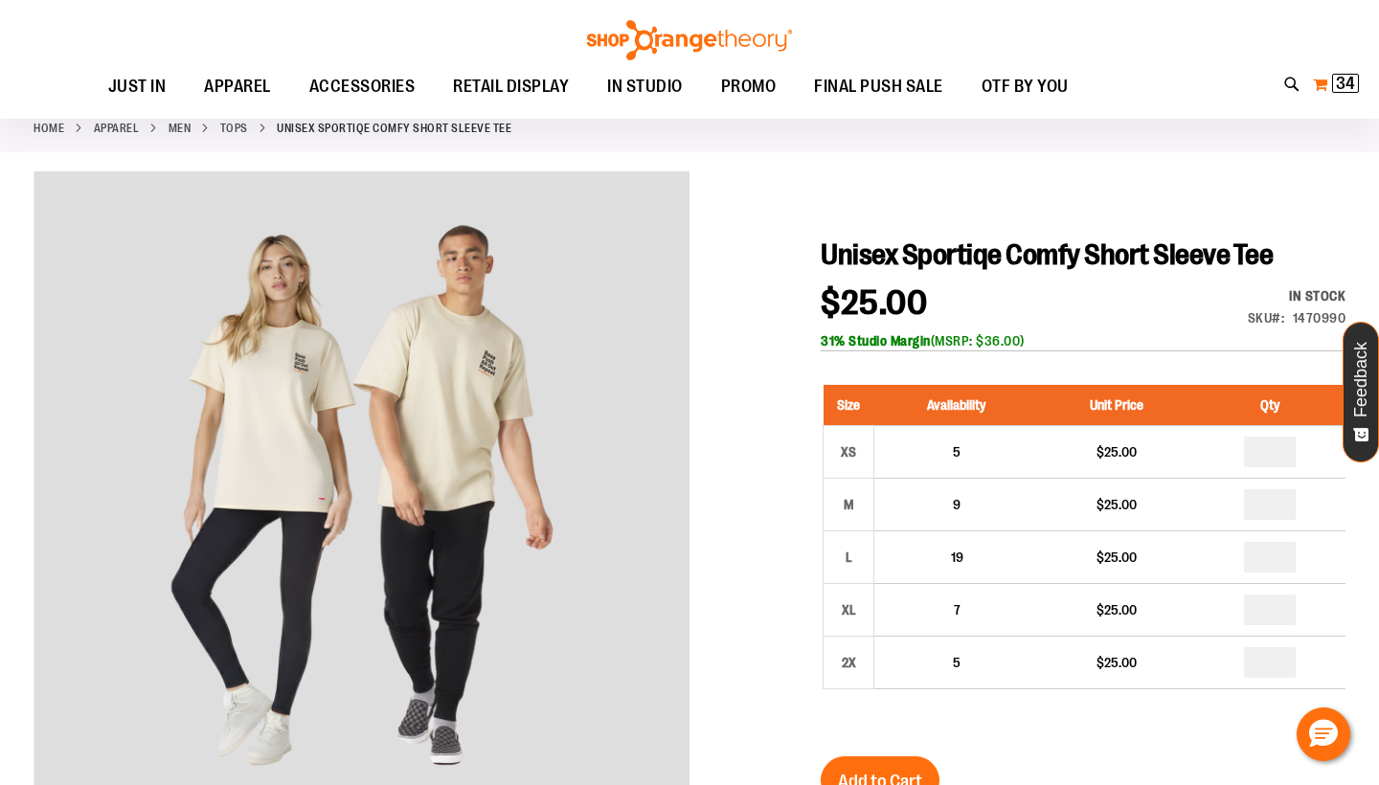
click at [1343, 74] on span "34 34 items" at bounding box center [1345, 83] width 27 height 19
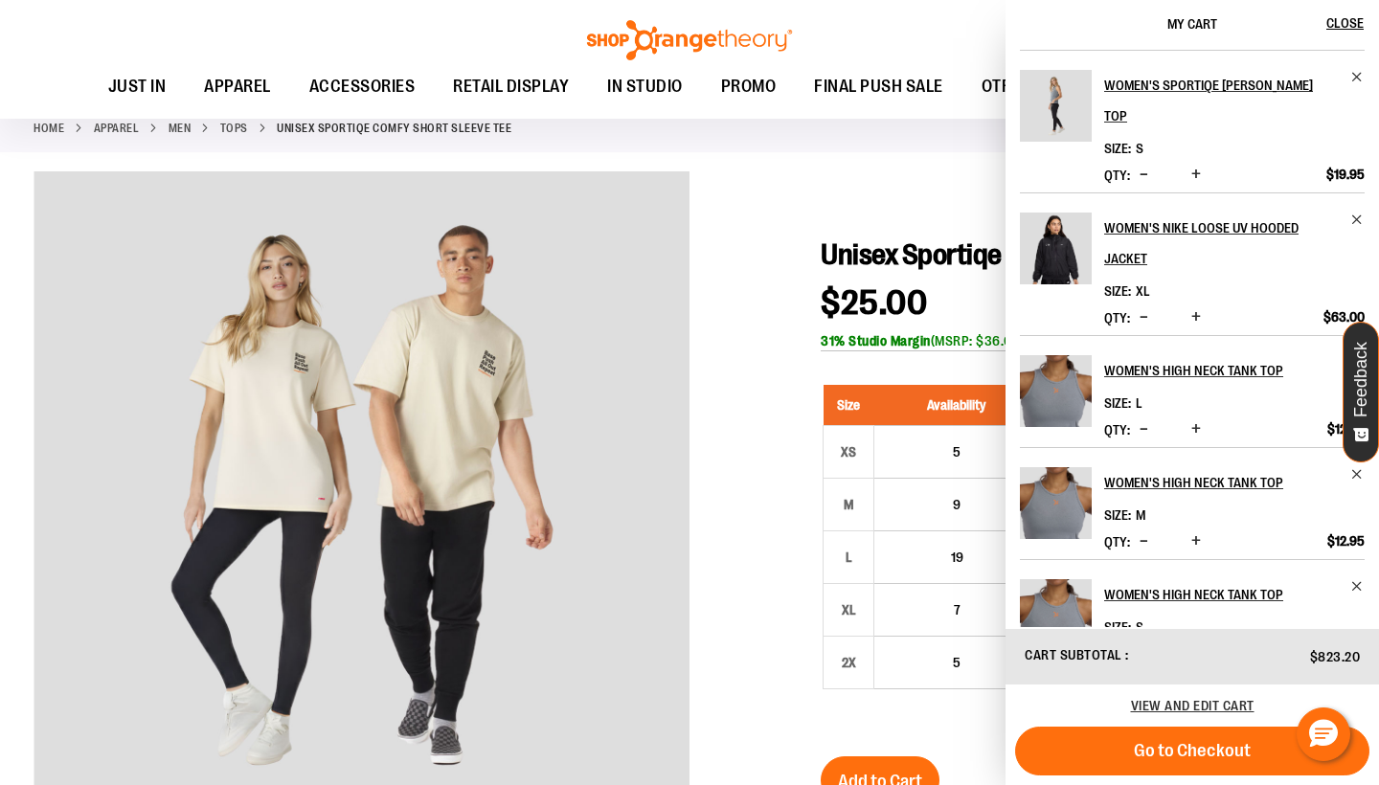
scroll to position [670, 0]
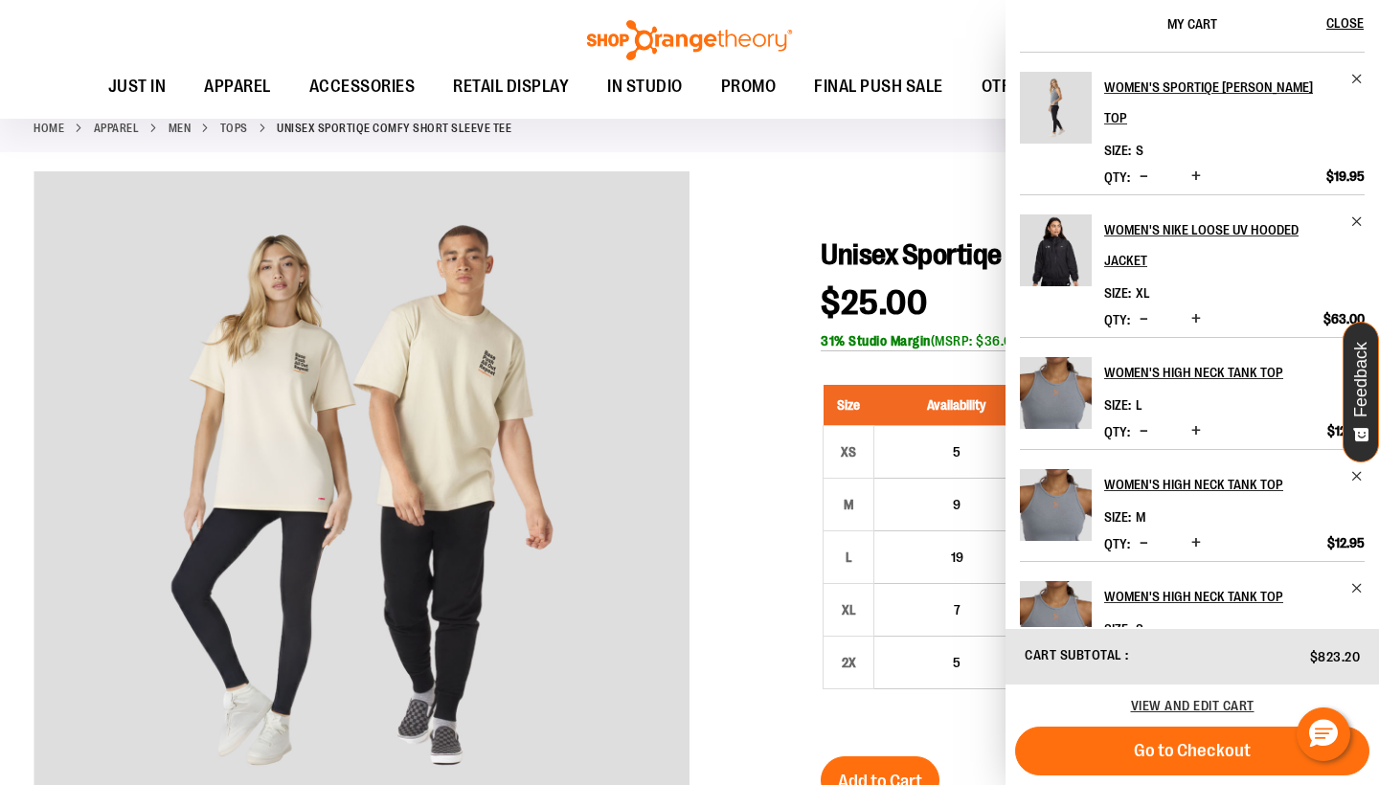
click at [762, 460] on div at bounding box center [690, 710] width 1312 height 1079
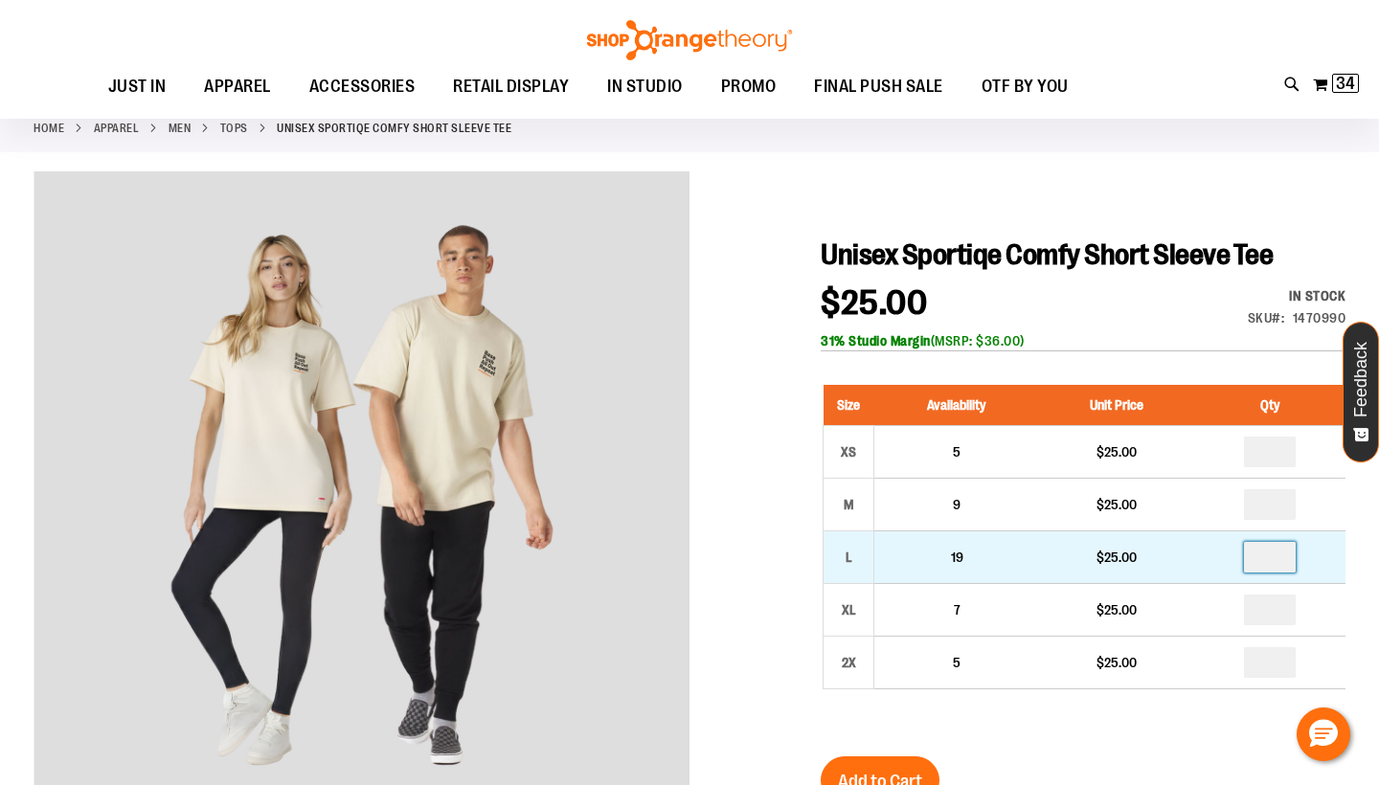
click at [1287, 551] on input "*" at bounding box center [1270, 557] width 52 height 31
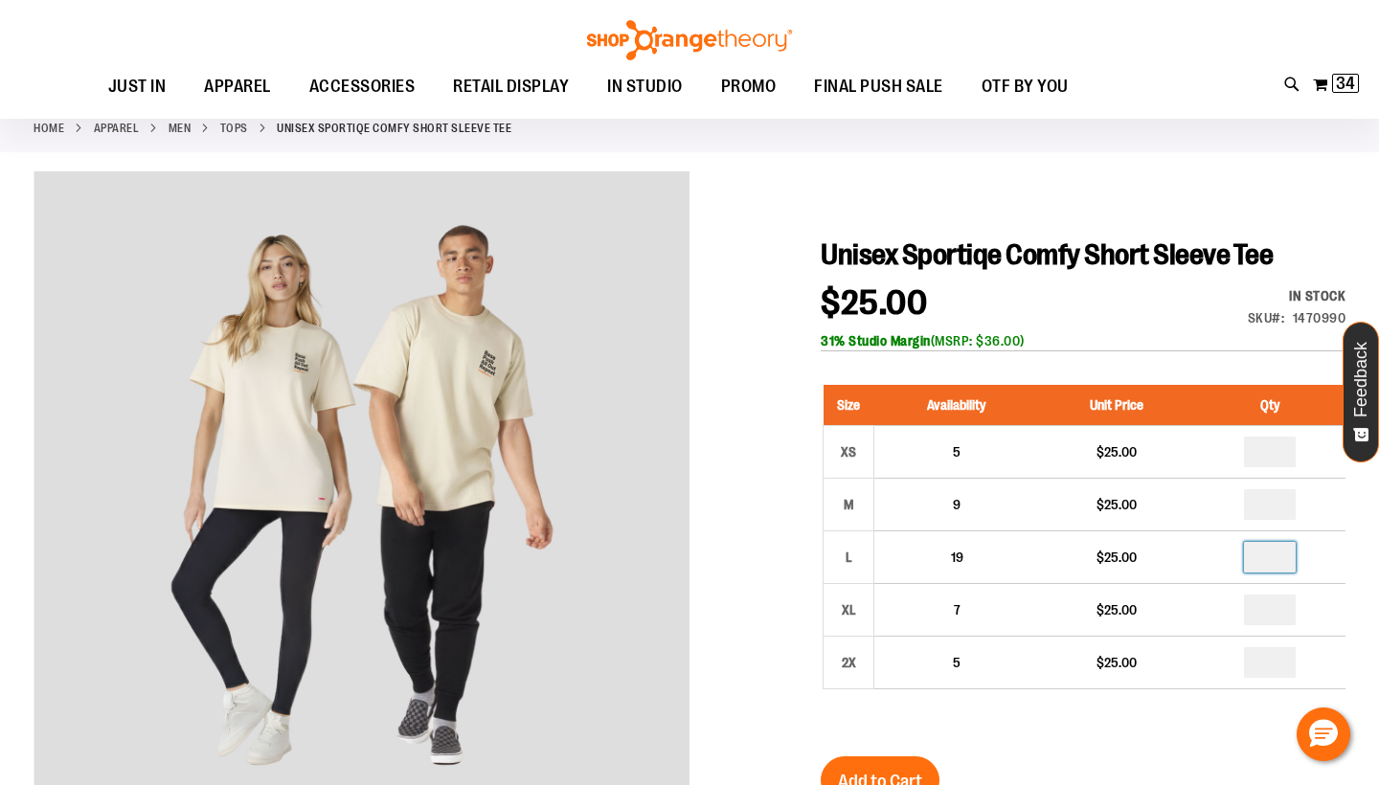
type input "*"
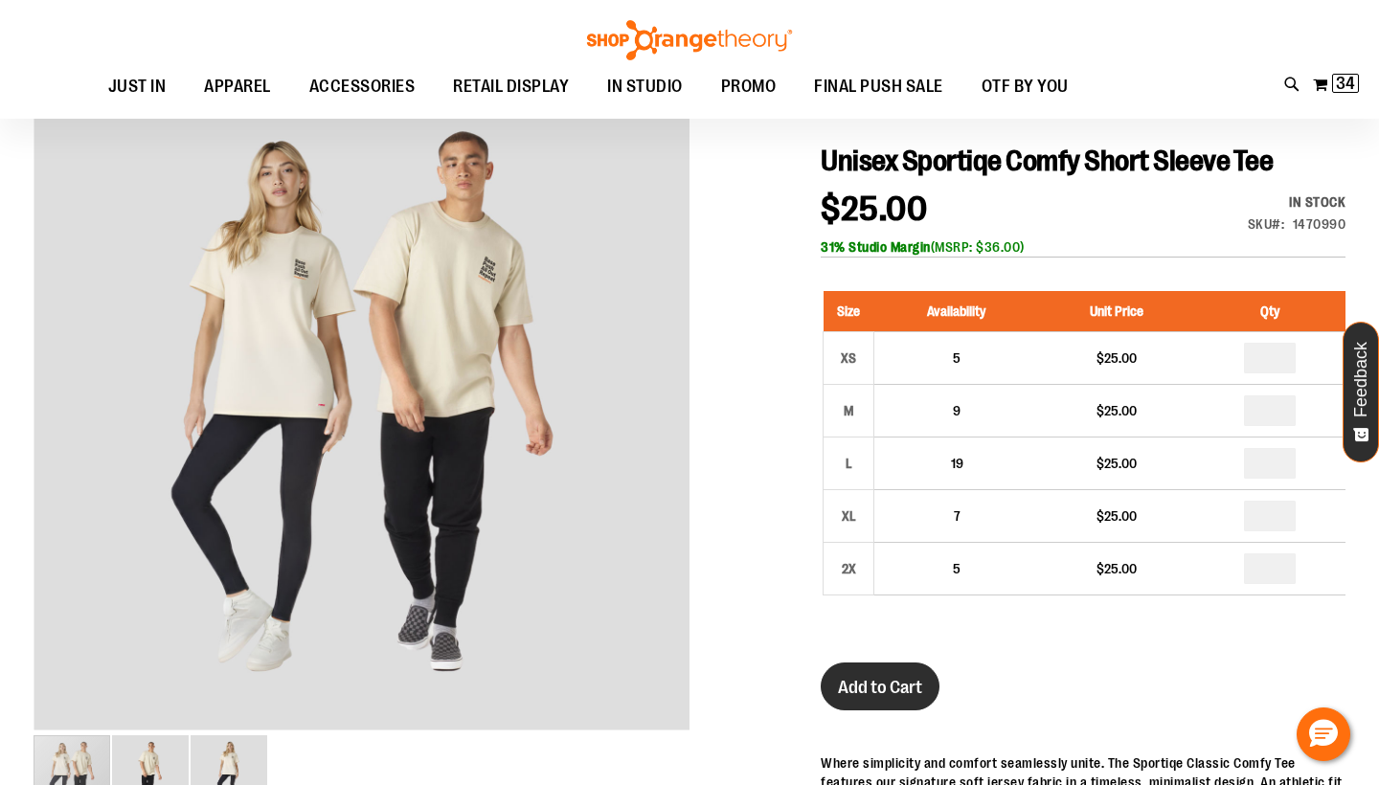
scroll to position [188, 0]
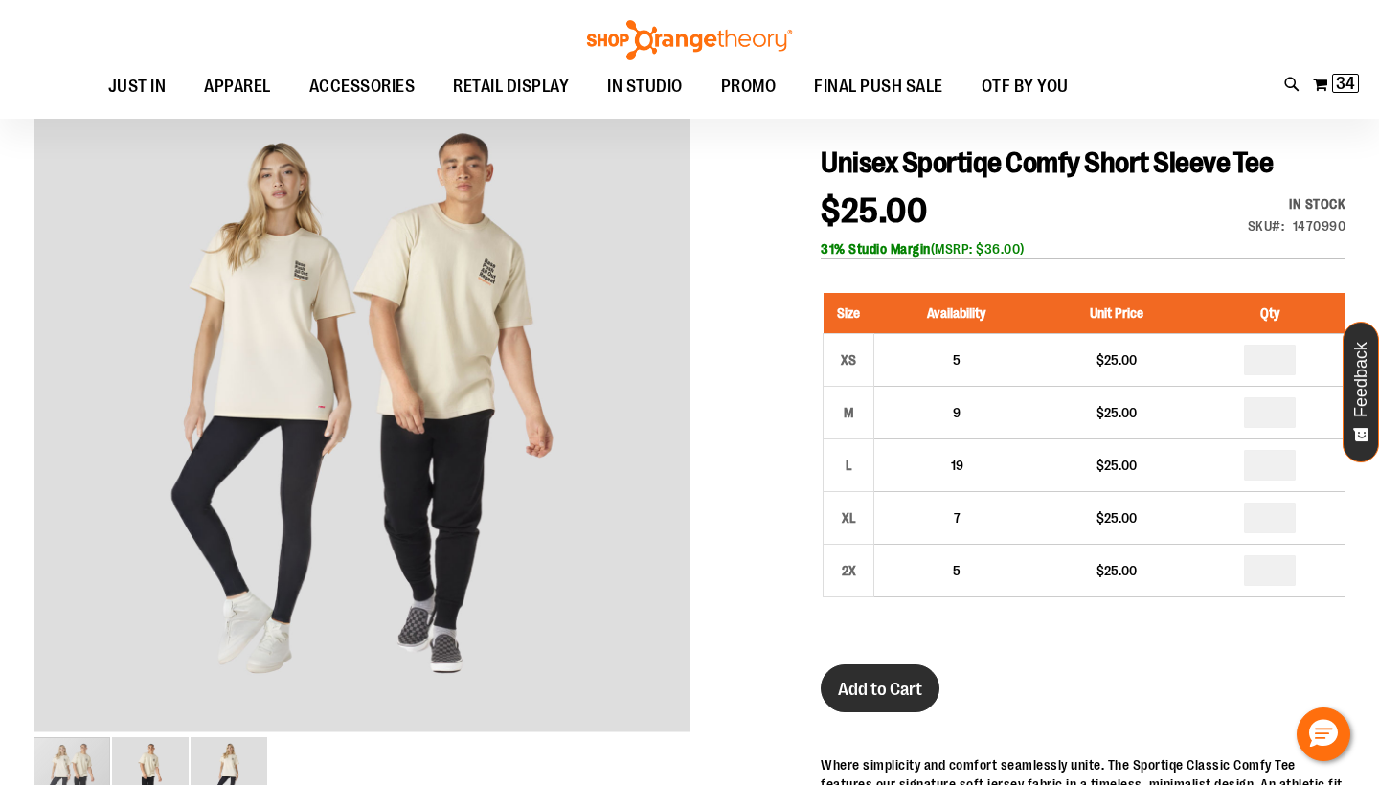
click at [876, 693] on span "Add to Cart" at bounding box center [880, 689] width 84 height 21
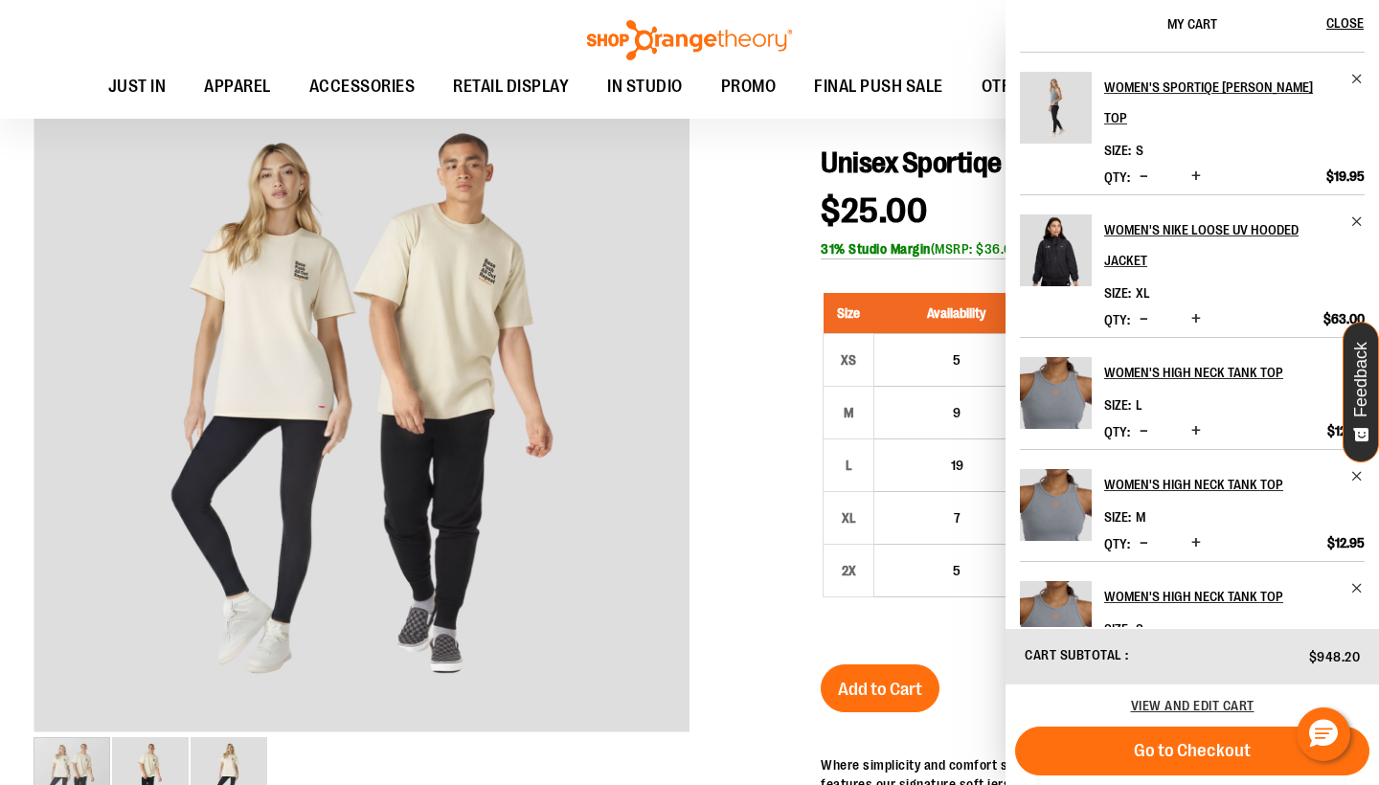
scroll to position [0, 0]
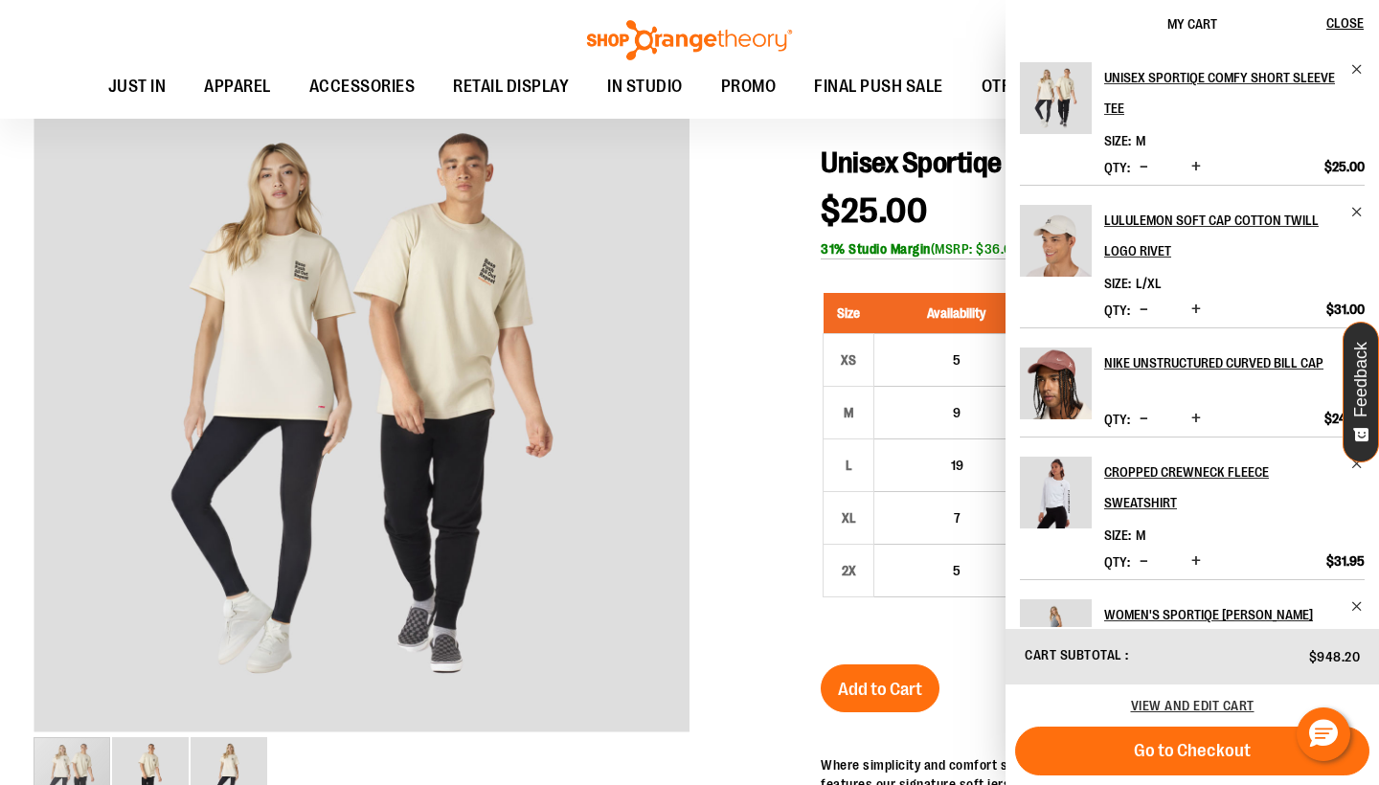
click at [1142, 141] on span "M" at bounding box center [1141, 140] width 10 height 15
click at [1212, 708] on span "View and edit cart" at bounding box center [1193, 705] width 124 height 15
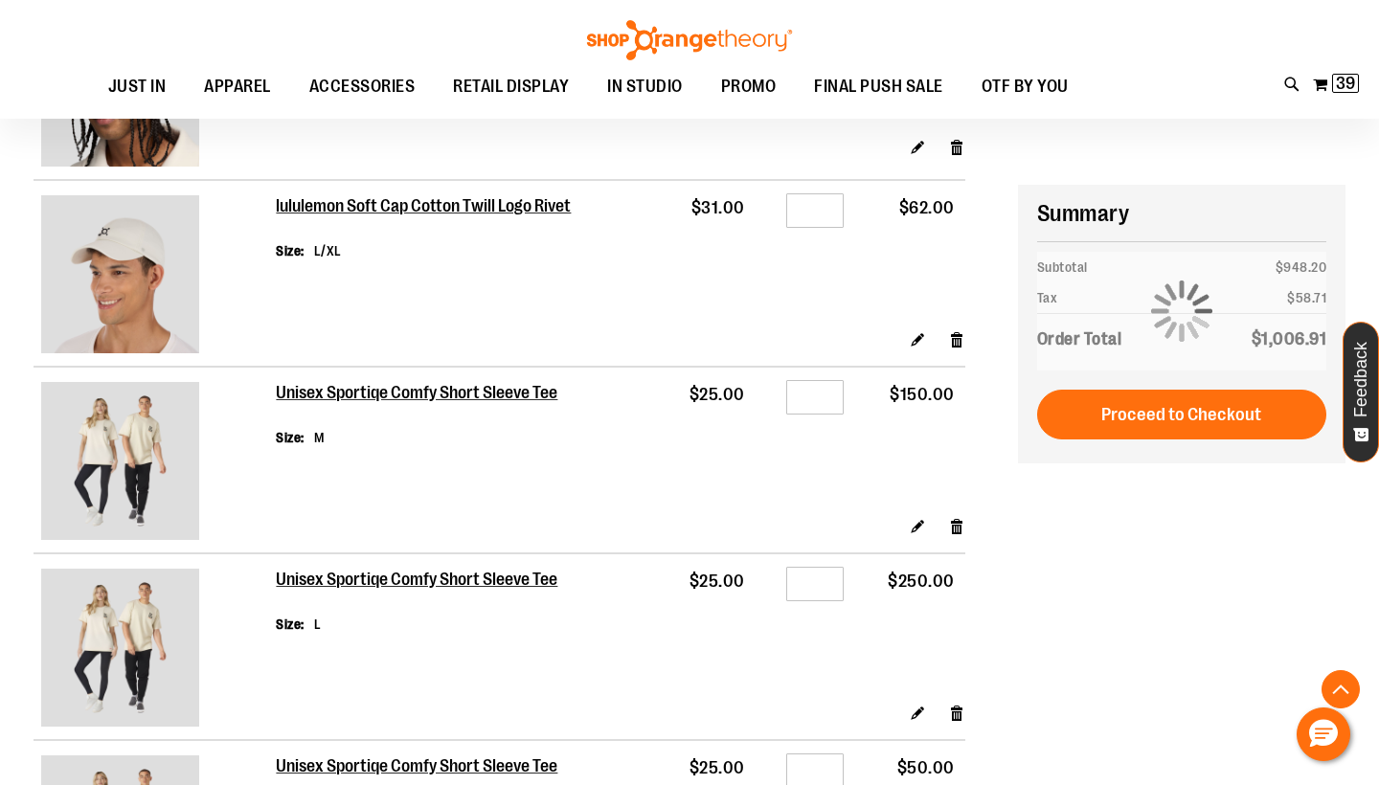
scroll to position [1553, 0]
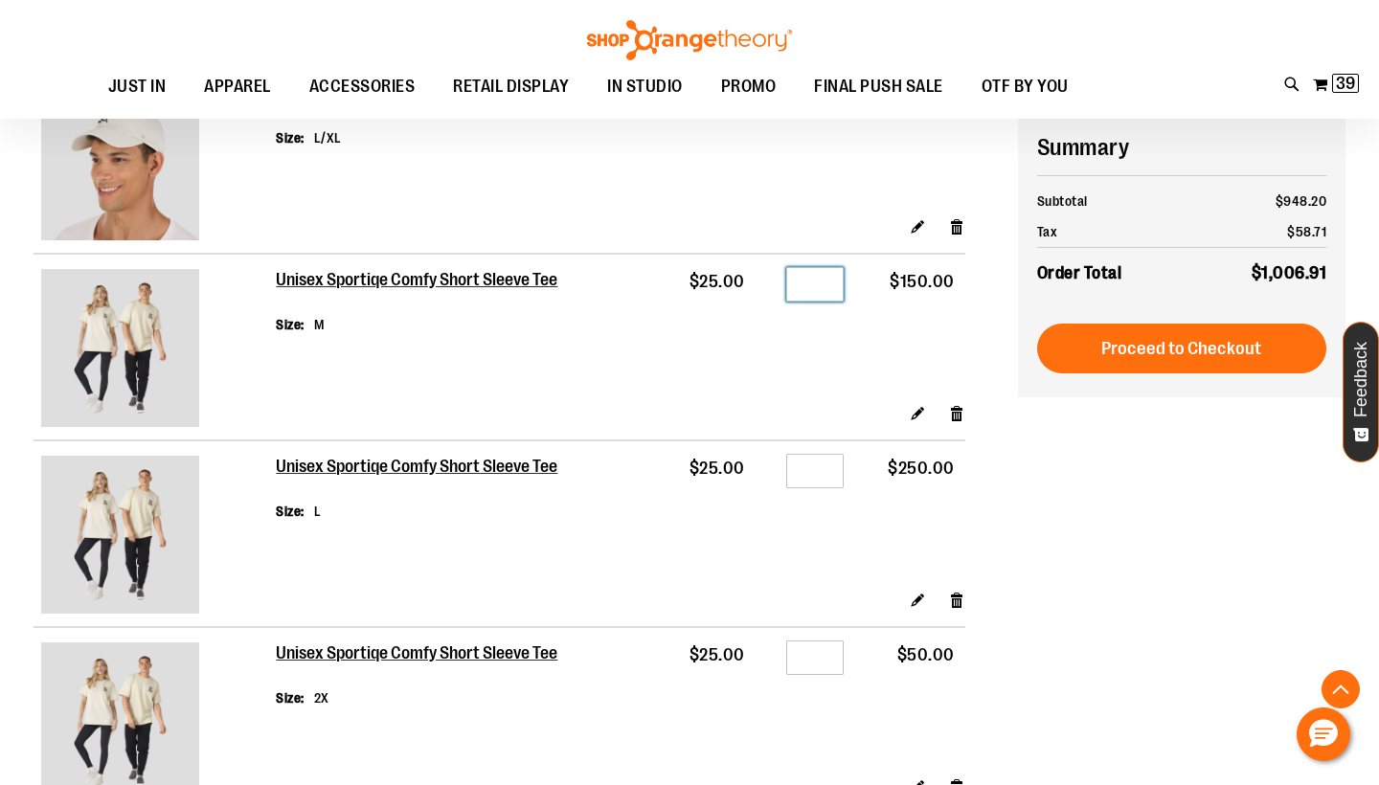
click at [817, 279] on input "*" at bounding box center [814, 284] width 57 height 34
type input "*"
click at [829, 470] on input "**" at bounding box center [814, 471] width 57 height 34
type input "*"
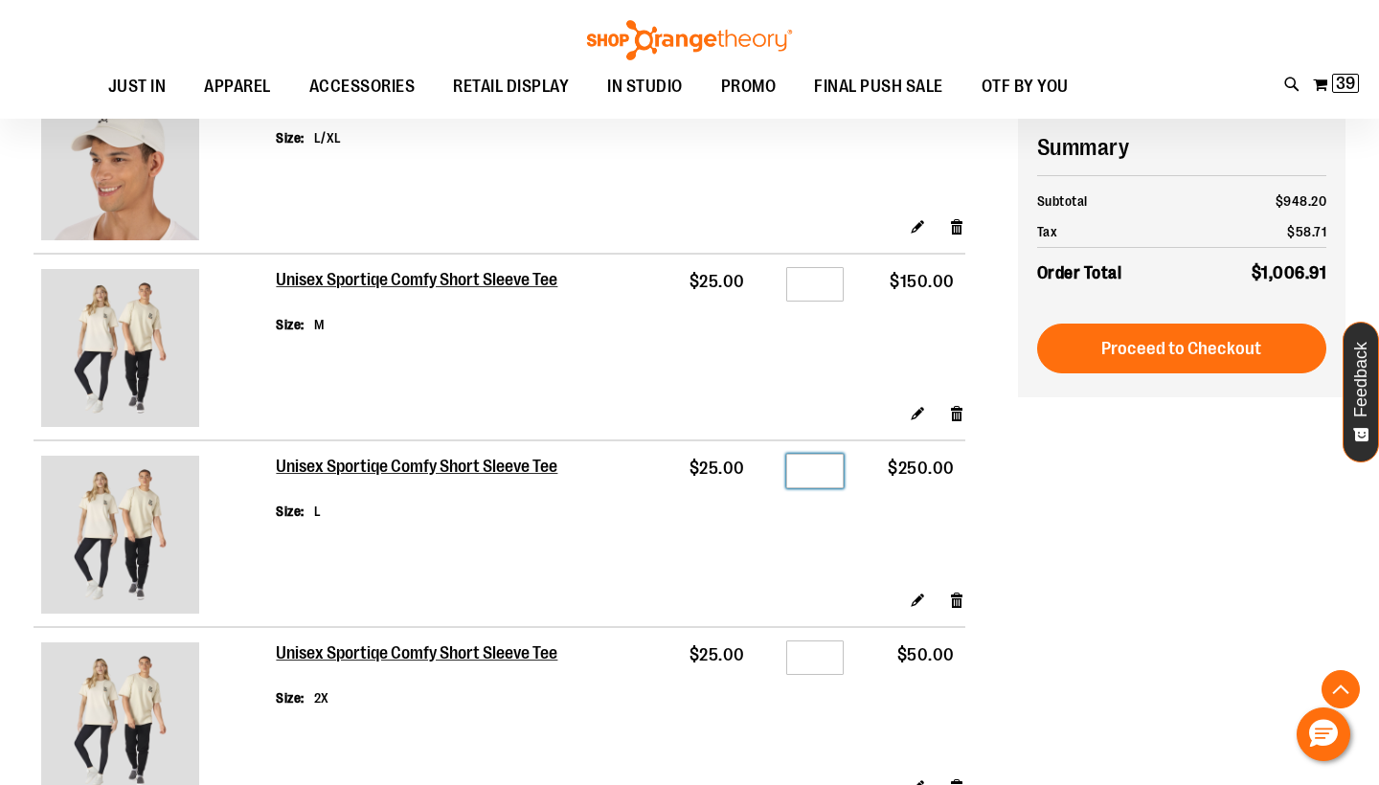
type input "*"
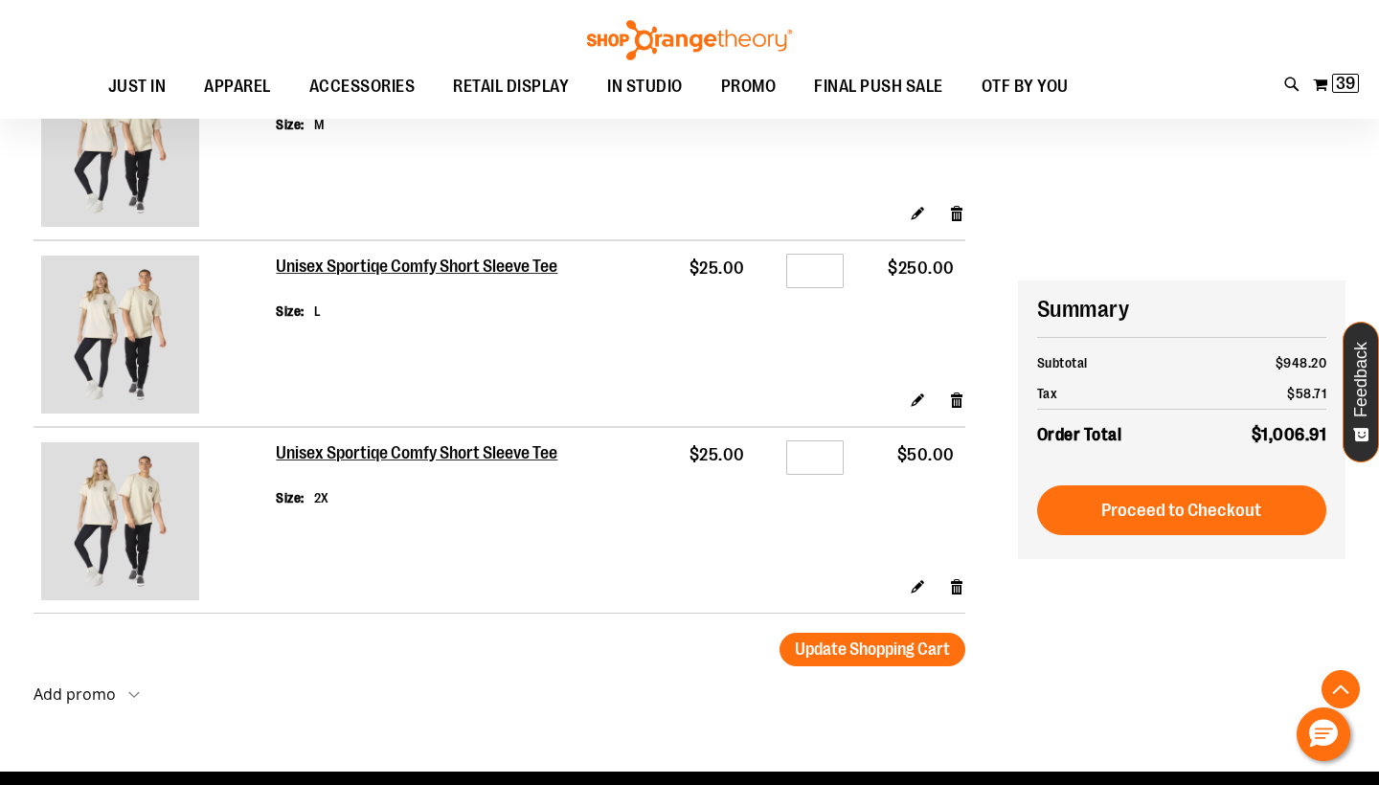
scroll to position [2116, 0]
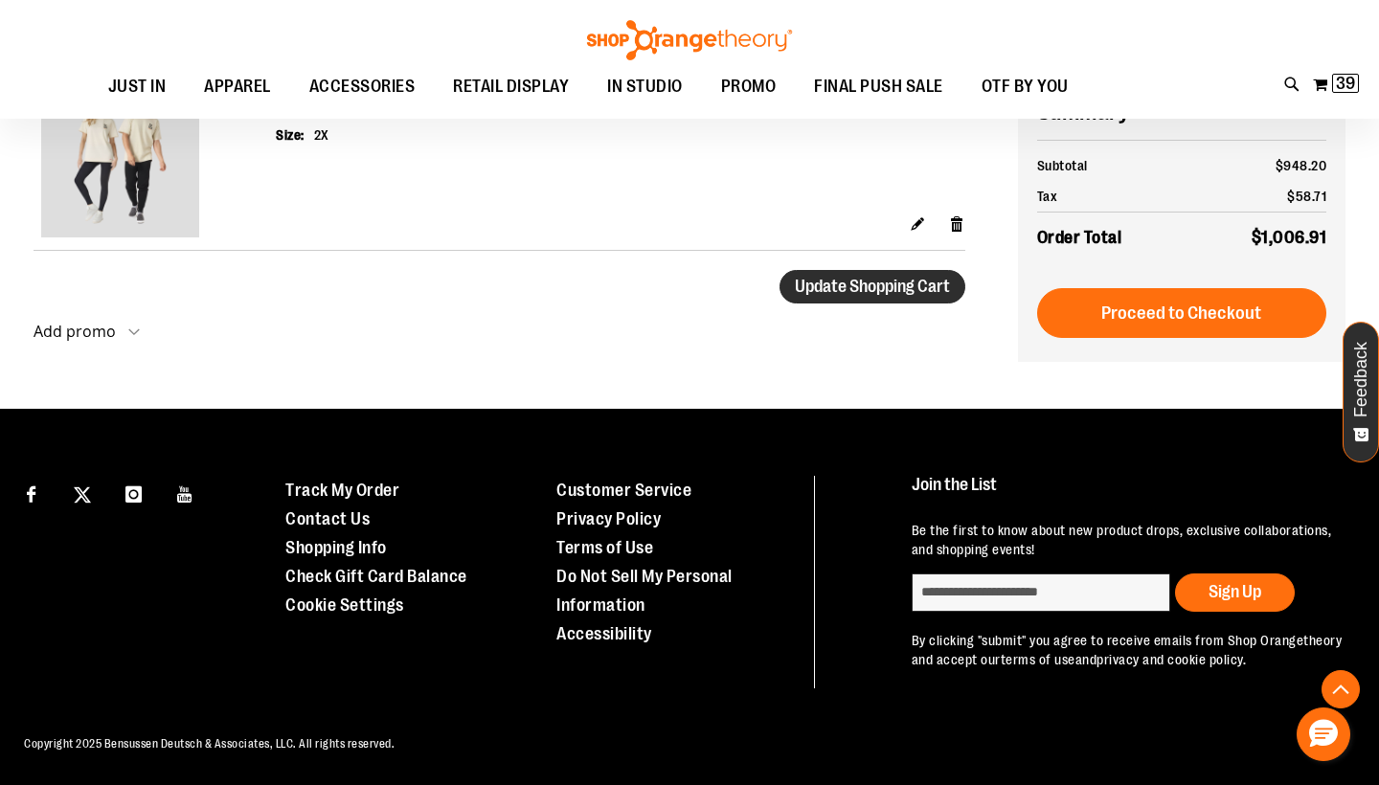
click at [894, 294] on span "Update Shopping Cart" at bounding box center [872, 286] width 155 height 19
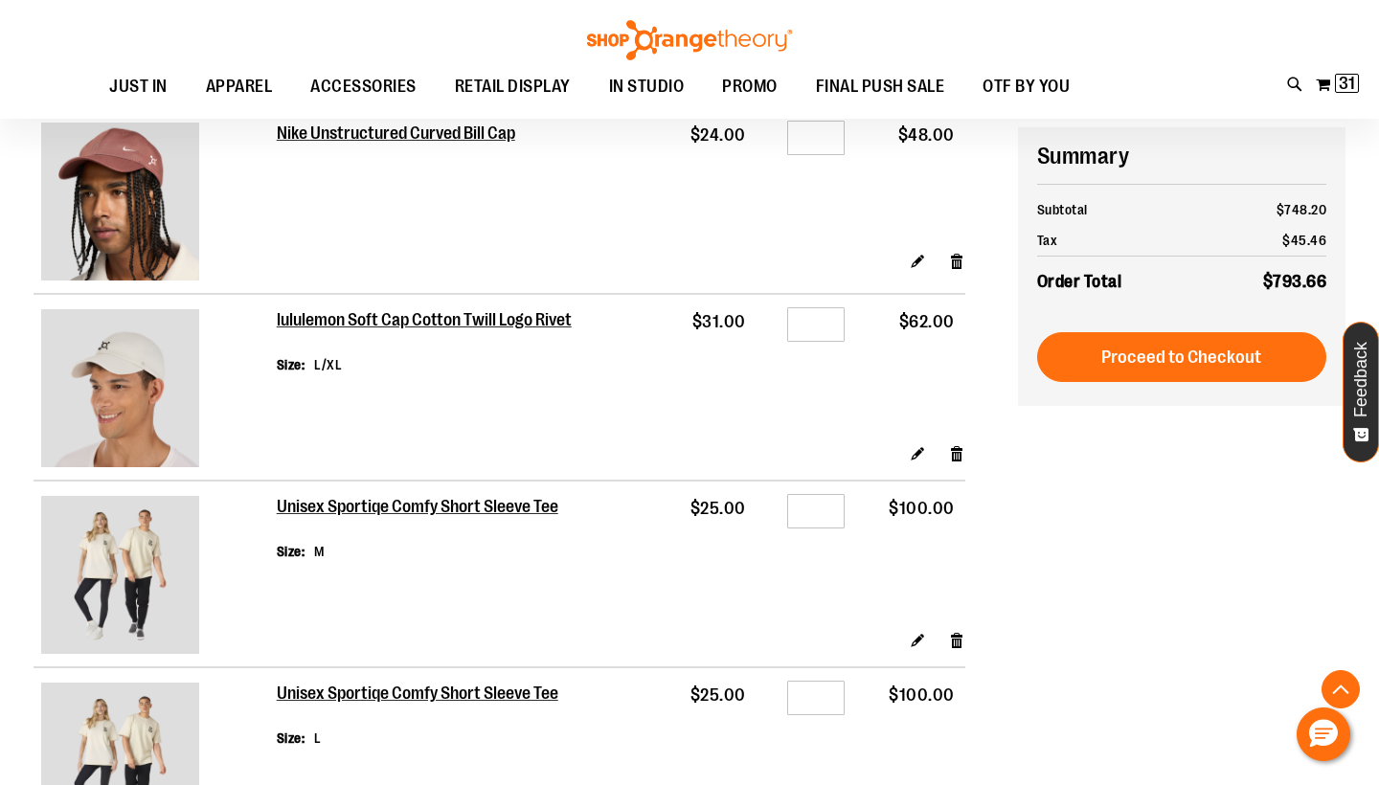
scroll to position [1686, 0]
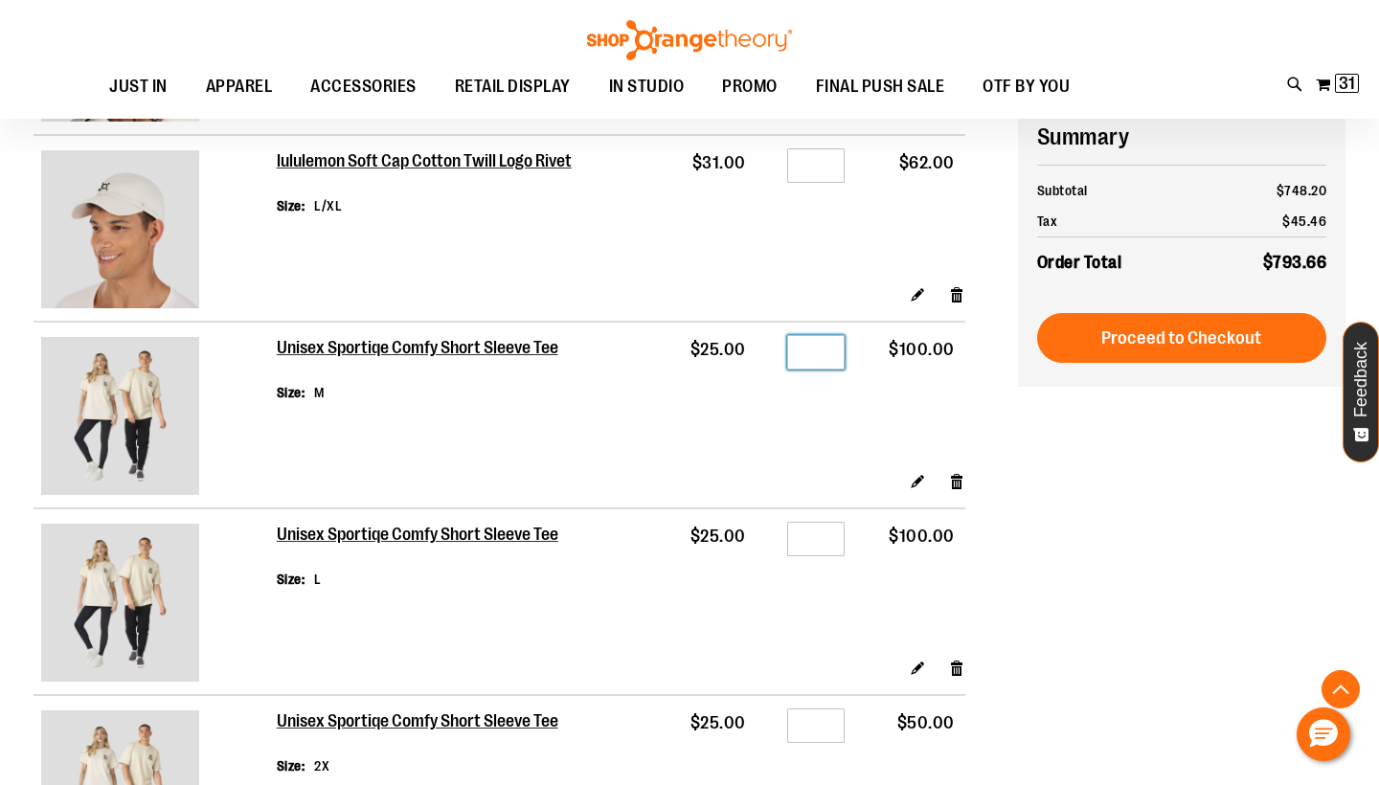
click at [838, 354] on input "*" at bounding box center [815, 352] width 57 height 34
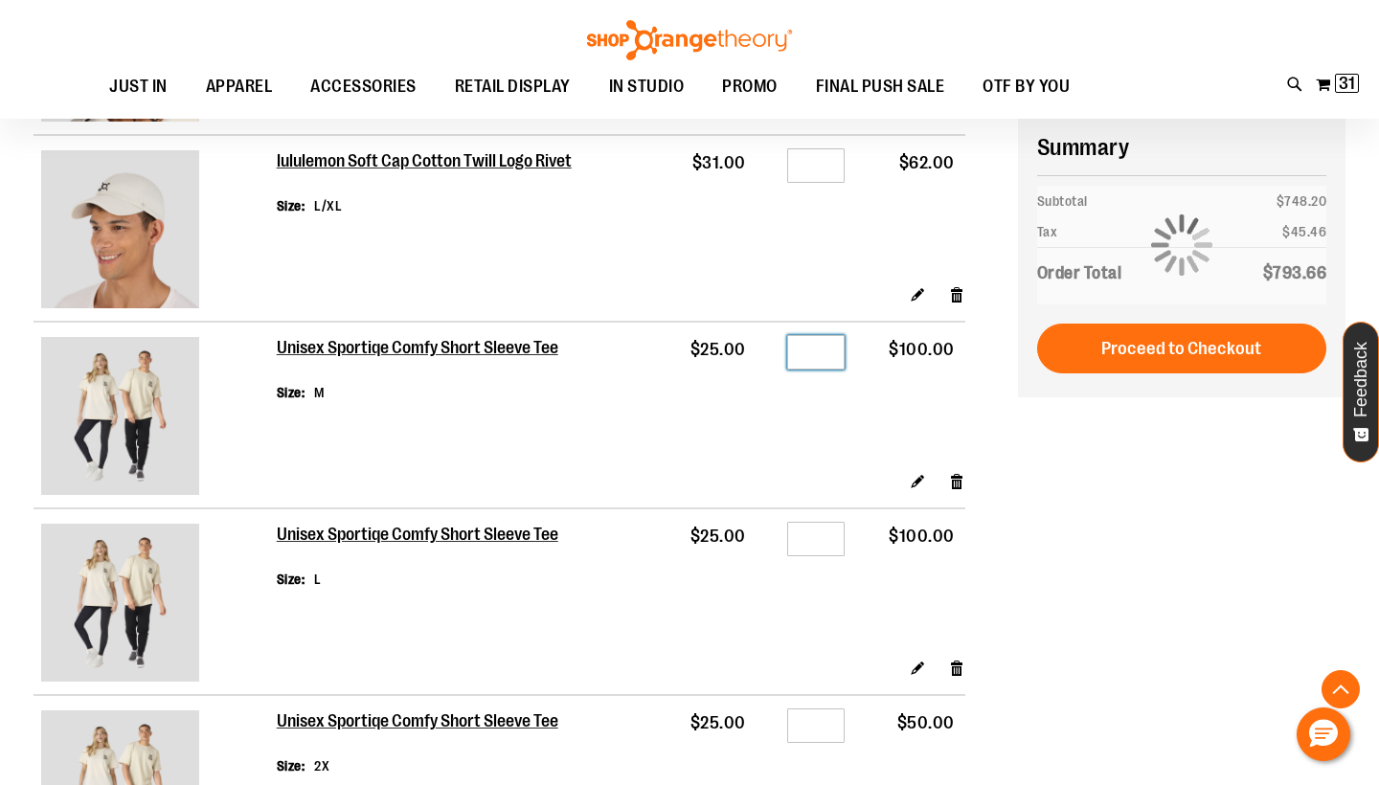
type input "*"
click at [830, 534] on input "*" at bounding box center [815, 539] width 57 height 34
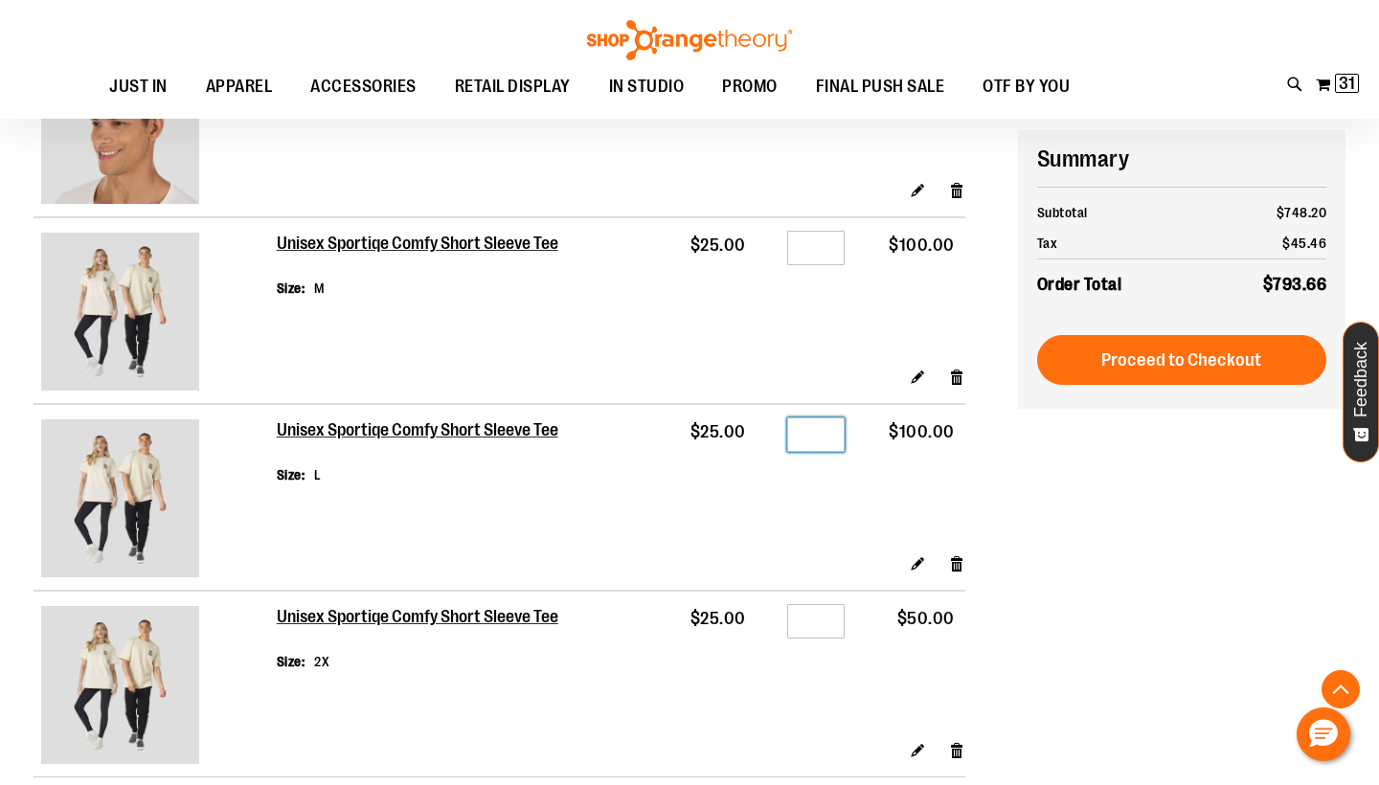
scroll to position [1802, 0]
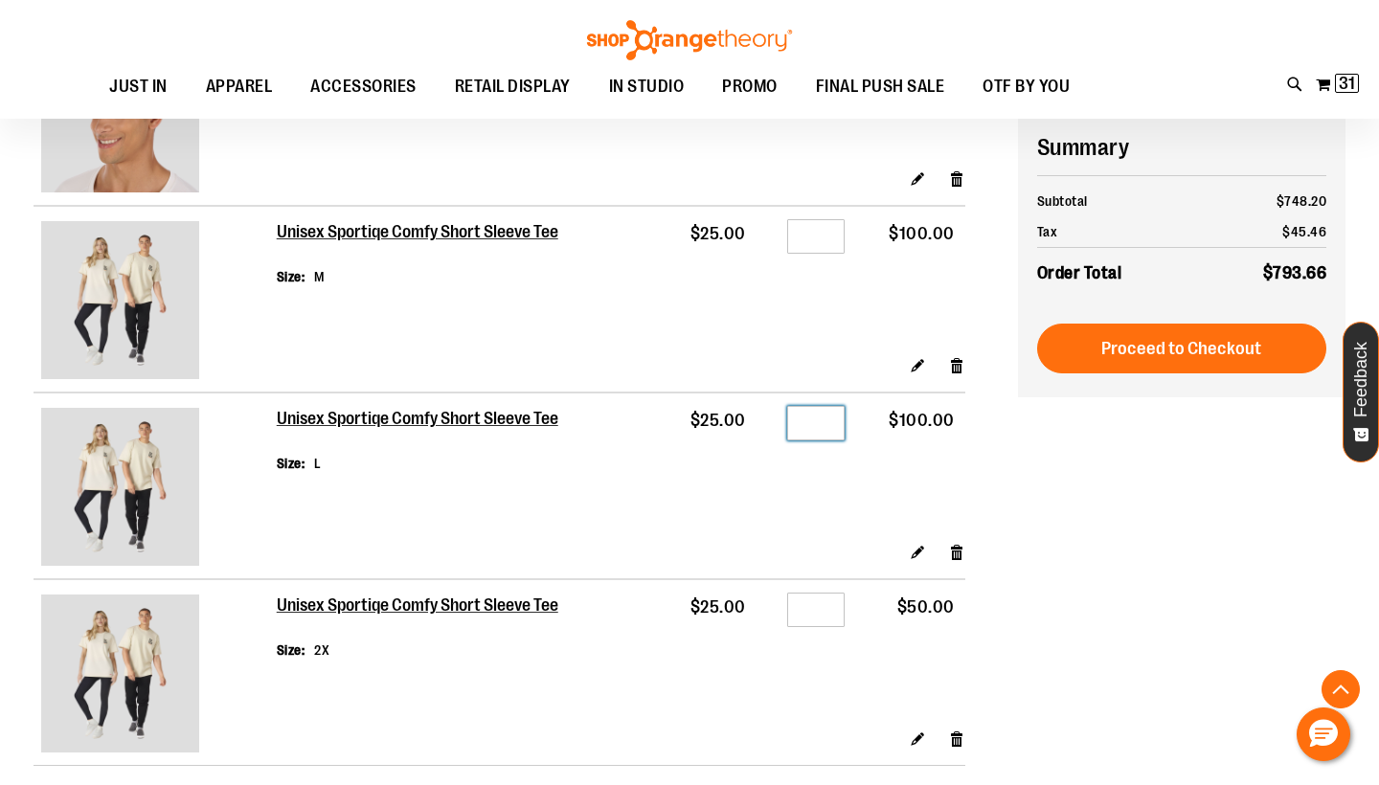
type input "*"
click at [829, 613] on input "*" at bounding box center [815, 610] width 57 height 34
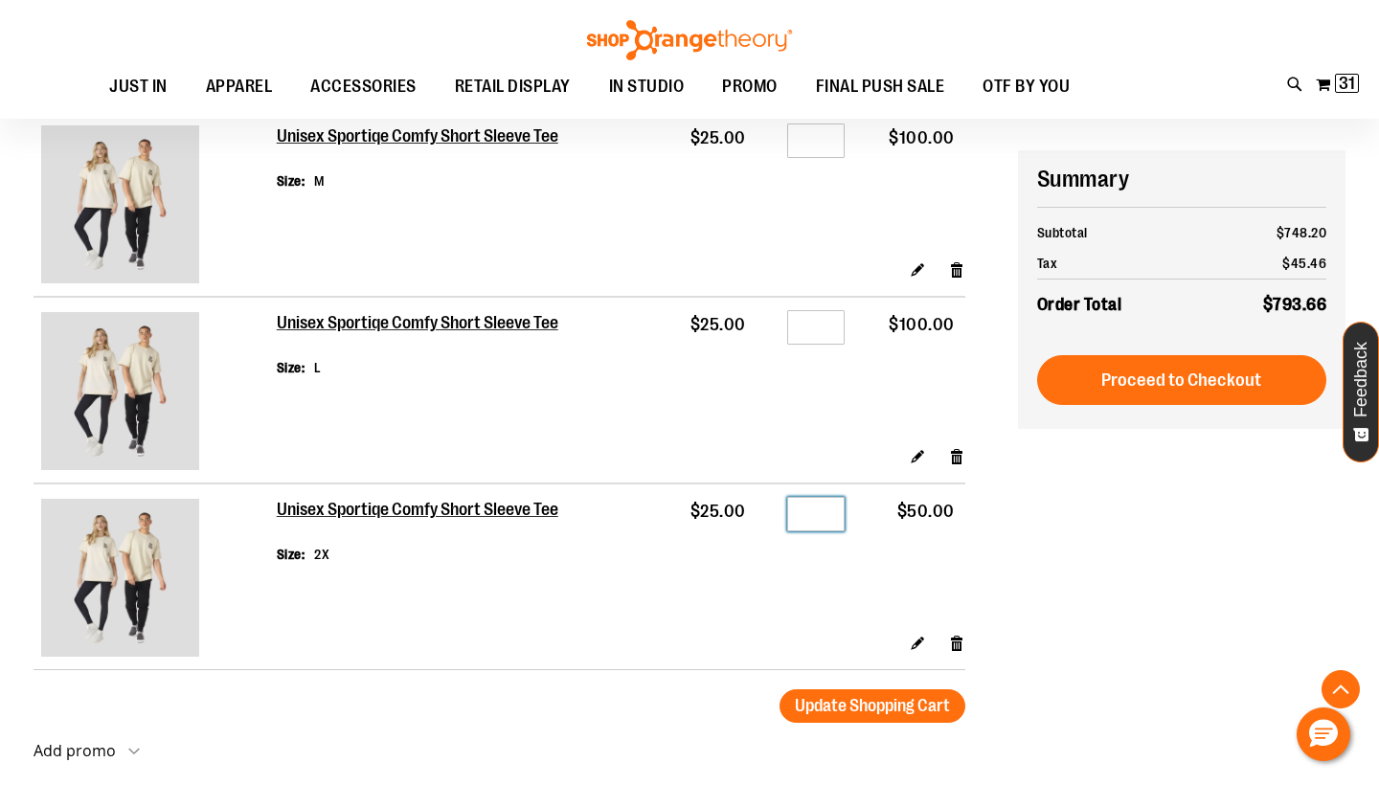
scroll to position [1929, 0]
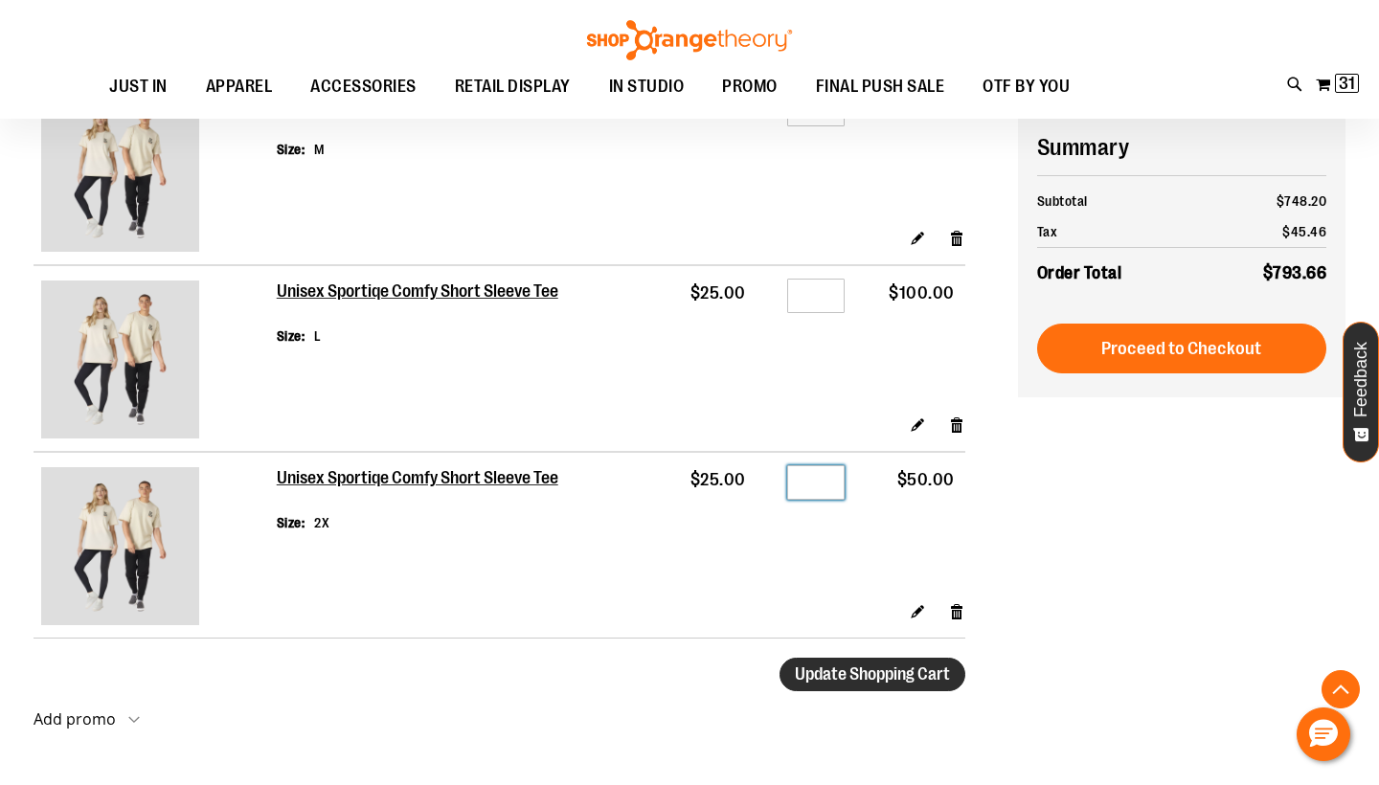
type input "*"
click at [855, 672] on span "Update Shopping Cart" at bounding box center [872, 674] width 155 height 19
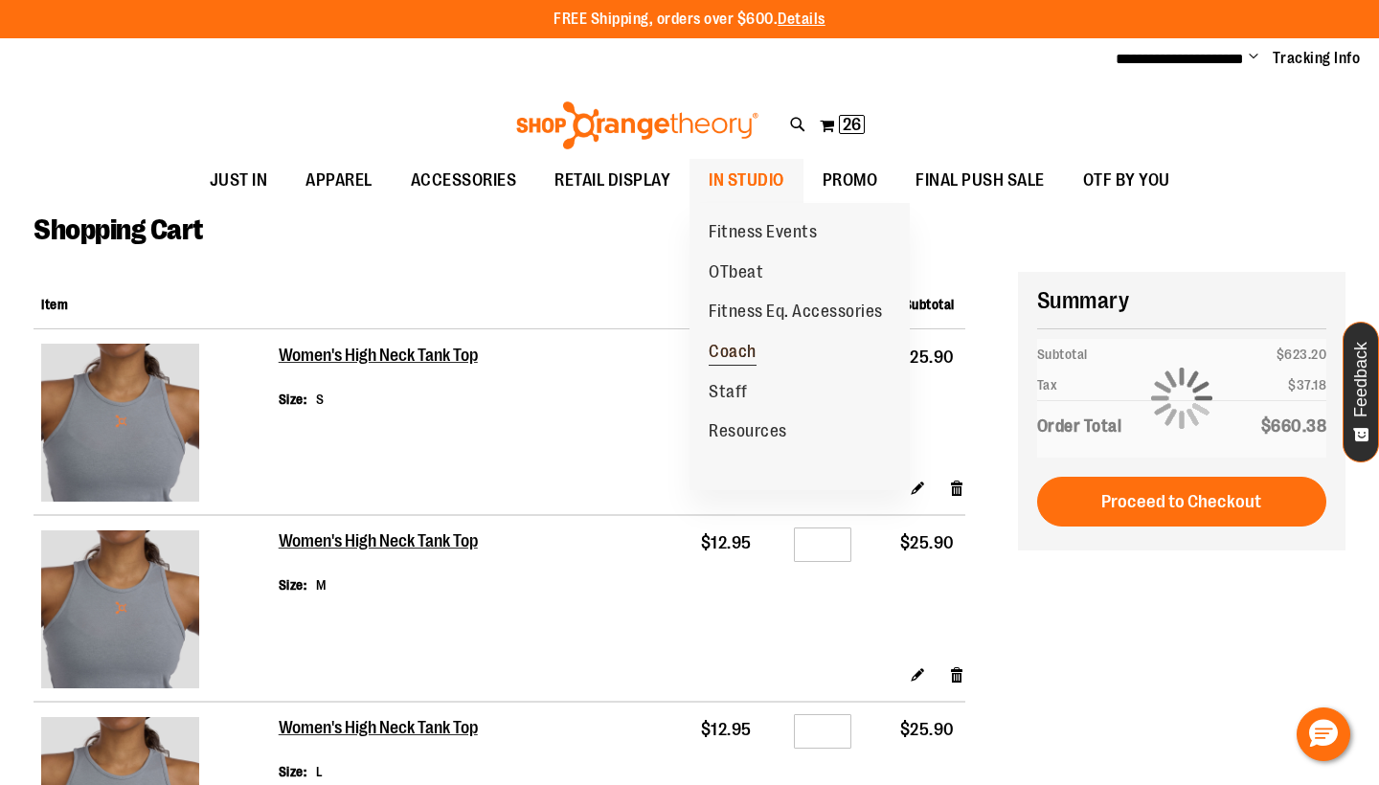
click at [745, 347] on span "Coach" at bounding box center [733, 354] width 48 height 24
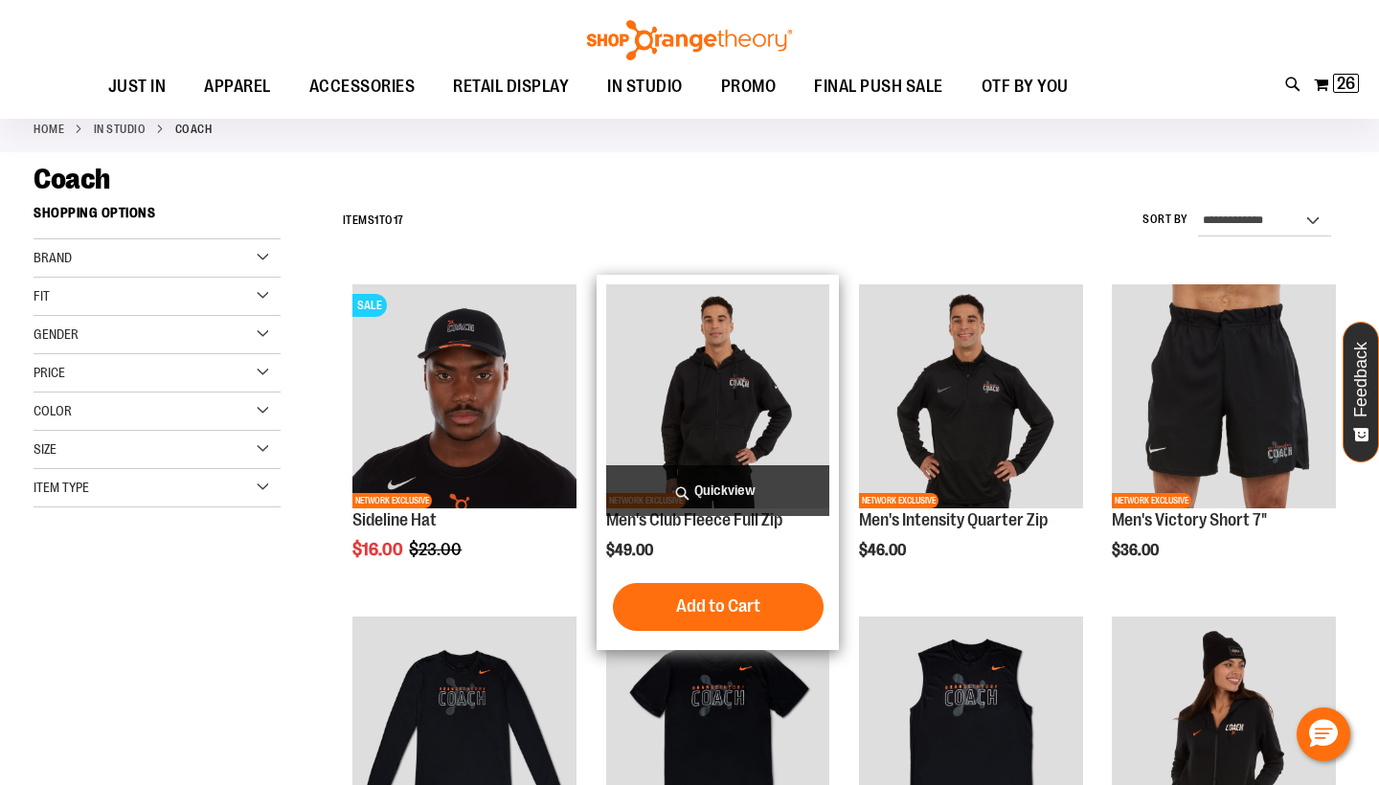
scroll to position [97, 0]
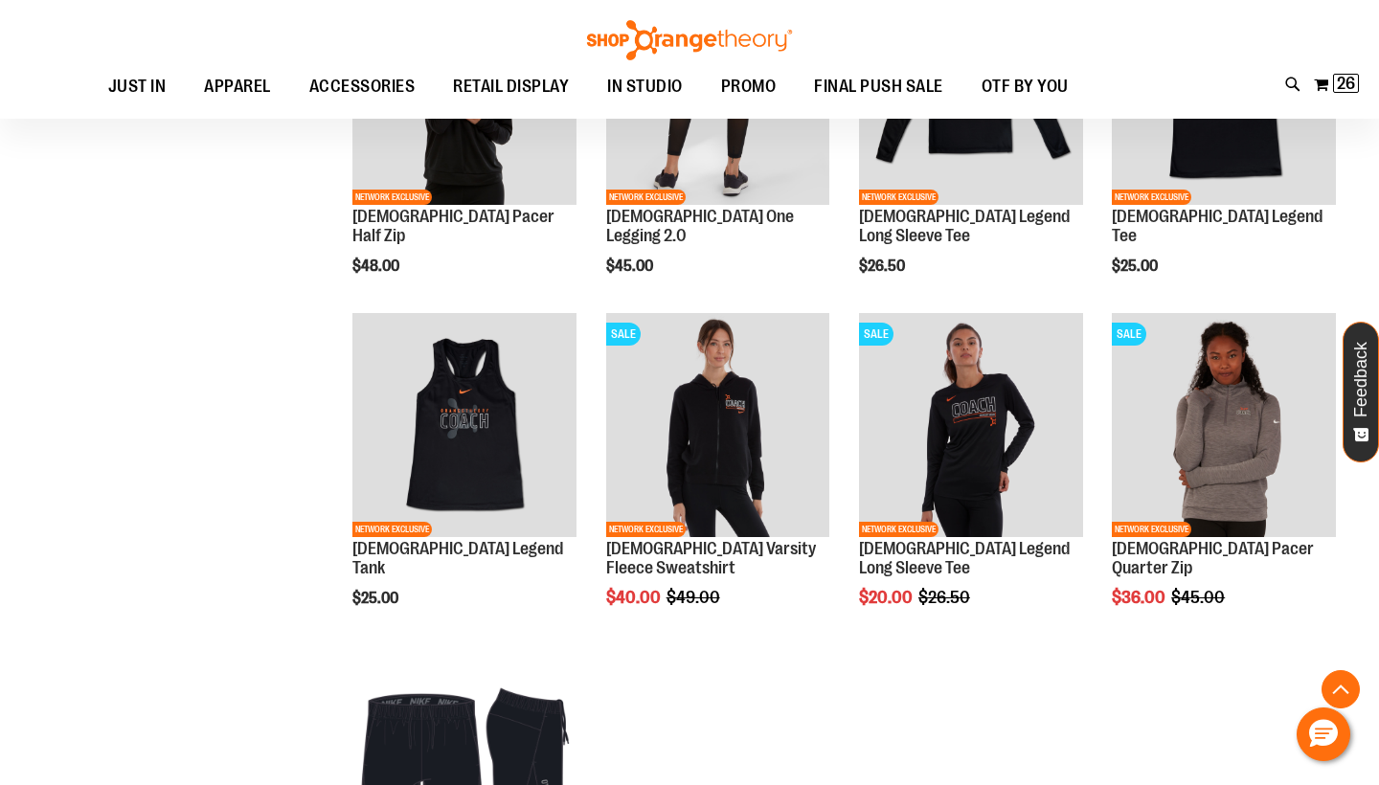
scroll to position [1064, 0]
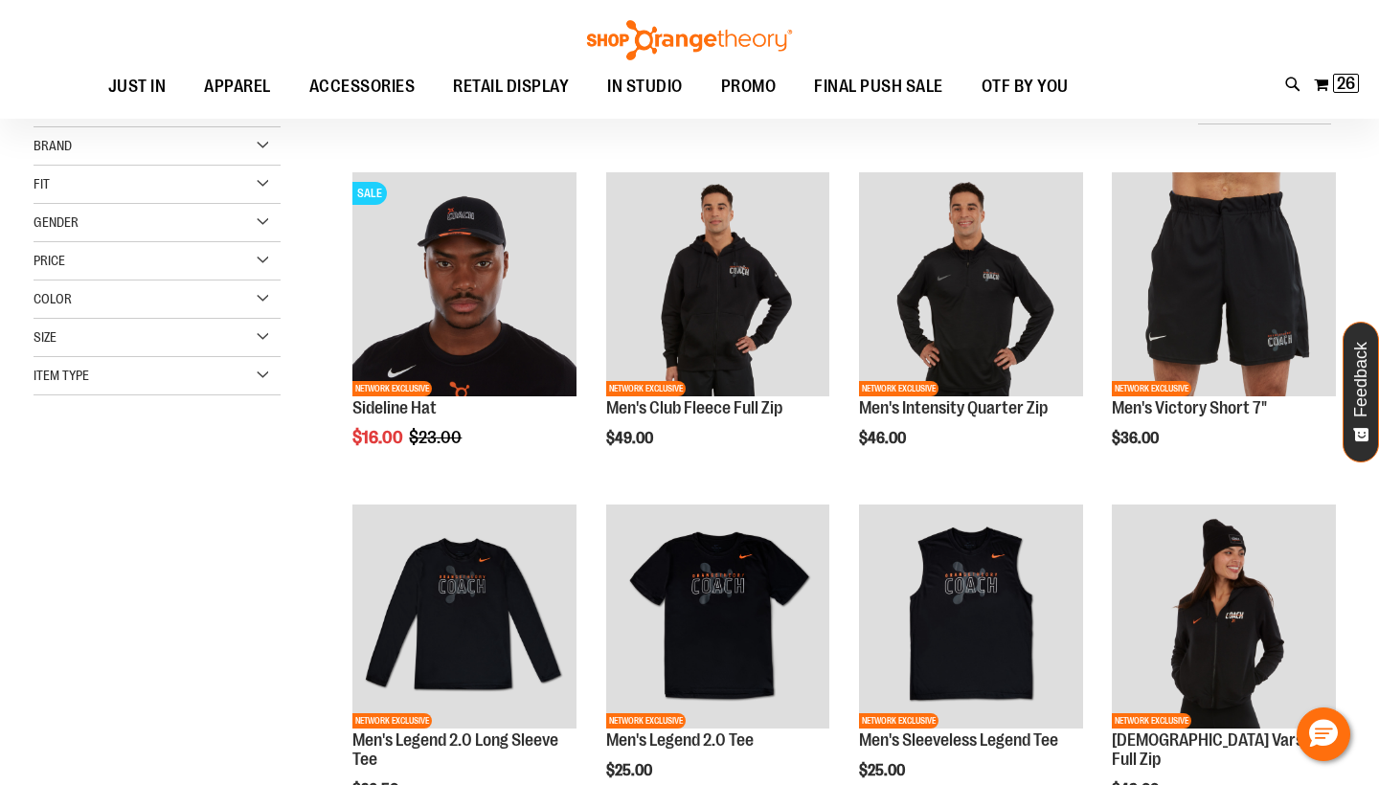
scroll to position [308, 0]
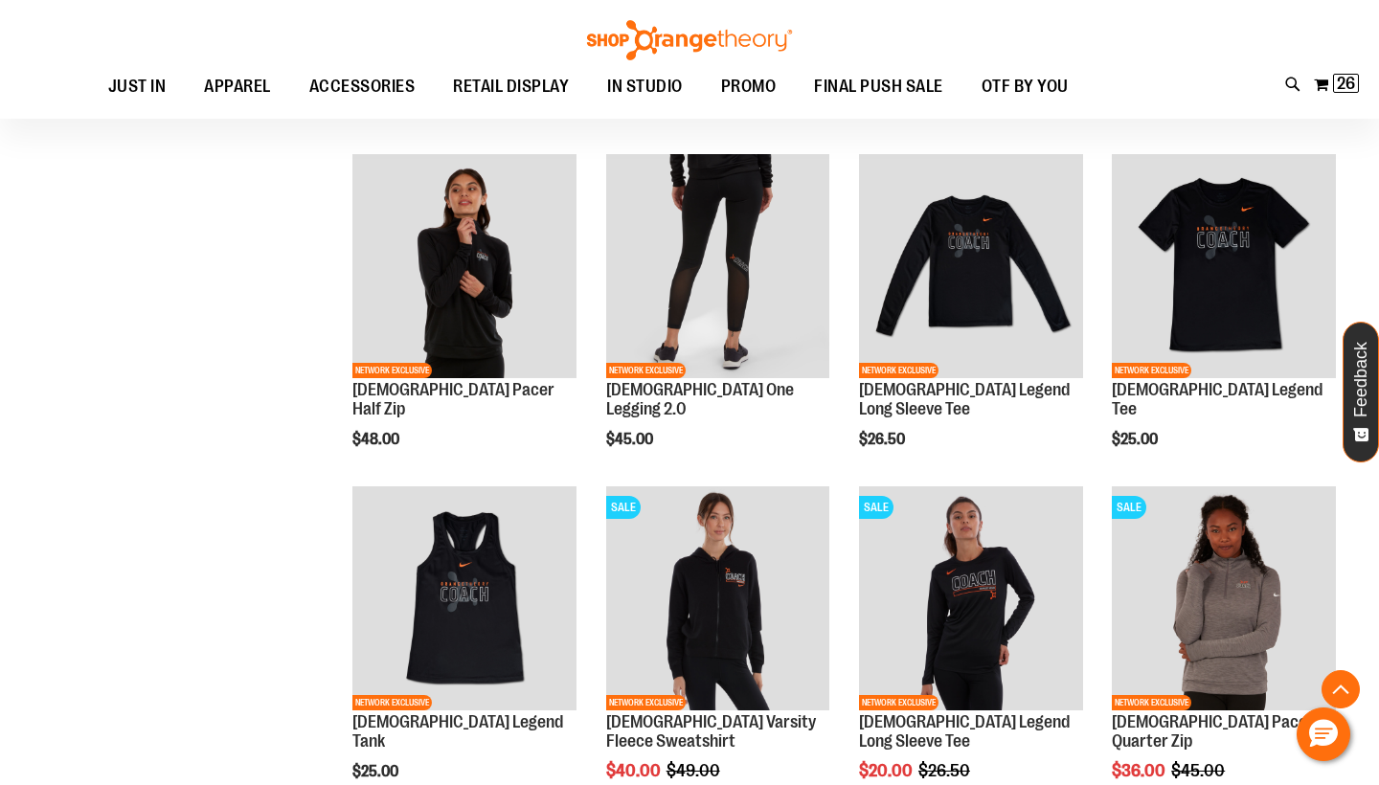
scroll to position [1022, 0]
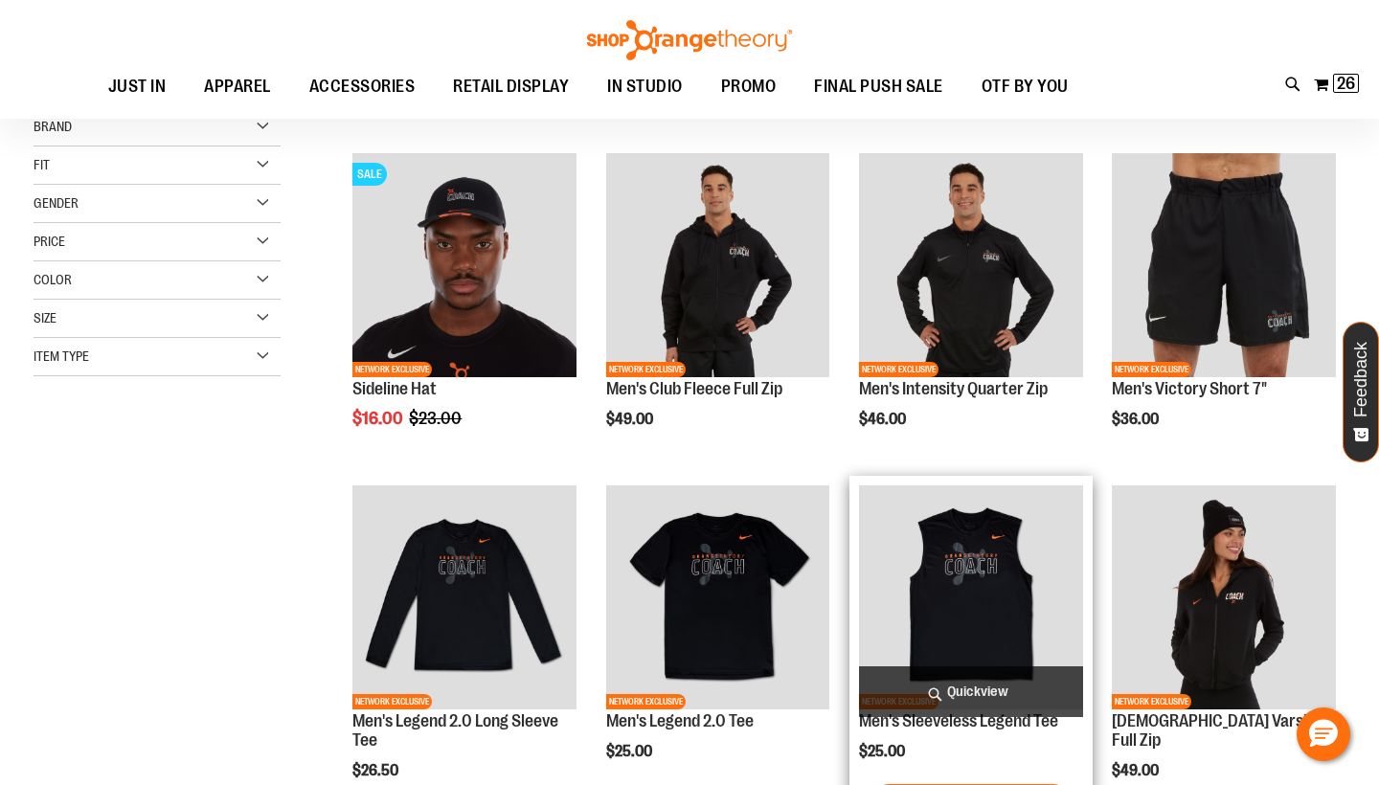
scroll to position [317, 0]
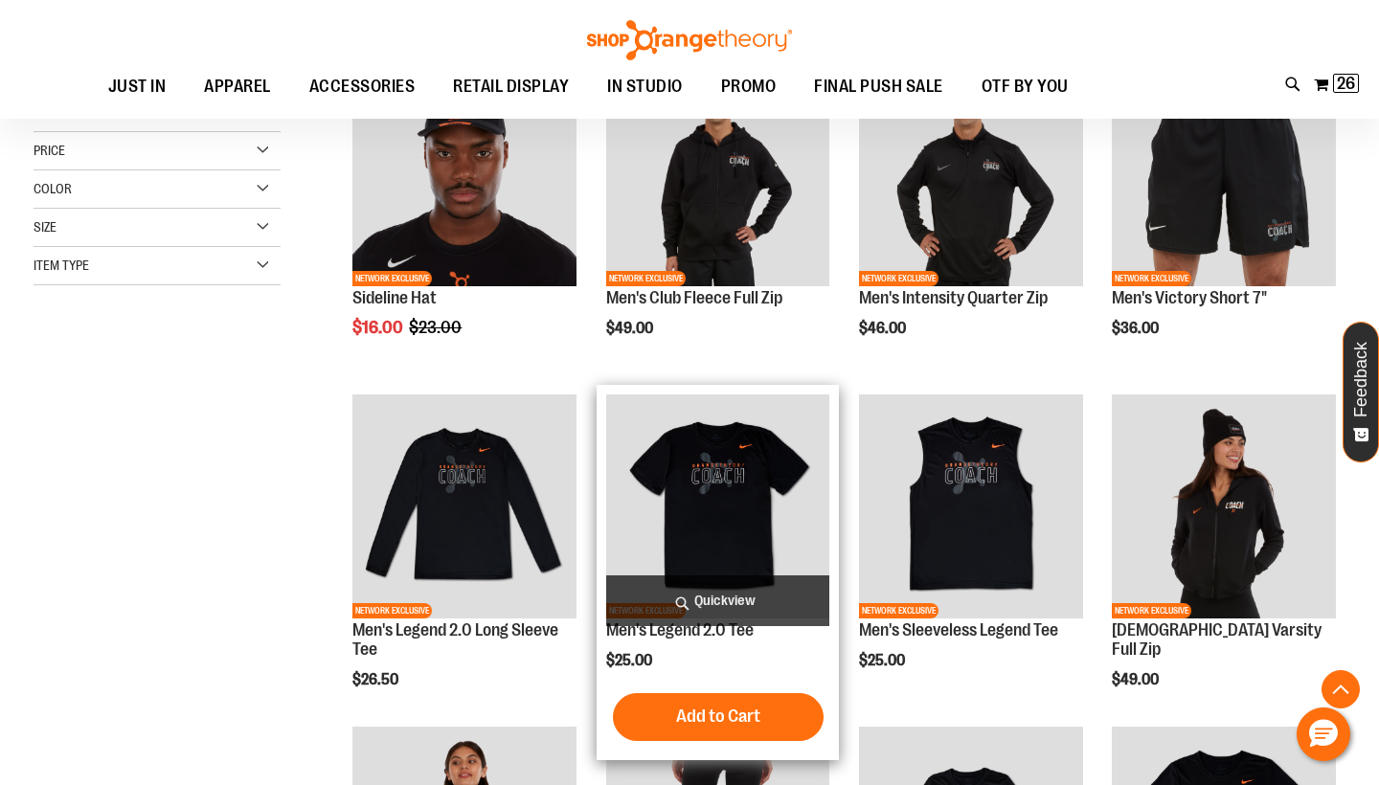
click at [754, 511] on img "product" at bounding box center [718, 507] width 224 height 224
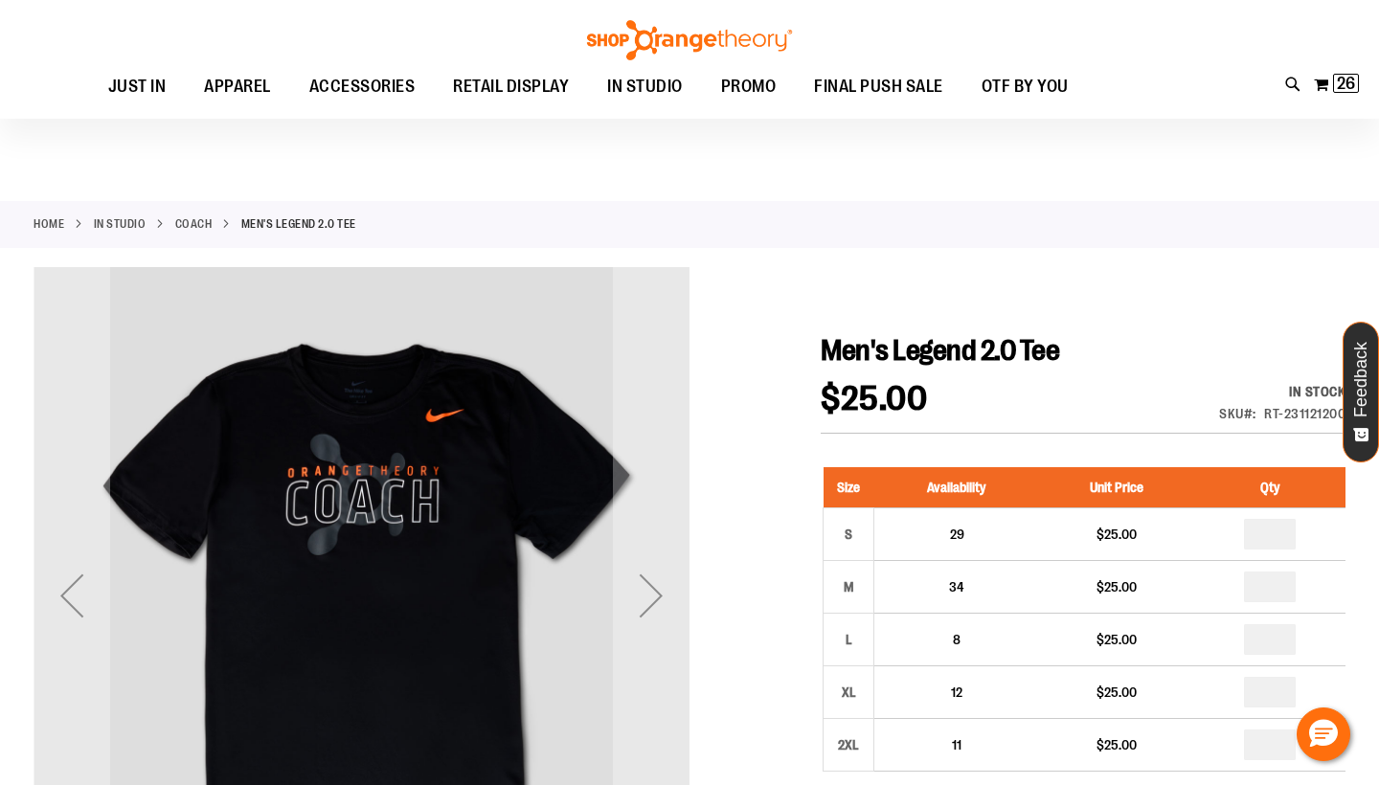
scroll to position [128, 0]
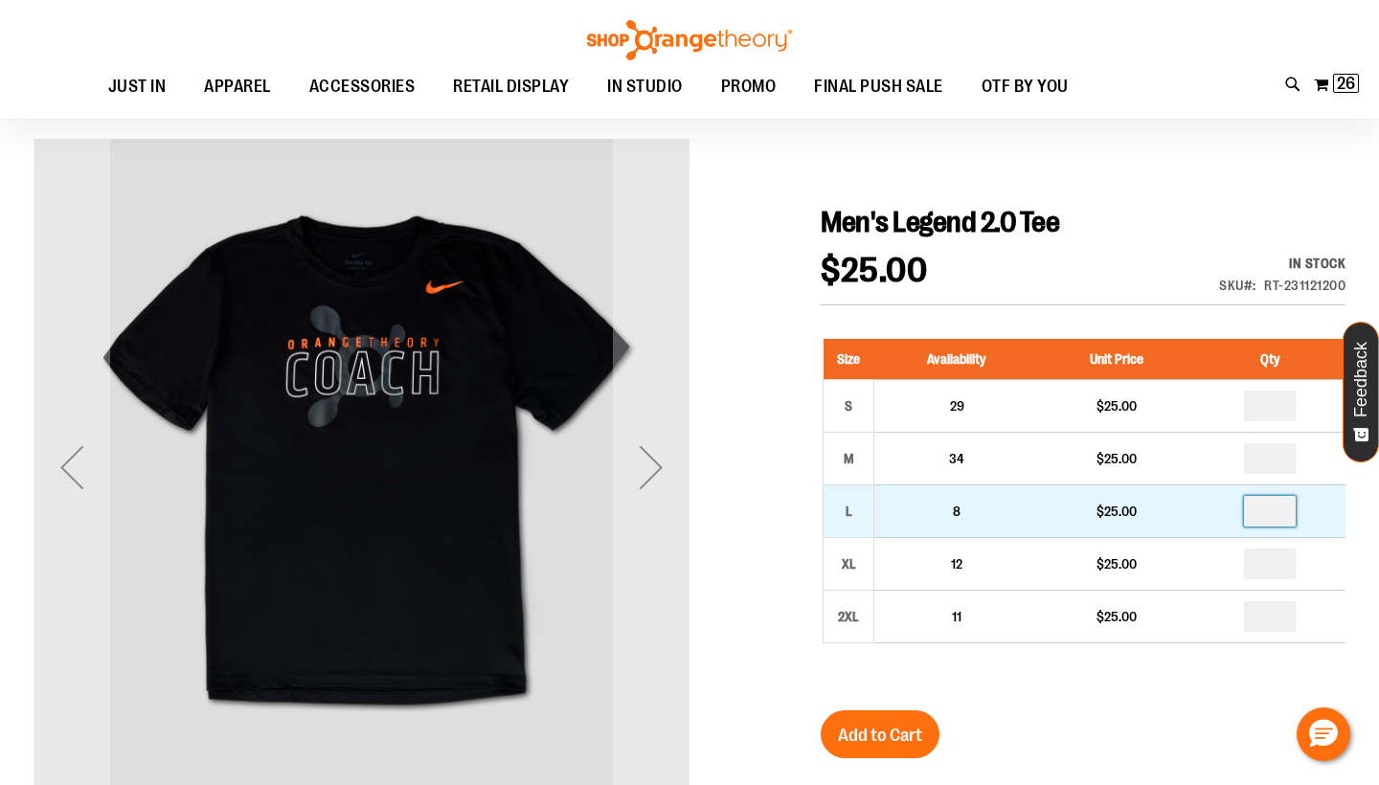
click at [1296, 513] on input "number" at bounding box center [1270, 511] width 52 height 31
type input "*"
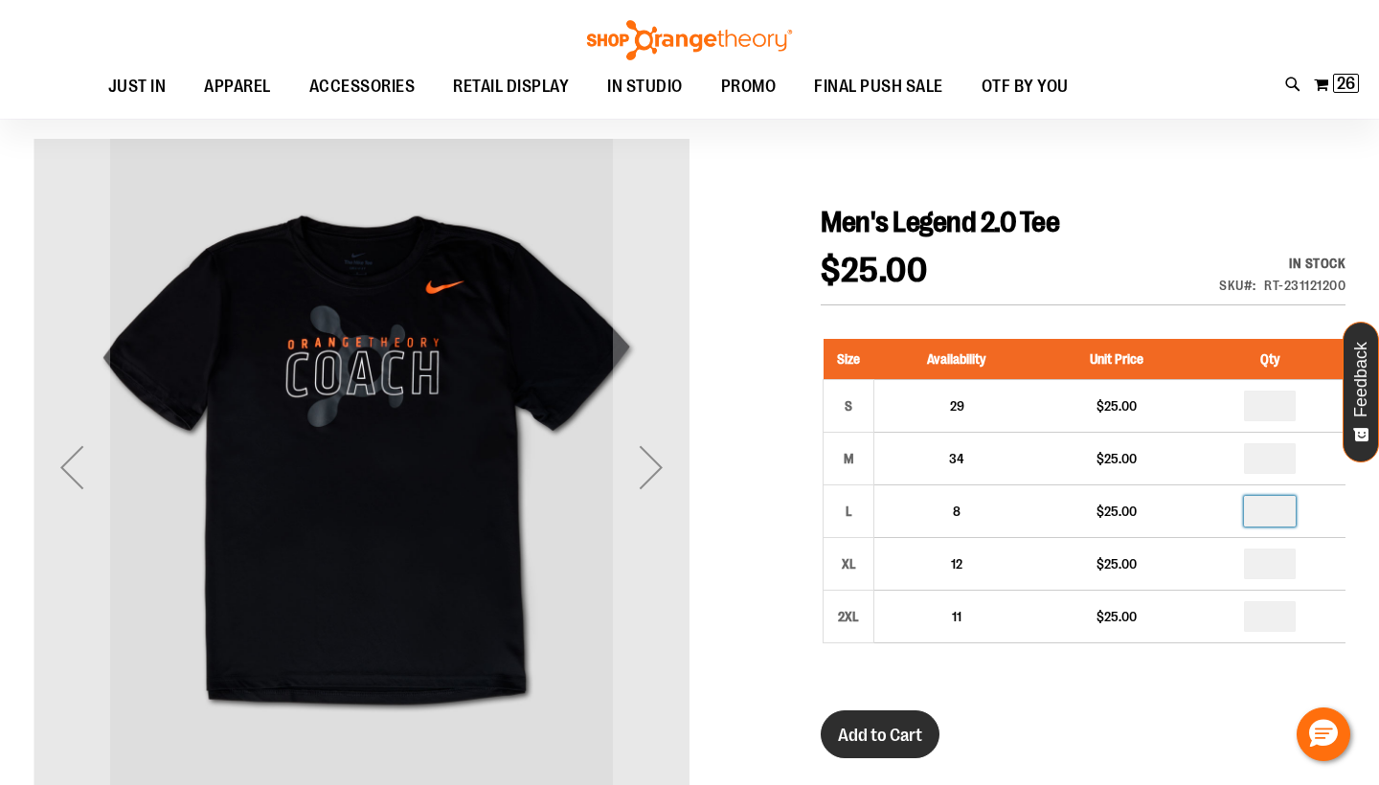
click at [896, 742] on span "Add to Cart" at bounding box center [880, 735] width 84 height 21
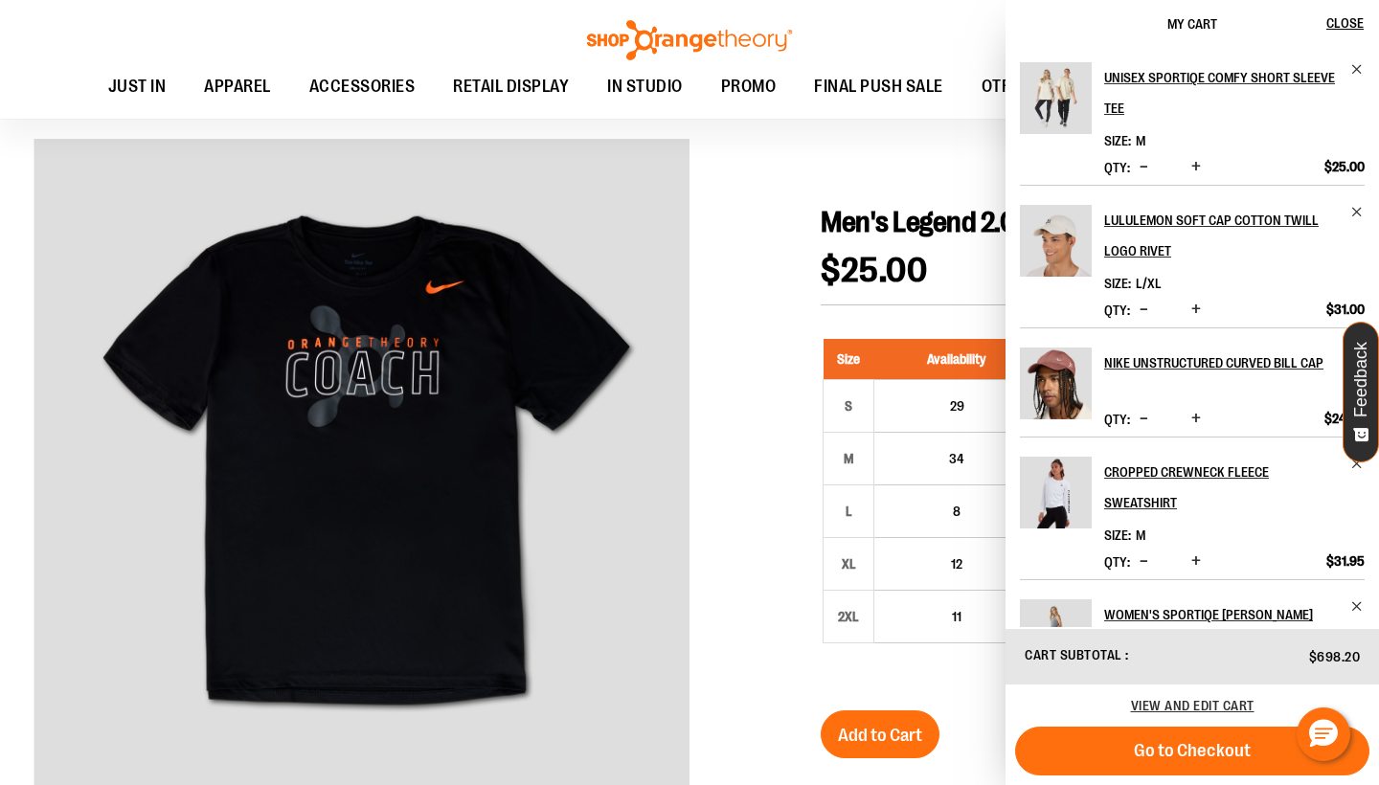
scroll to position [0, 0]
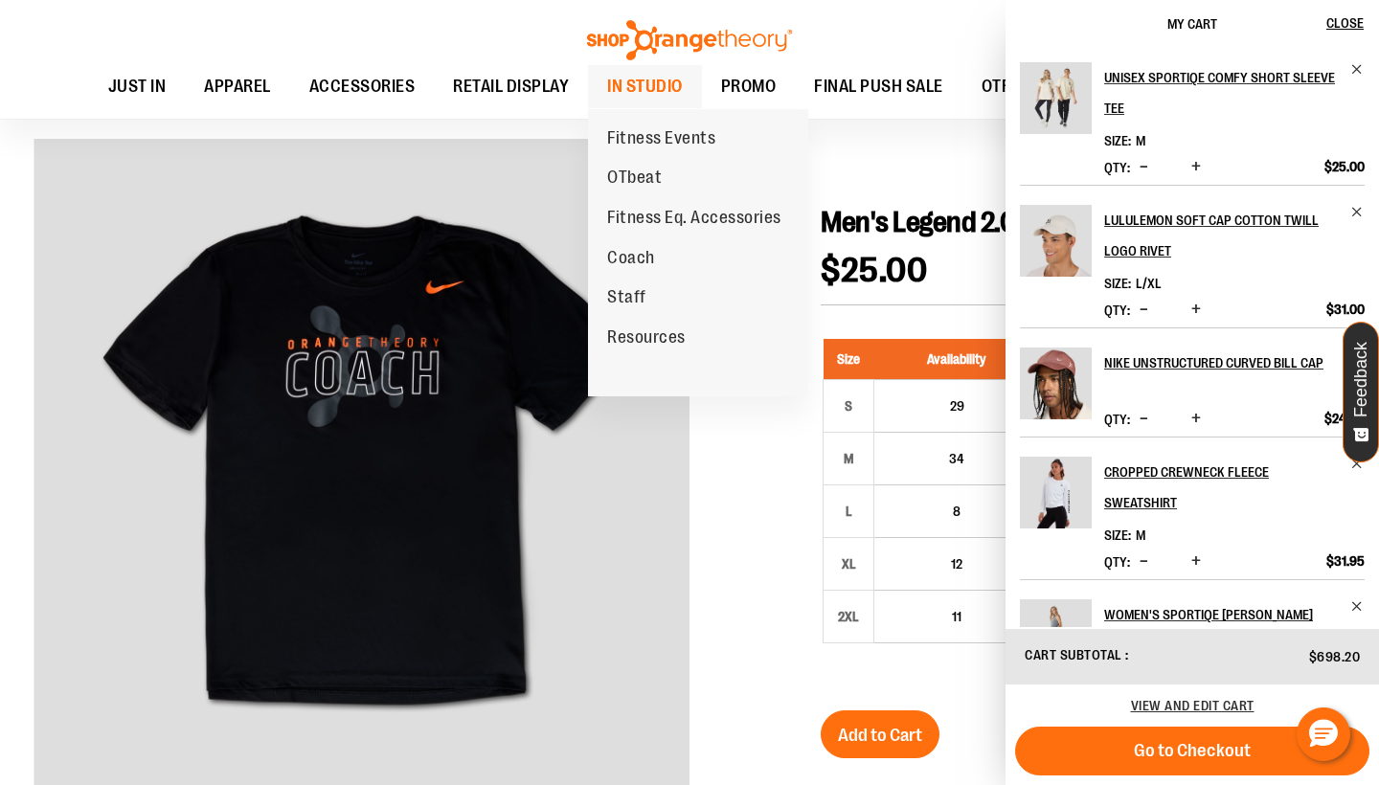
click at [642, 84] on span "IN STUDIO" at bounding box center [645, 86] width 76 height 43
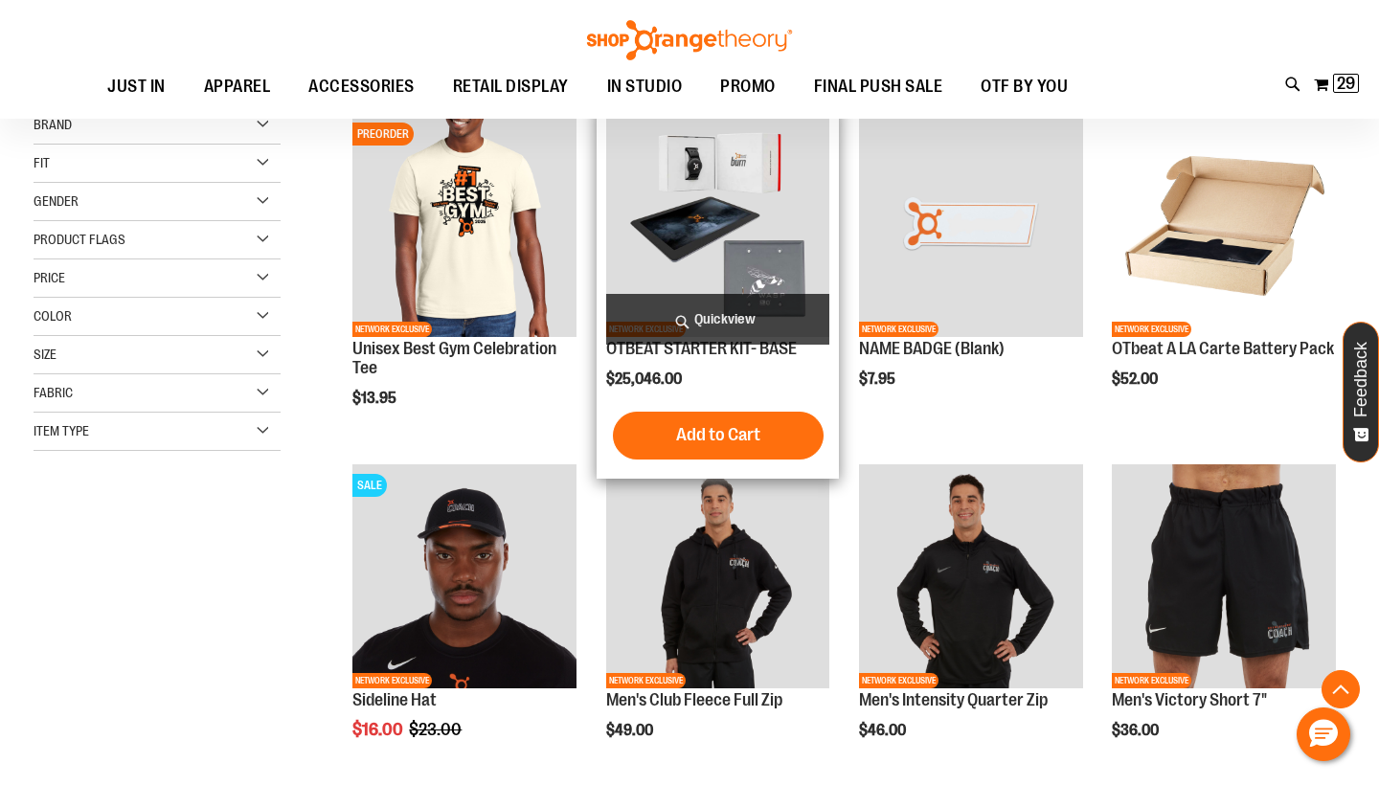
scroll to position [341, 0]
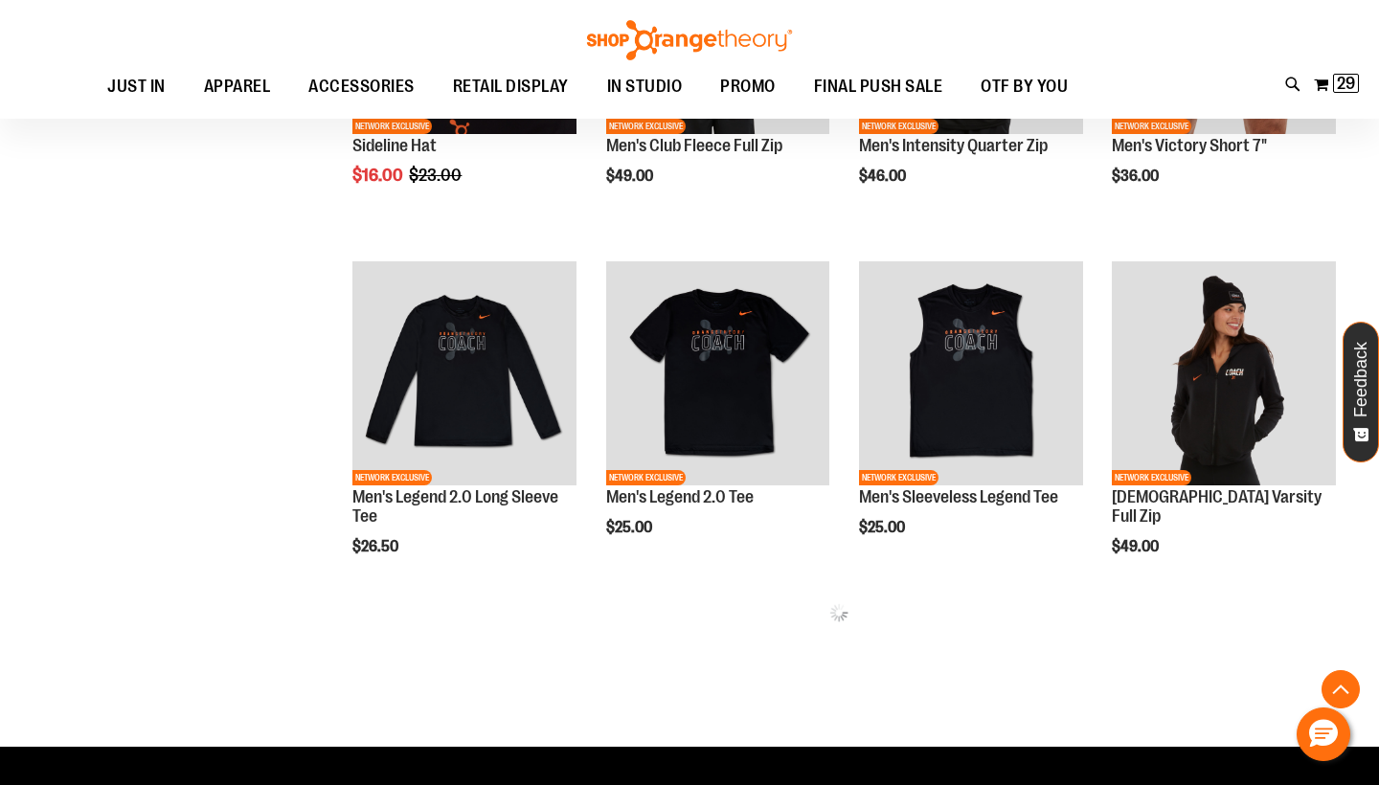
scroll to position [823, 0]
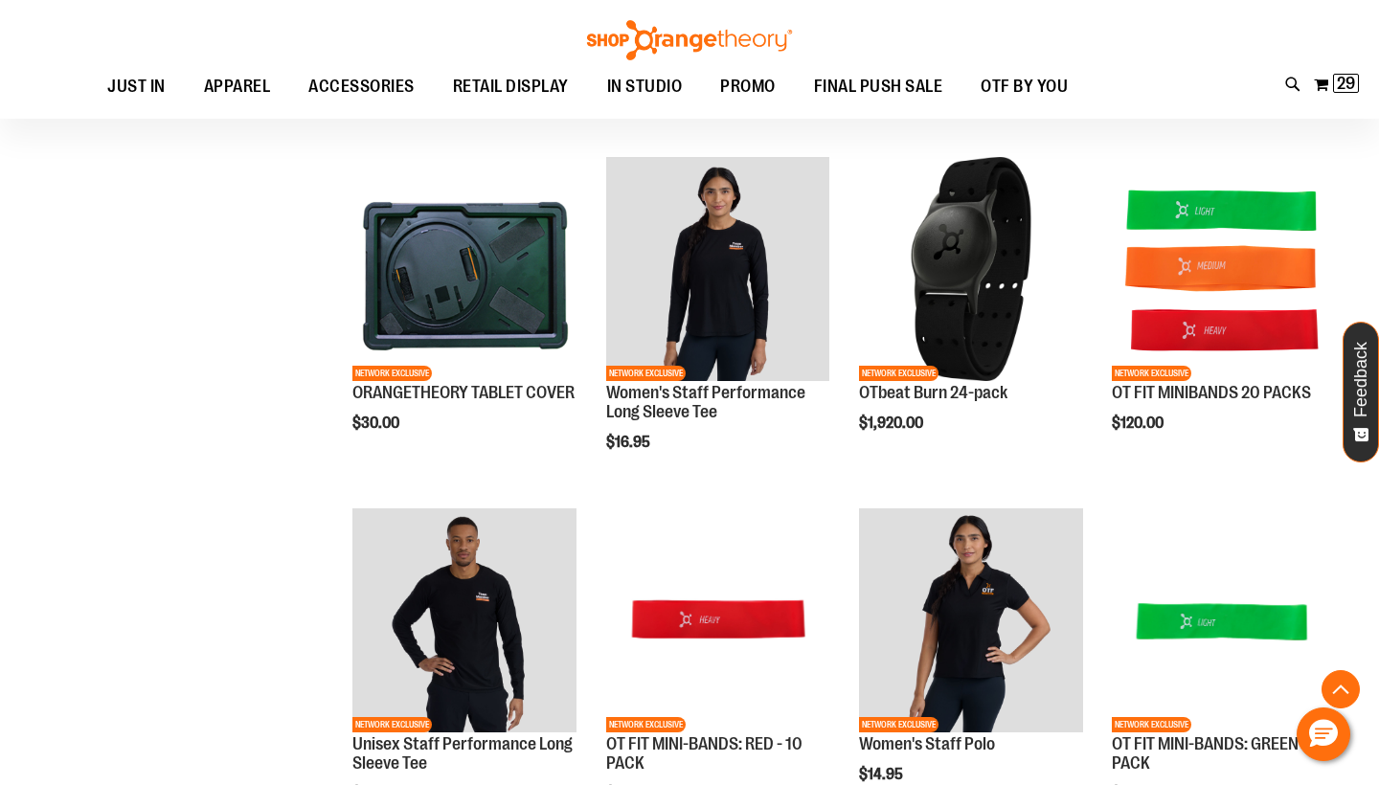
scroll to position [2918, 0]
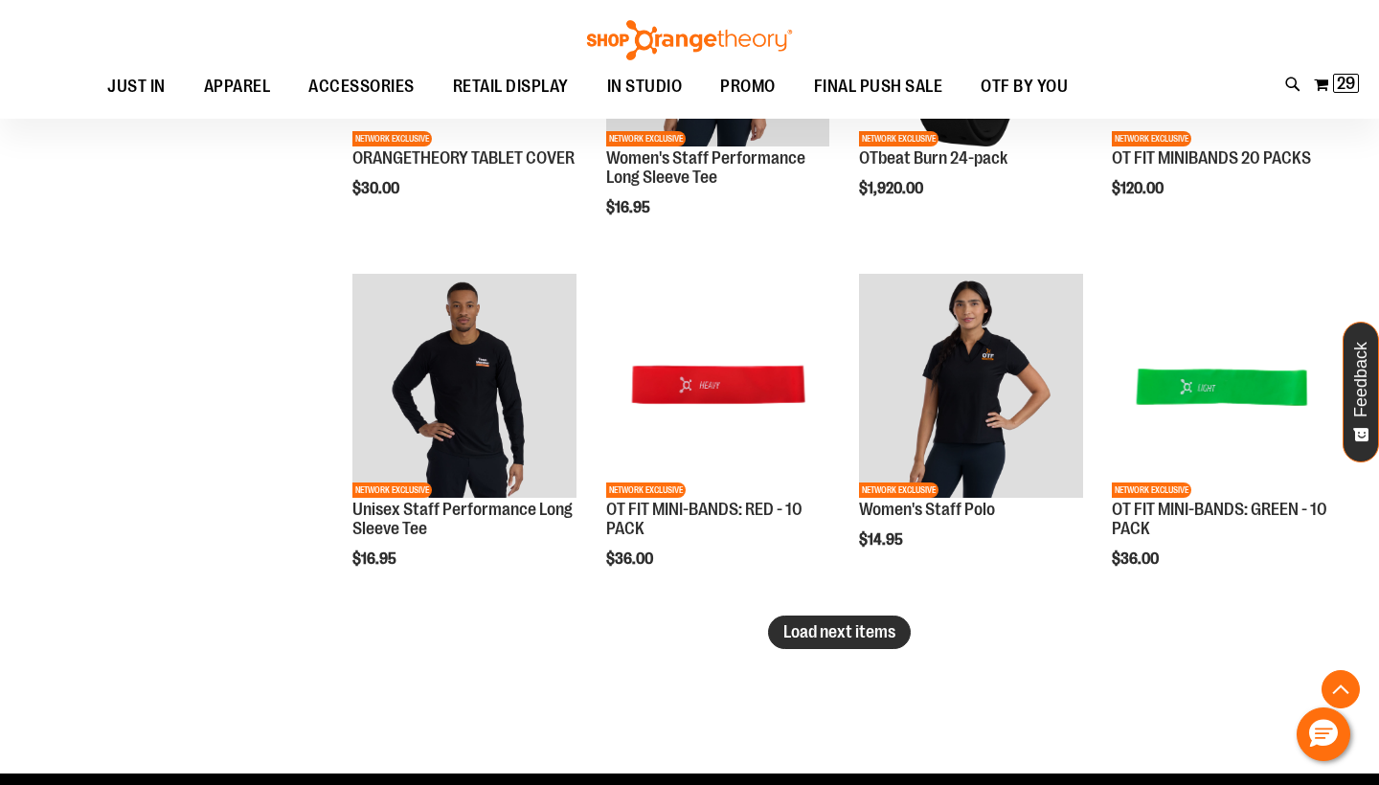
click at [814, 632] on span "Load next items" at bounding box center [840, 632] width 112 height 19
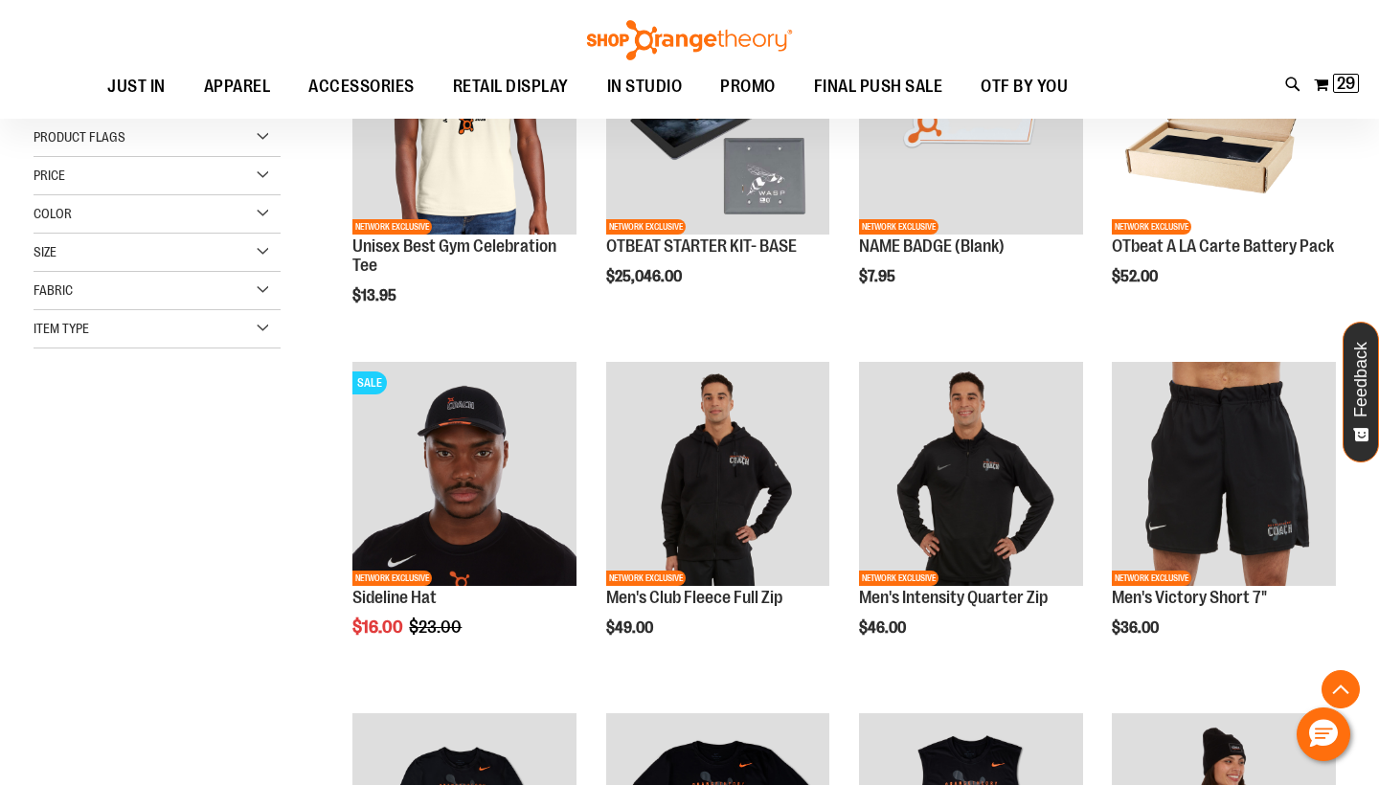
scroll to position [371, 0]
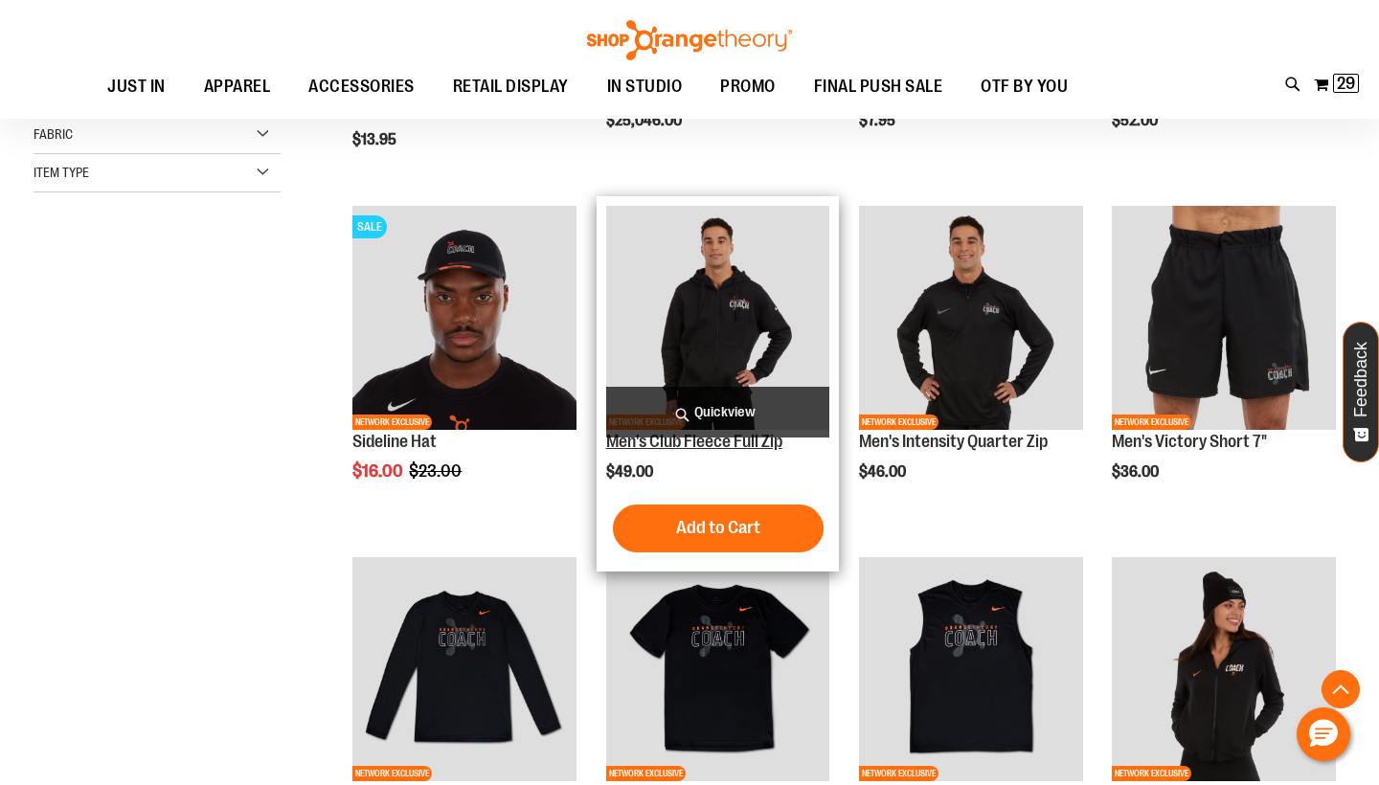
scroll to position [729, 0]
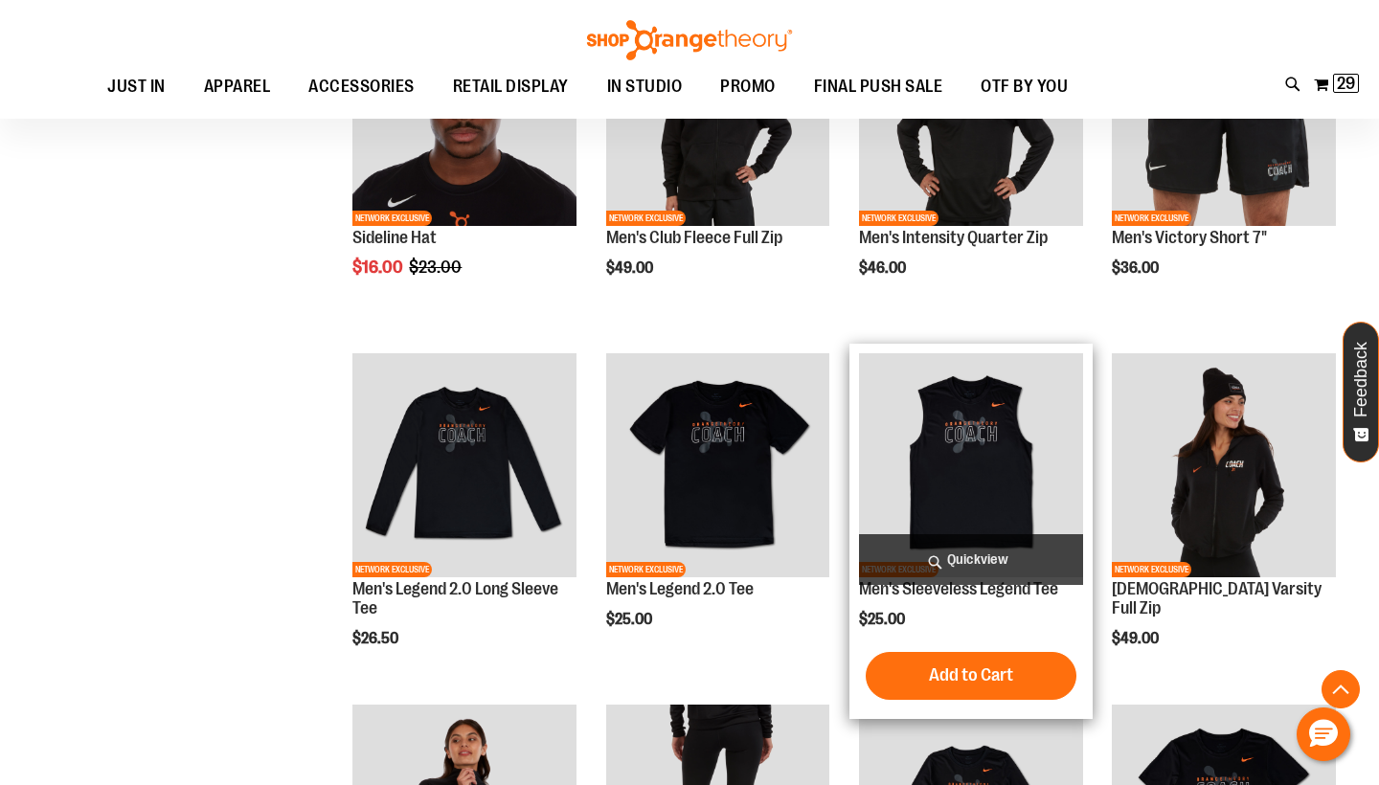
click at [1049, 441] on img "product" at bounding box center [971, 465] width 224 height 224
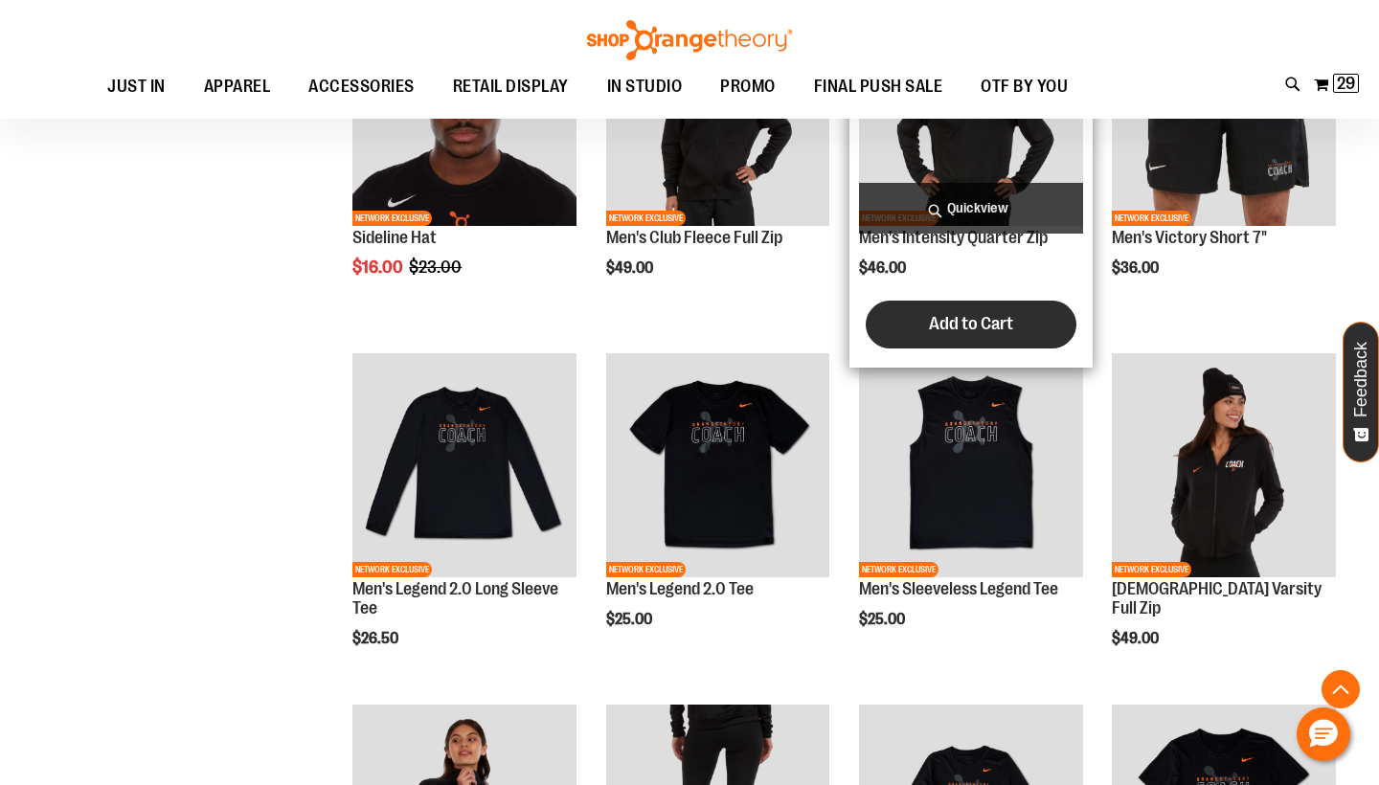
click at [1011, 308] on button "Add to Cart" at bounding box center [971, 325] width 211 height 48
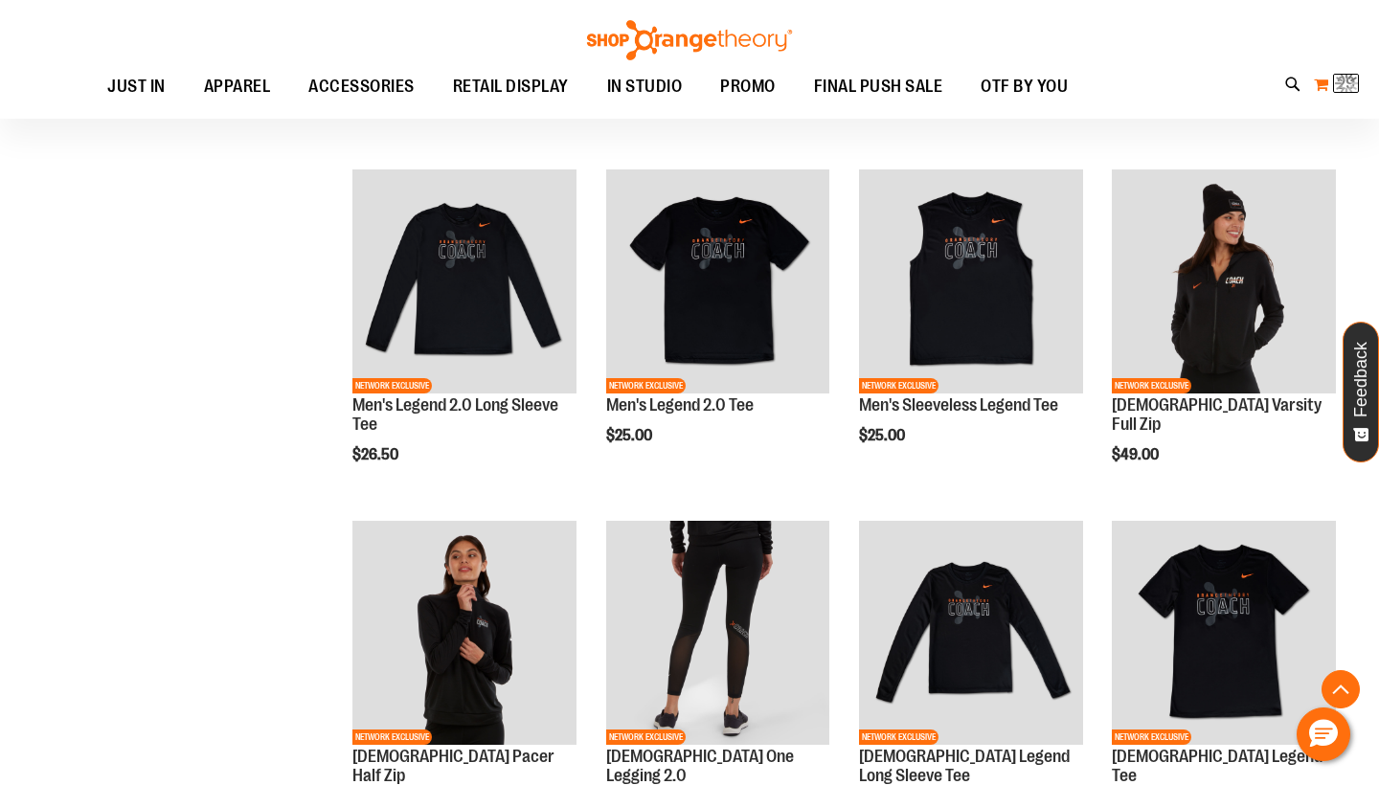
click at [1347, 70] on button "My Cart 29 29 items" at bounding box center [1336, 84] width 47 height 31
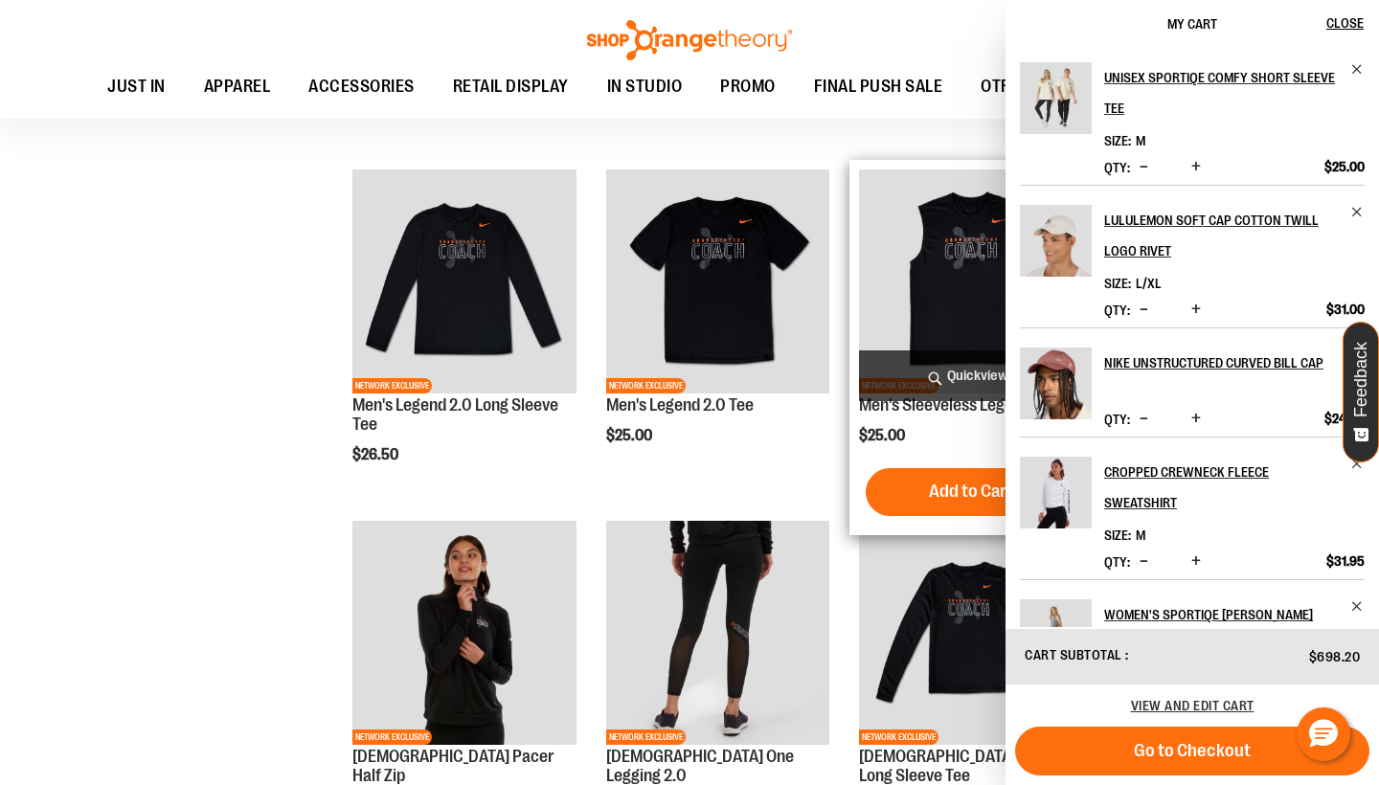
click at [947, 534] on div "NETWORK EXCLUSIVE Men's Sleeveless Legend Tee $25.00 Quickview Add to Cart In s…" at bounding box center [971, 347] width 243 height 375
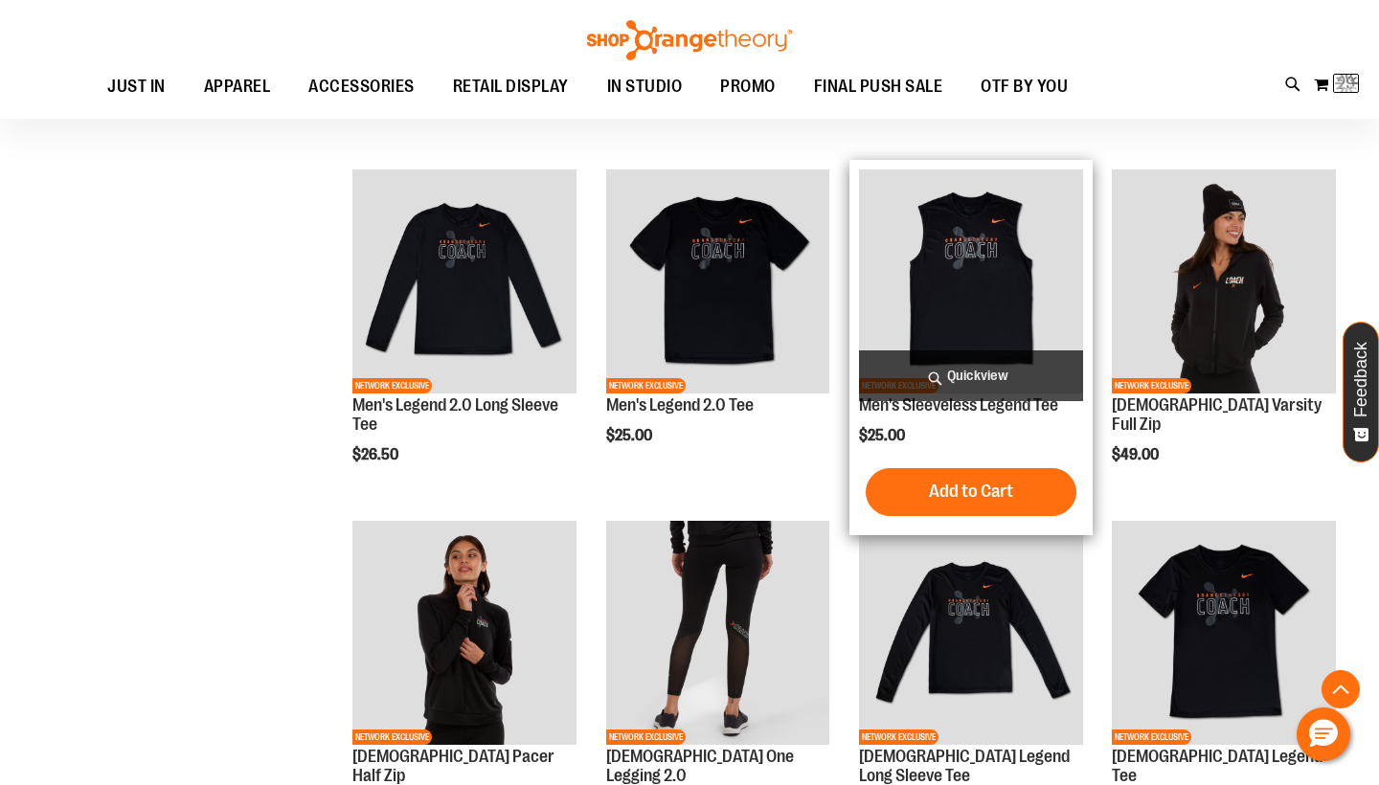
click at [975, 420] on div "Men's Sleeveless Legend Tee $25.00 Quickview Add to Cart In stock" at bounding box center [971, 348] width 224 height 356
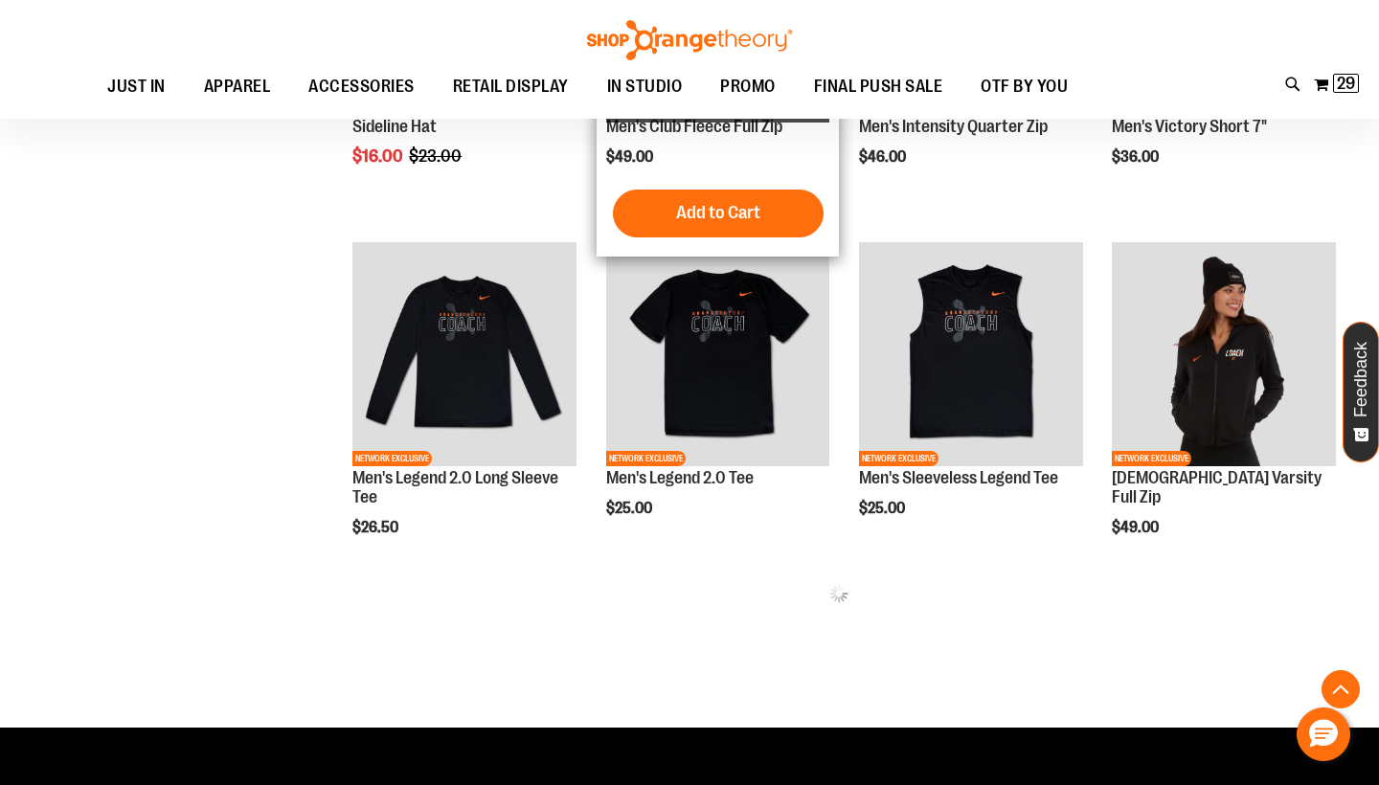
scroll to position [858, 0]
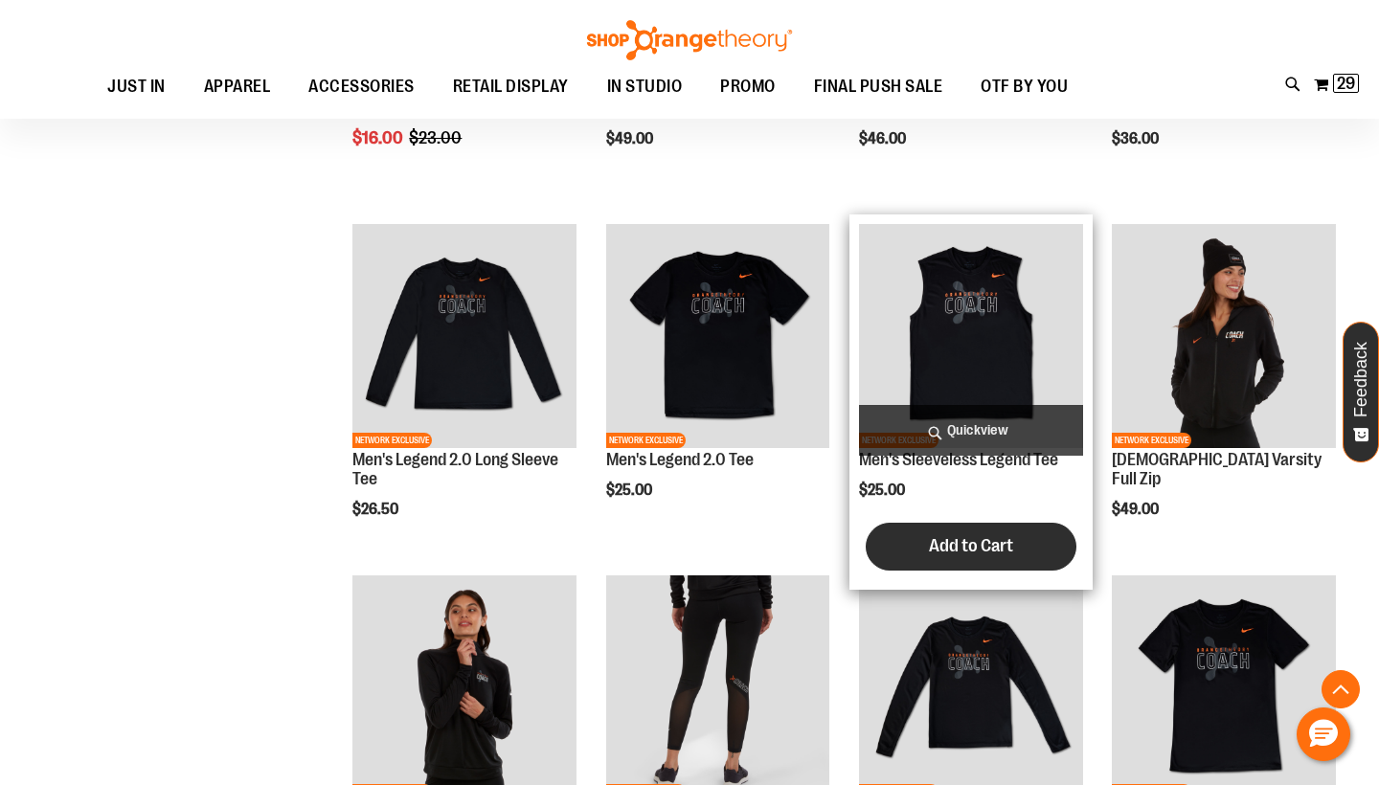
click at [939, 544] on span "Add to Cart" at bounding box center [971, 545] width 84 height 21
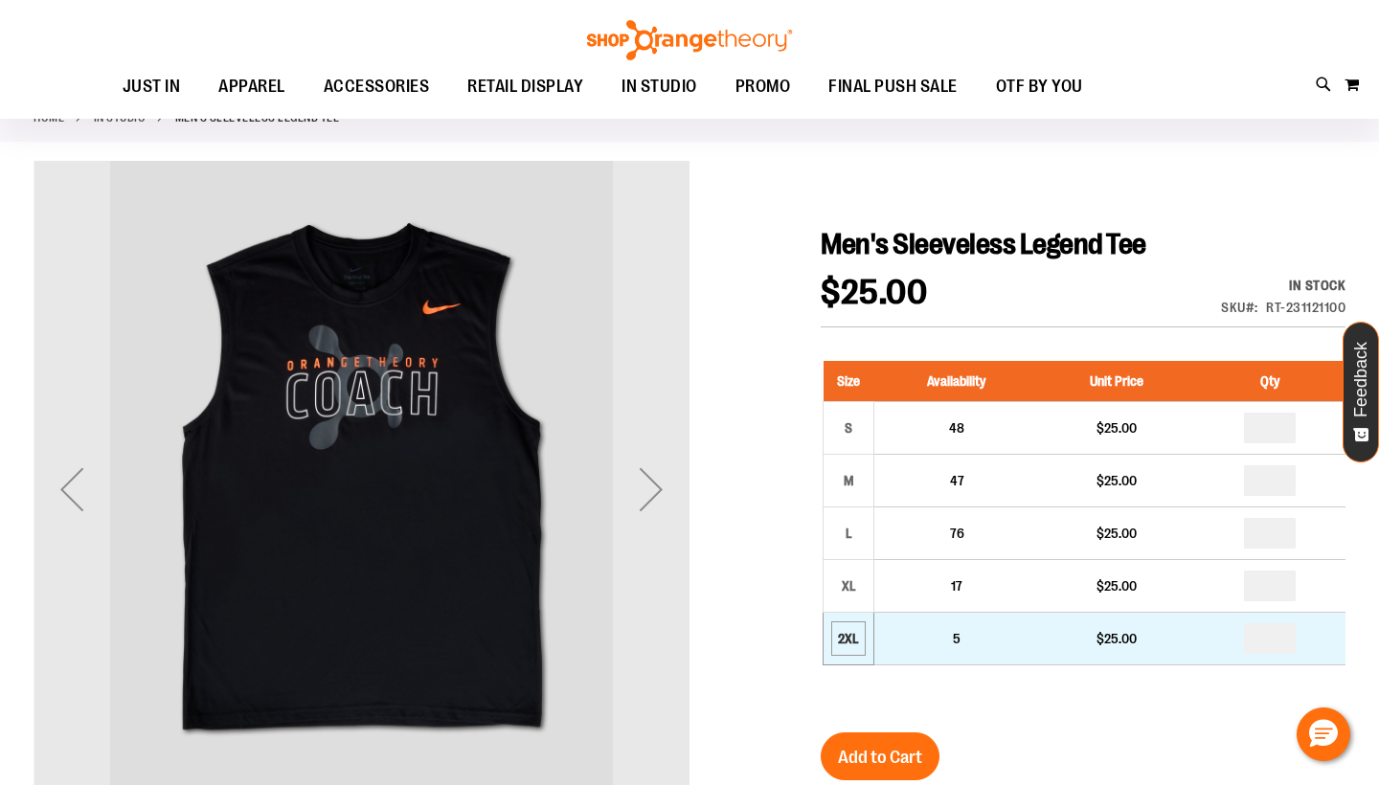
scroll to position [108, 0]
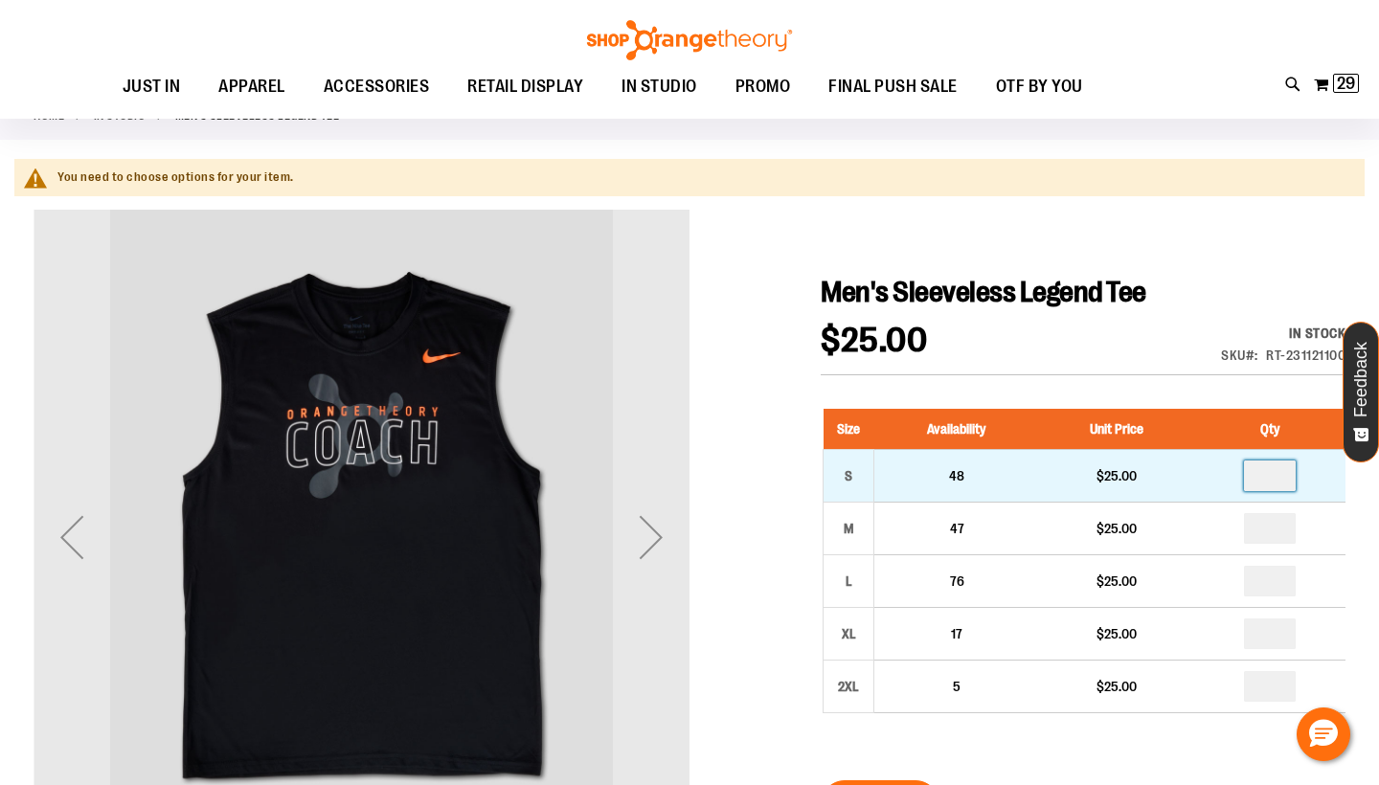
click at [1278, 488] on input "number" at bounding box center [1270, 476] width 52 height 31
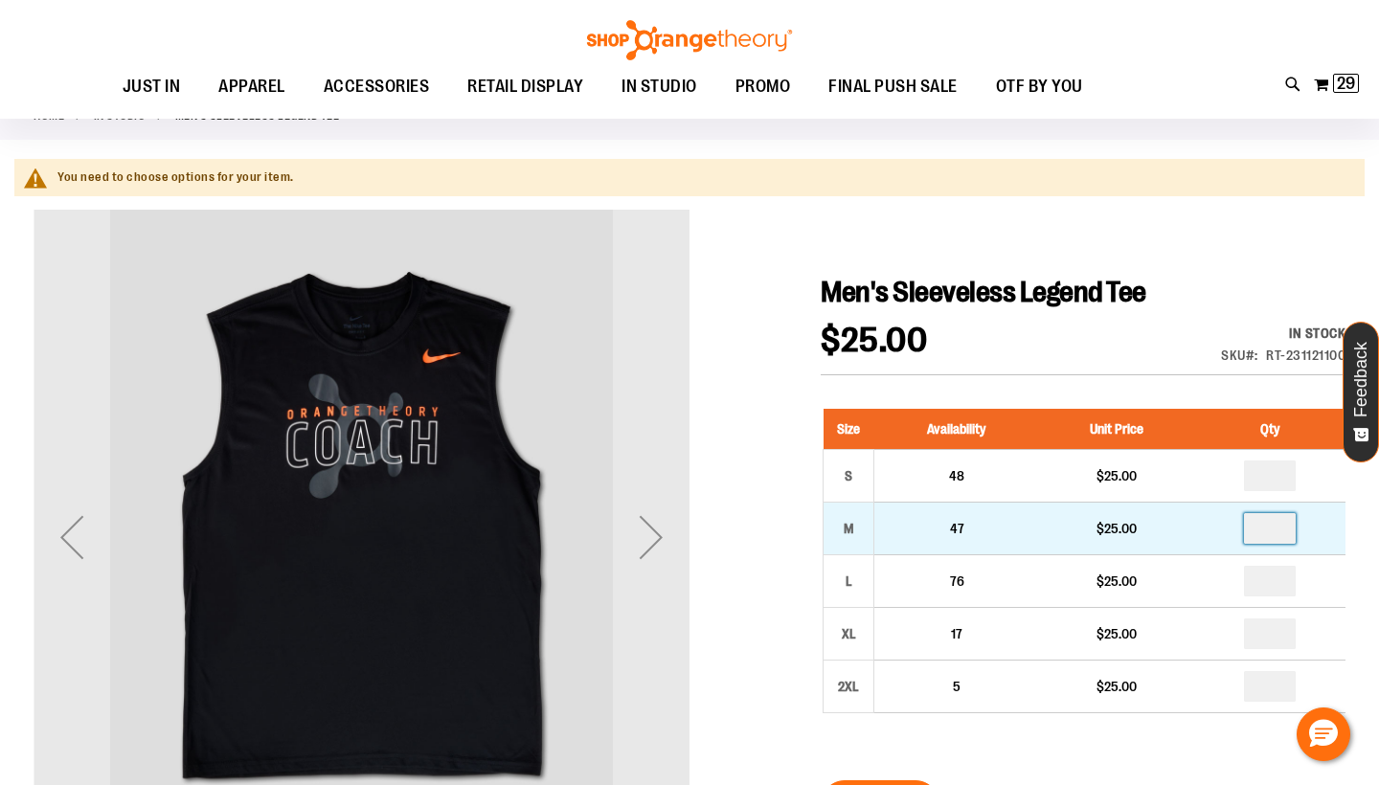
type input "*"
click at [1275, 533] on input "number" at bounding box center [1270, 528] width 52 height 31
type input "*"
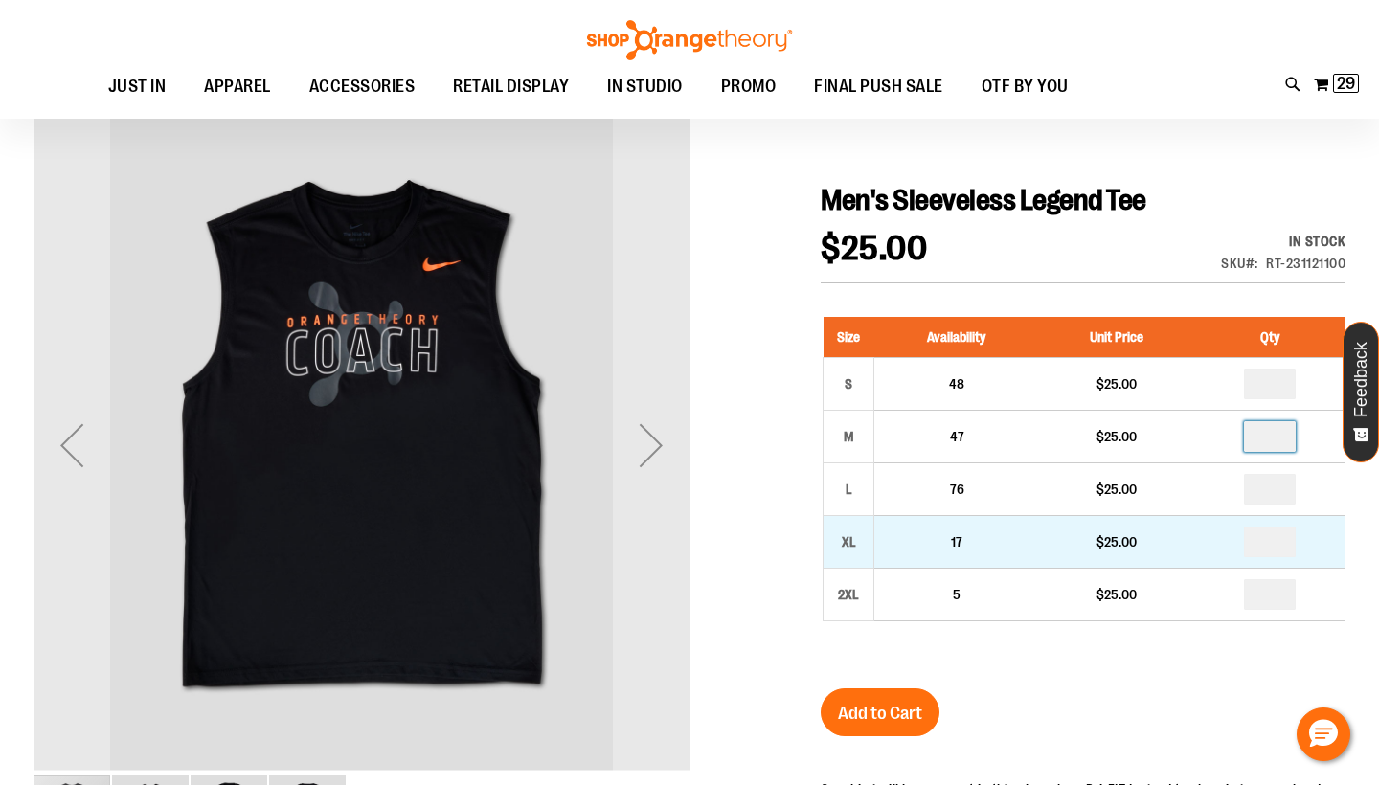
scroll to position [202, 0]
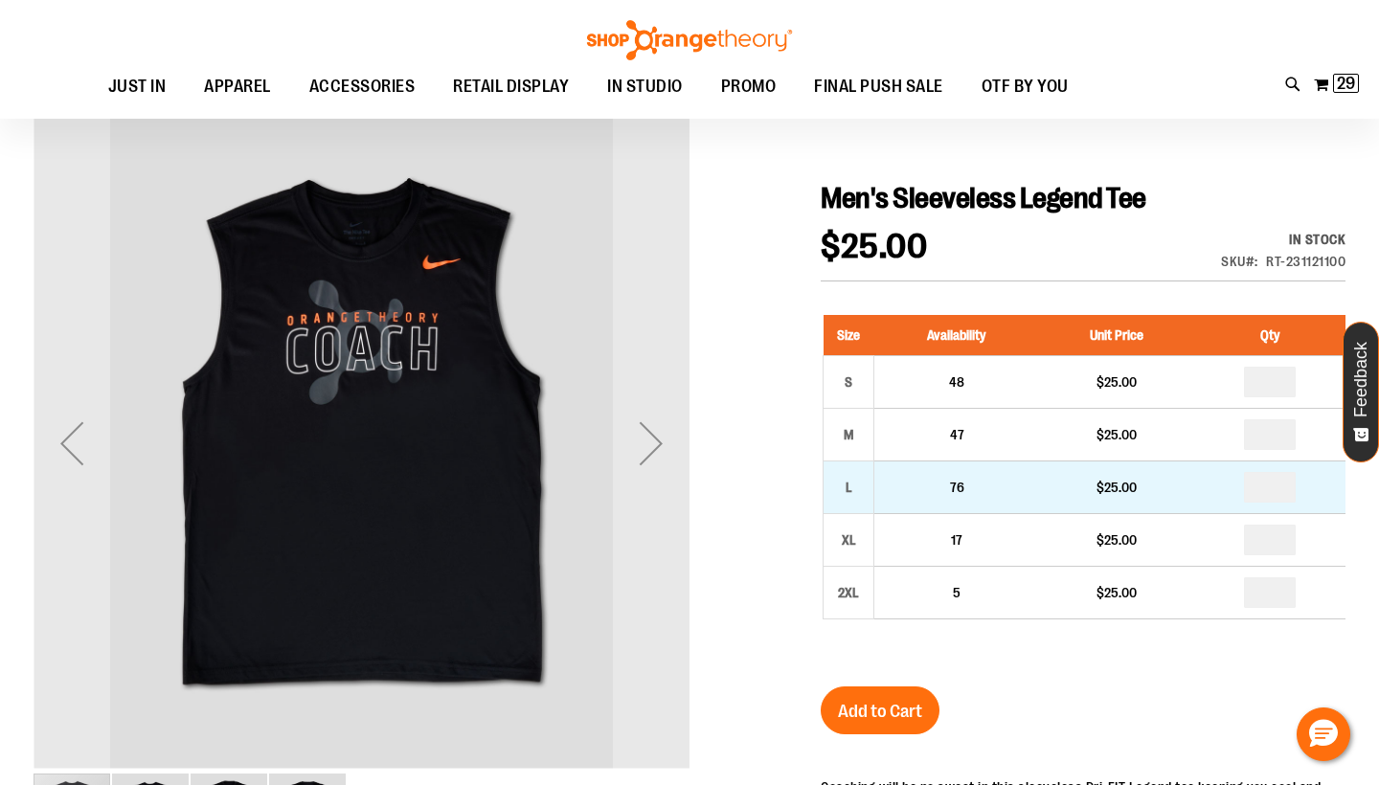
type input "*"
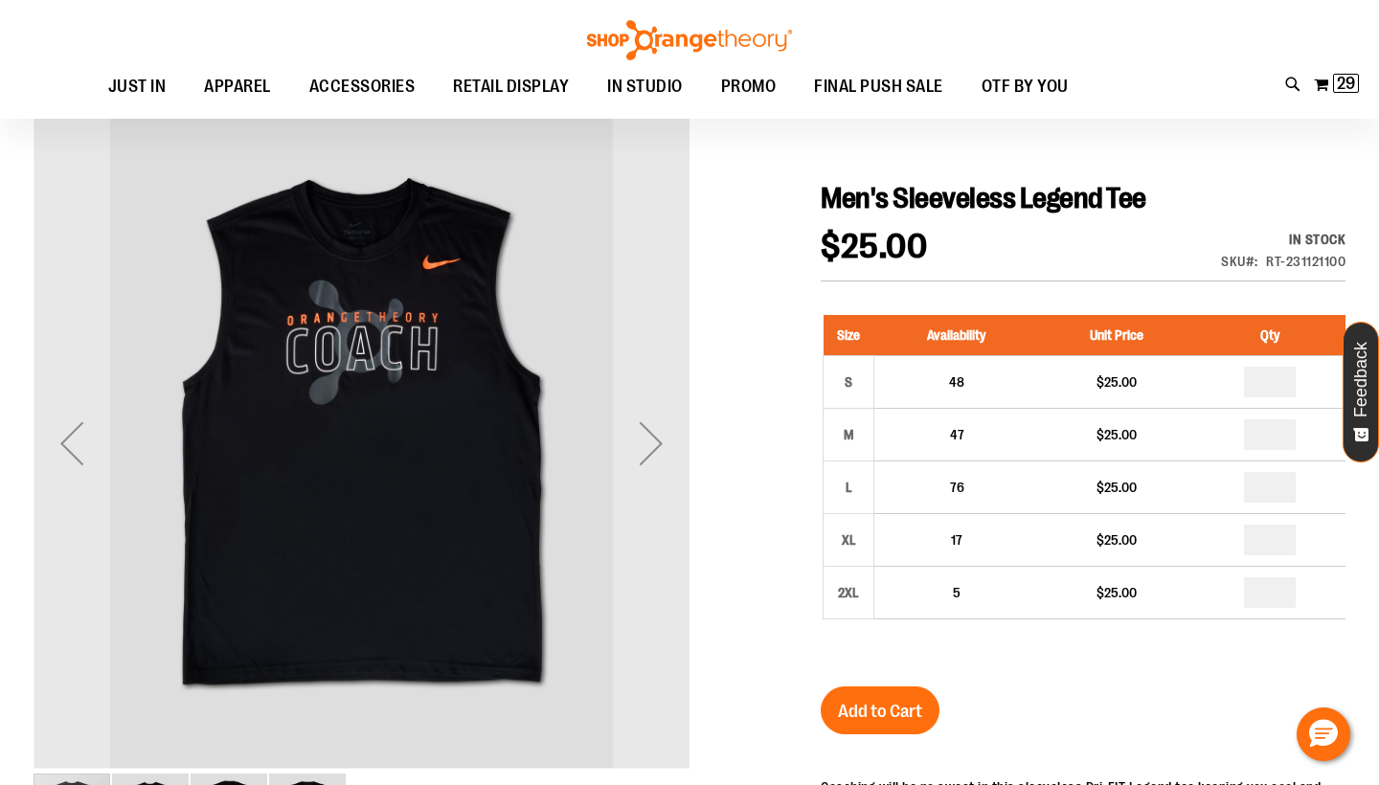
type input "*"
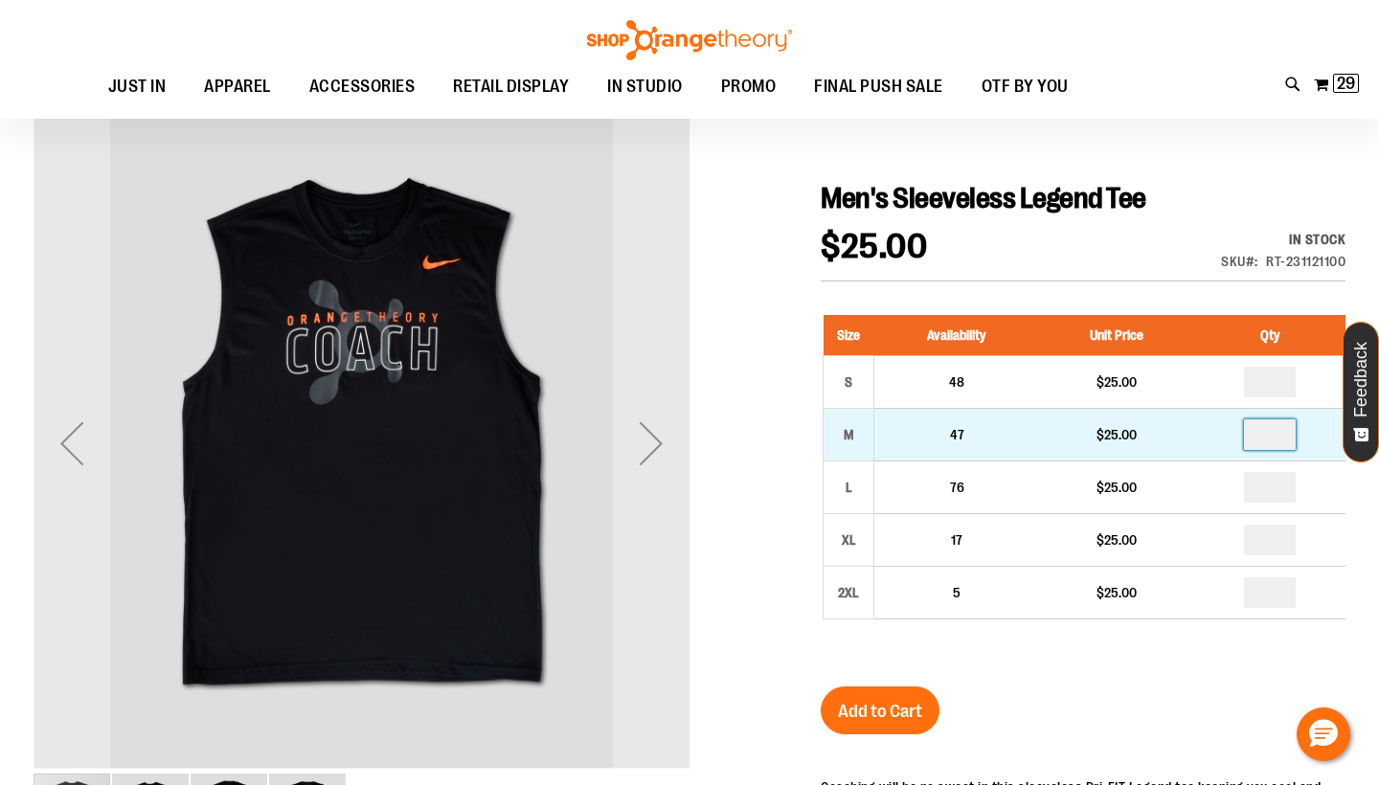
type input "*"
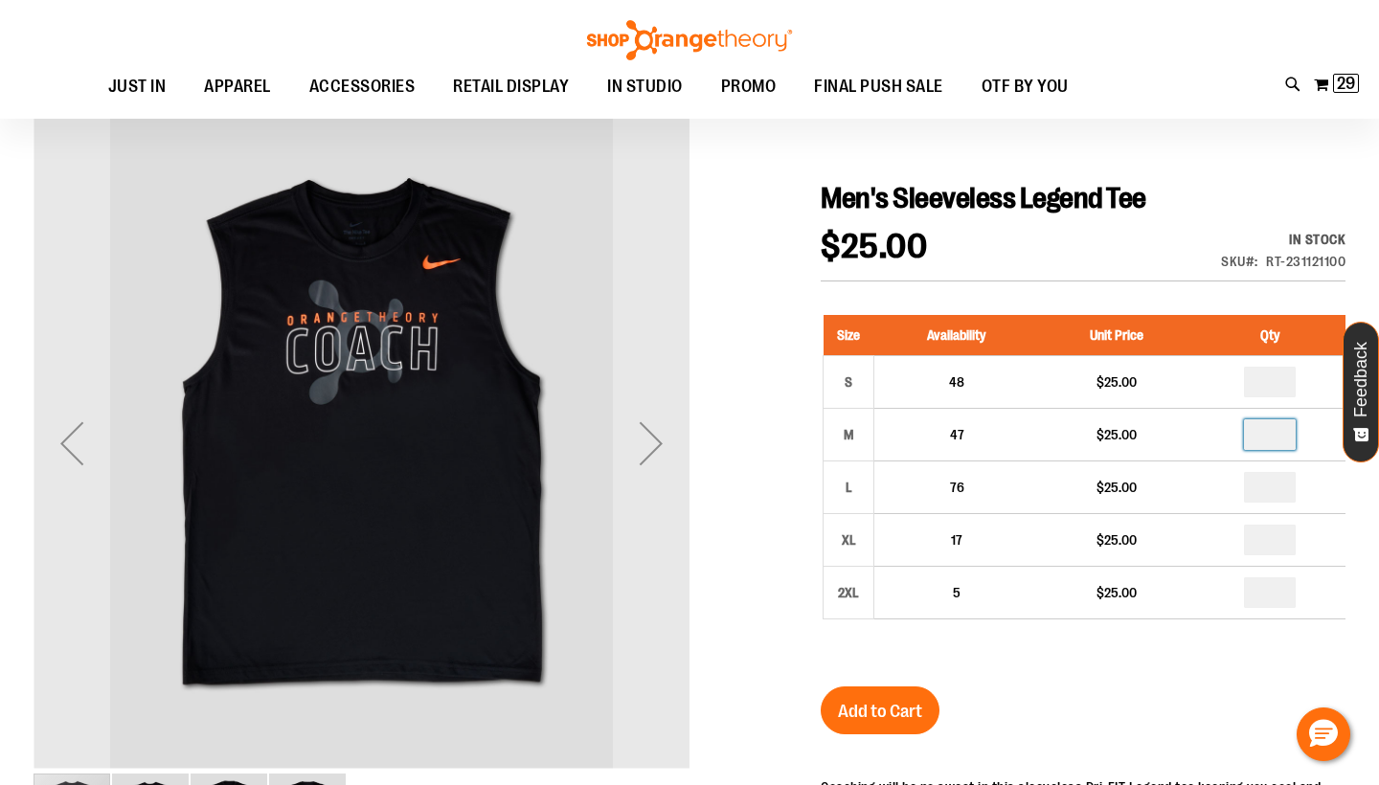
click at [894, 728] on button "Add to Cart" at bounding box center [880, 711] width 119 height 48
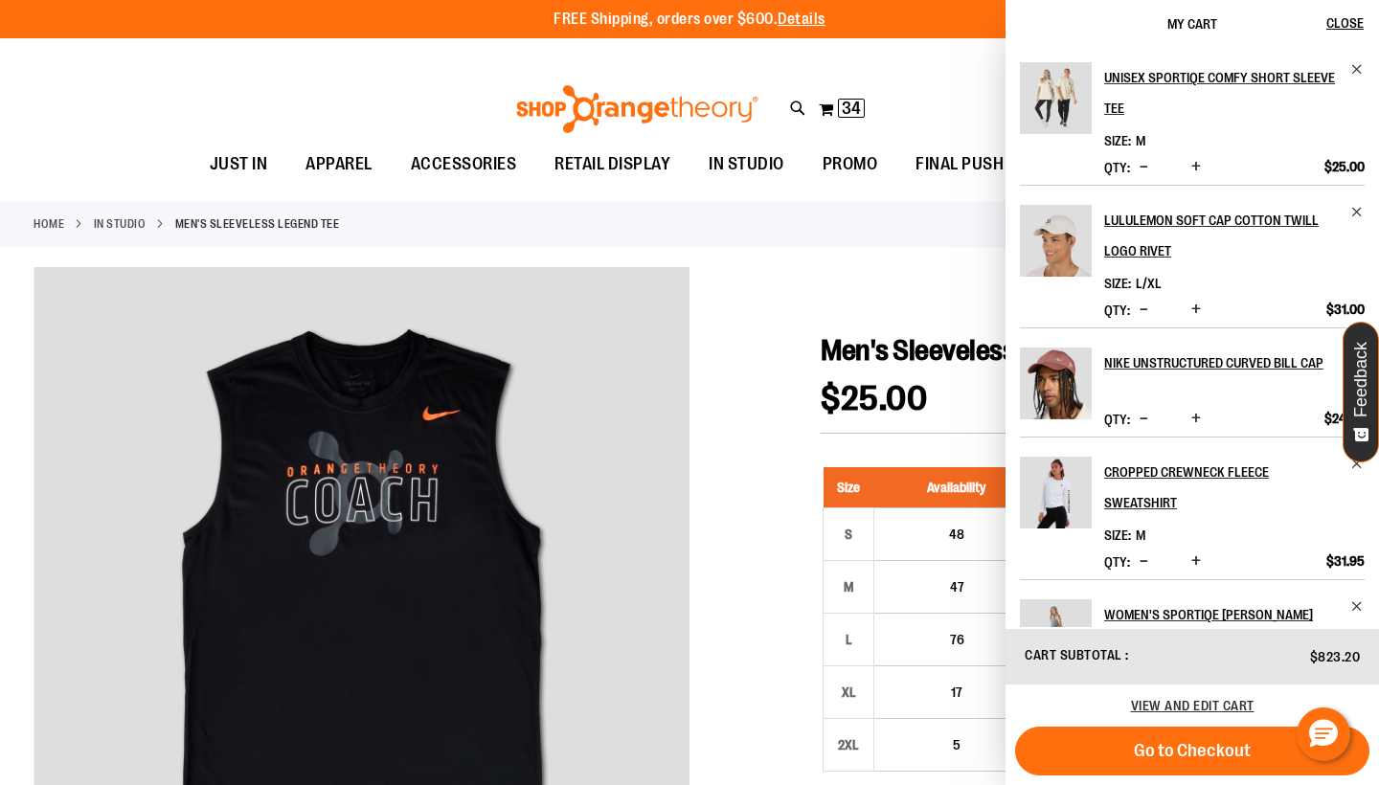
scroll to position [0, 0]
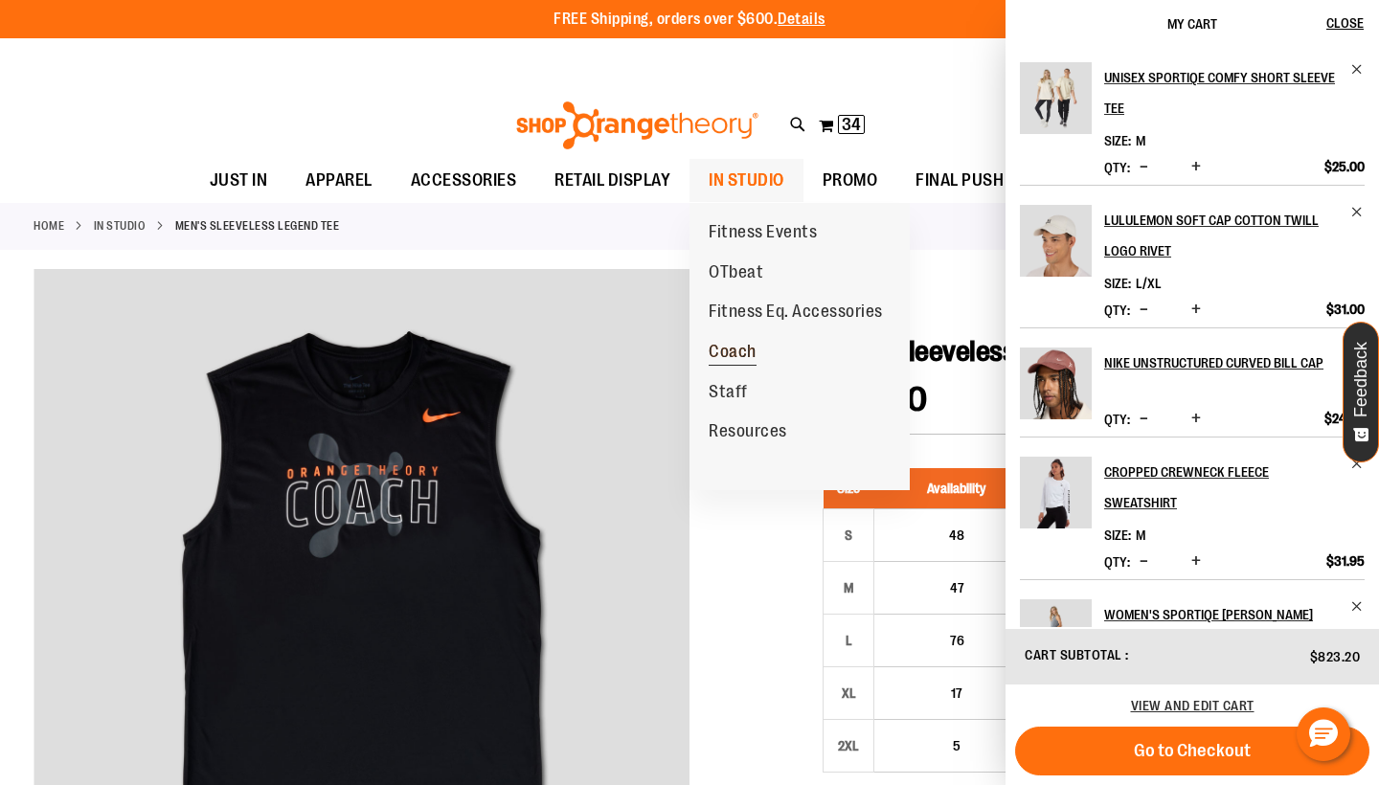
click at [737, 364] on link "Coach" at bounding box center [733, 352] width 86 height 40
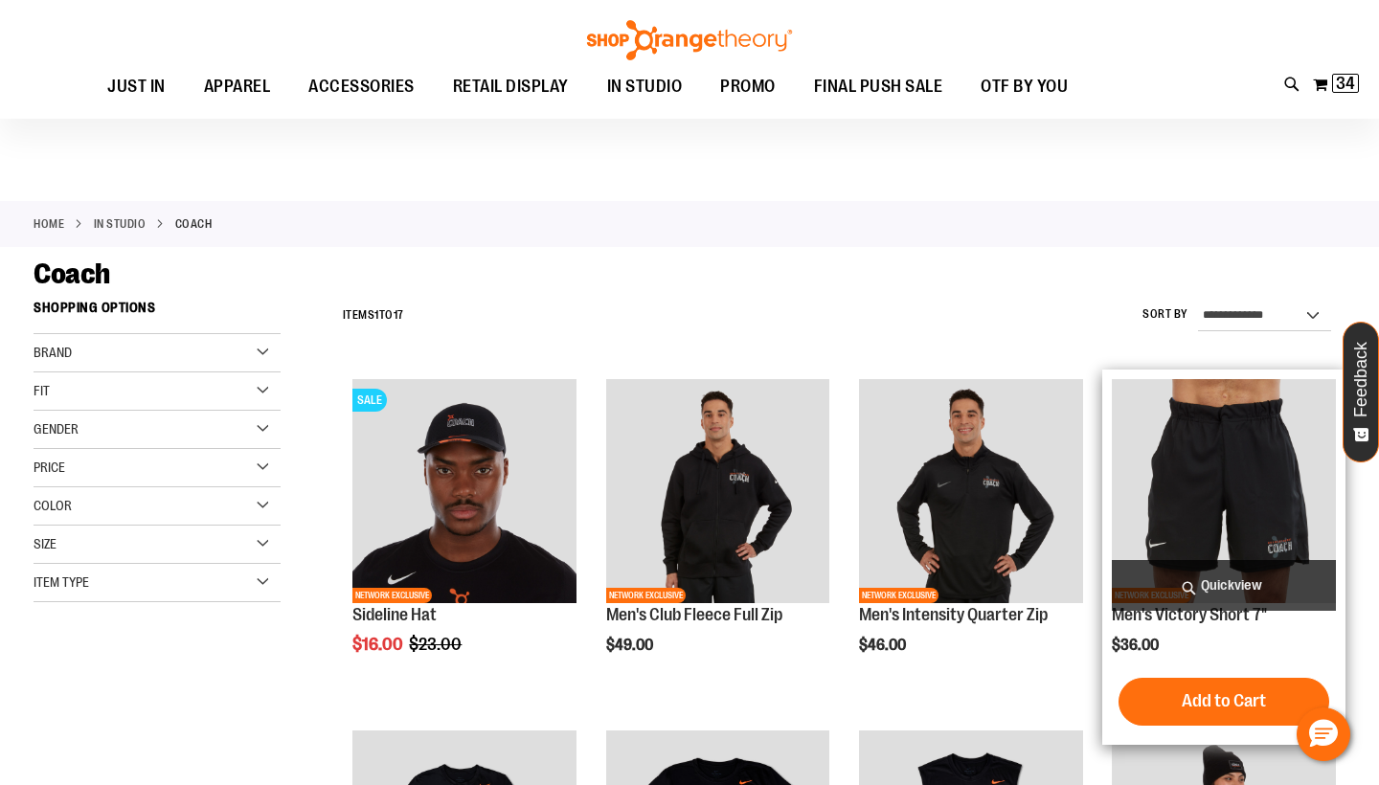
scroll to position [160, 0]
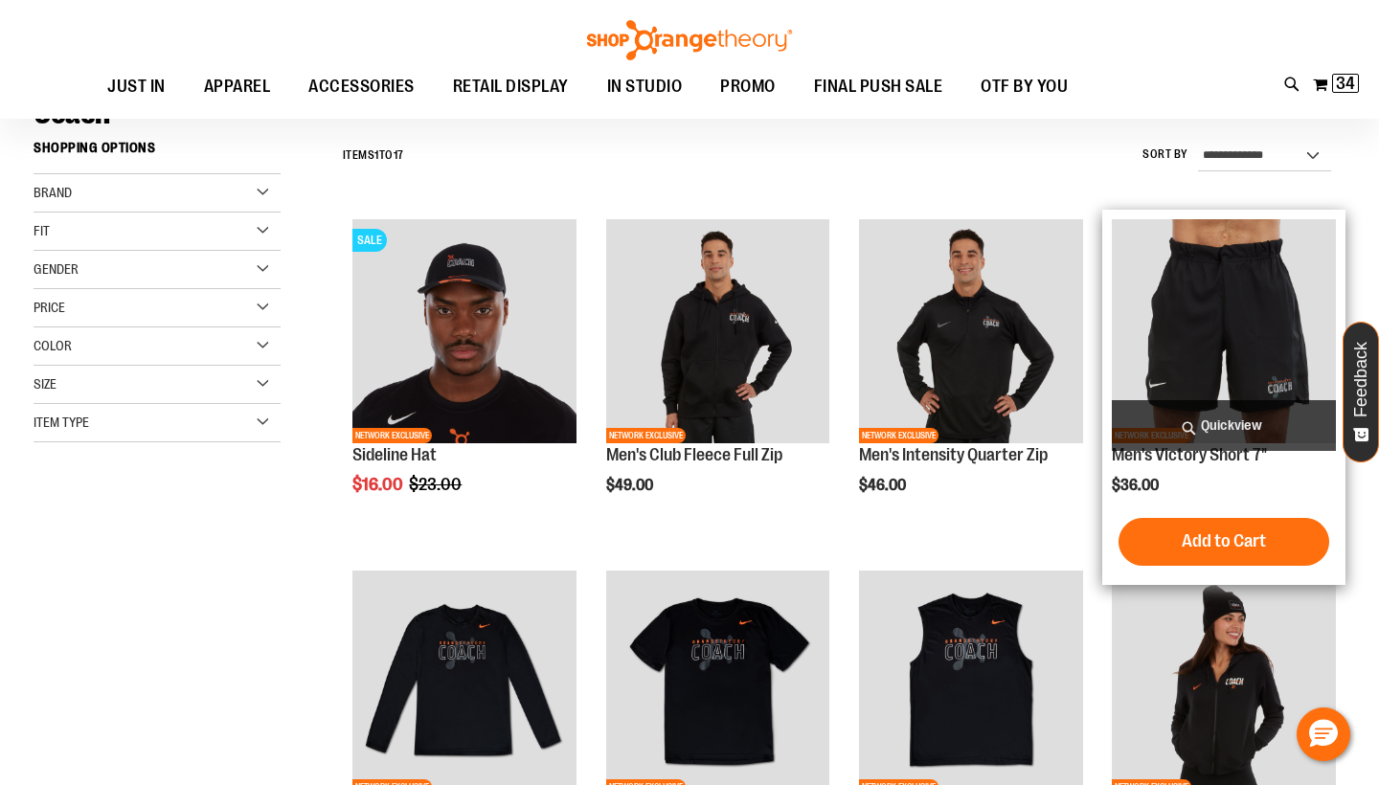
click at [1234, 340] on img "product" at bounding box center [1224, 331] width 224 height 224
click at [1234, 336] on img "product" at bounding box center [1224, 331] width 224 height 224
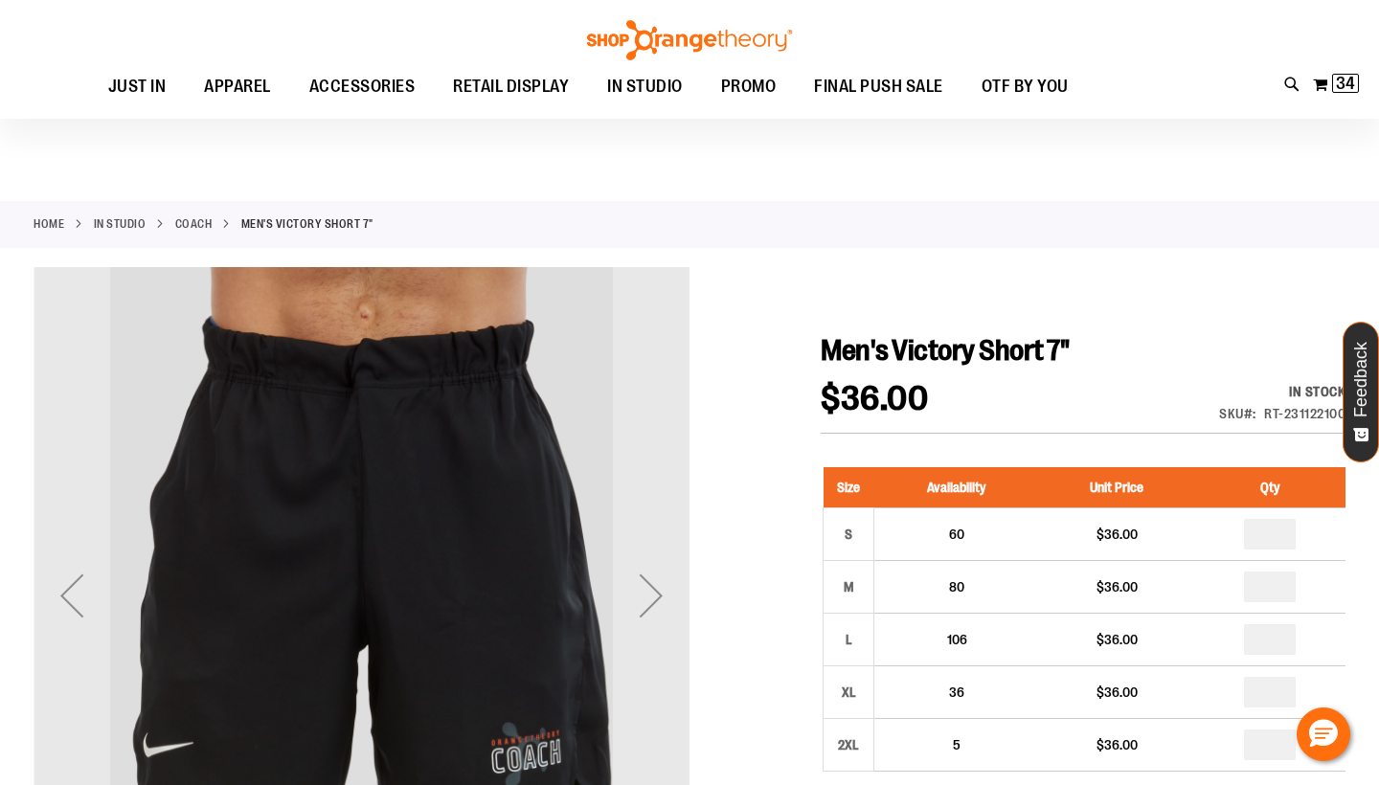
scroll to position [80, 0]
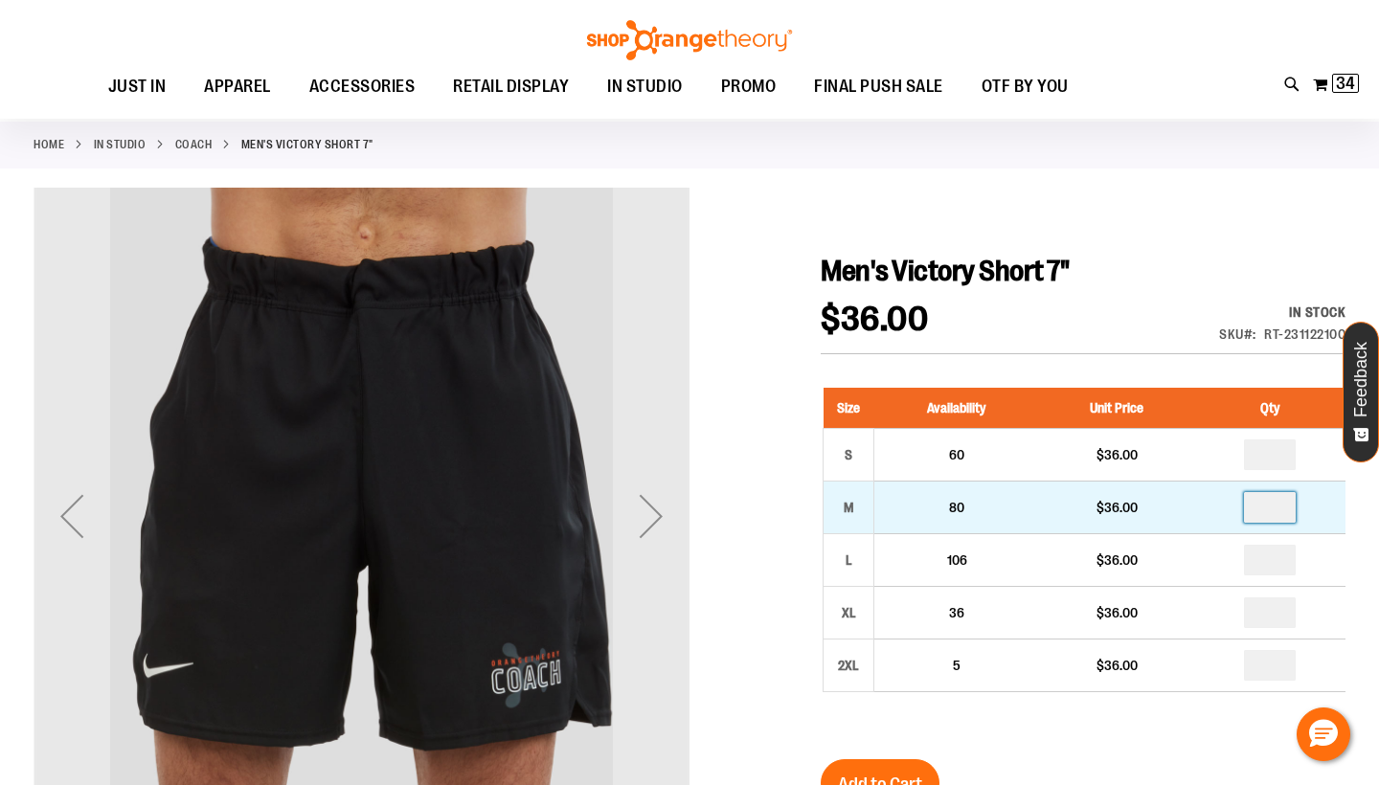
click at [1282, 505] on input "number" at bounding box center [1270, 507] width 52 height 31
type input "*"
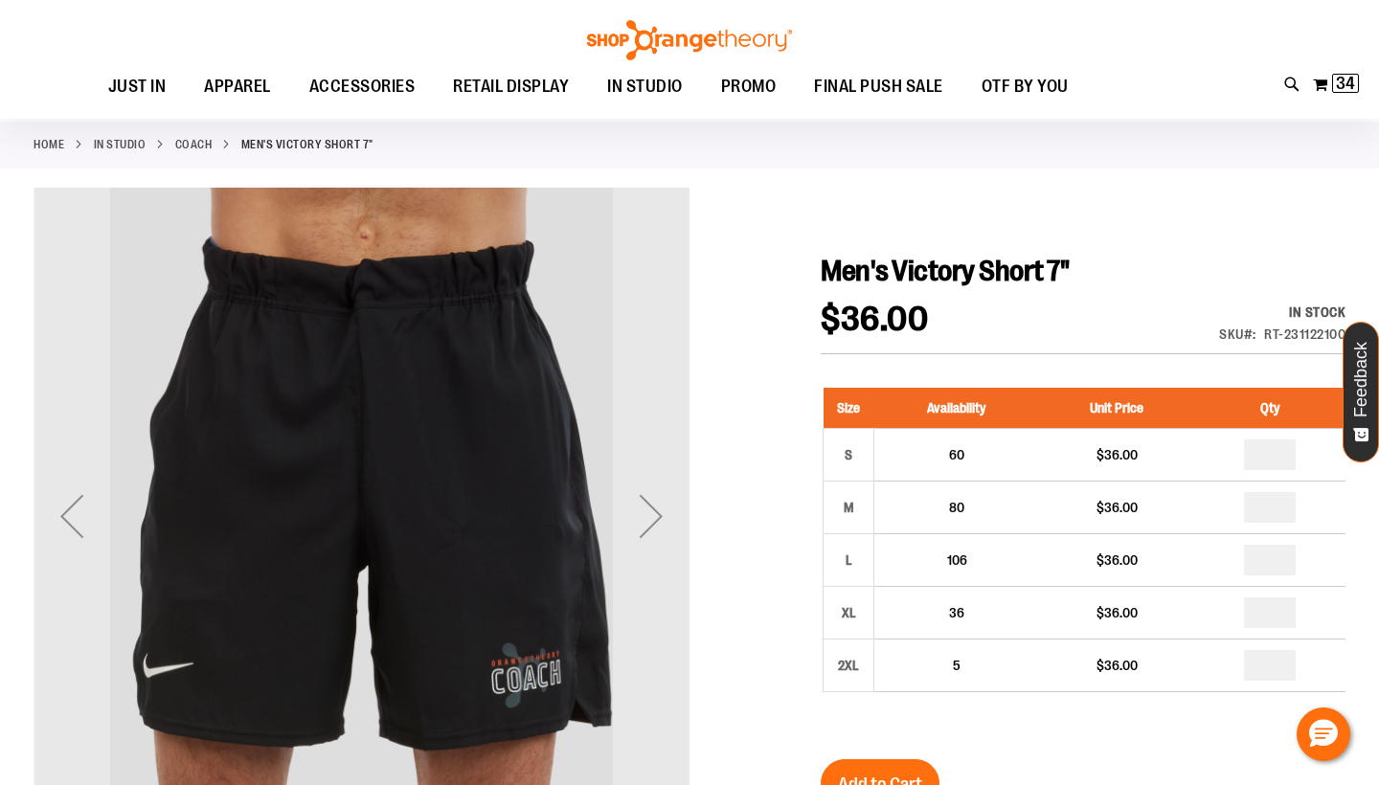
type input "*"
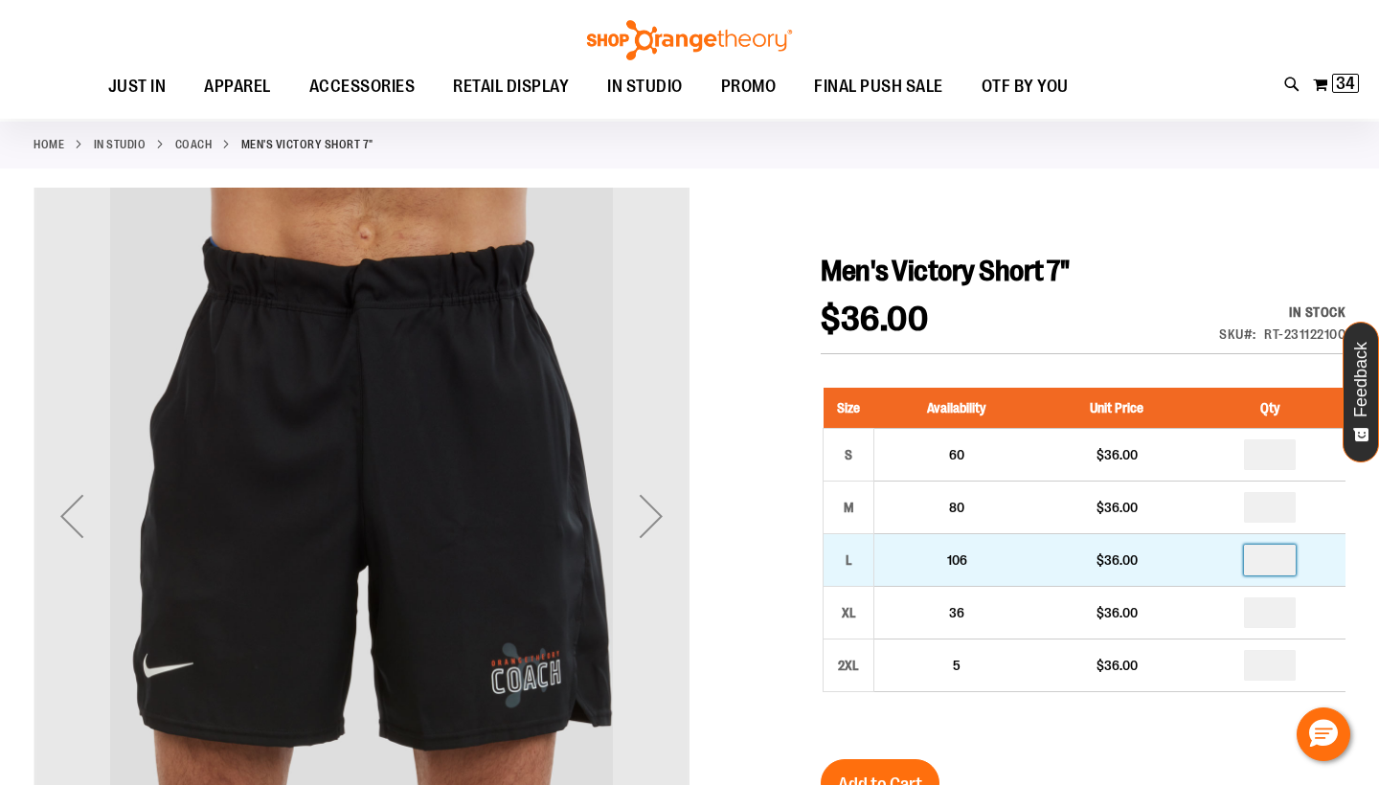
click at [1277, 557] on input "number" at bounding box center [1270, 560] width 52 height 31
type input "*"
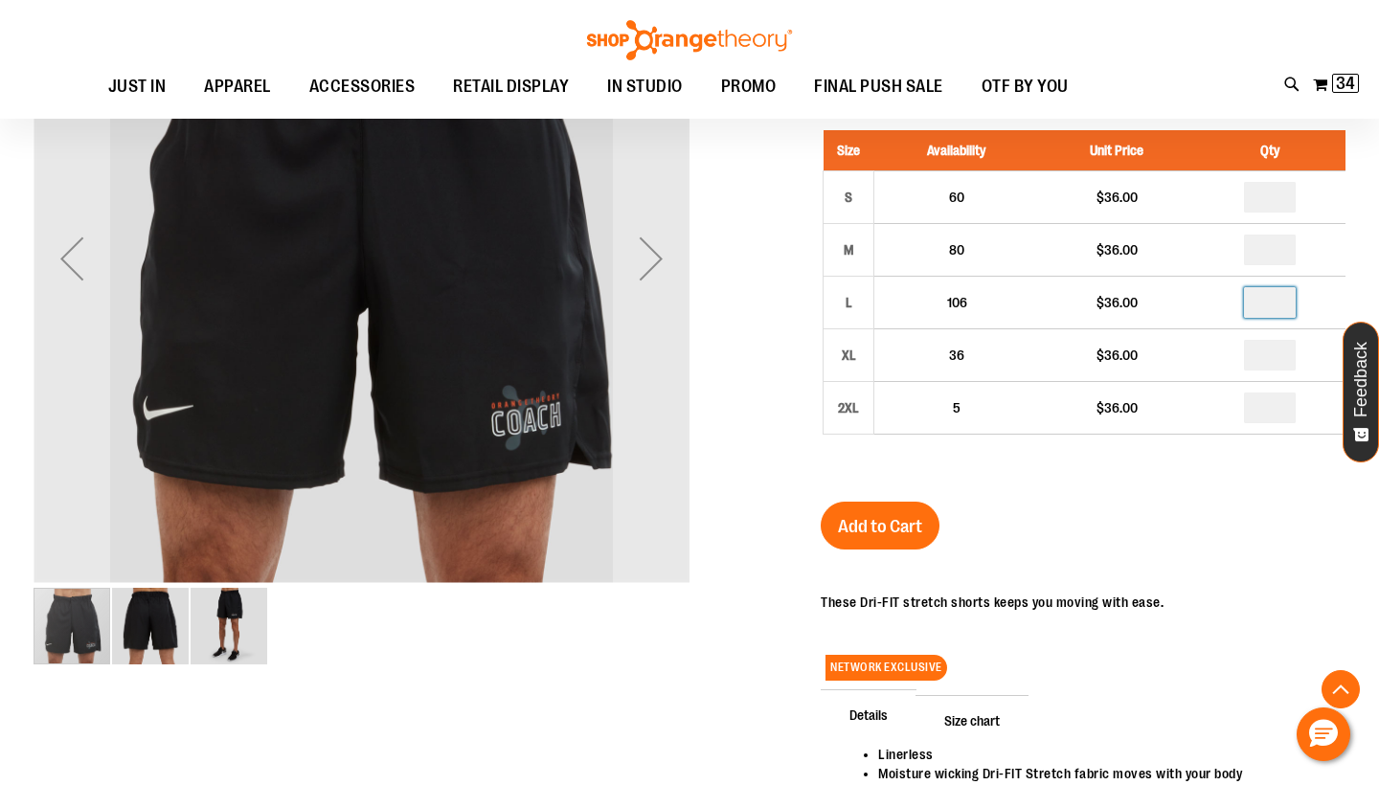
scroll to position [505, 0]
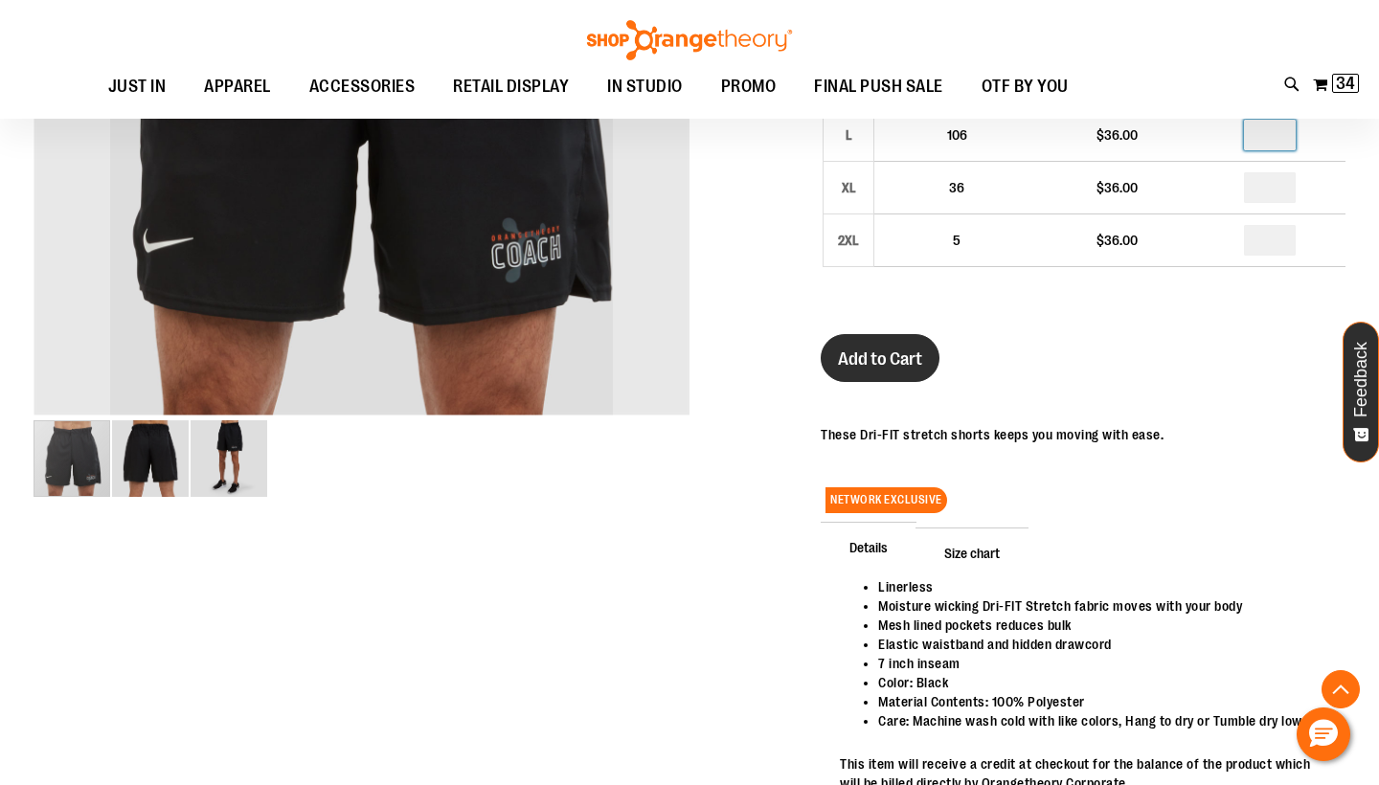
click at [888, 361] on span "Add to Cart" at bounding box center [880, 359] width 84 height 21
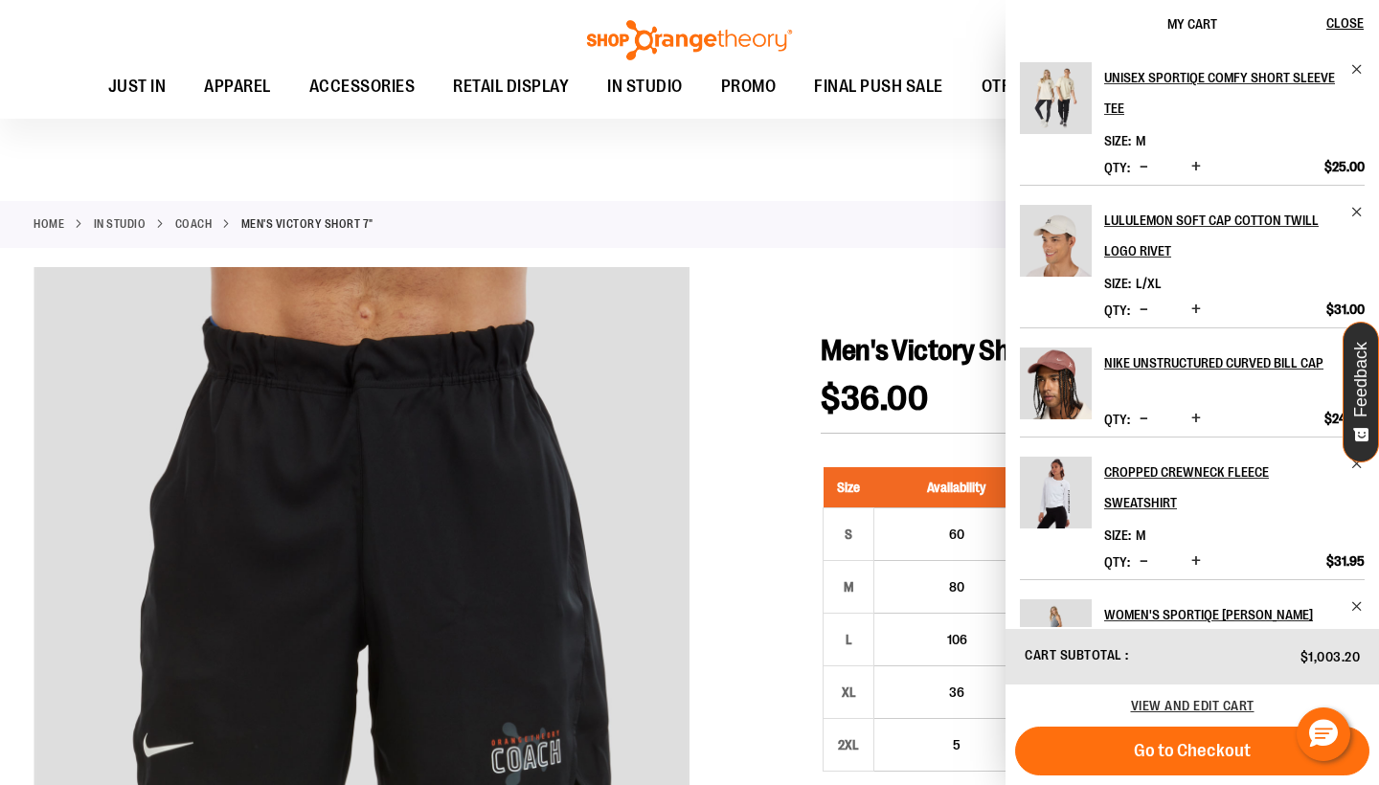
scroll to position [0, 0]
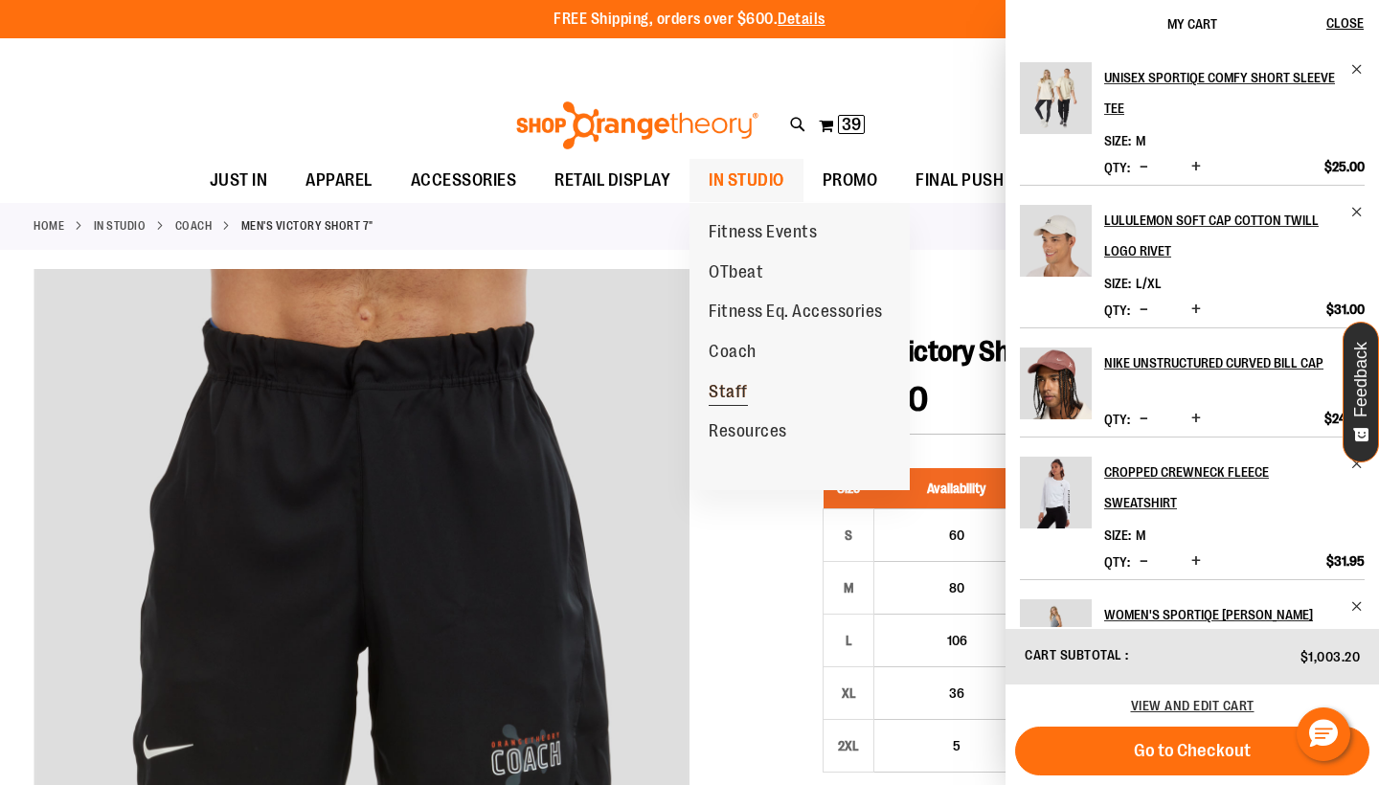
click at [737, 382] on span "Staff" at bounding box center [728, 394] width 39 height 24
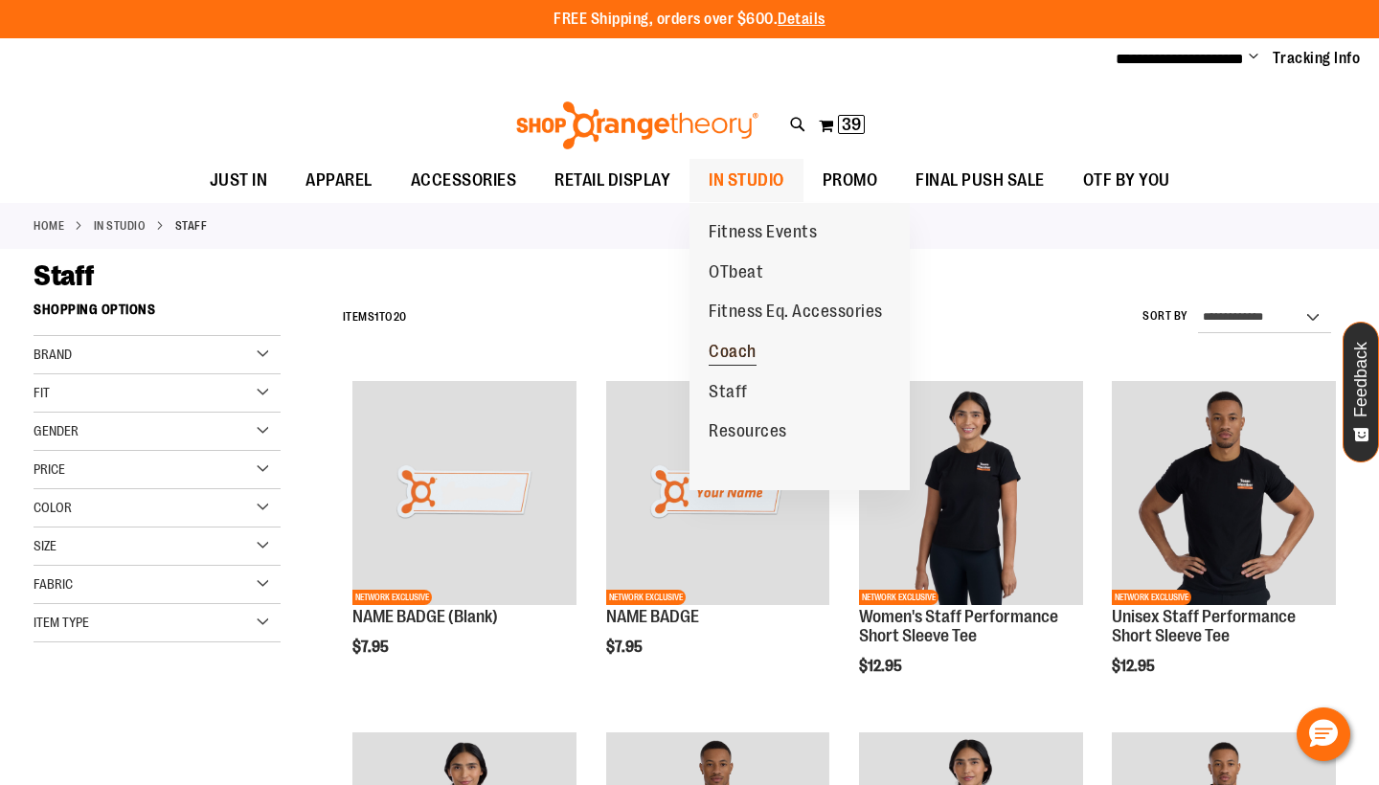
click at [746, 348] on span "Coach" at bounding box center [733, 354] width 48 height 24
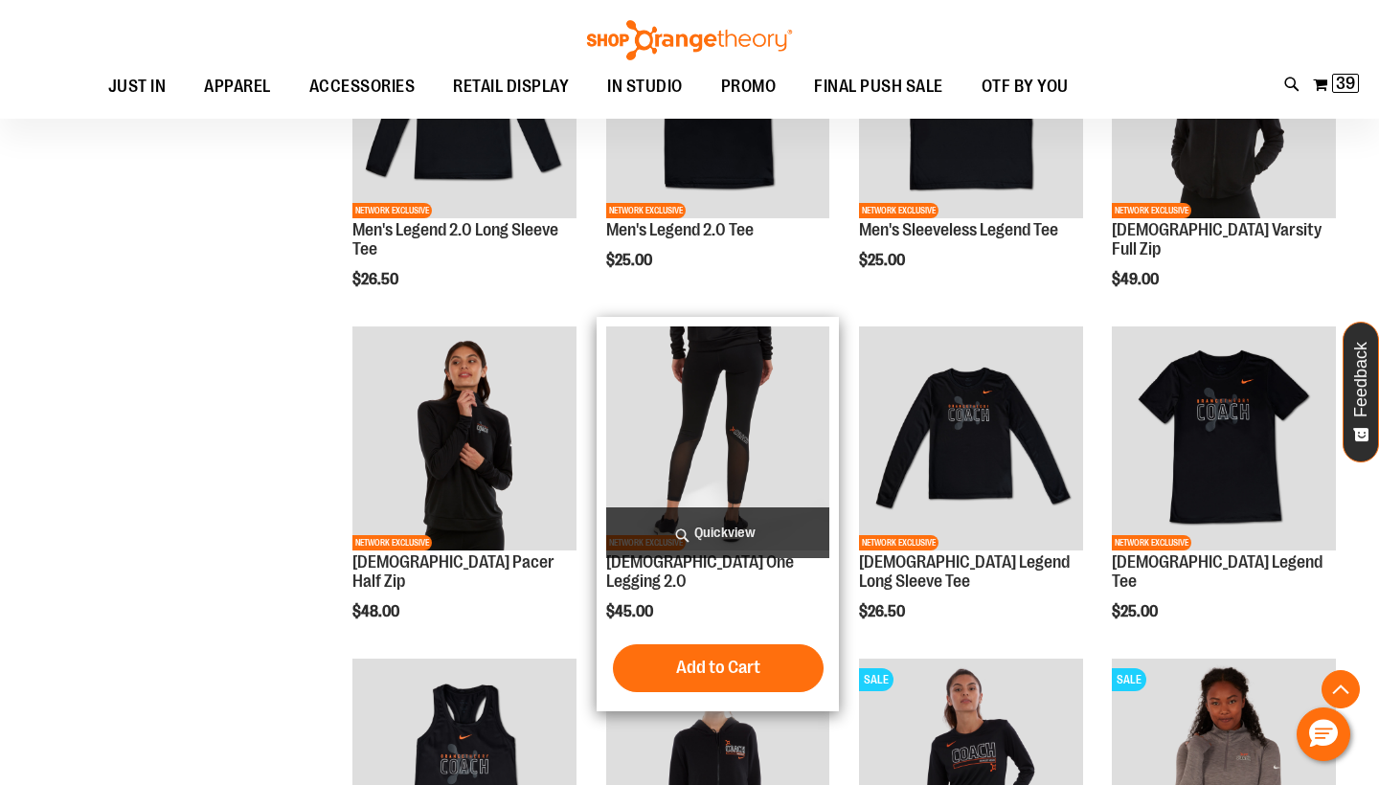
scroll to position [661, 0]
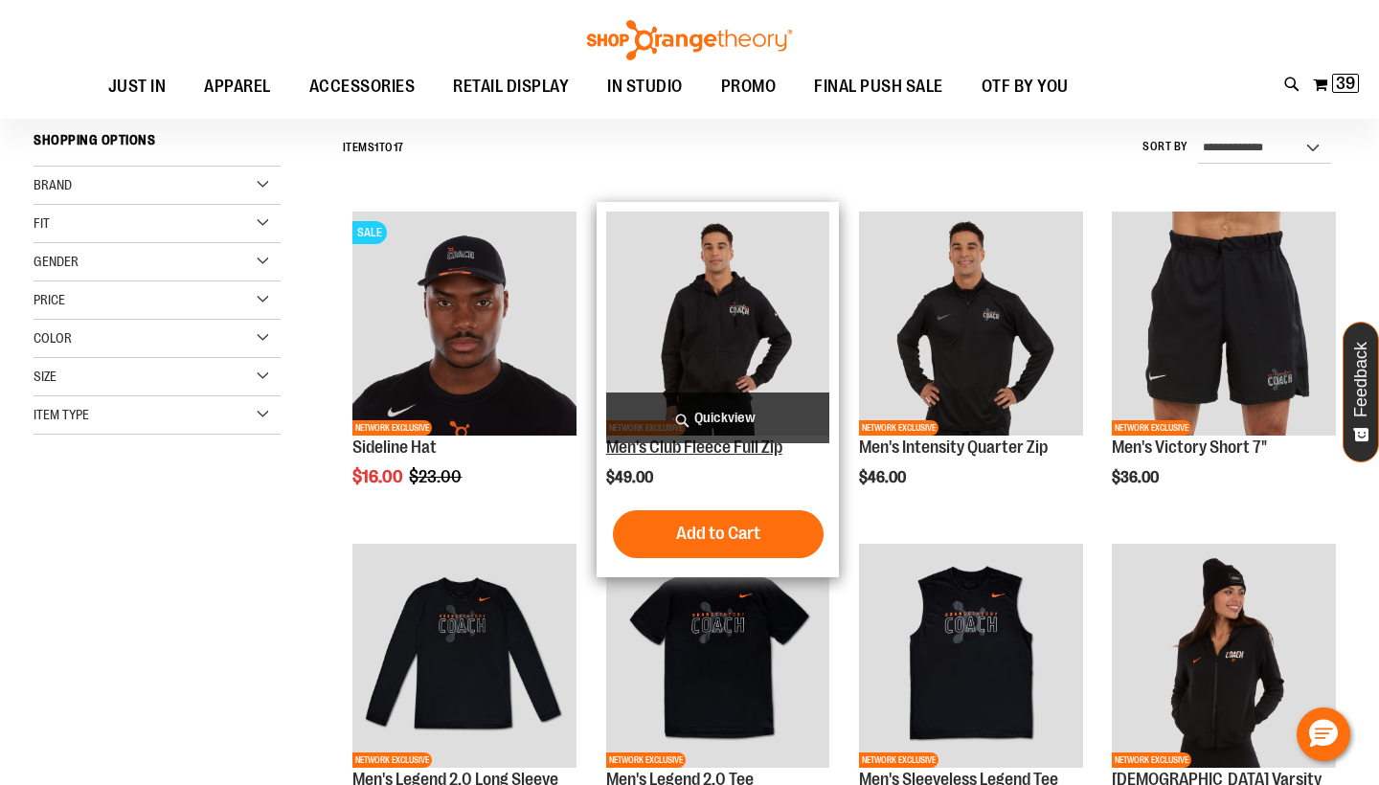
scroll to position [119, 0]
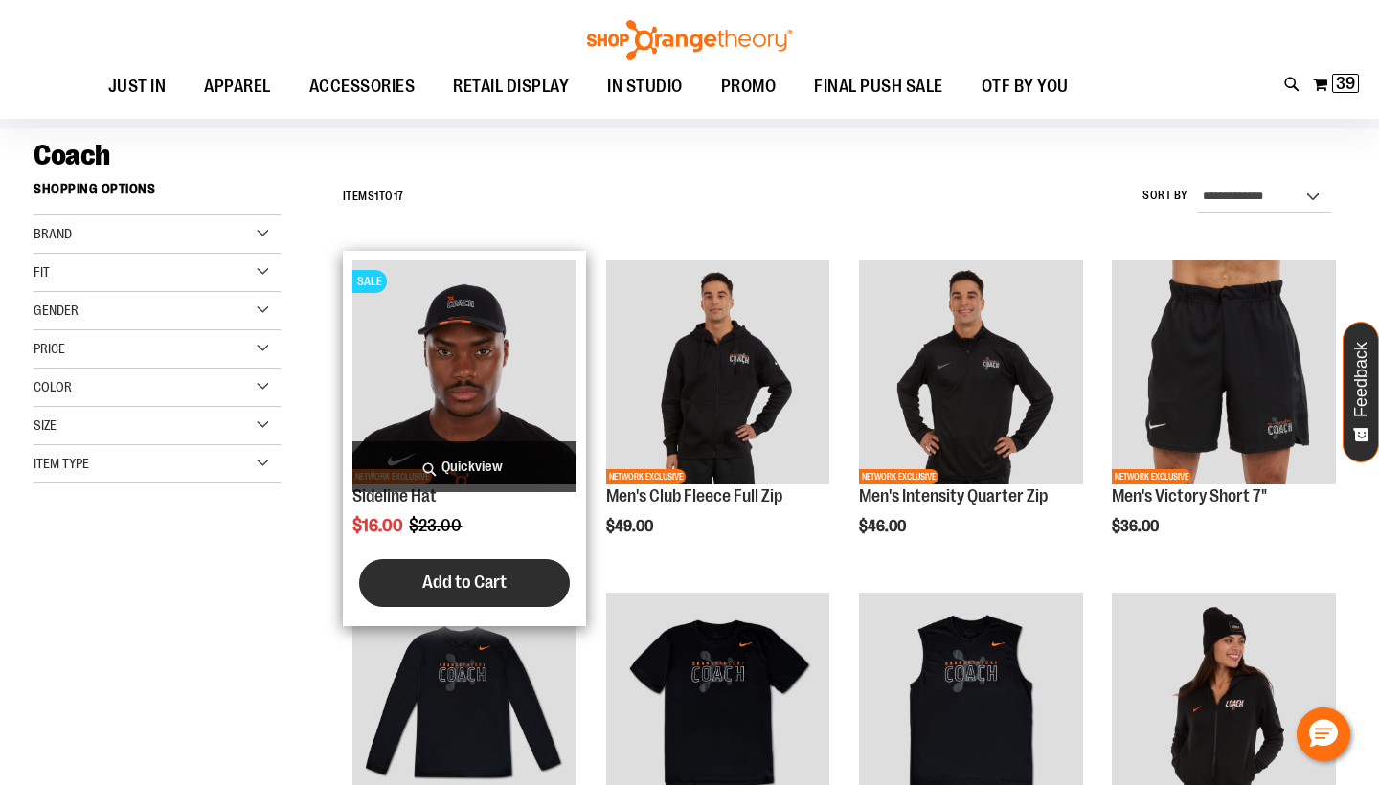
click at [490, 592] on span "Add to Cart" at bounding box center [464, 582] width 84 height 21
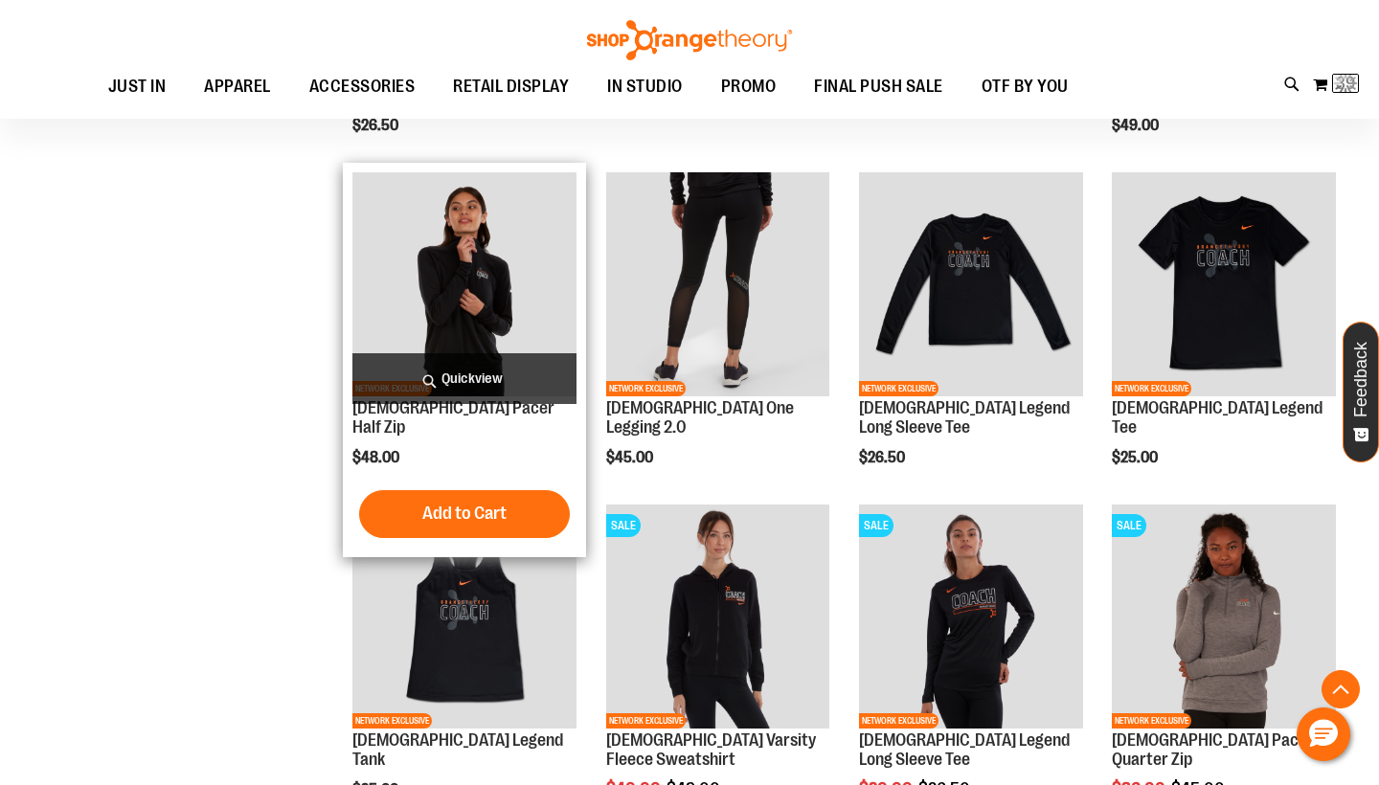
scroll to position [966, 0]
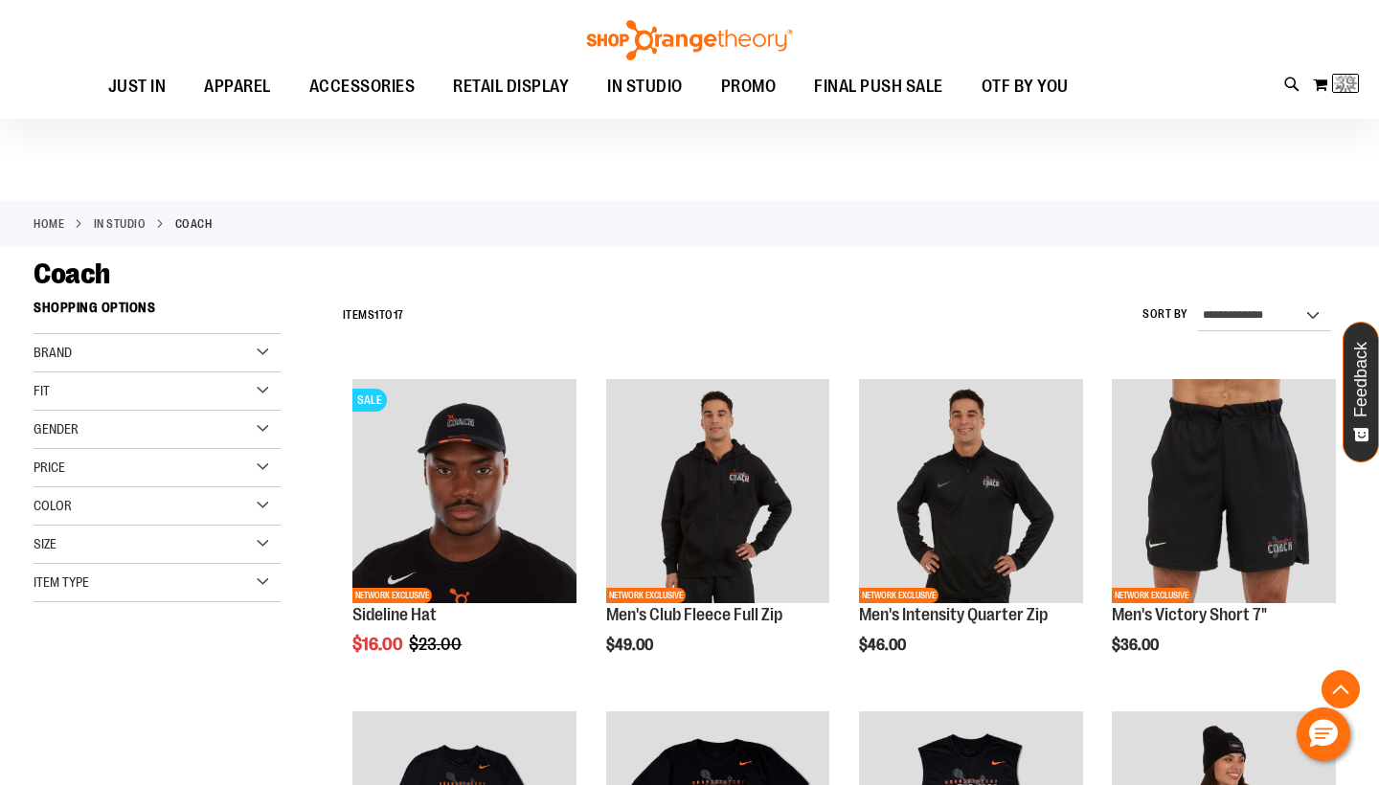
scroll to position [304, 0]
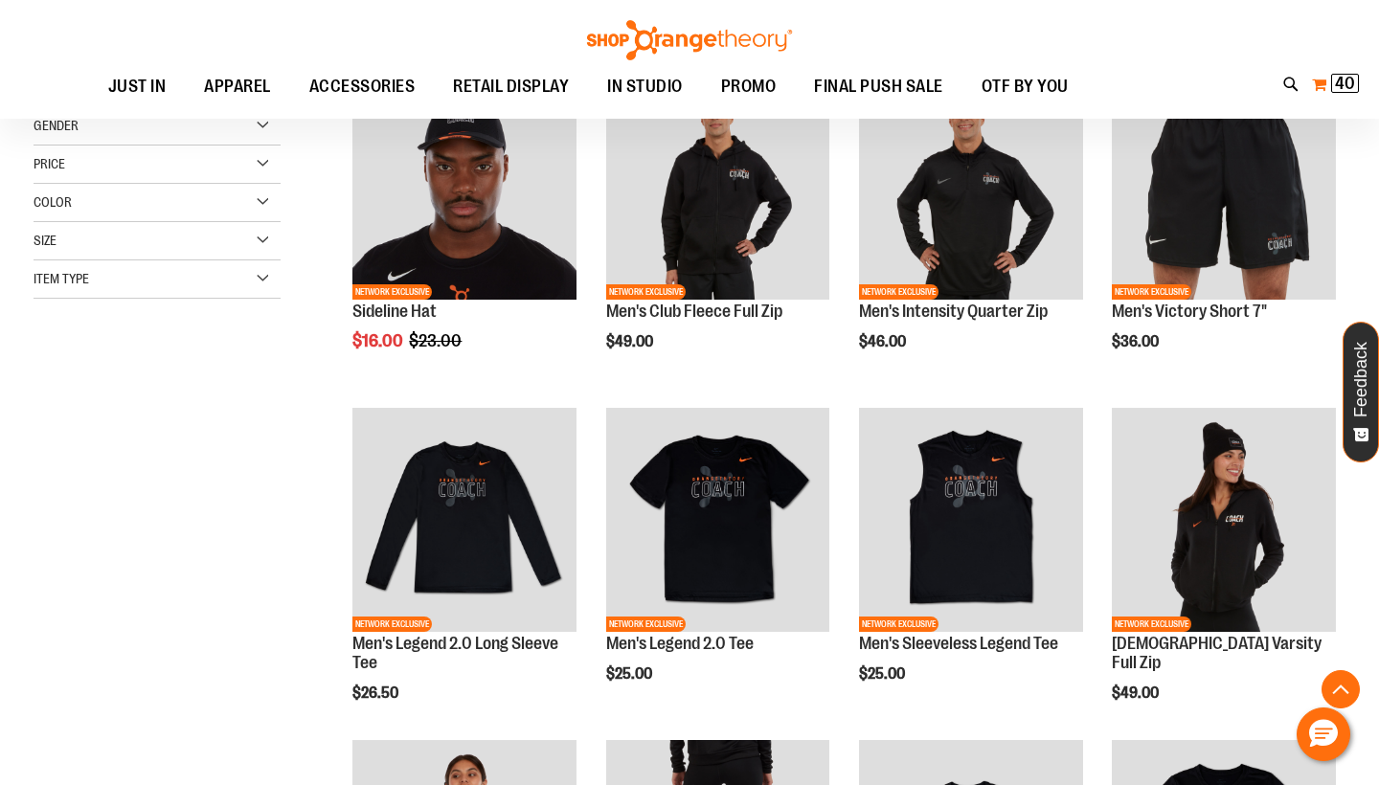
click at [1332, 88] on span "40 40 items" at bounding box center [1345, 83] width 28 height 19
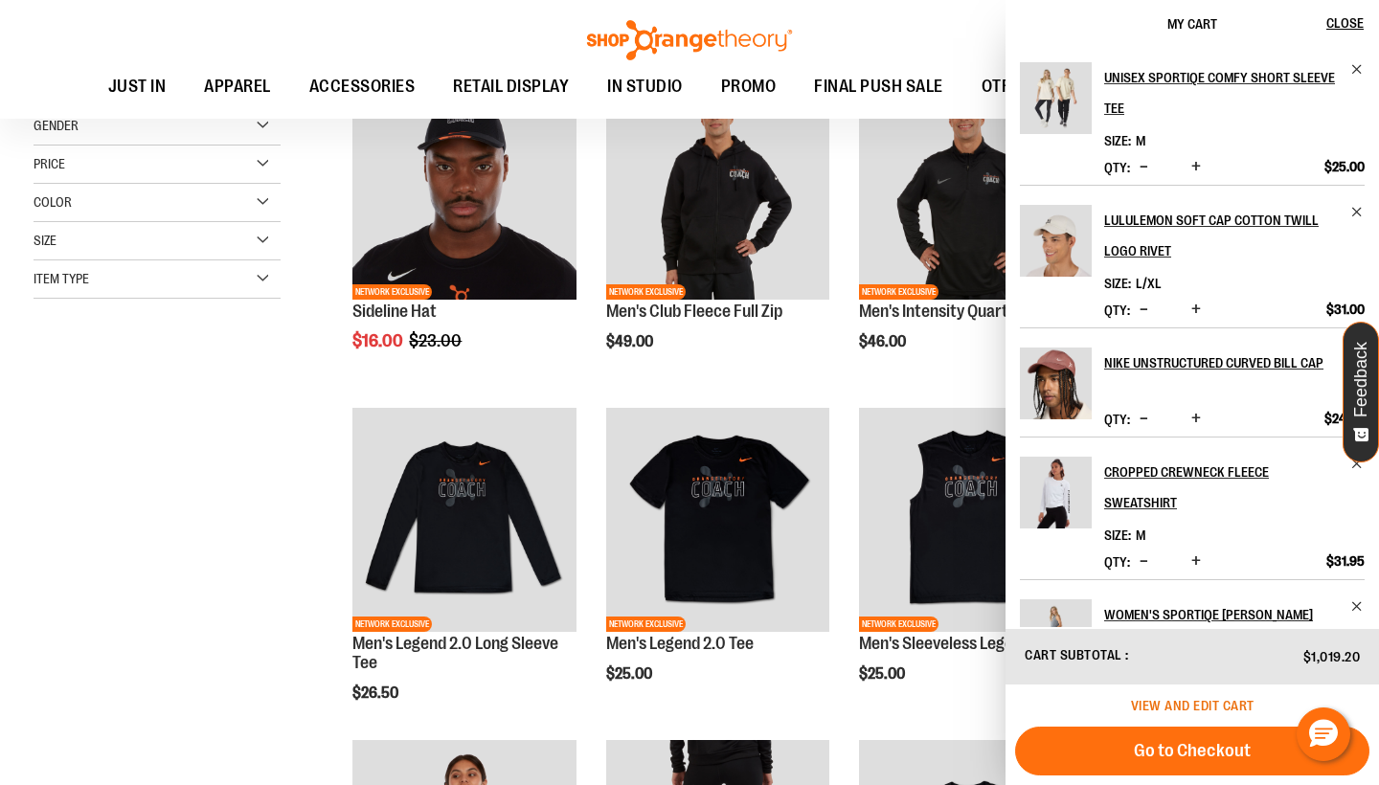
click at [1202, 700] on span "View and edit cart" at bounding box center [1193, 705] width 124 height 15
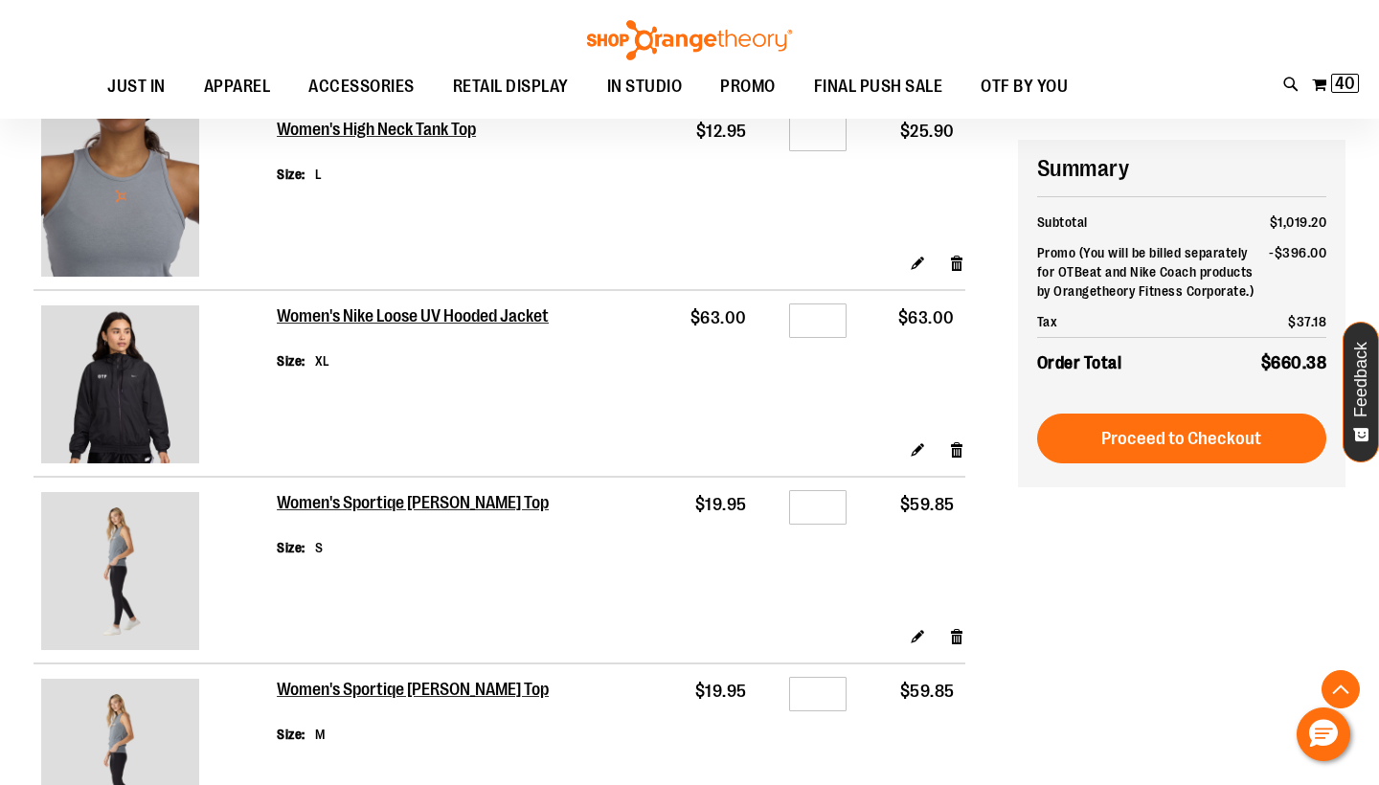
scroll to position [619, 0]
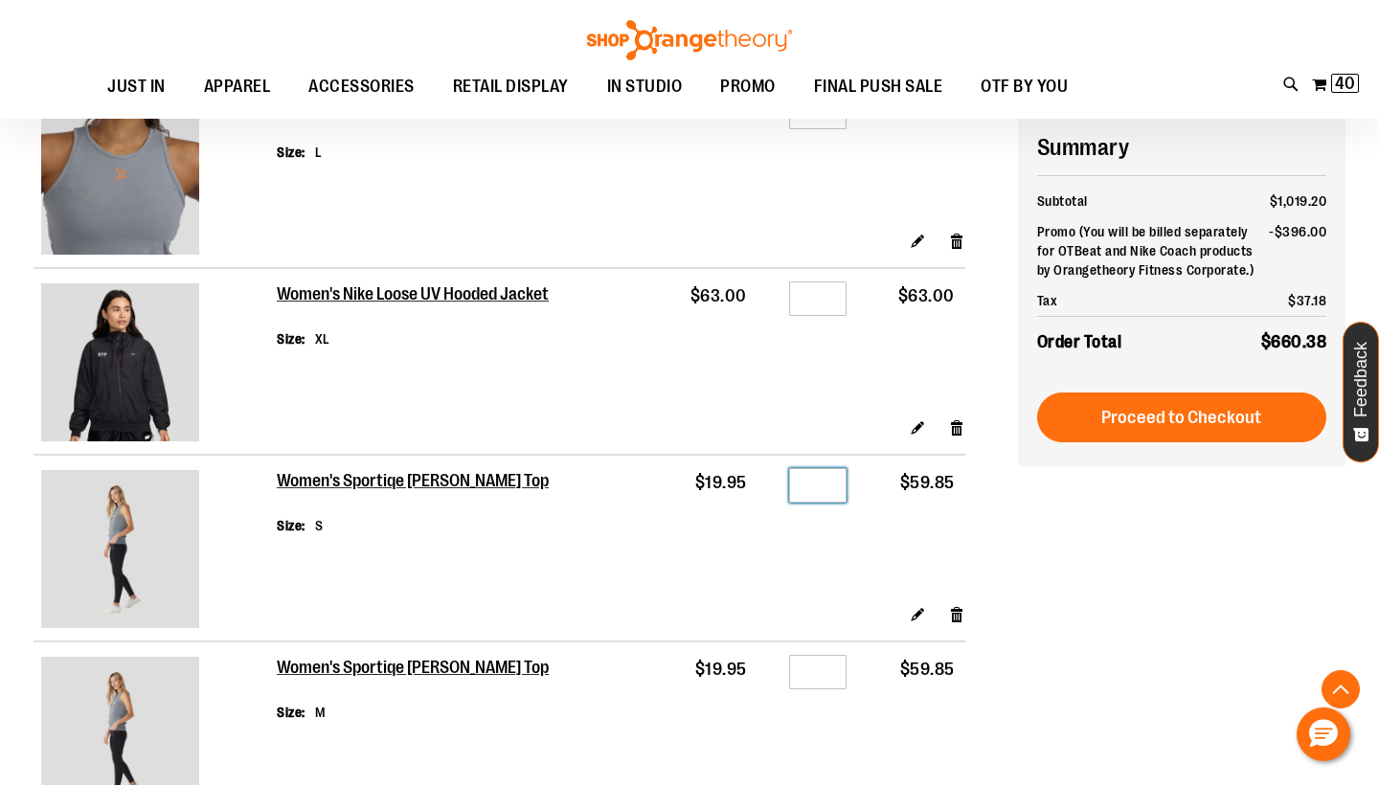
click at [839, 486] on input "*" at bounding box center [817, 485] width 57 height 34
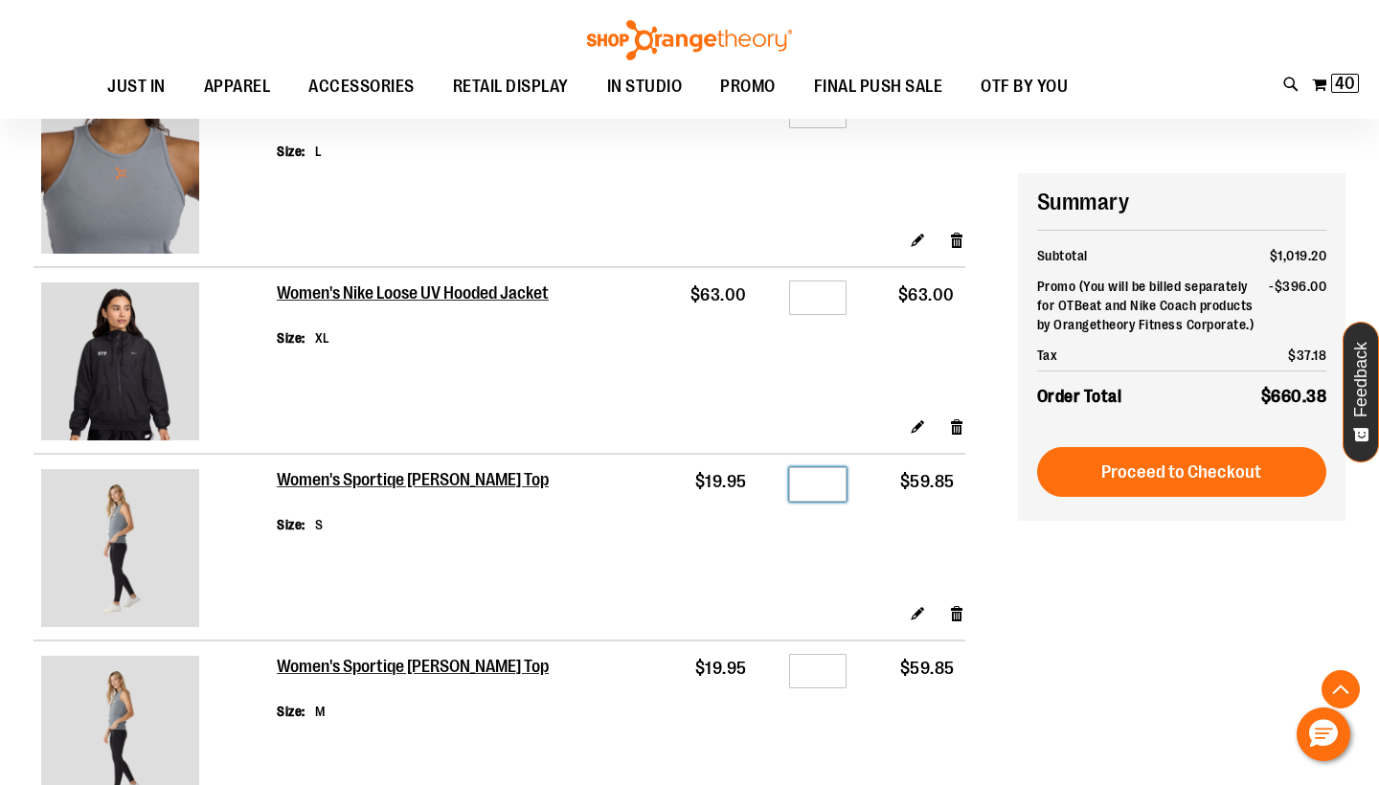
scroll to position [693, 0]
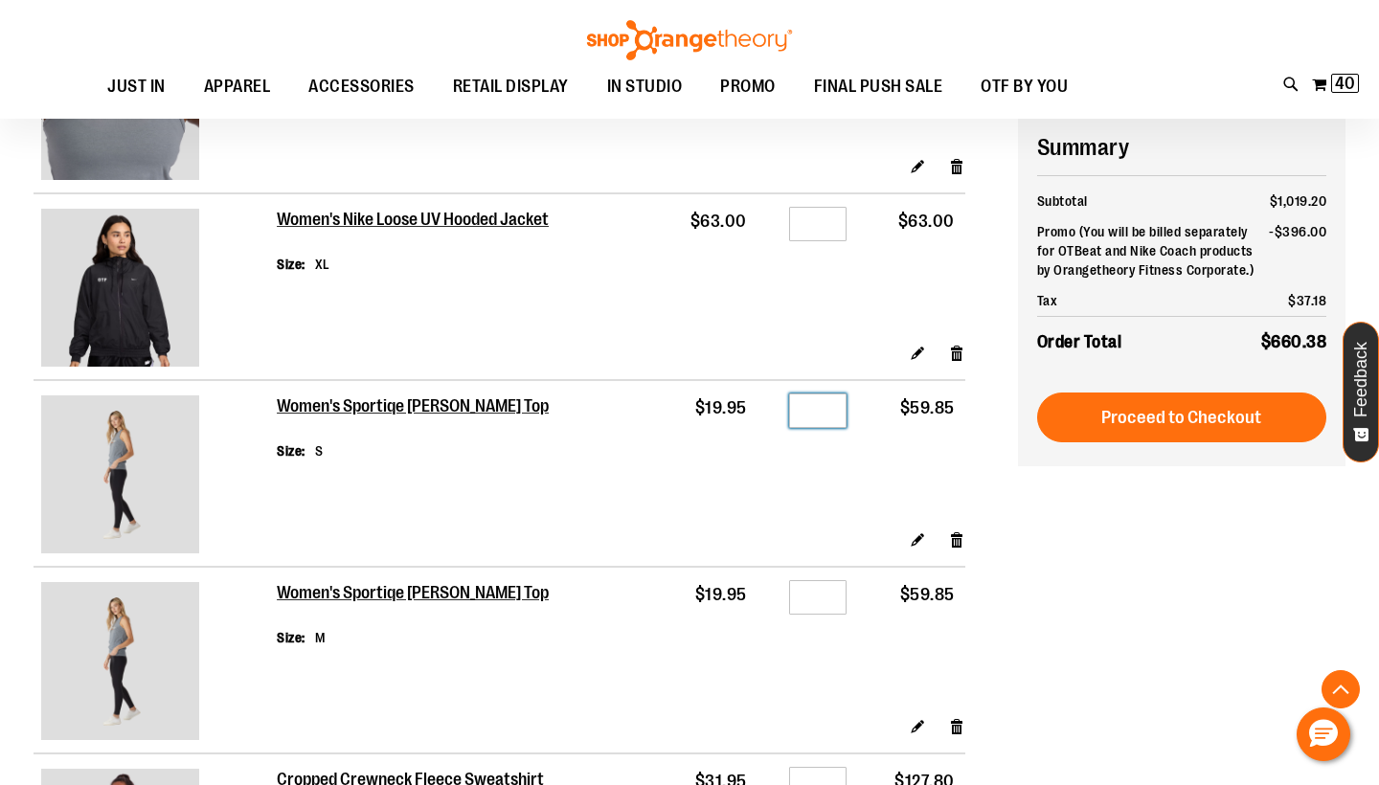
type input "*"
click at [832, 609] on input "*" at bounding box center [817, 597] width 57 height 34
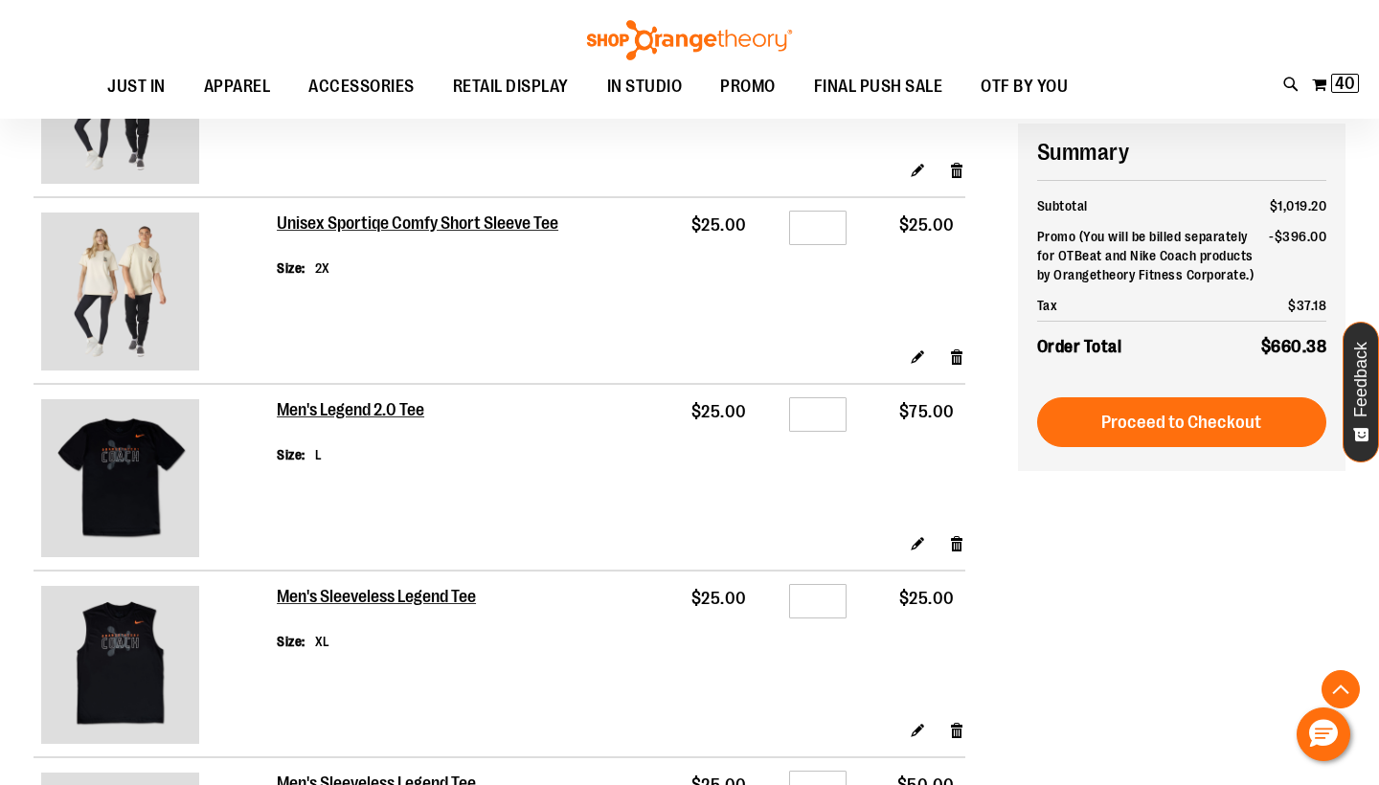
scroll to position [2189, 0]
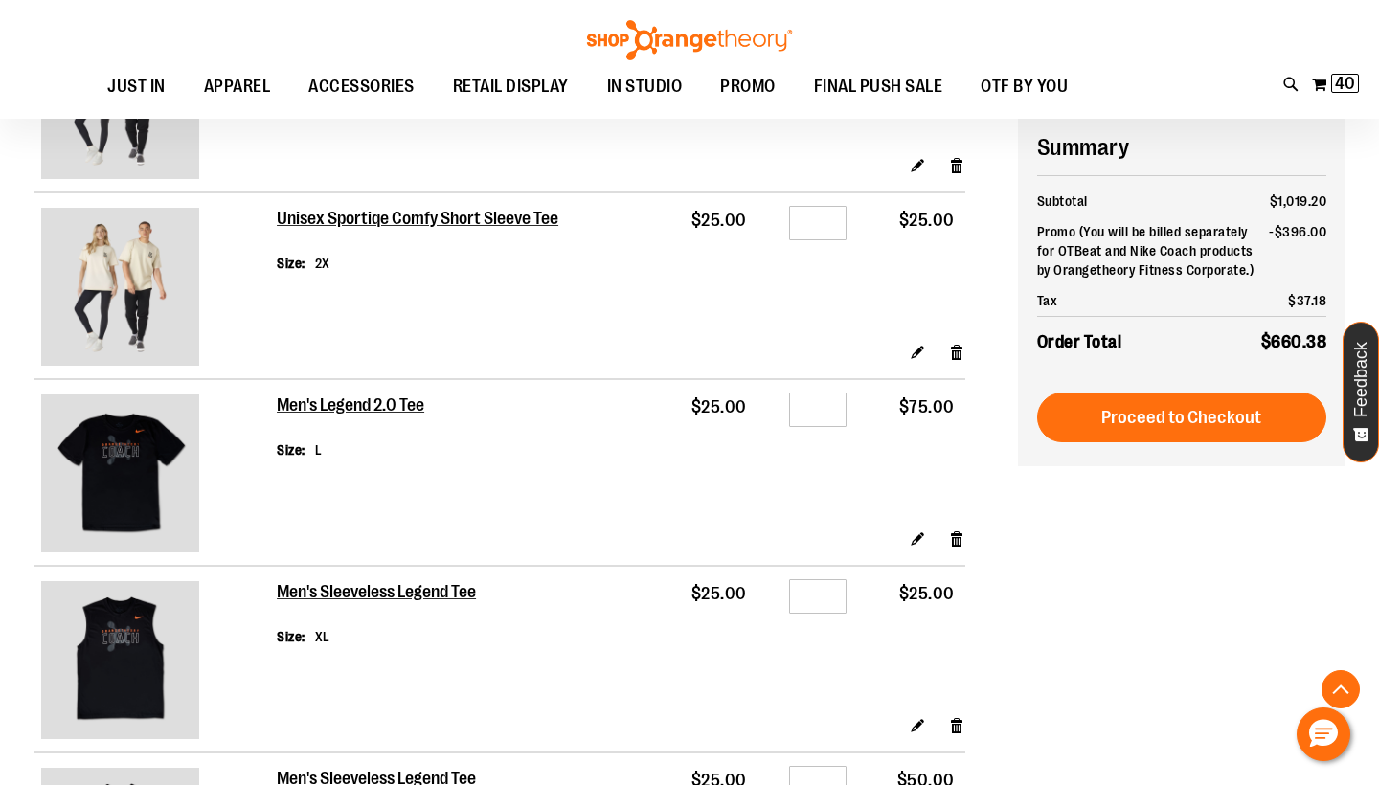
type input "*"
click at [838, 413] on input "*" at bounding box center [817, 410] width 57 height 34
type input "*"
click at [698, 529] on div "Edit Remove item" at bounding box center [621, 546] width 689 height 34
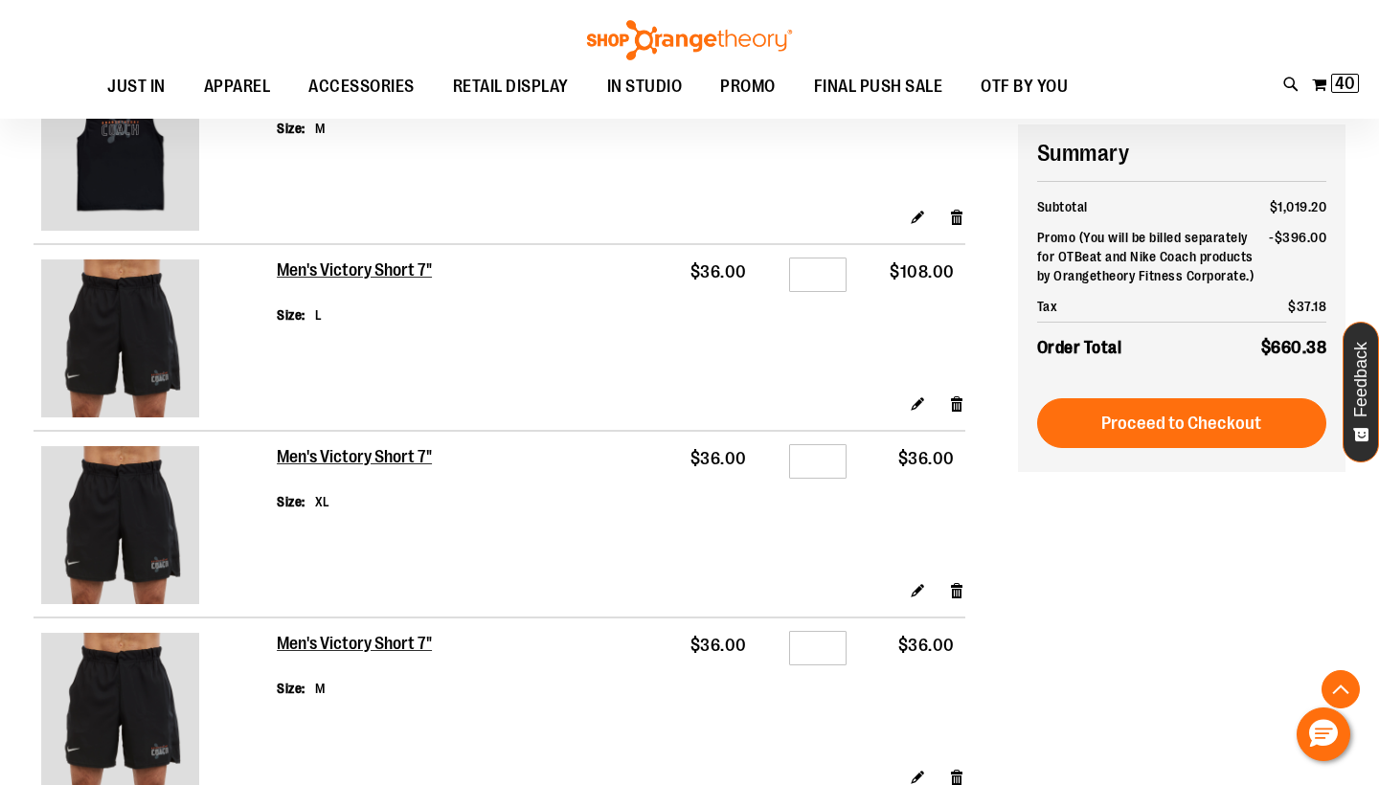
scroll to position [3075, 0]
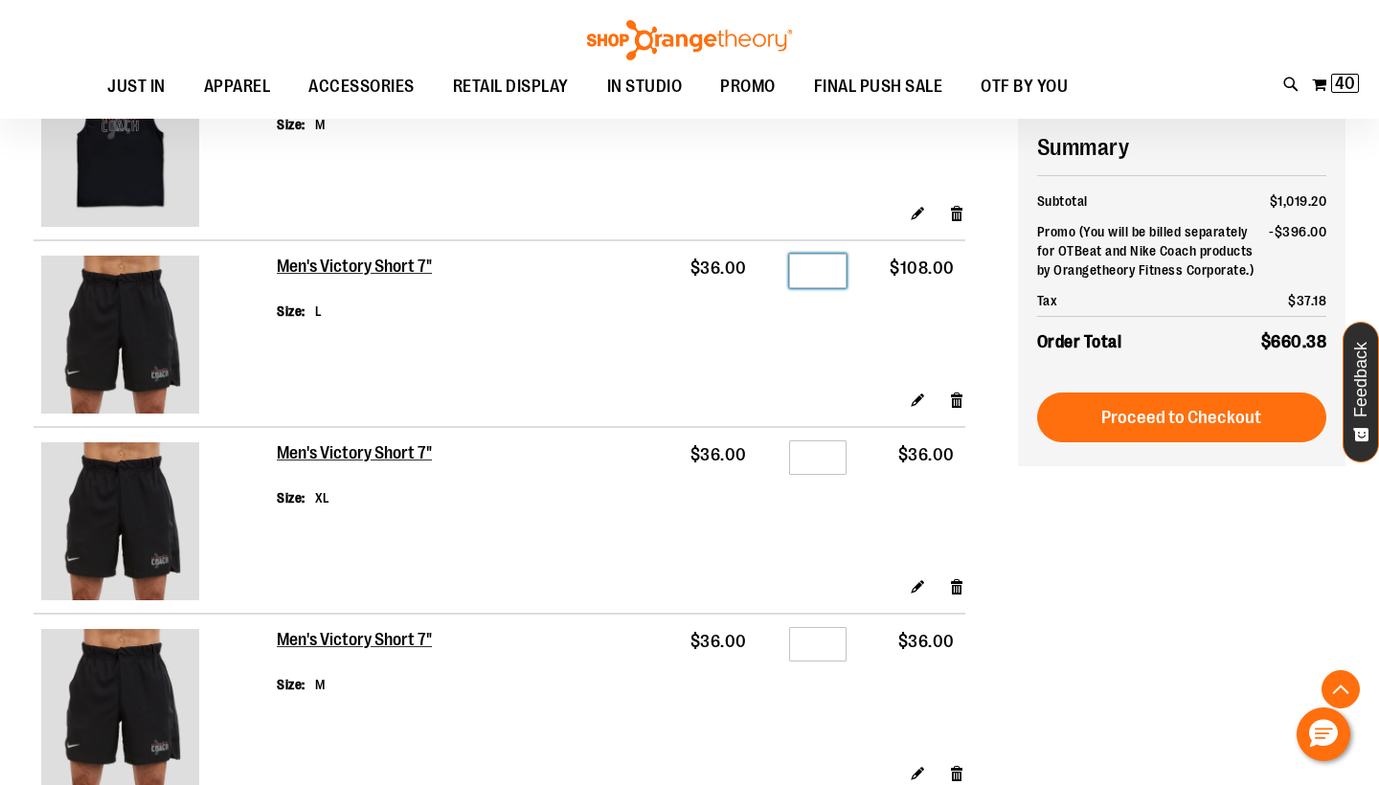
click at [831, 264] on input "*" at bounding box center [817, 271] width 57 height 34
type input "*"
click at [828, 643] on input "*" at bounding box center [817, 644] width 57 height 34
type input "*"
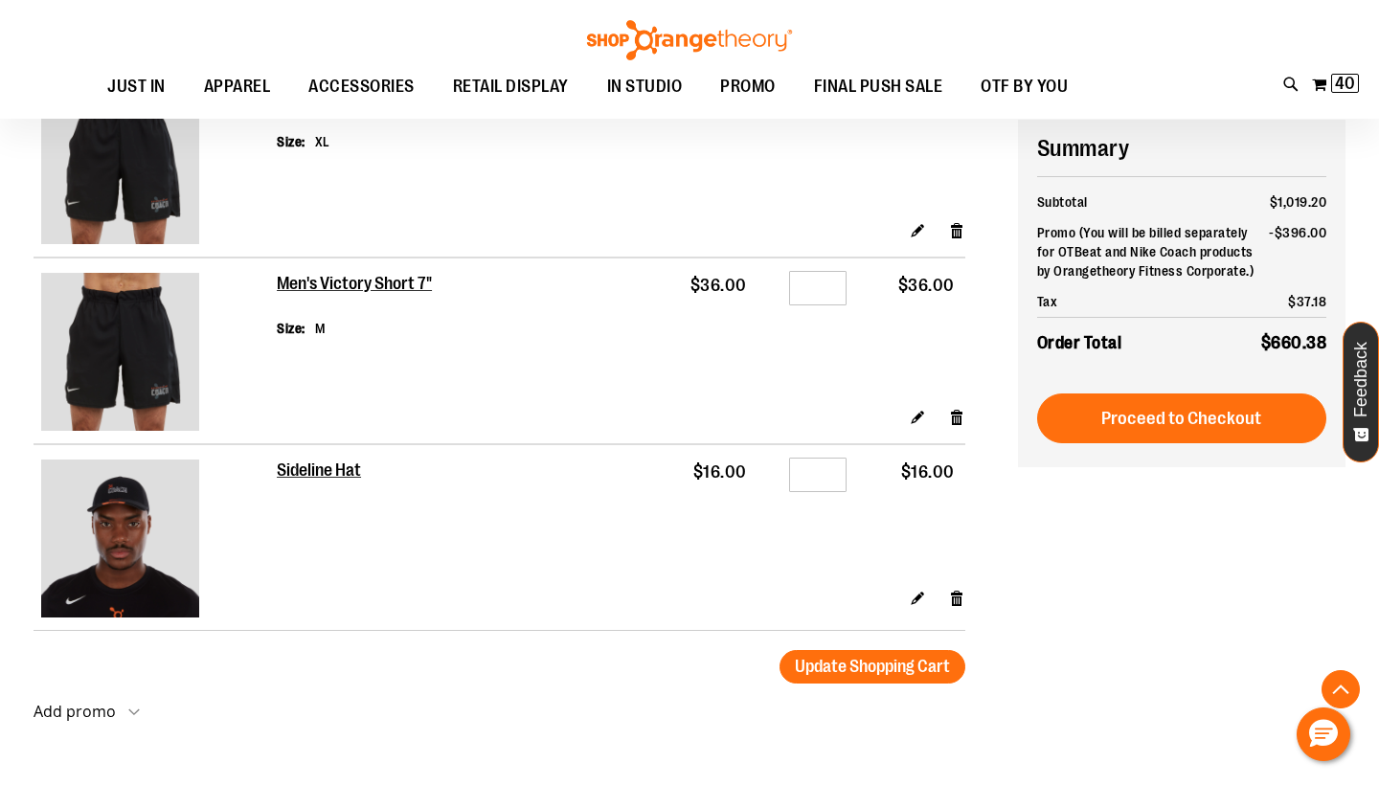
scroll to position [3433, 0]
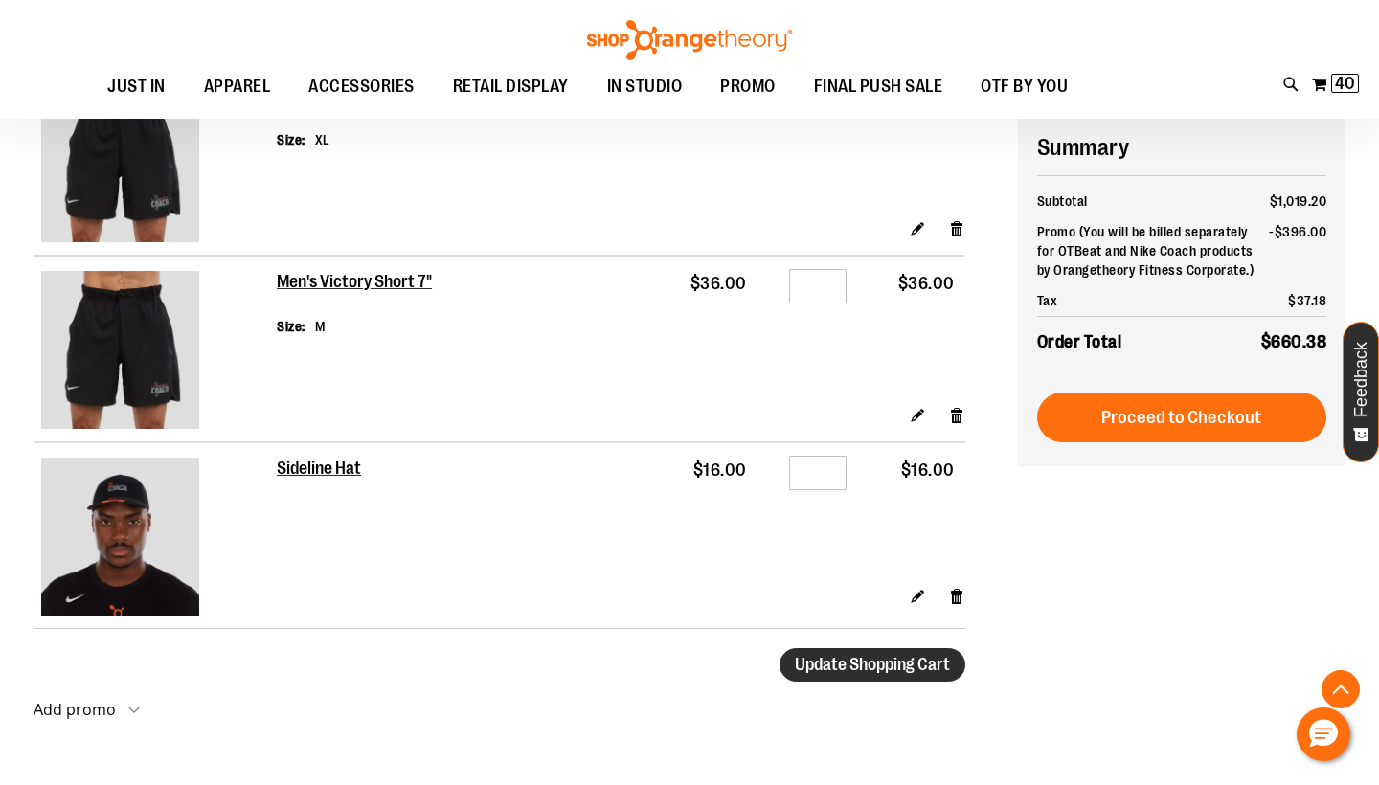
click at [939, 655] on span "Update Shopping Cart" at bounding box center [872, 664] width 155 height 19
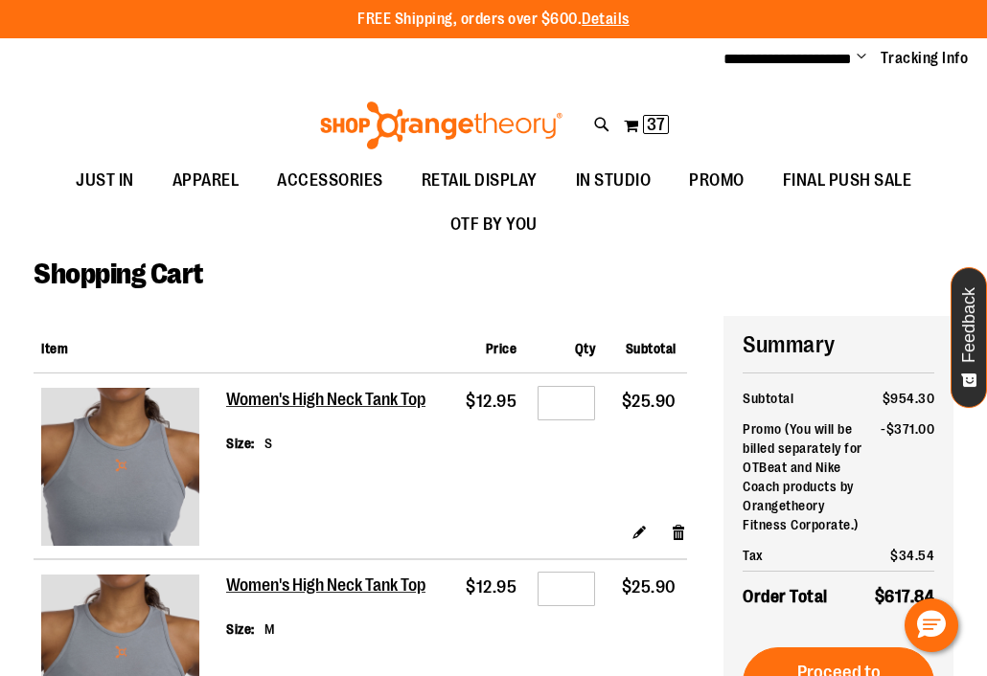
click at [107, 0] on div "FREE Shipping, orders over $600. Details To order the Spring Dri Tri event bund…" at bounding box center [493, 19] width 987 height 38
